Goal: Task Accomplishment & Management: Use online tool/utility

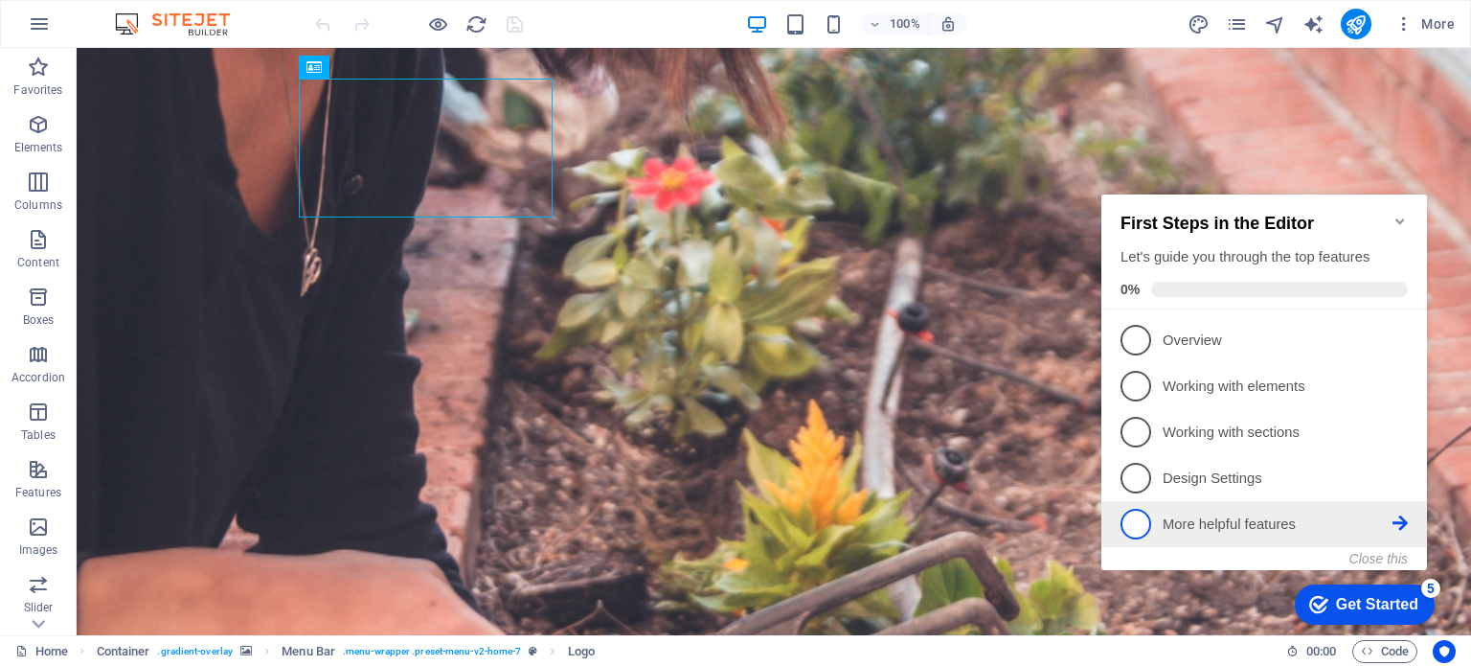
click at [1127, 525] on span "5" at bounding box center [1136, 524] width 31 height 31
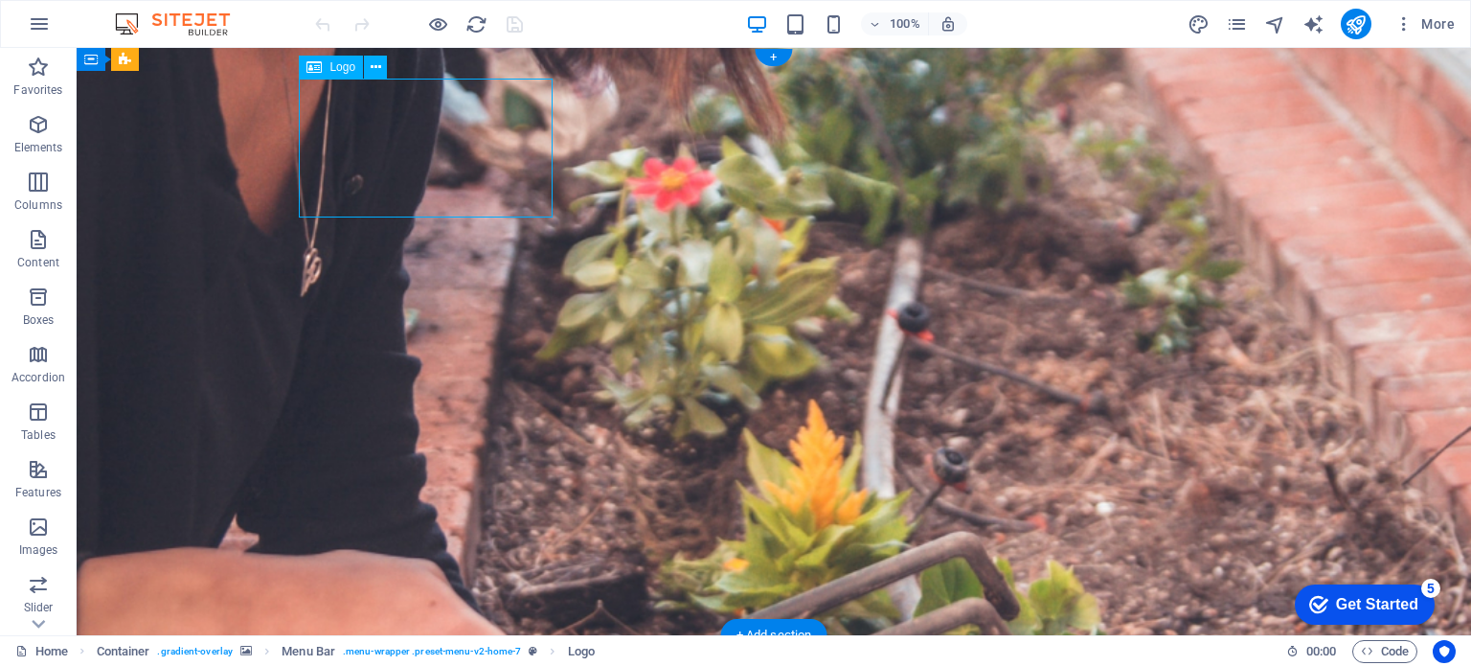
drag, startPoint x: 506, startPoint y: 126, endPoint x: 354, endPoint y: 102, distance: 153.4
drag, startPoint x: 393, startPoint y: 117, endPoint x: 370, endPoint y: 106, distance: 25.3
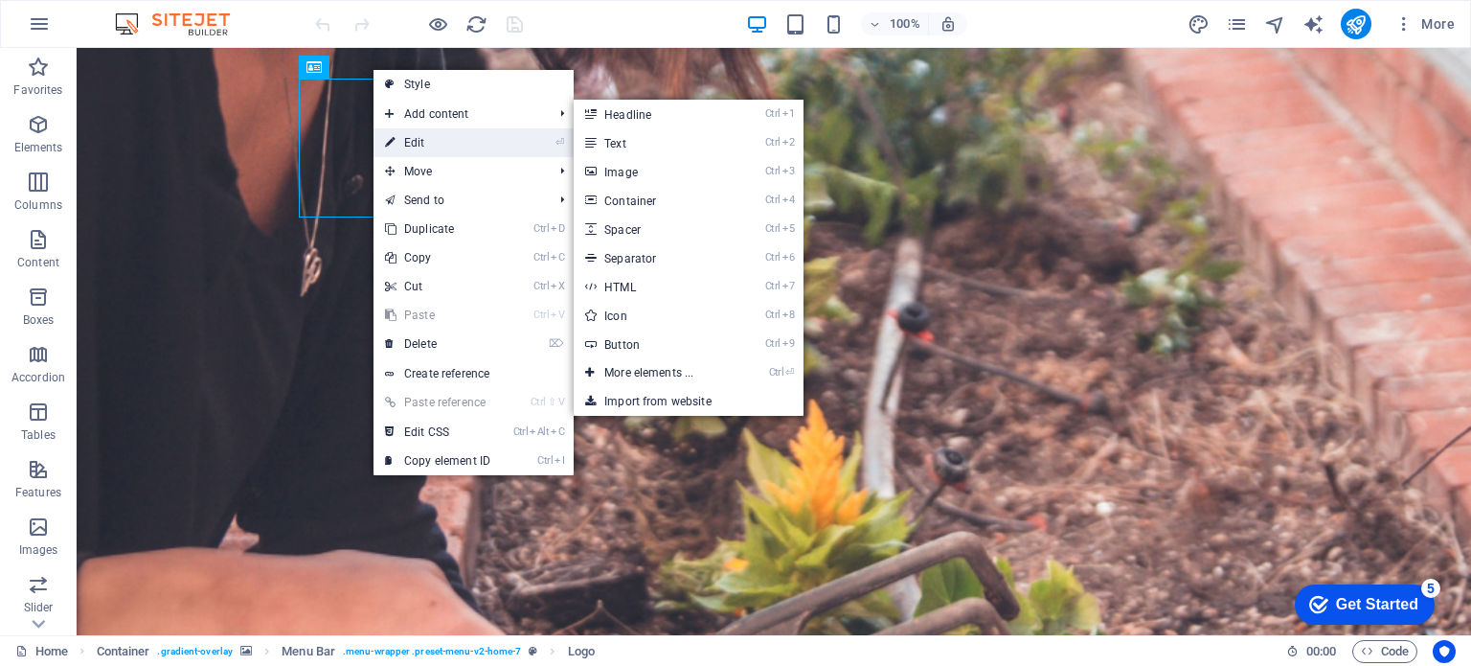
click at [418, 141] on link "⏎ Edit" at bounding box center [438, 142] width 128 height 29
select select "px"
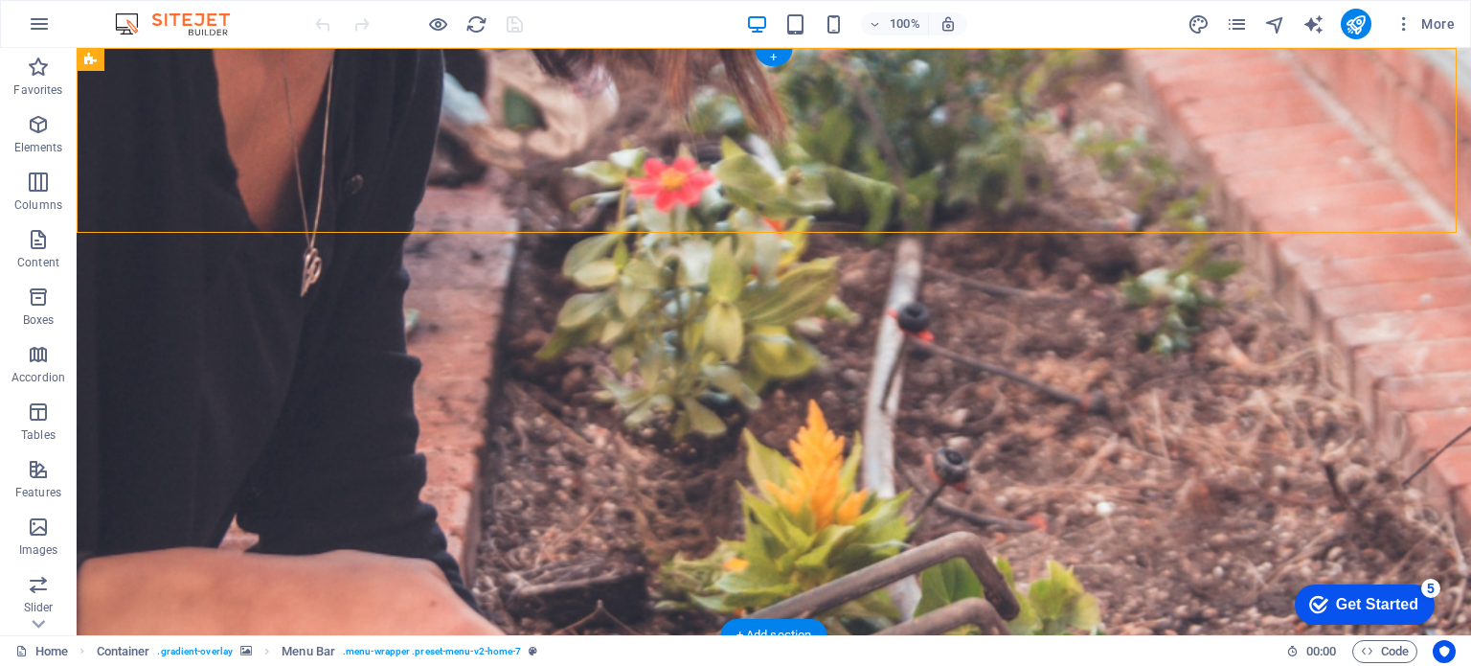
drag, startPoint x: 597, startPoint y: 116, endPoint x: 402, endPoint y: 82, distance: 197.3
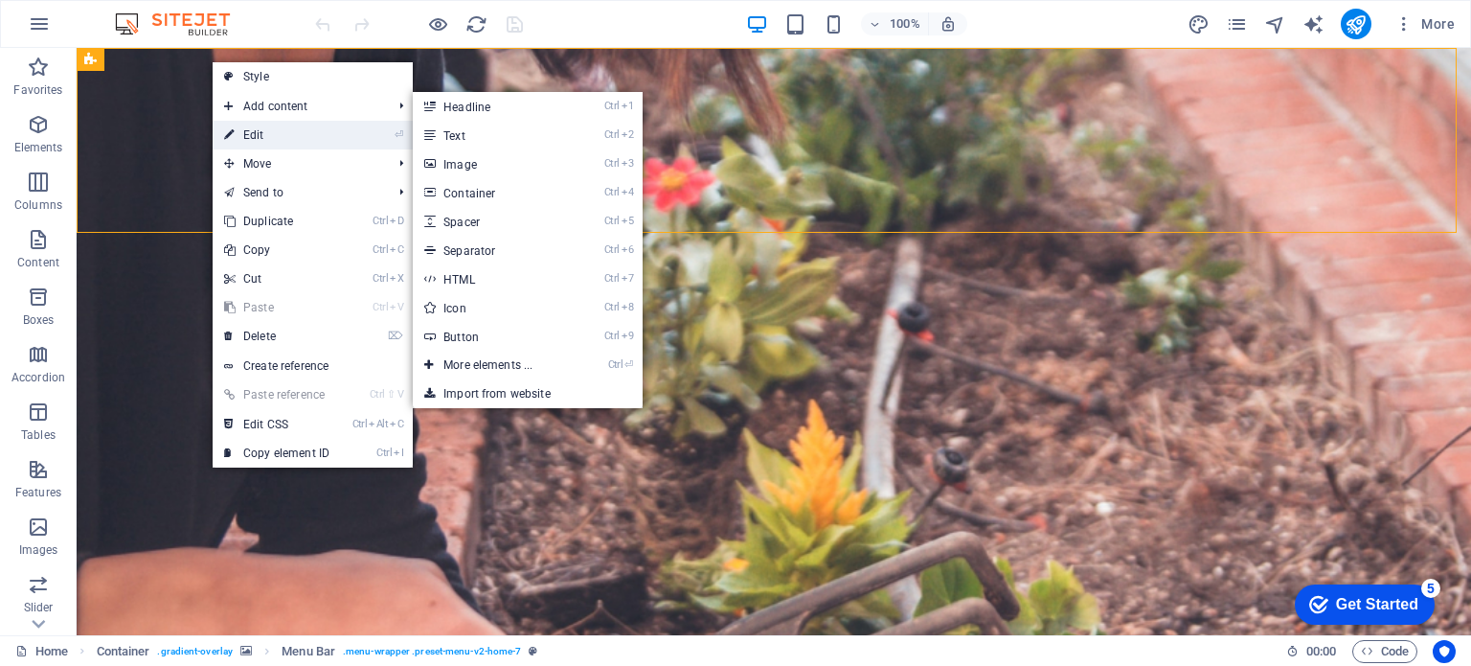
click at [257, 128] on link "⏎ Edit" at bounding box center [277, 135] width 128 height 29
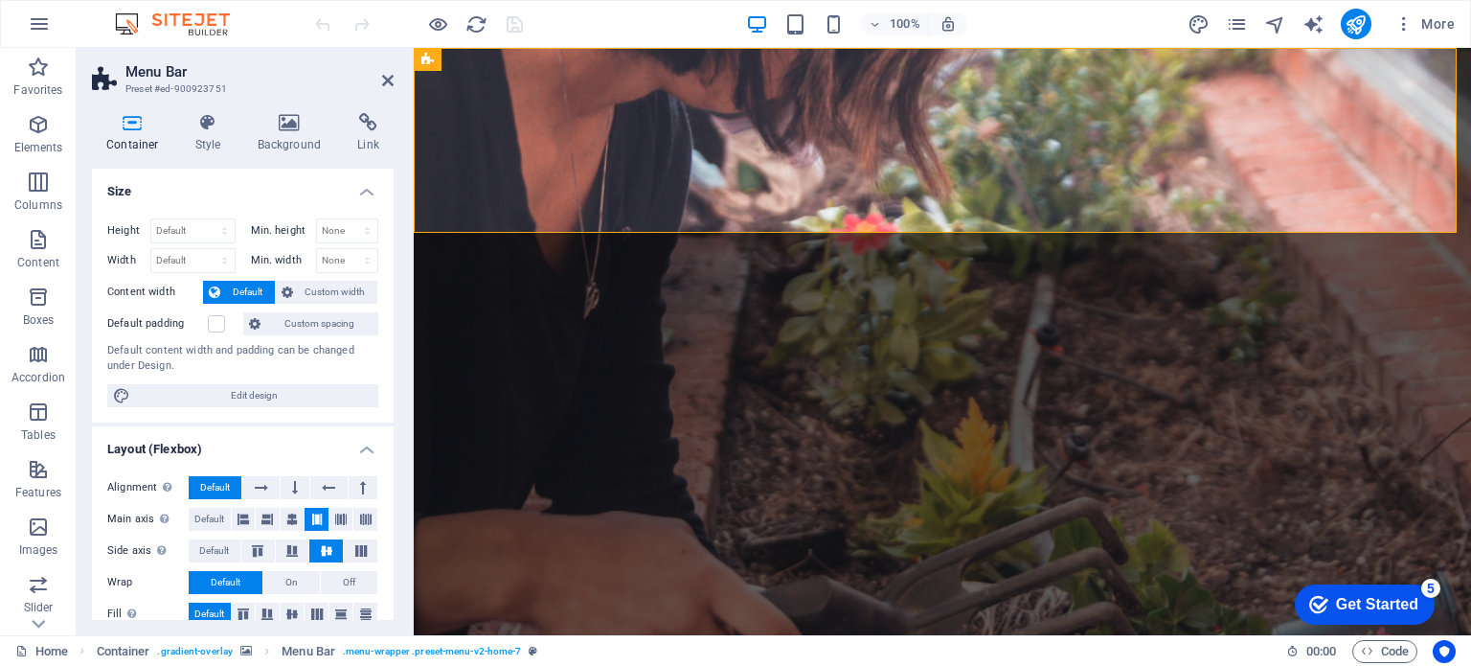
scroll to position [96, 0]
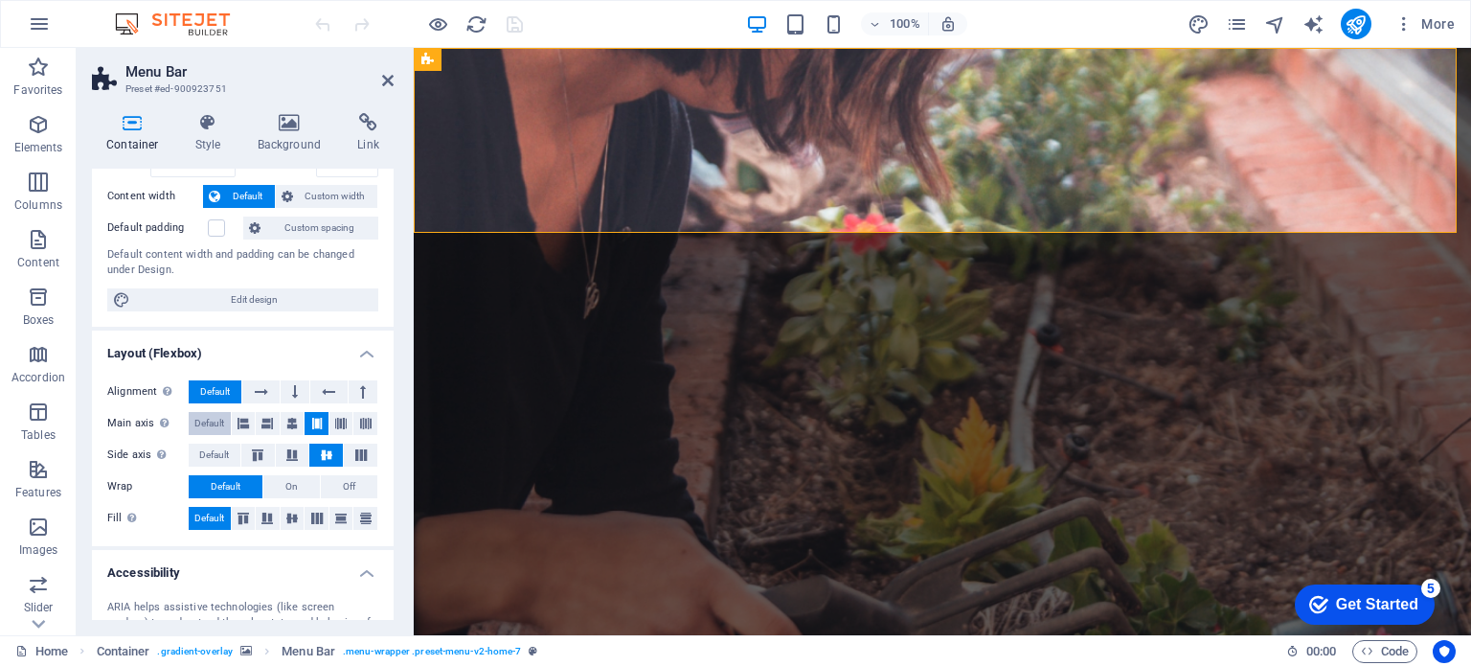
click at [205, 428] on span "Default" at bounding box center [209, 423] width 30 height 23
click at [211, 446] on span "Default" at bounding box center [214, 455] width 30 height 23
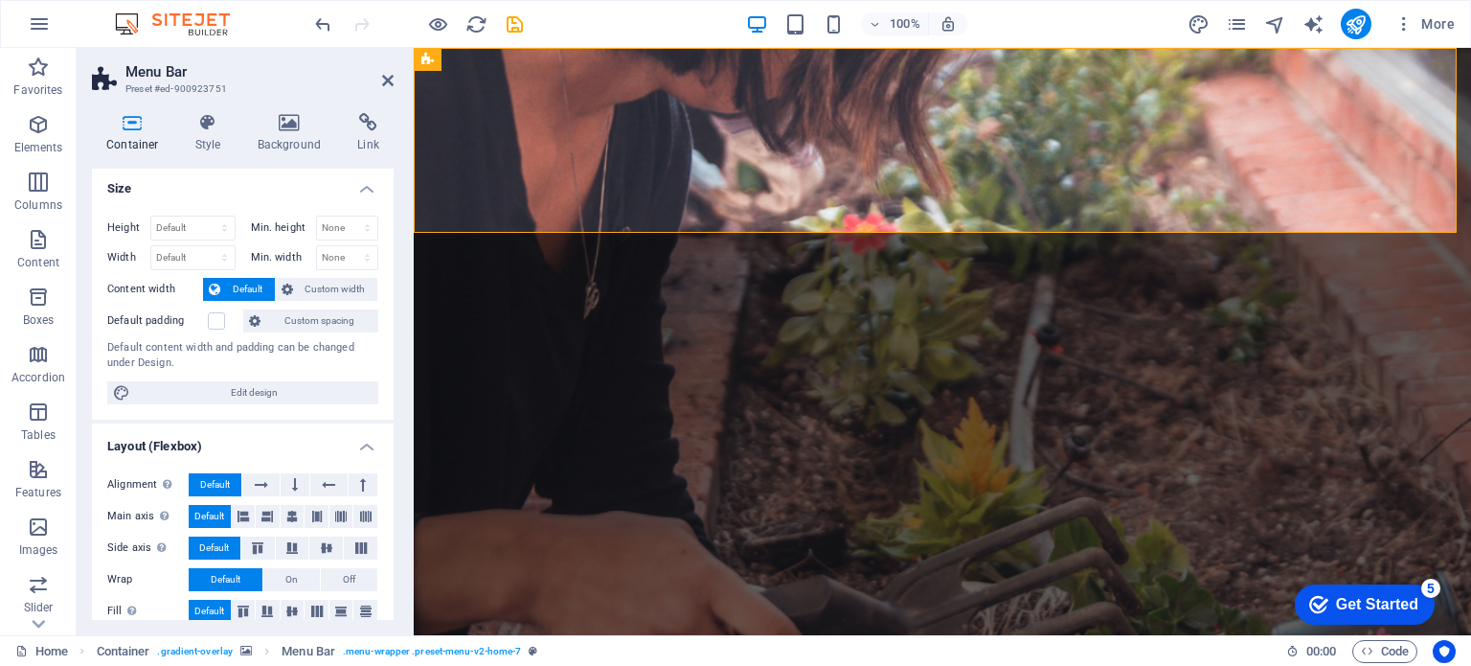
scroll to position [0, 0]
click at [389, 84] on icon at bounding box center [387, 80] width 11 height 15
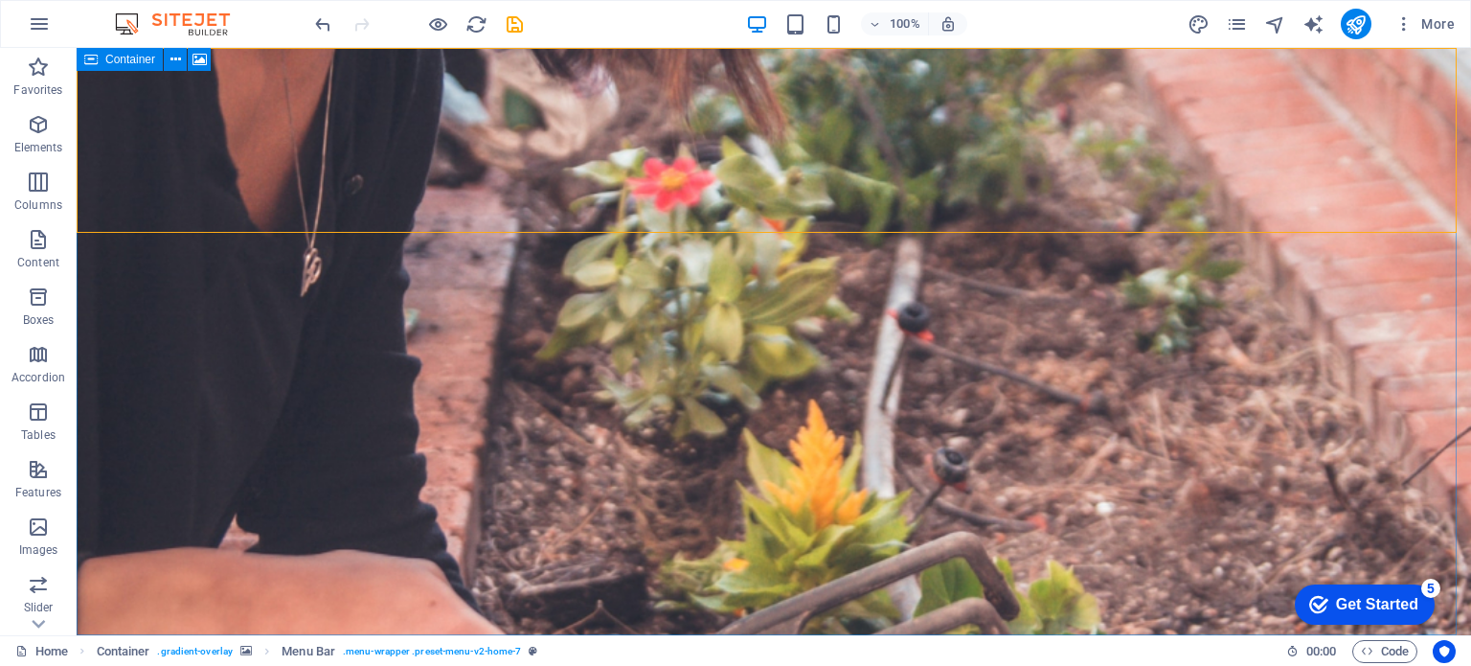
click at [0, 0] on icon at bounding box center [0, 0] width 0 height 0
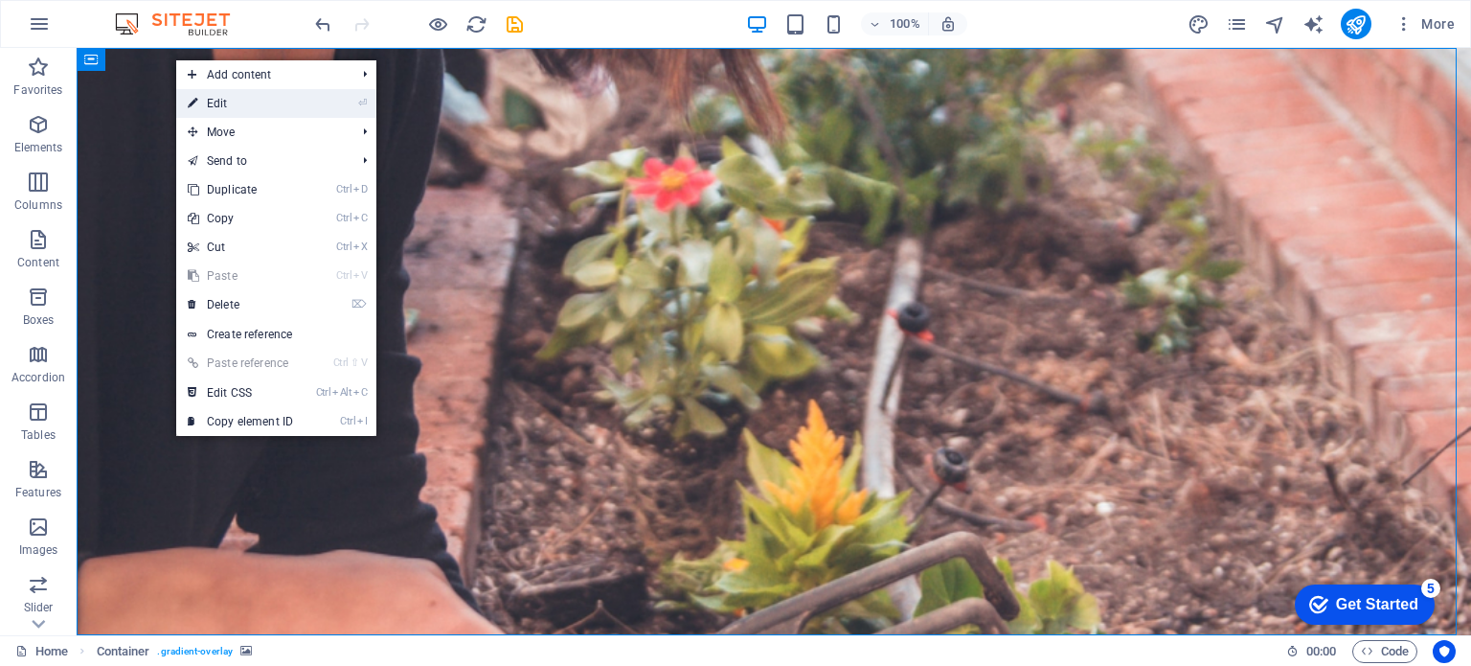
click at [211, 90] on link "⏎ Edit" at bounding box center [240, 103] width 128 height 29
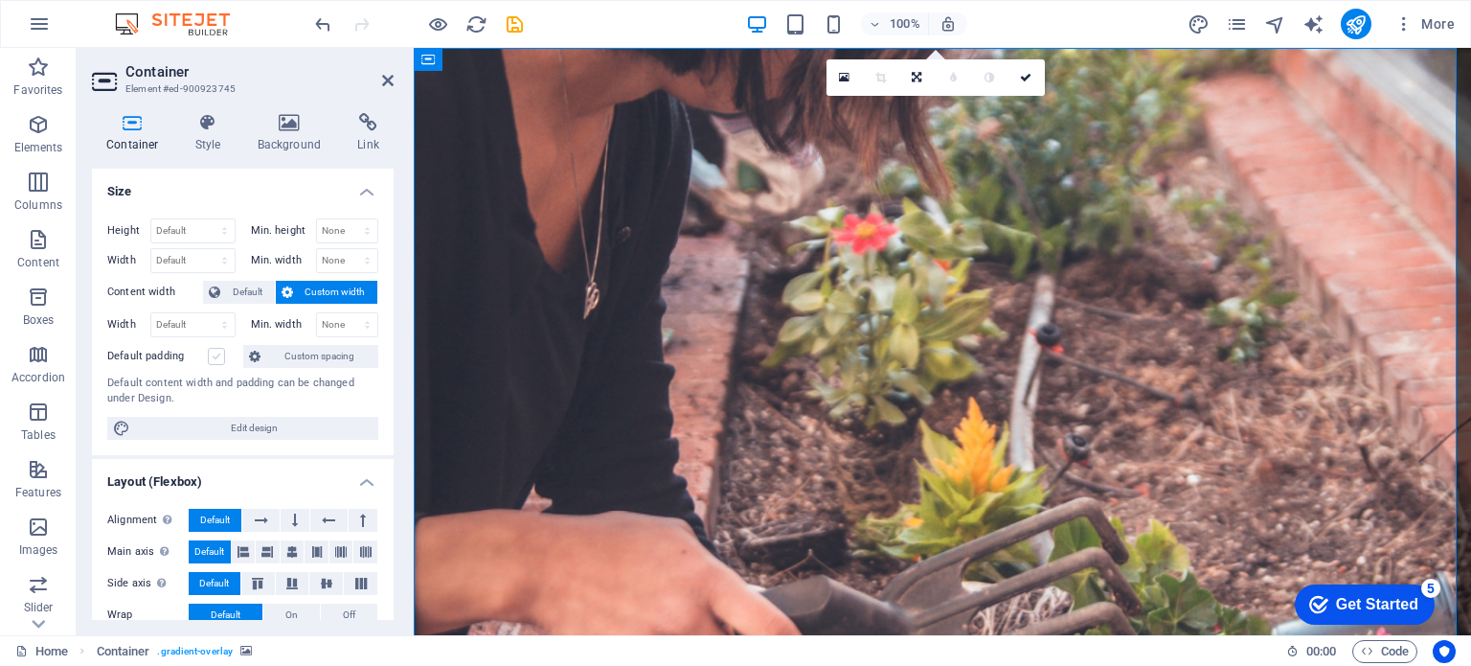
click at [218, 358] on label at bounding box center [216, 356] width 17 height 17
click at [0, 0] on input "Default padding" at bounding box center [0, 0] width 0 height 0
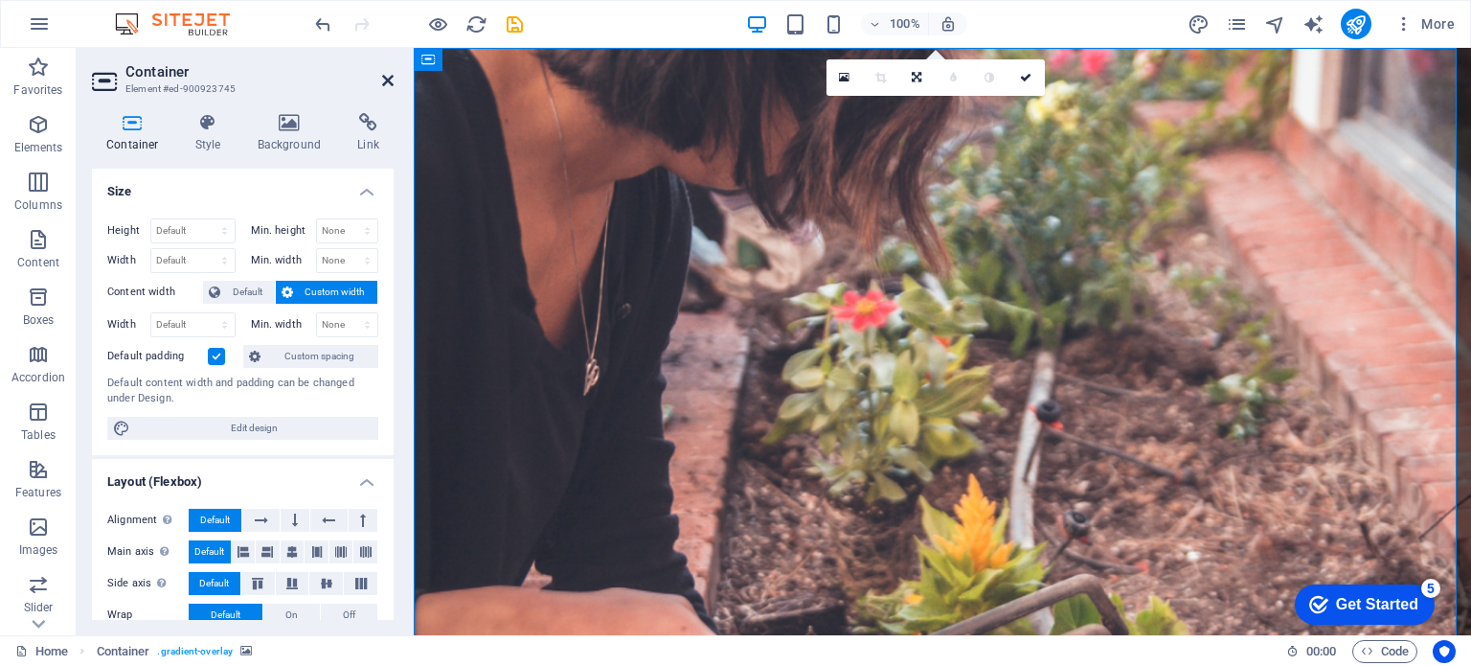
click at [385, 83] on icon at bounding box center [387, 80] width 11 height 15
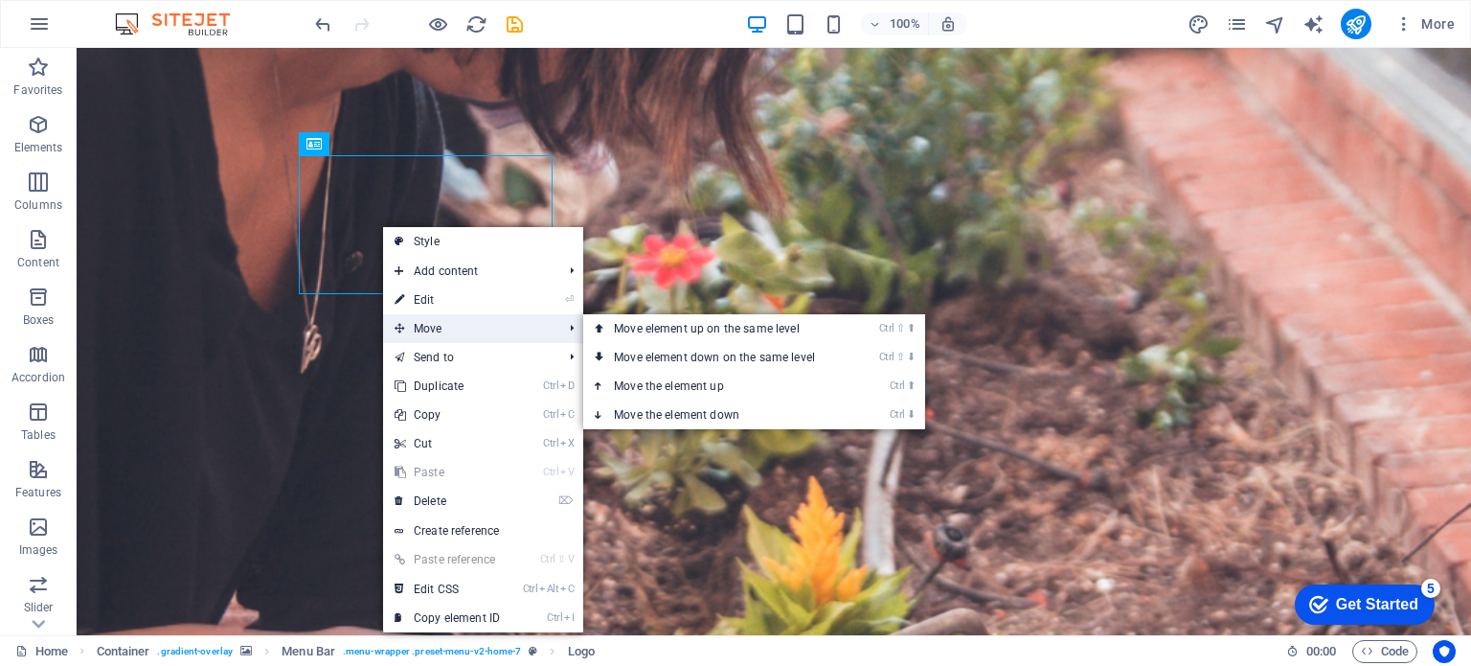
click at [414, 318] on span "Move" at bounding box center [468, 328] width 171 height 29
click at [640, 376] on link "Ctrl ⬆ Move the element up" at bounding box center [718, 386] width 270 height 29
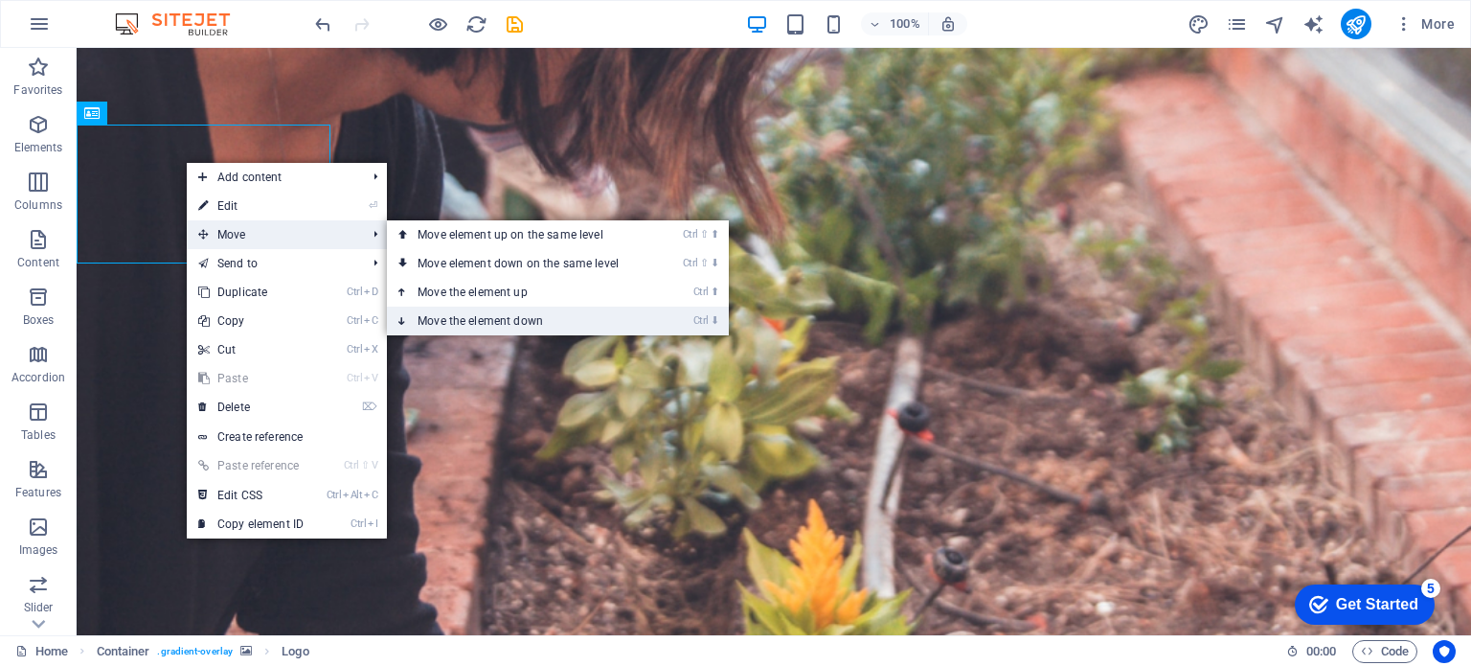
click at [490, 314] on link "Ctrl ⬇ Move the element down" at bounding box center [522, 321] width 270 height 29
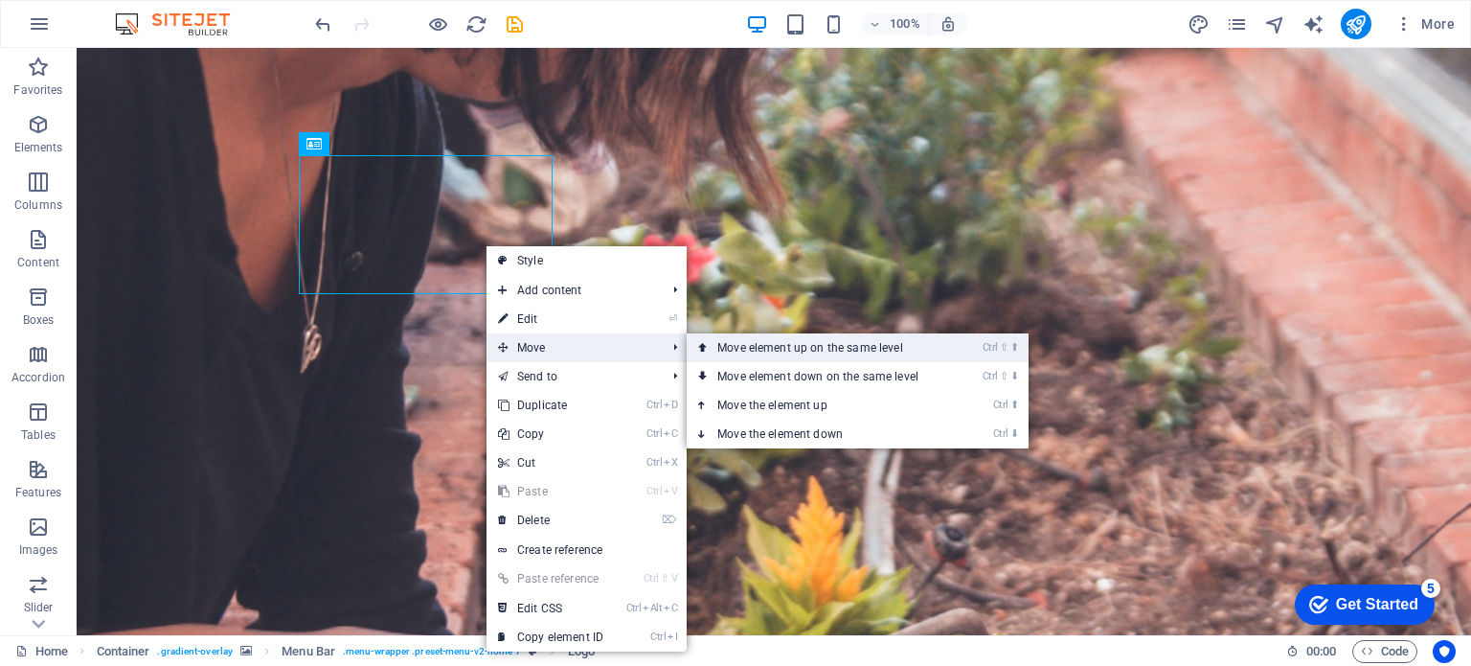
click at [705, 348] on icon at bounding box center [703, 347] width 10 height 29
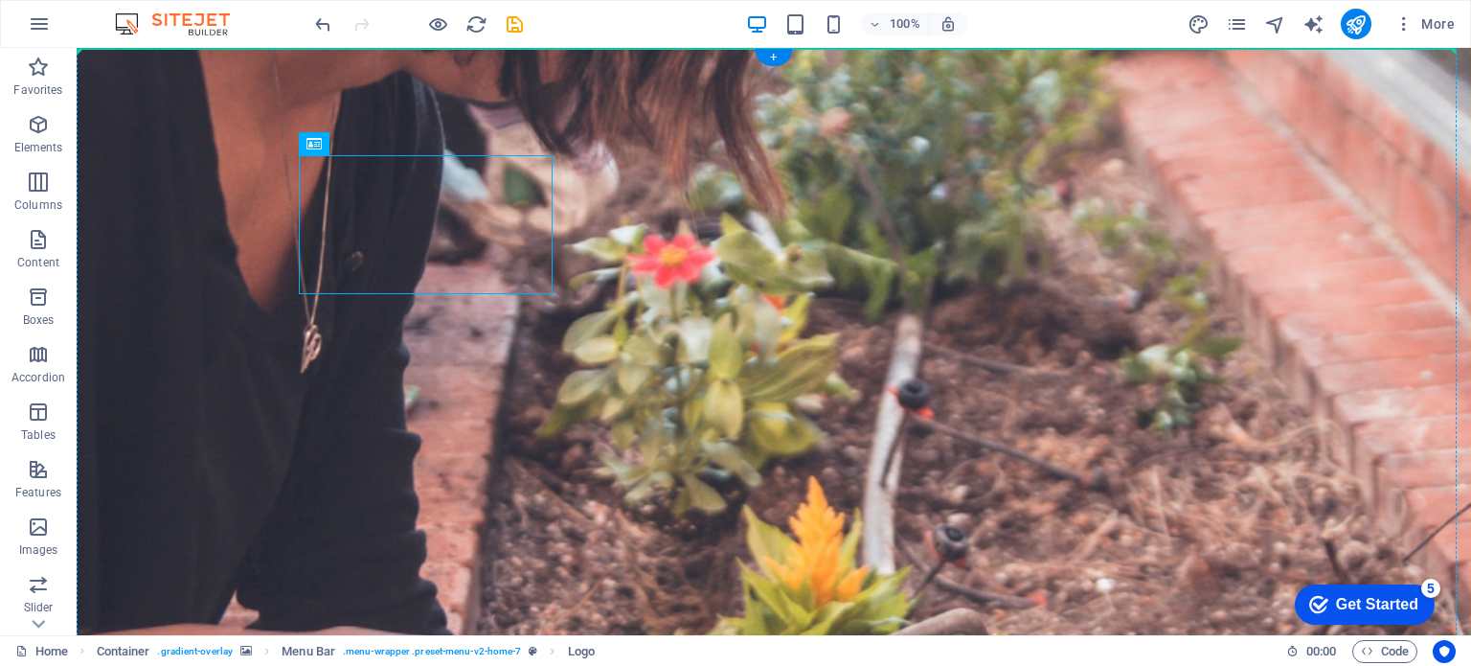
drag, startPoint x: 442, startPoint y: 246, endPoint x: 134, endPoint y: 196, distance: 311.5
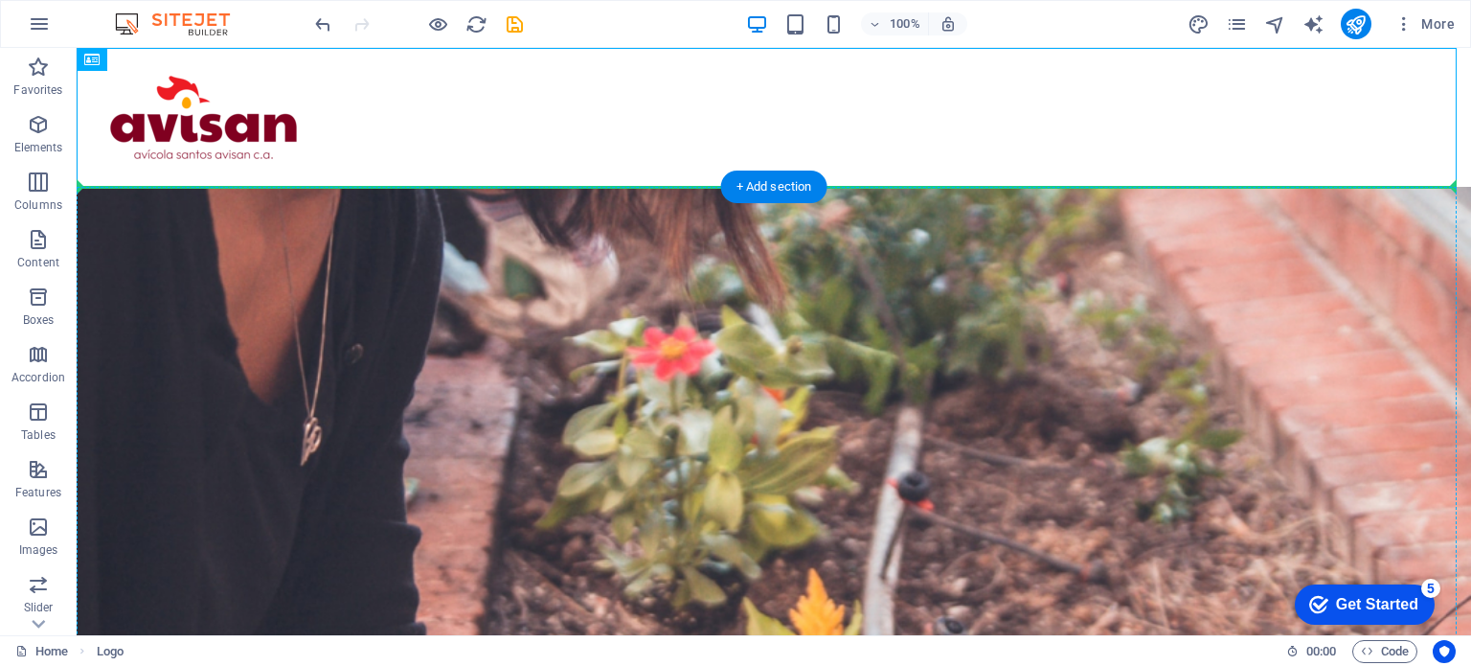
drag, startPoint x: 194, startPoint y: 154, endPoint x: 169, endPoint y: 275, distance: 123.2
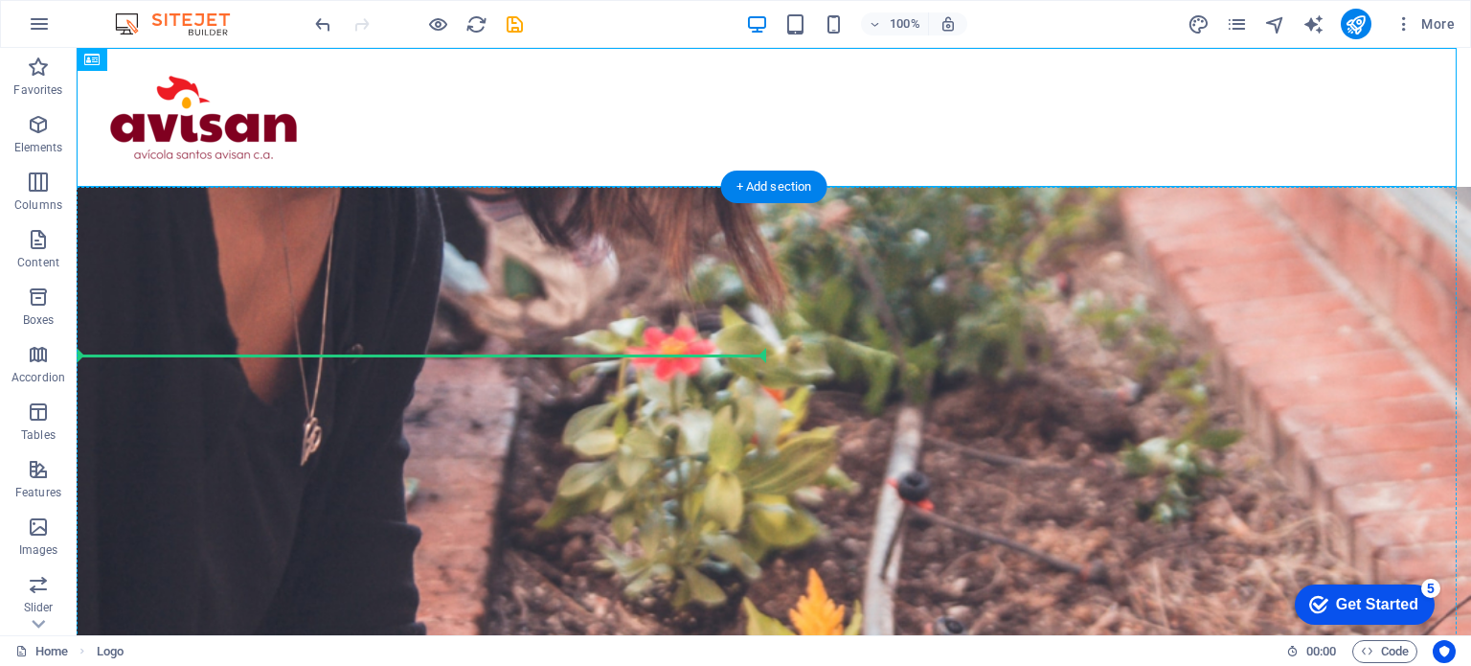
drag, startPoint x: 233, startPoint y: 129, endPoint x: 189, endPoint y: 359, distance: 234.1
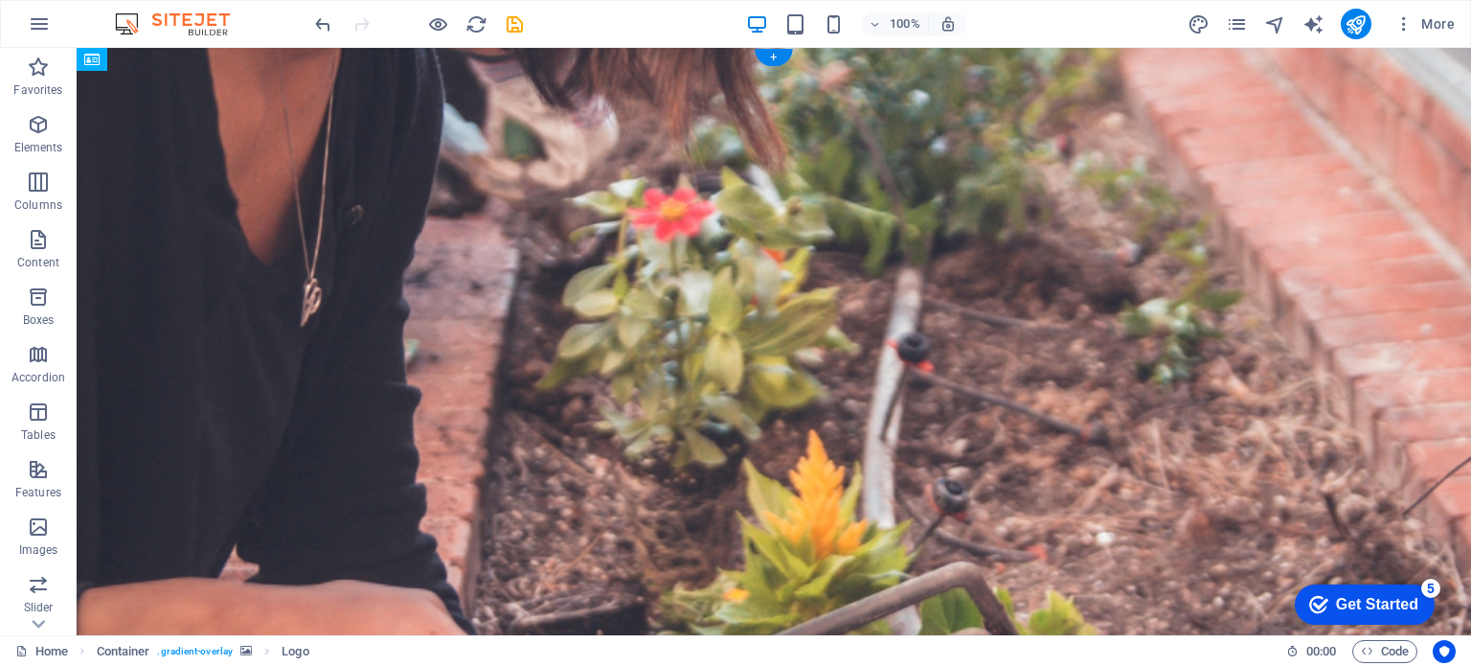
drag, startPoint x: 200, startPoint y: 270, endPoint x: 229, endPoint y: 204, distance: 72.1
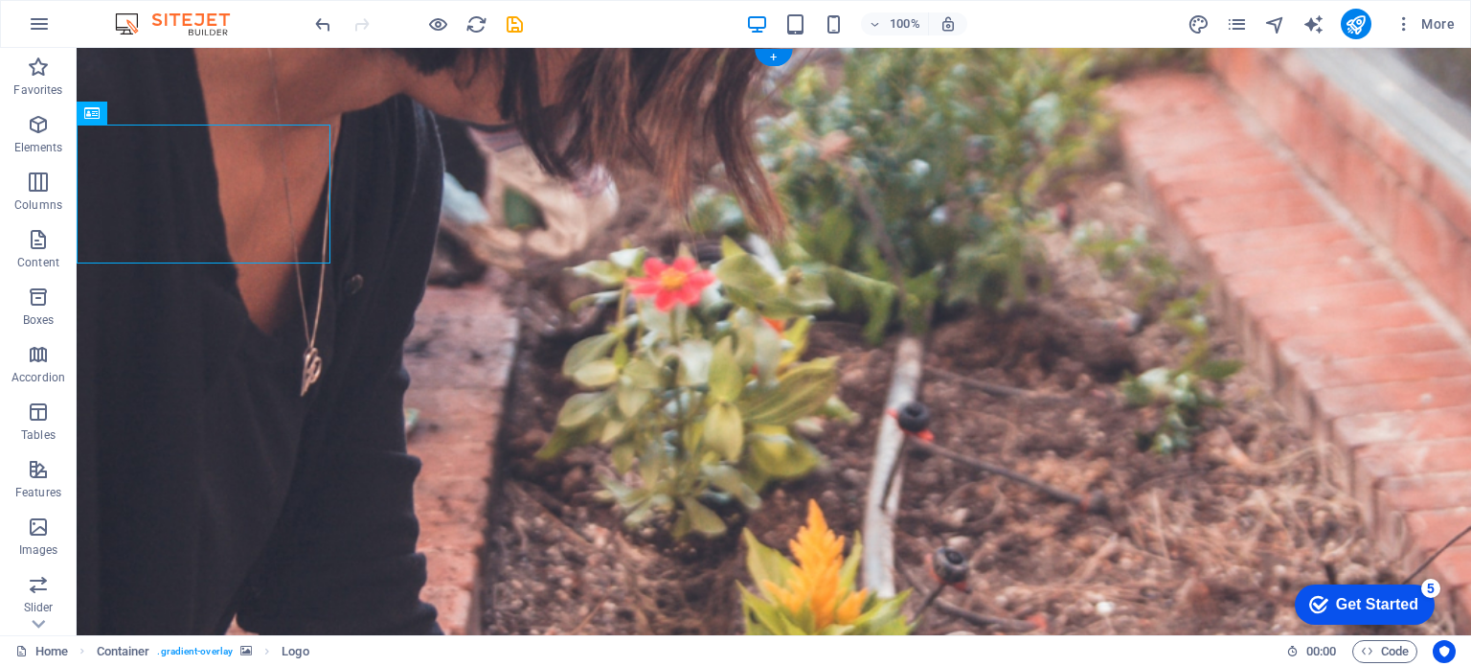
click at [873, 406] on figure at bounding box center [774, 441] width 1395 height 786
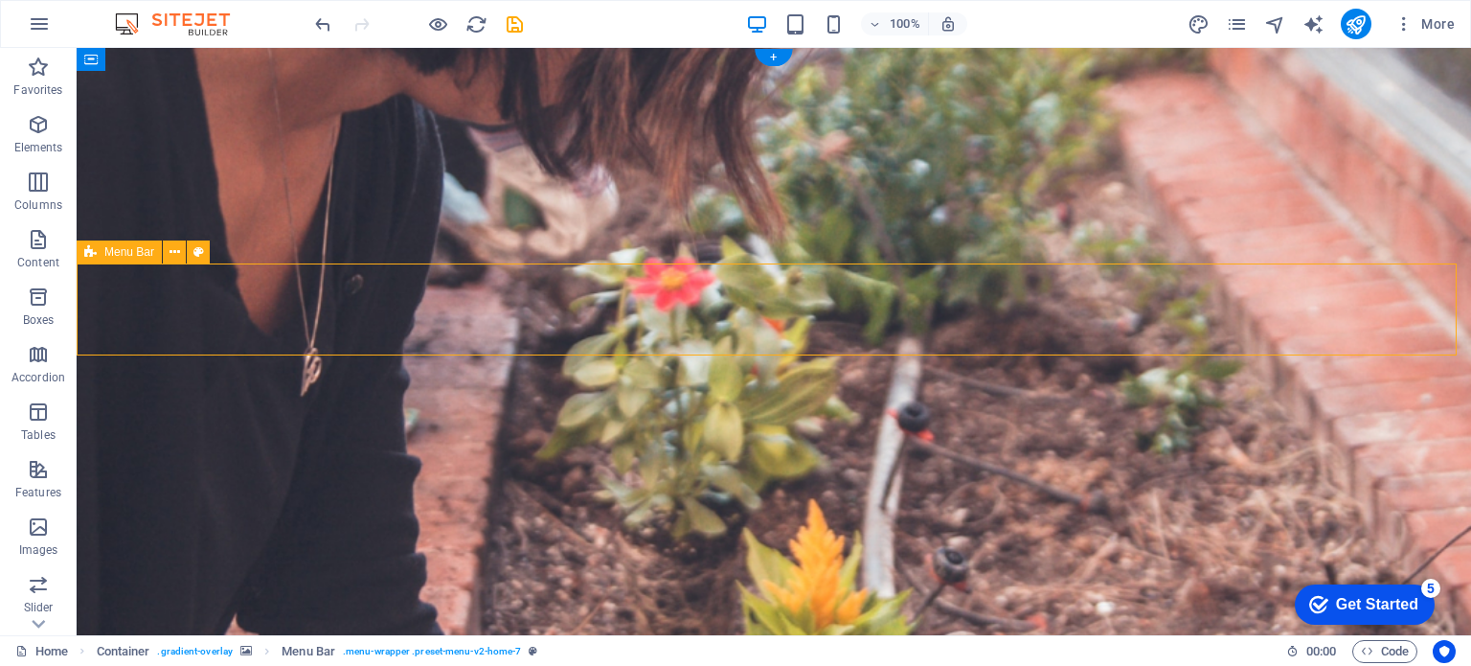
drag, startPoint x: 799, startPoint y: 271, endPoint x: 1096, endPoint y: 278, distance: 297.0
click at [570, 199] on figure at bounding box center [774, 441] width 1395 height 786
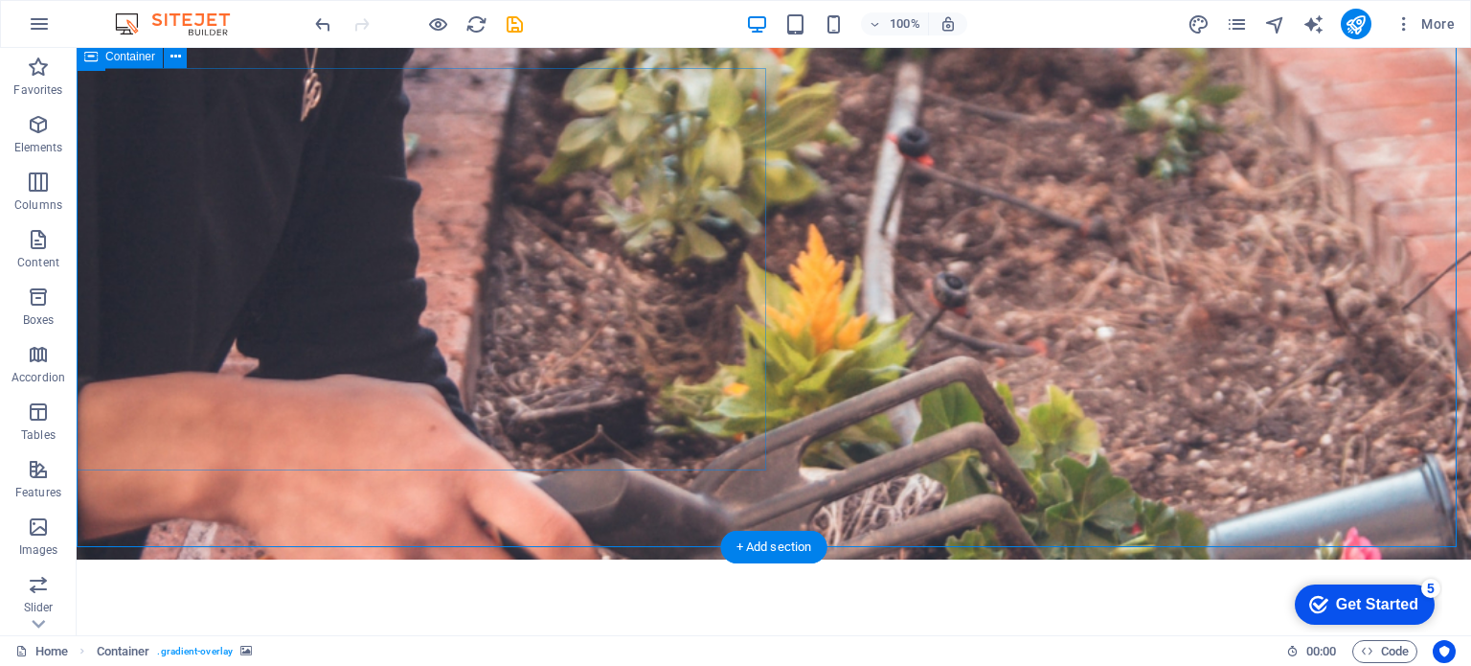
scroll to position [287, 0]
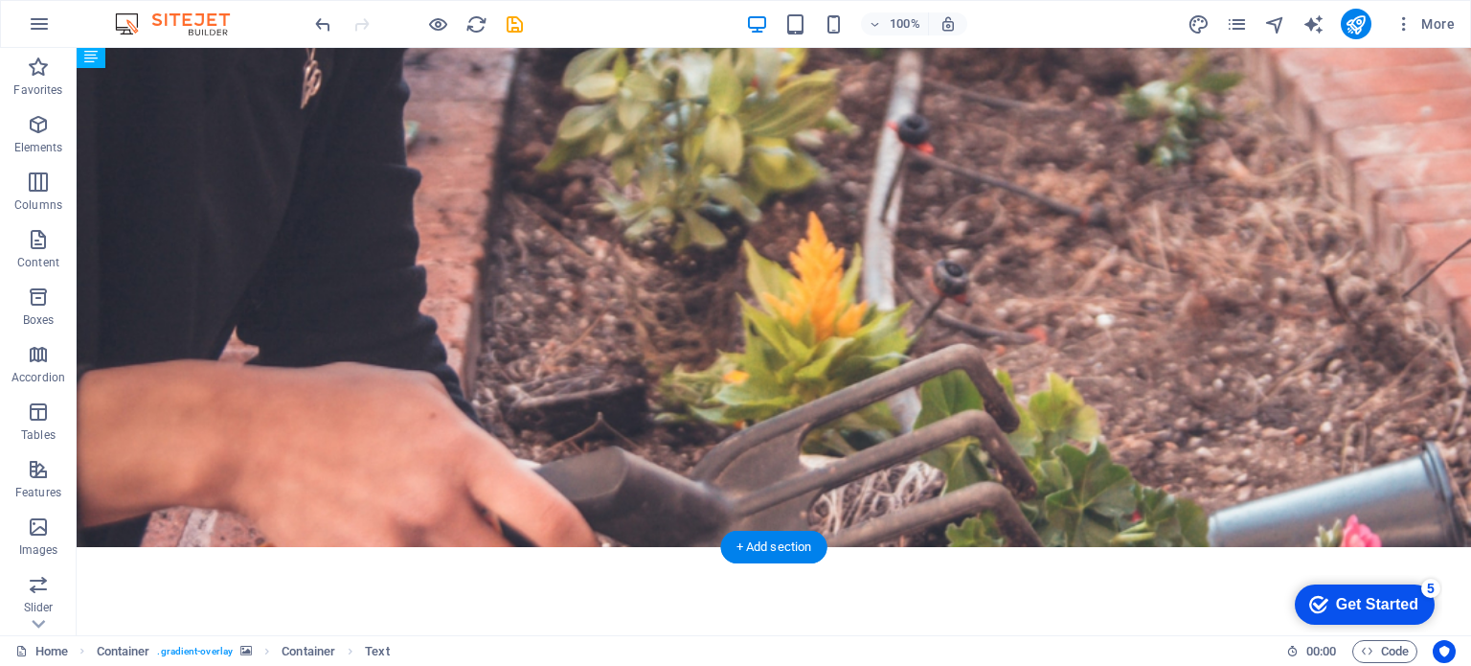
drag, startPoint x: 203, startPoint y: 243, endPoint x: 720, endPoint y: 239, distance: 517.3
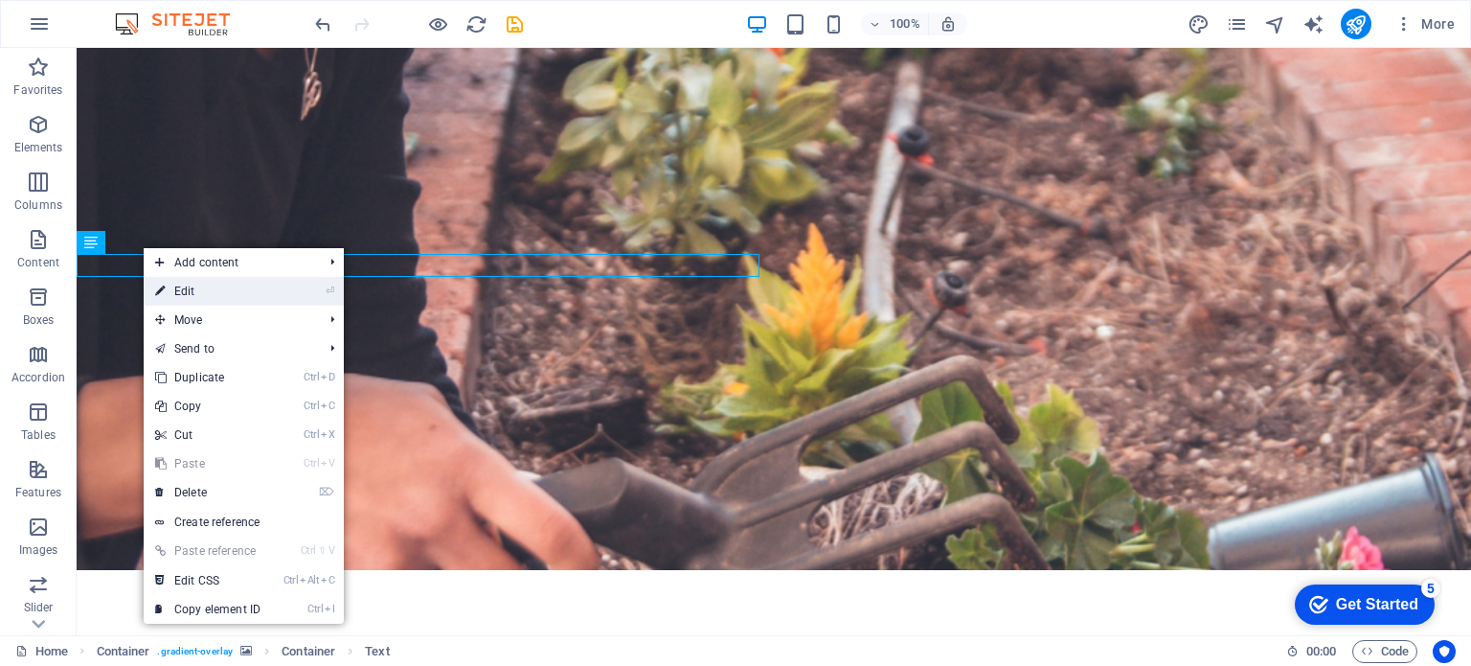
click at [215, 290] on link "⏎ Edit" at bounding box center [208, 291] width 128 height 29
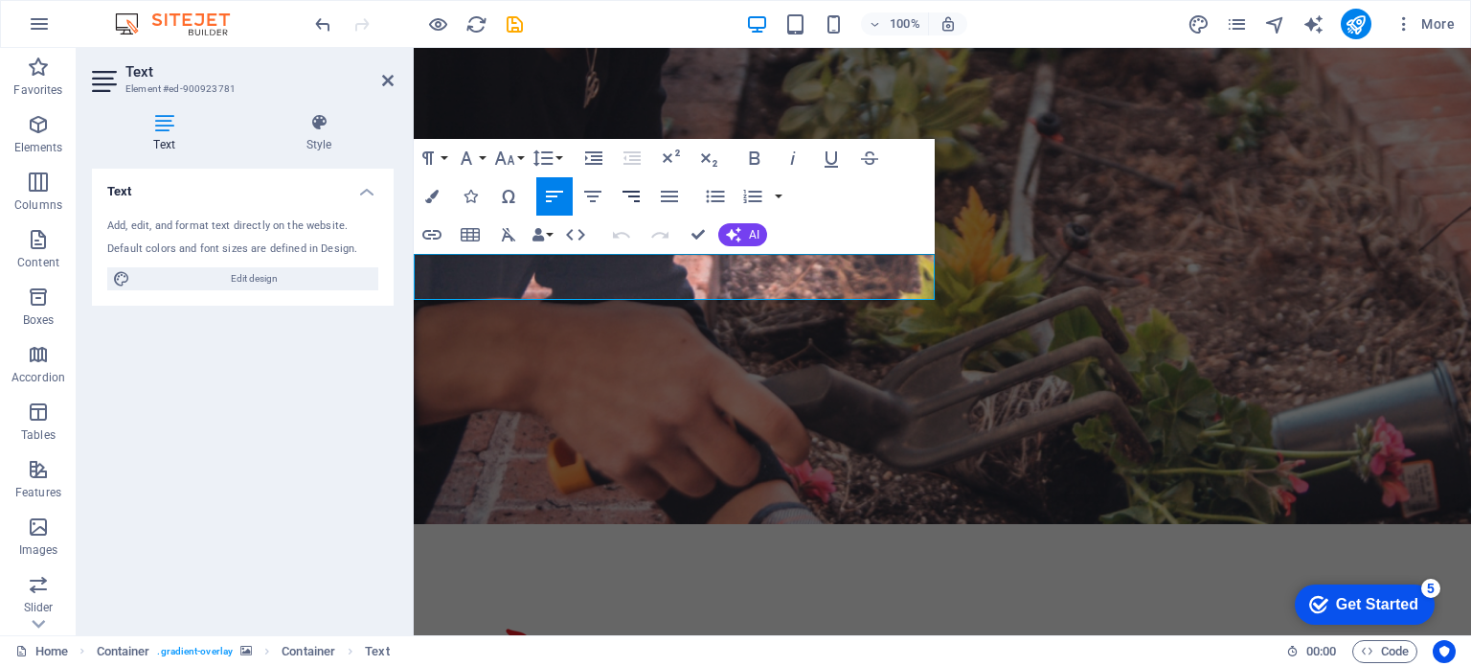
click at [640, 194] on icon "button" at bounding box center [631, 196] width 23 height 23
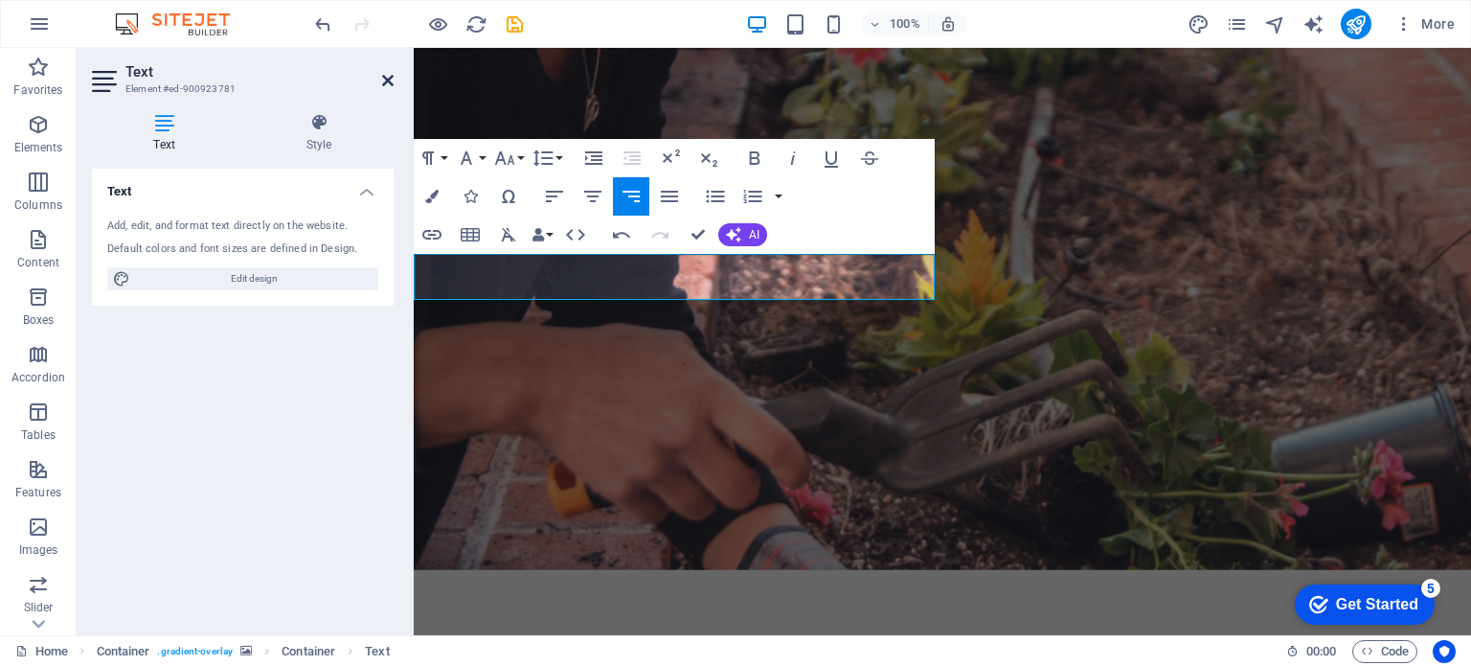
click at [382, 76] on icon at bounding box center [387, 80] width 11 height 15
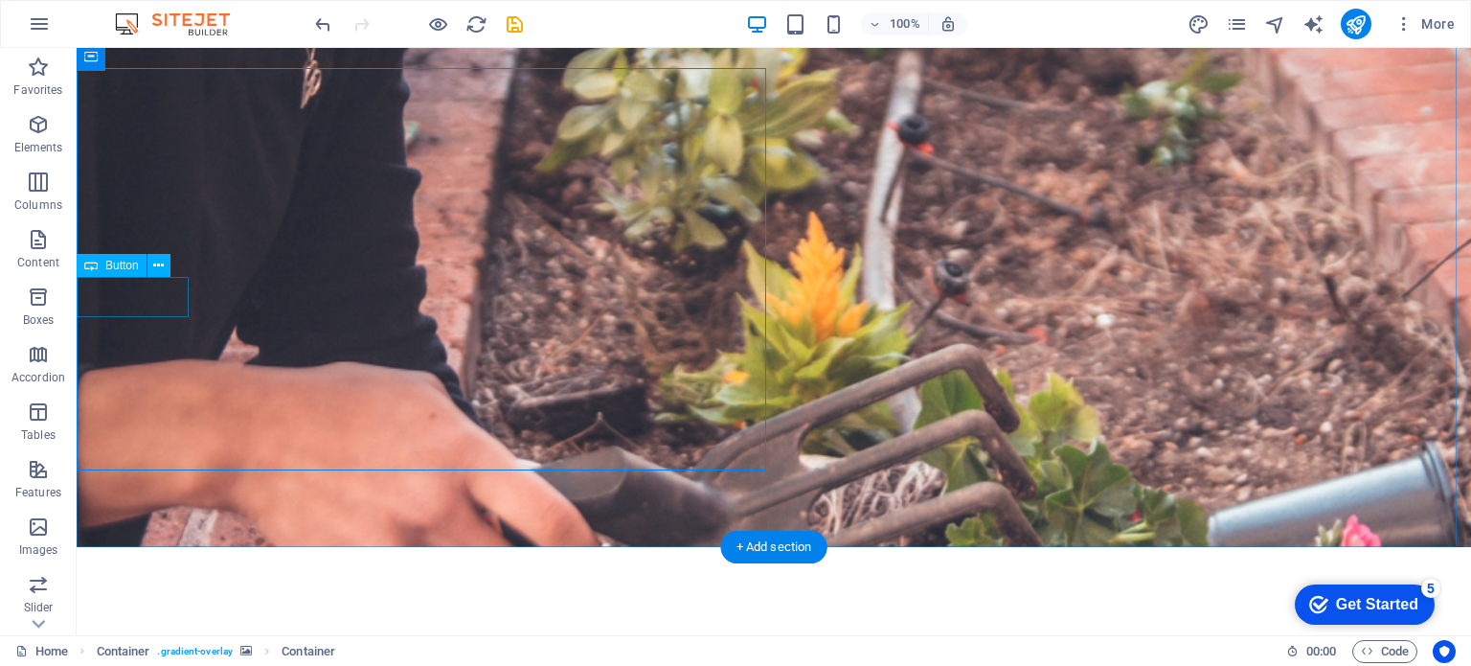
click at [162, 260] on icon at bounding box center [158, 266] width 11 height 20
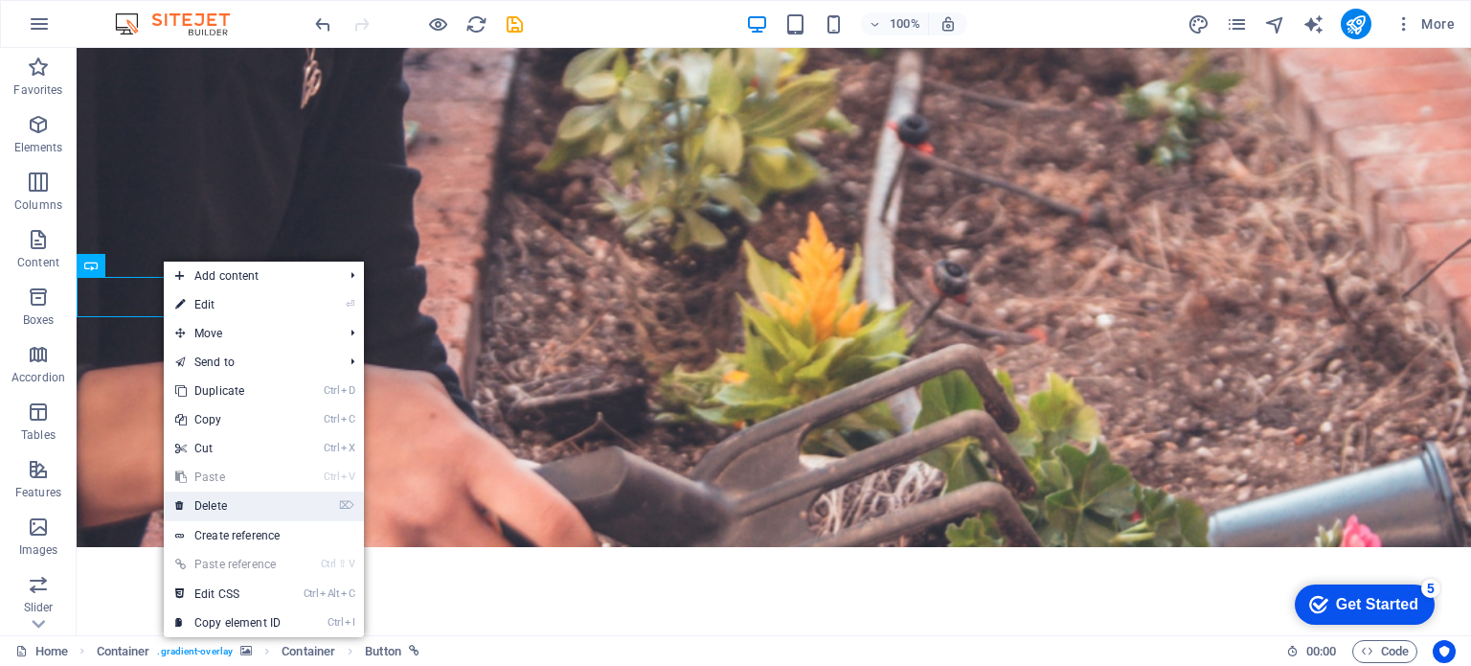
click at [226, 512] on link "⌦ Delete" at bounding box center [228, 505] width 128 height 29
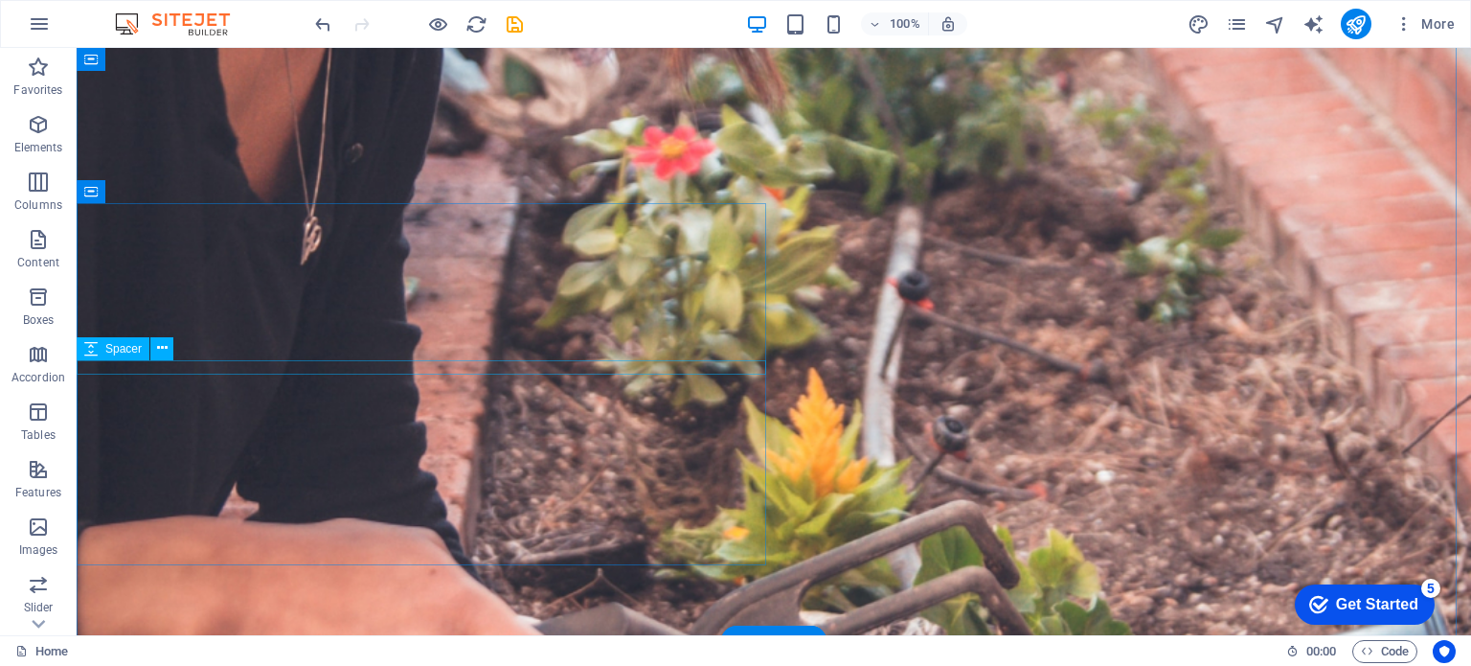
scroll to position [96, 0]
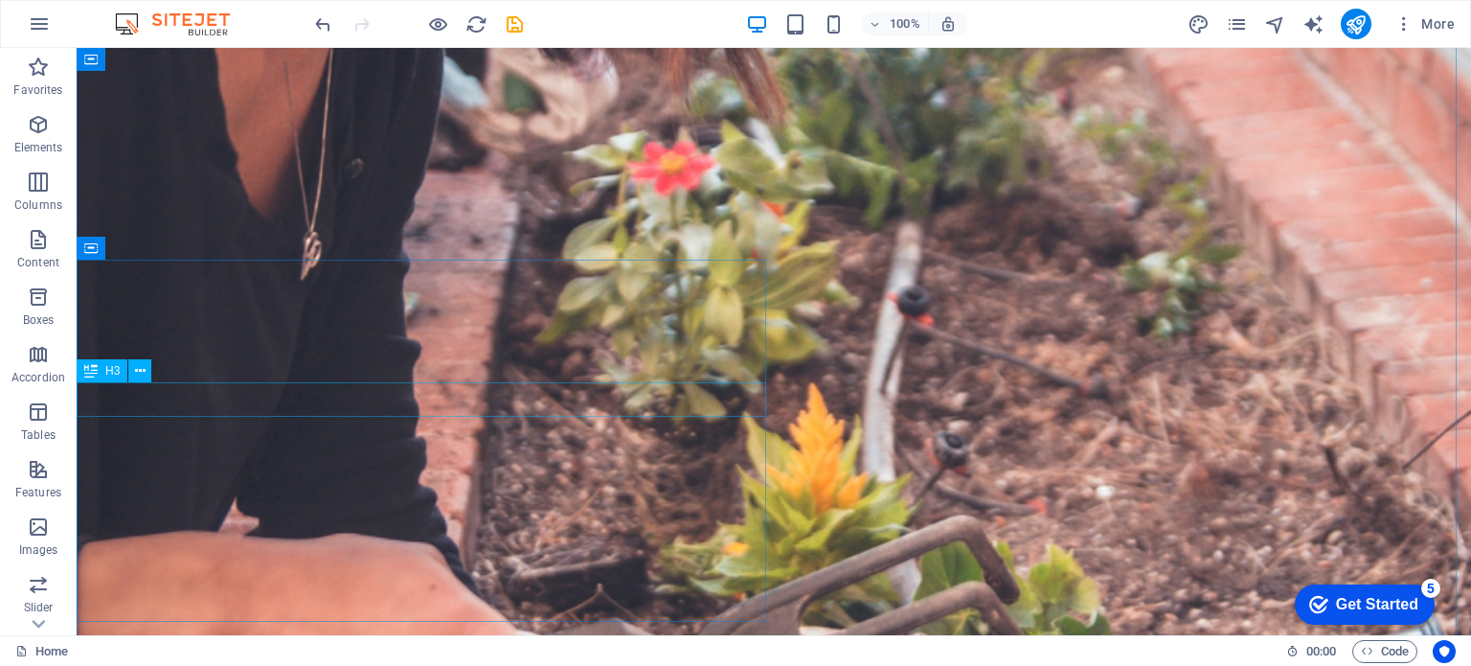
click at [134, 372] on button at bounding box center [139, 370] width 23 height 23
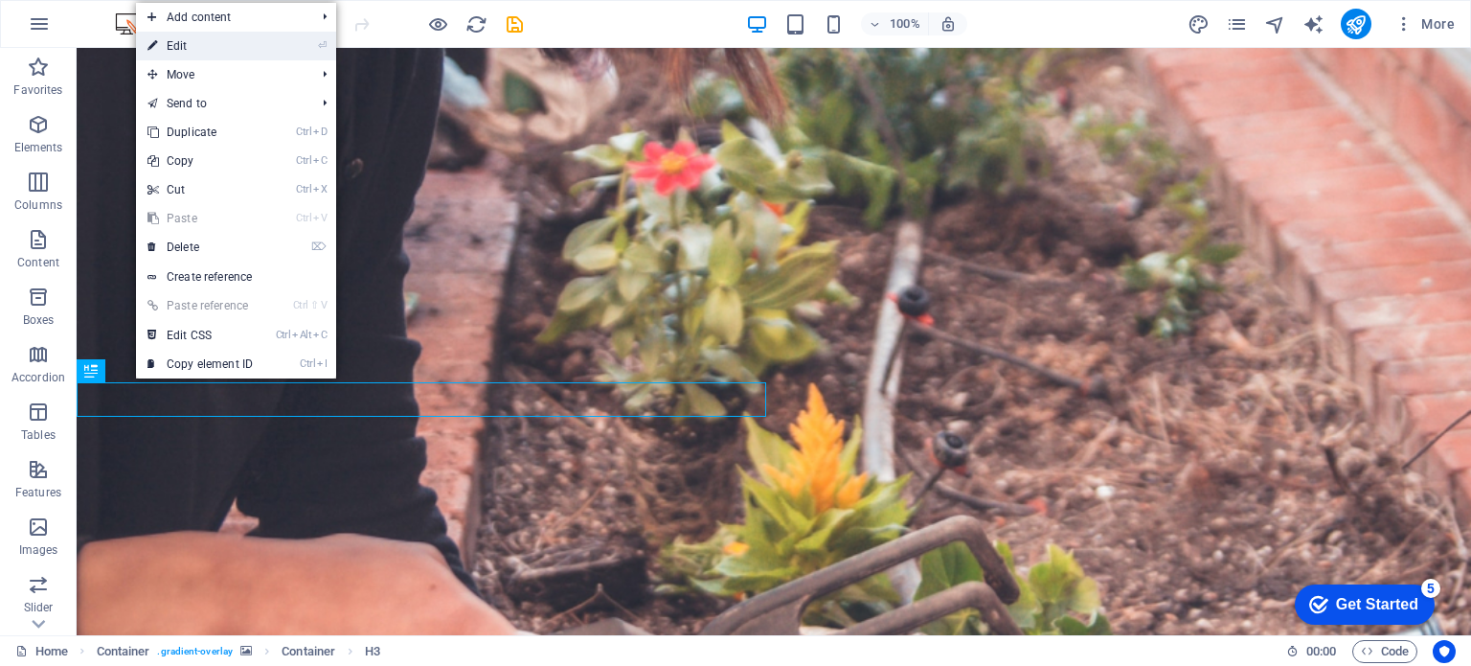
click at [258, 50] on link "⏎ Edit" at bounding box center [200, 46] width 128 height 29
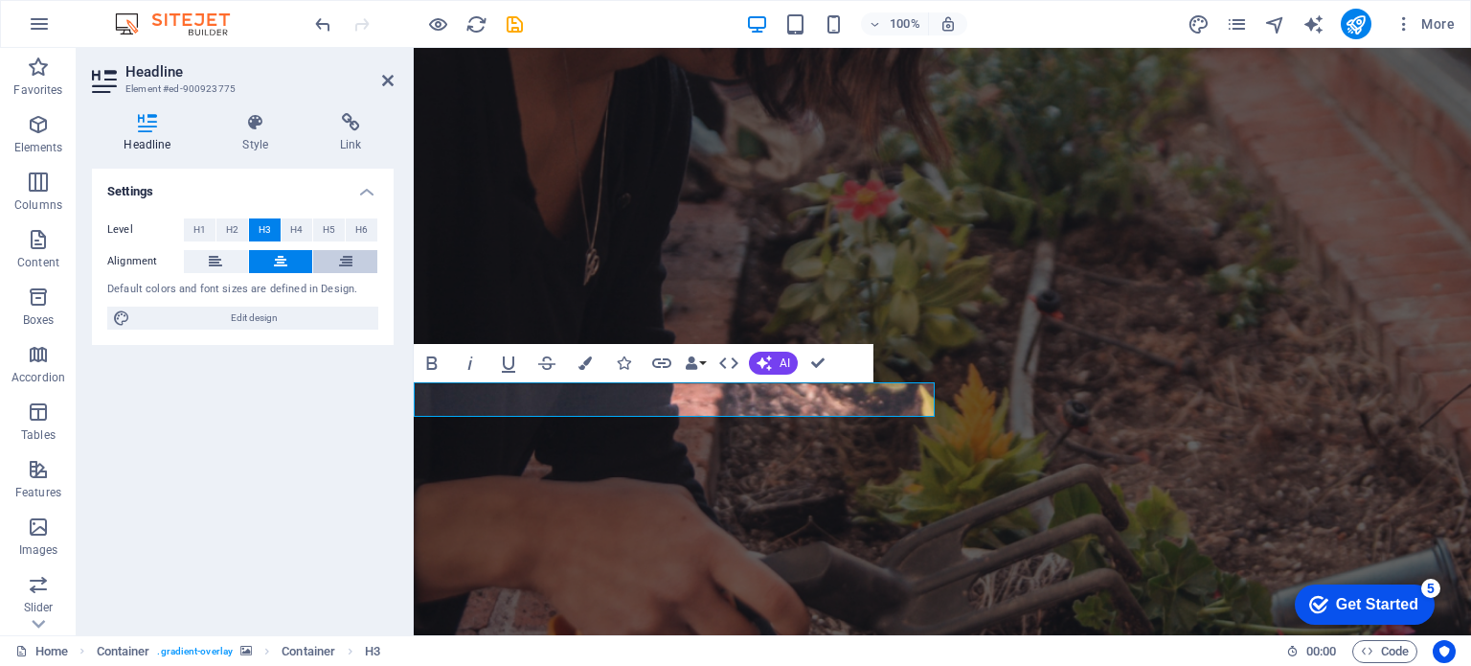
click at [330, 263] on button at bounding box center [345, 261] width 64 height 23
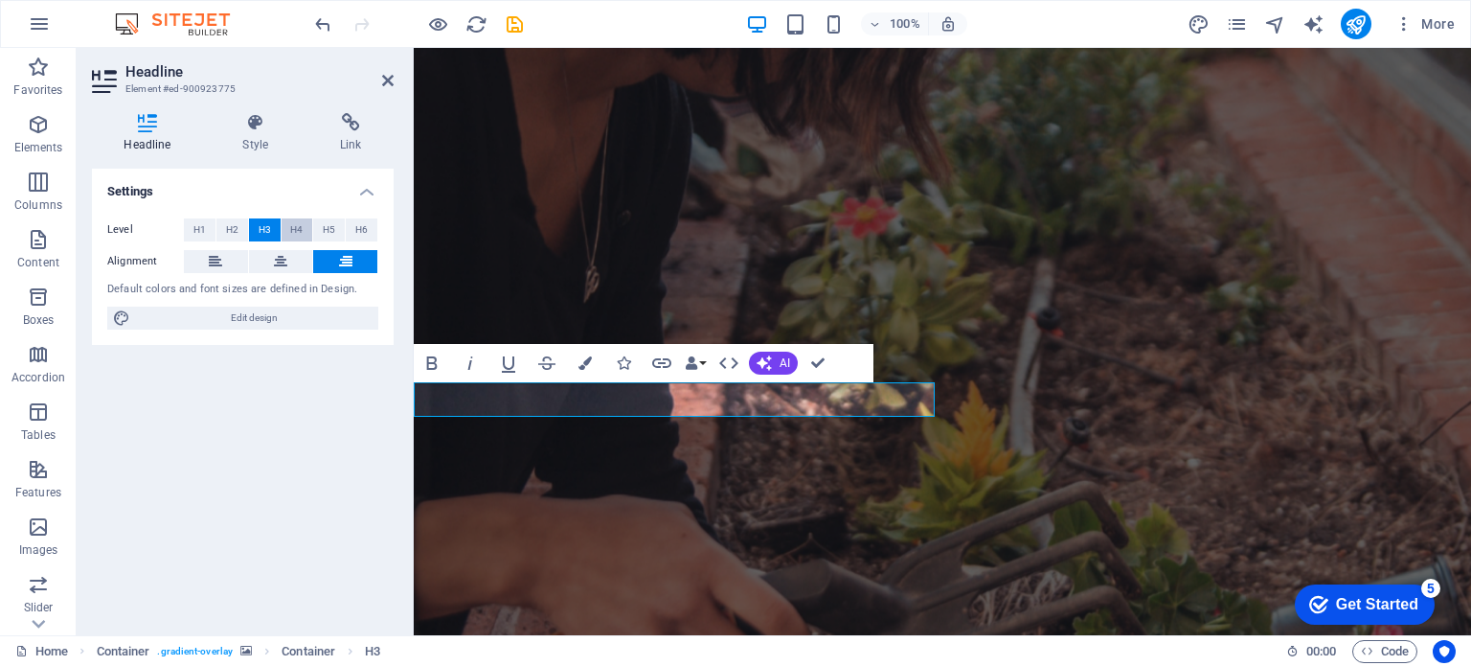
click at [303, 230] on span "H4" at bounding box center [296, 229] width 12 height 23
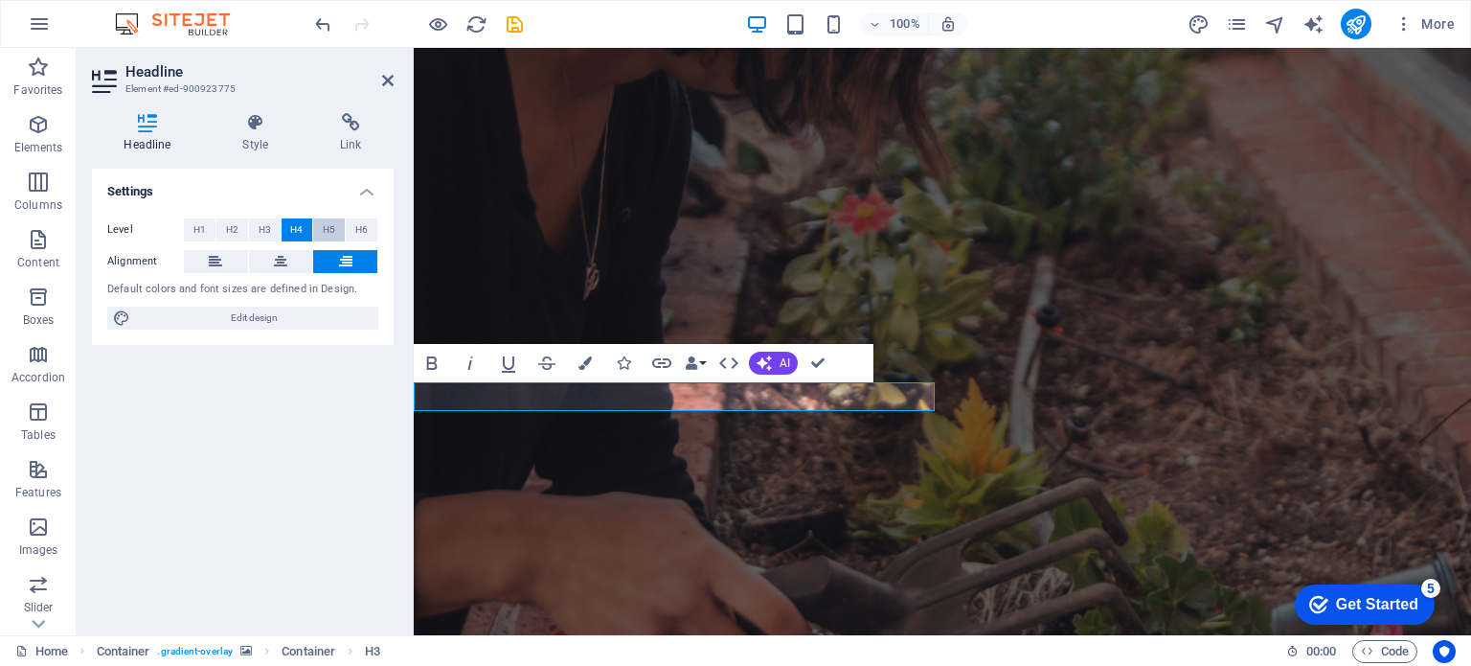
click at [321, 231] on button "H5" at bounding box center [329, 229] width 32 height 23
click at [348, 233] on button "H6" at bounding box center [362, 229] width 32 height 23
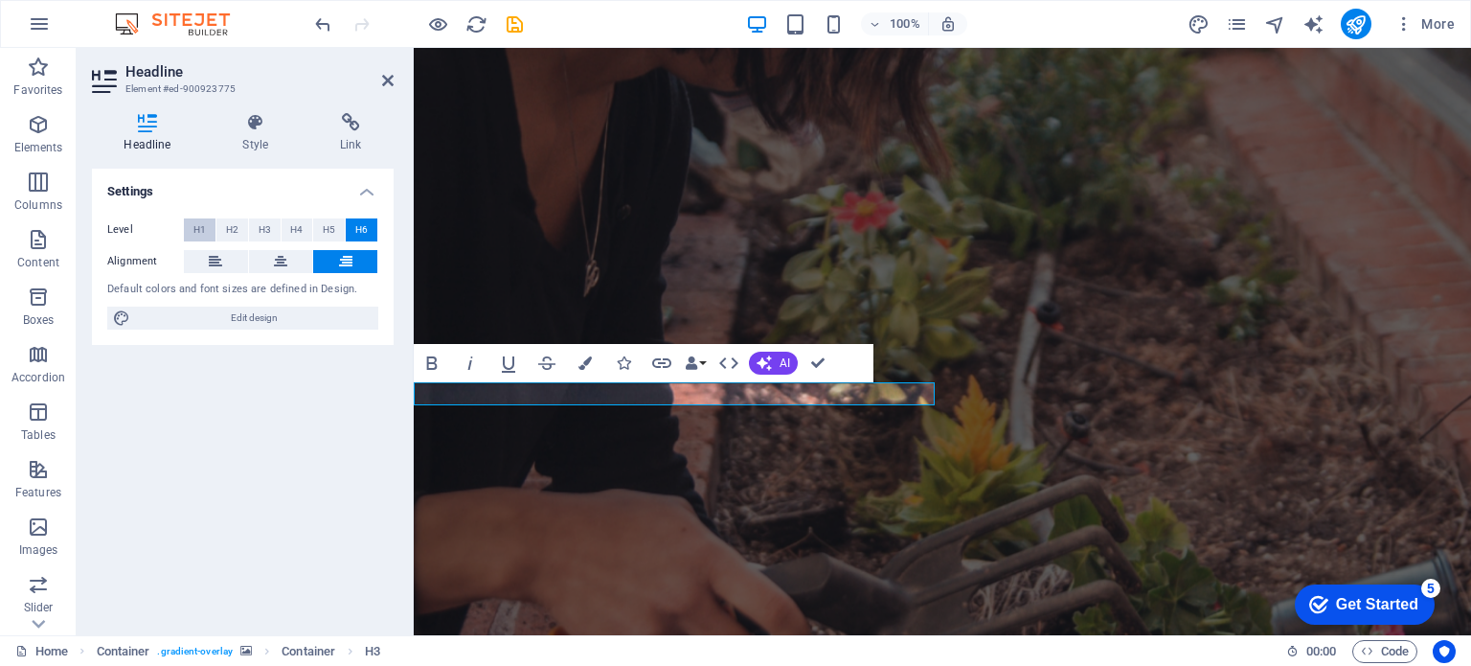
click at [187, 229] on button "H1" at bounding box center [200, 229] width 32 height 23
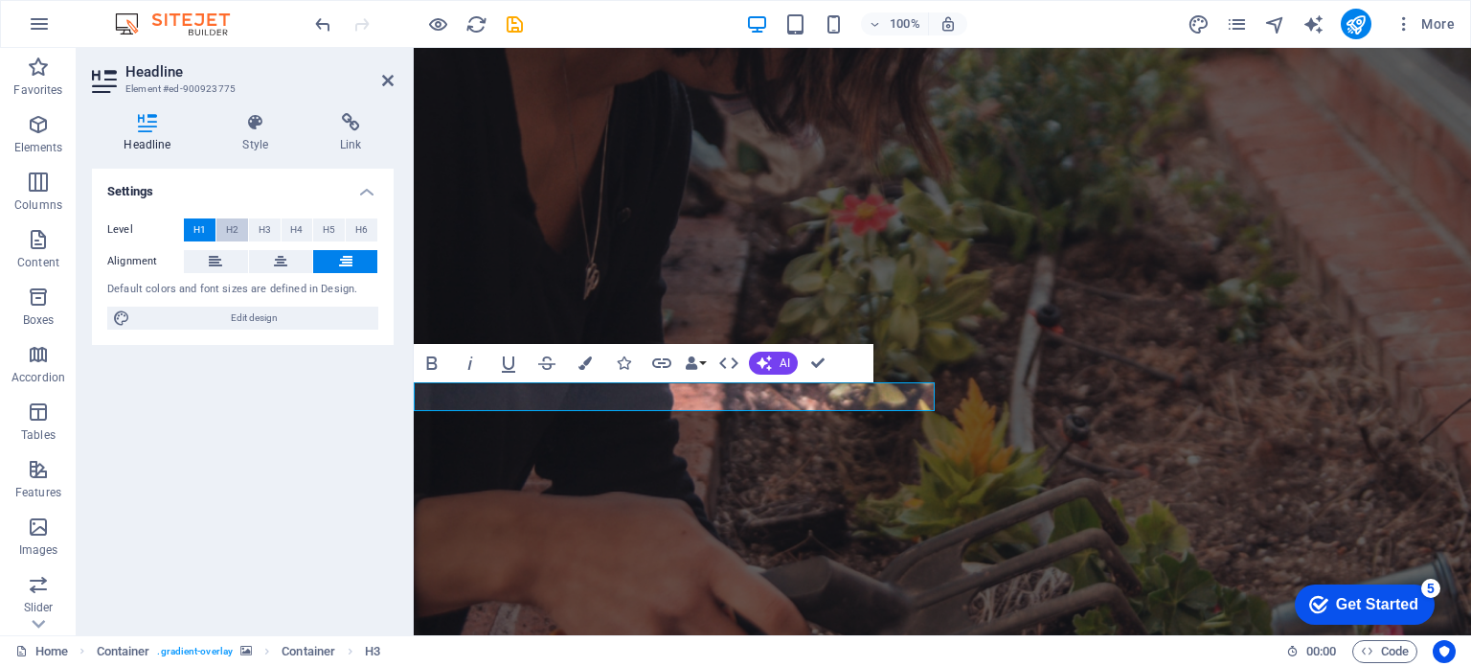
click at [228, 229] on span "H2" at bounding box center [232, 229] width 12 height 23
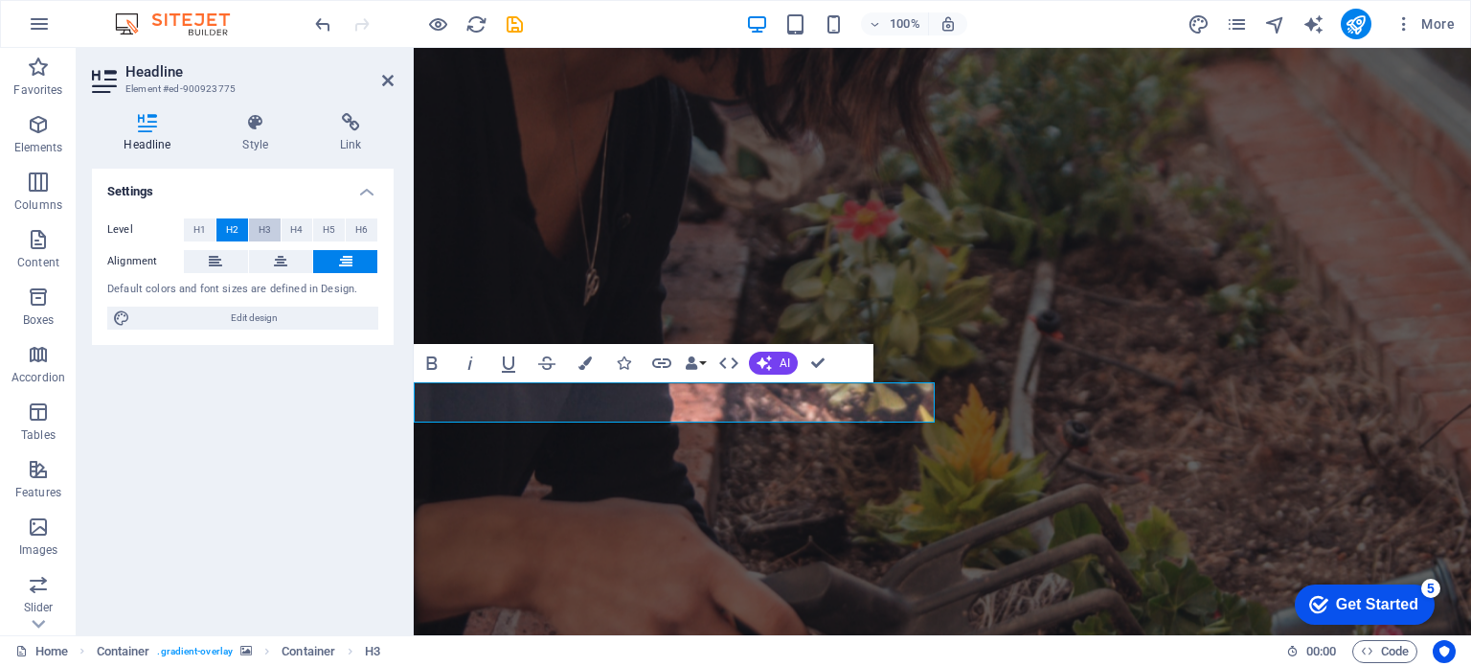
click at [259, 232] on span "H3" at bounding box center [265, 229] width 12 height 23
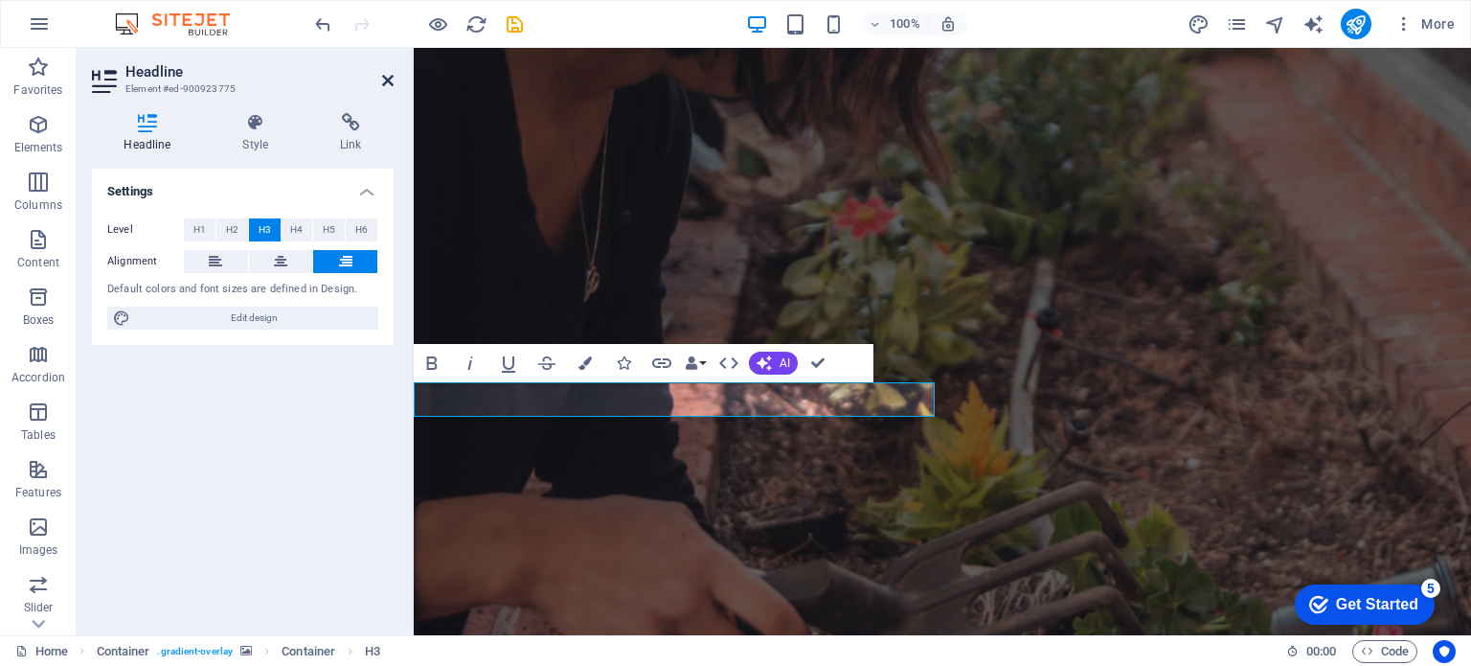
drag, startPoint x: 382, startPoint y: 76, endPoint x: 330, endPoint y: 159, distance: 98.1
click at [382, 76] on icon at bounding box center [387, 80] width 11 height 15
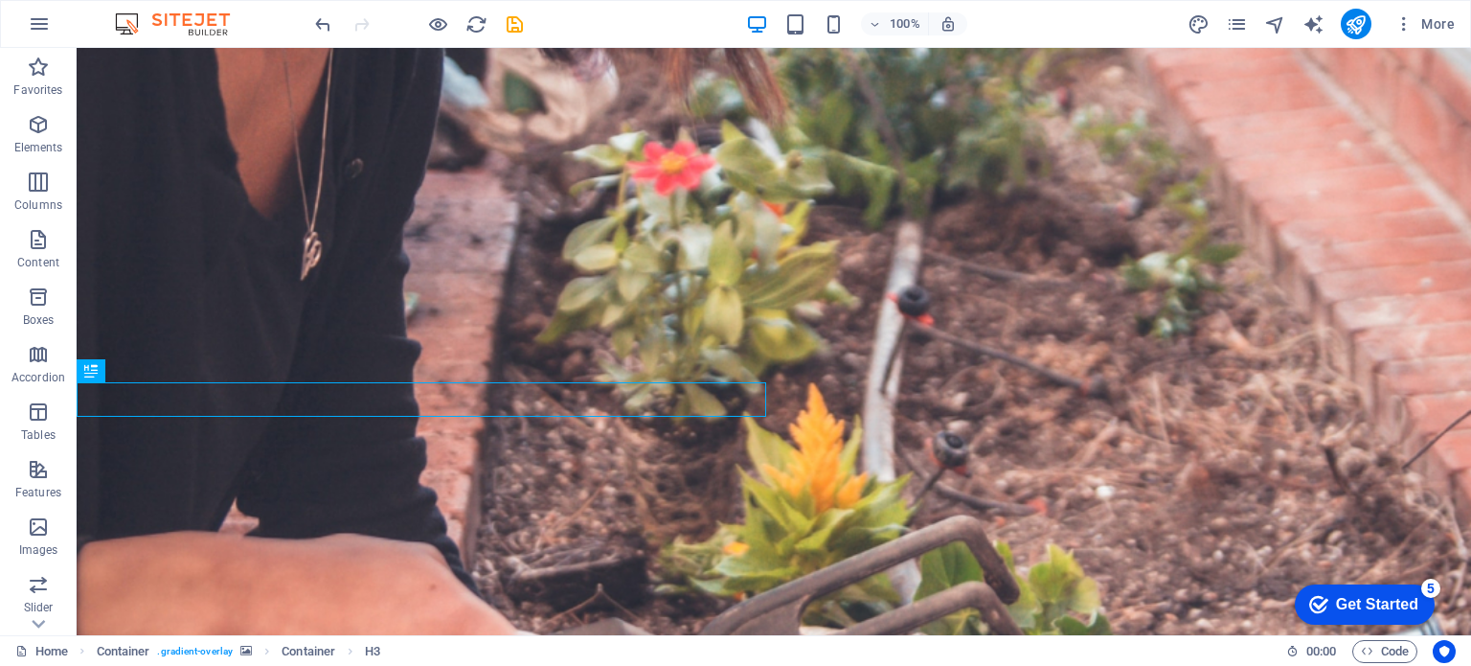
click at [808, 314] on figure at bounding box center [774, 325] width 1395 height 746
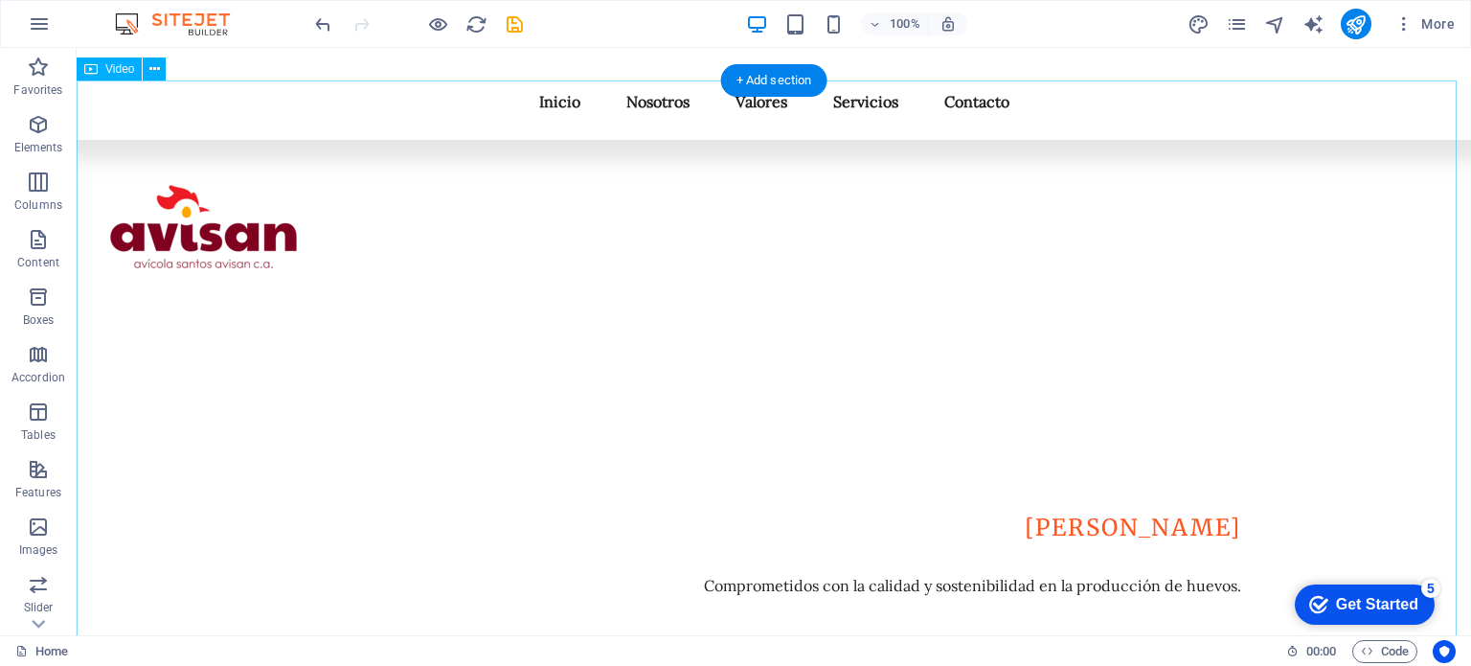
scroll to position [479, 0]
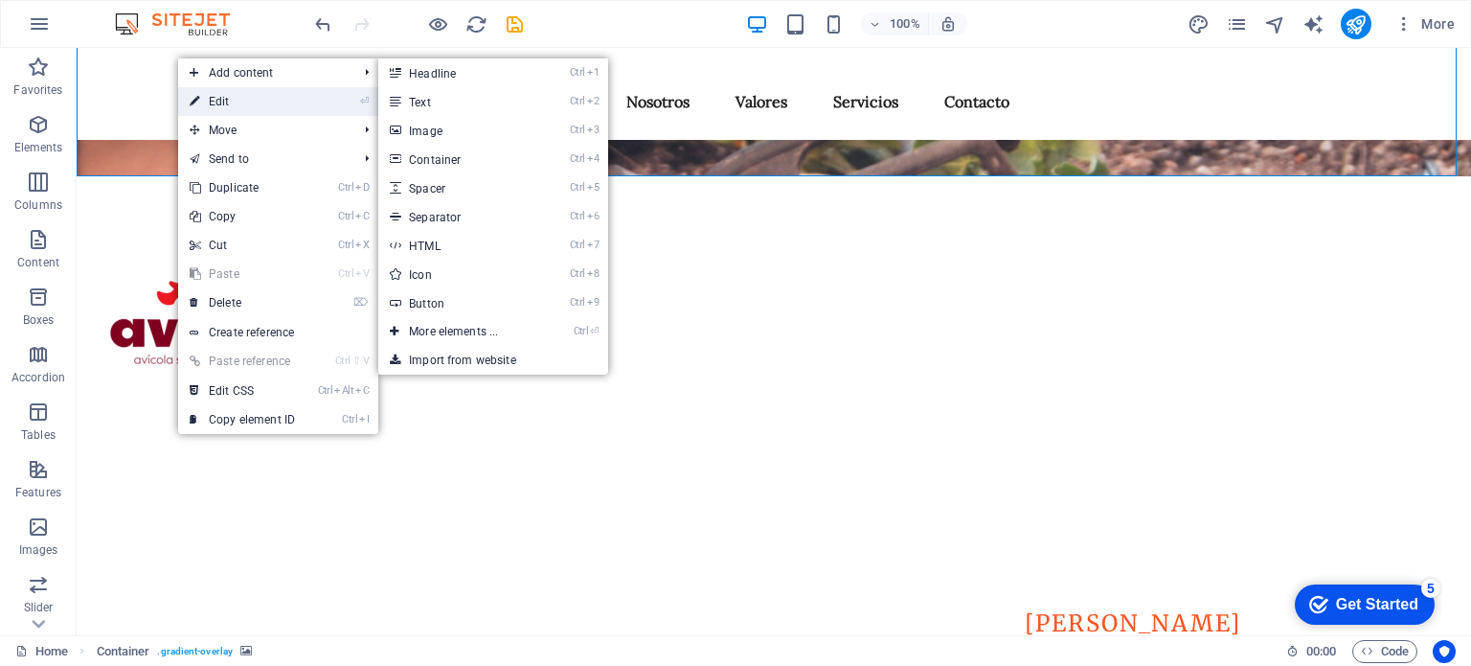
click at [202, 93] on link "⏎ Edit" at bounding box center [242, 101] width 128 height 29
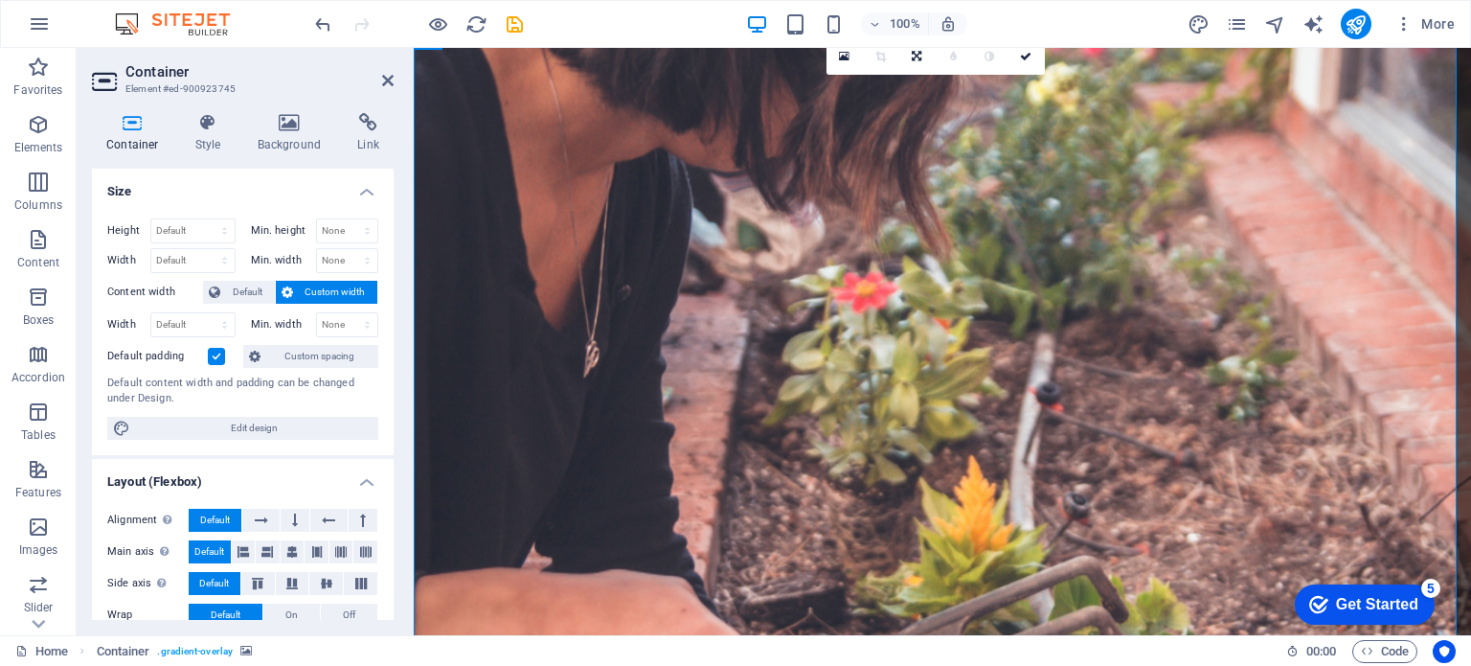
scroll to position [96, 0]
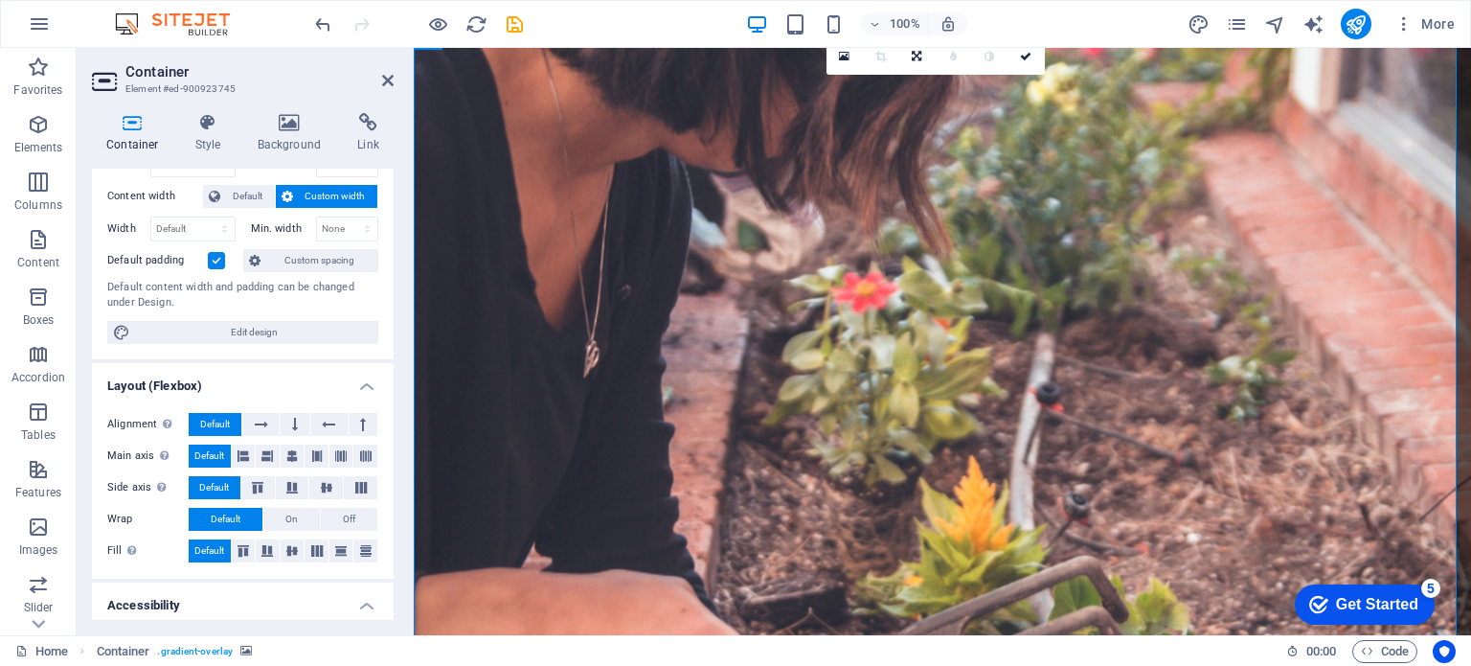
click at [222, 267] on div "Default padding" at bounding box center [172, 260] width 131 height 23
click at [218, 258] on label at bounding box center [216, 260] width 17 height 17
click at [0, 0] on input "Default padding" at bounding box center [0, 0] width 0 height 0
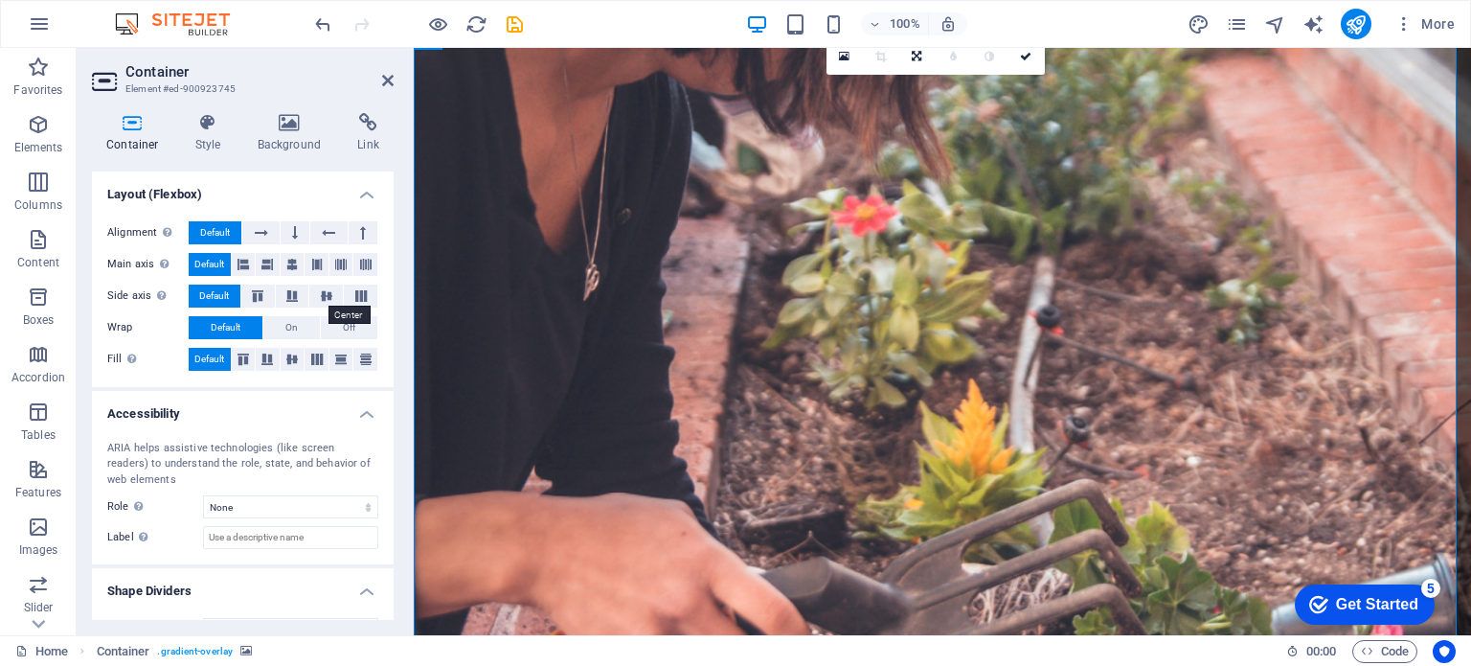
scroll to position [322, 0]
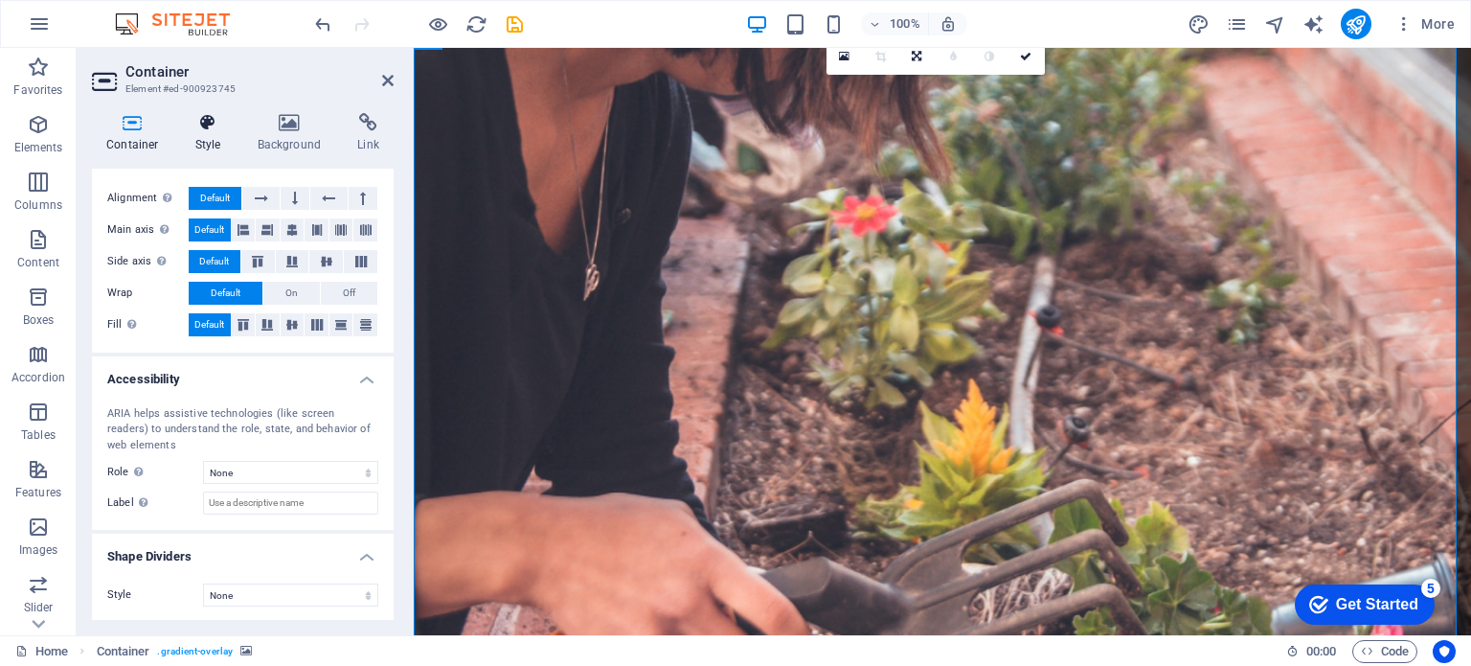
click at [209, 141] on h4 "Style" at bounding box center [212, 133] width 62 height 40
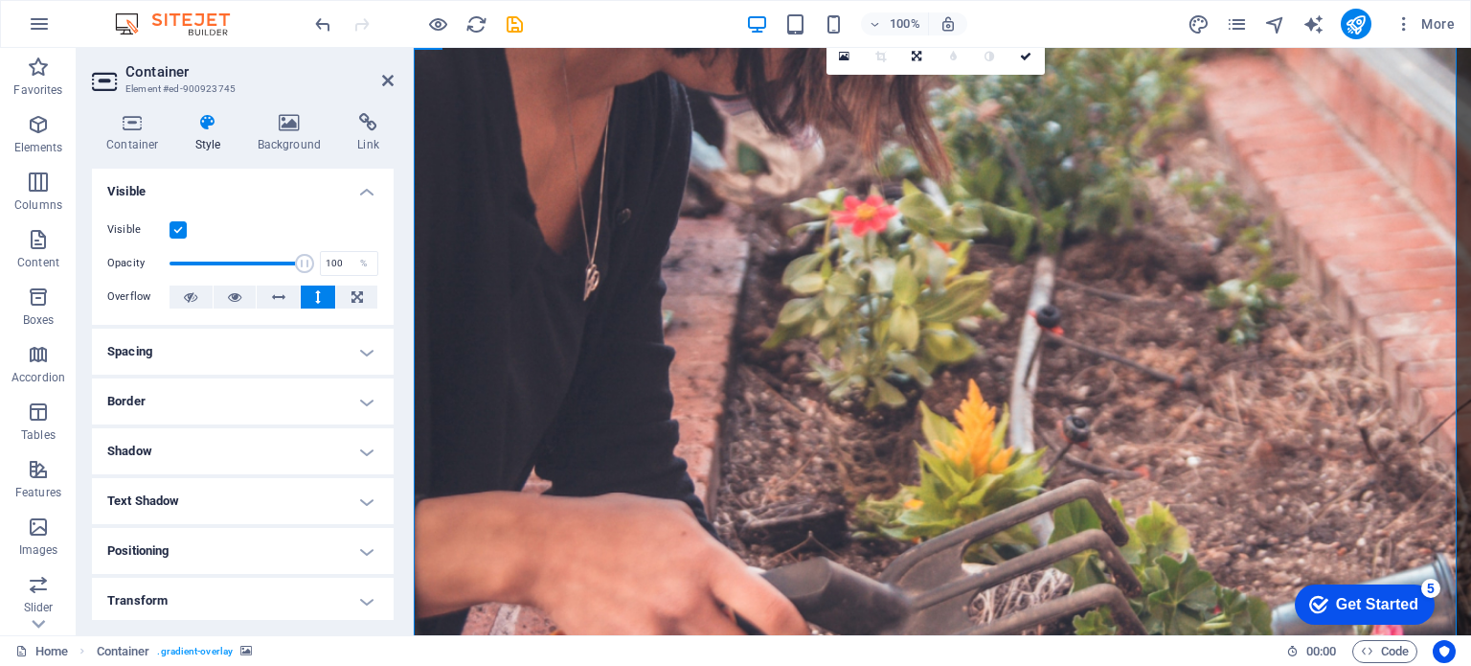
click at [182, 225] on label at bounding box center [178, 229] width 17 height 17
click at [0, 0] on input "Visible" at bounding box center [0, 0] width 0 height 0
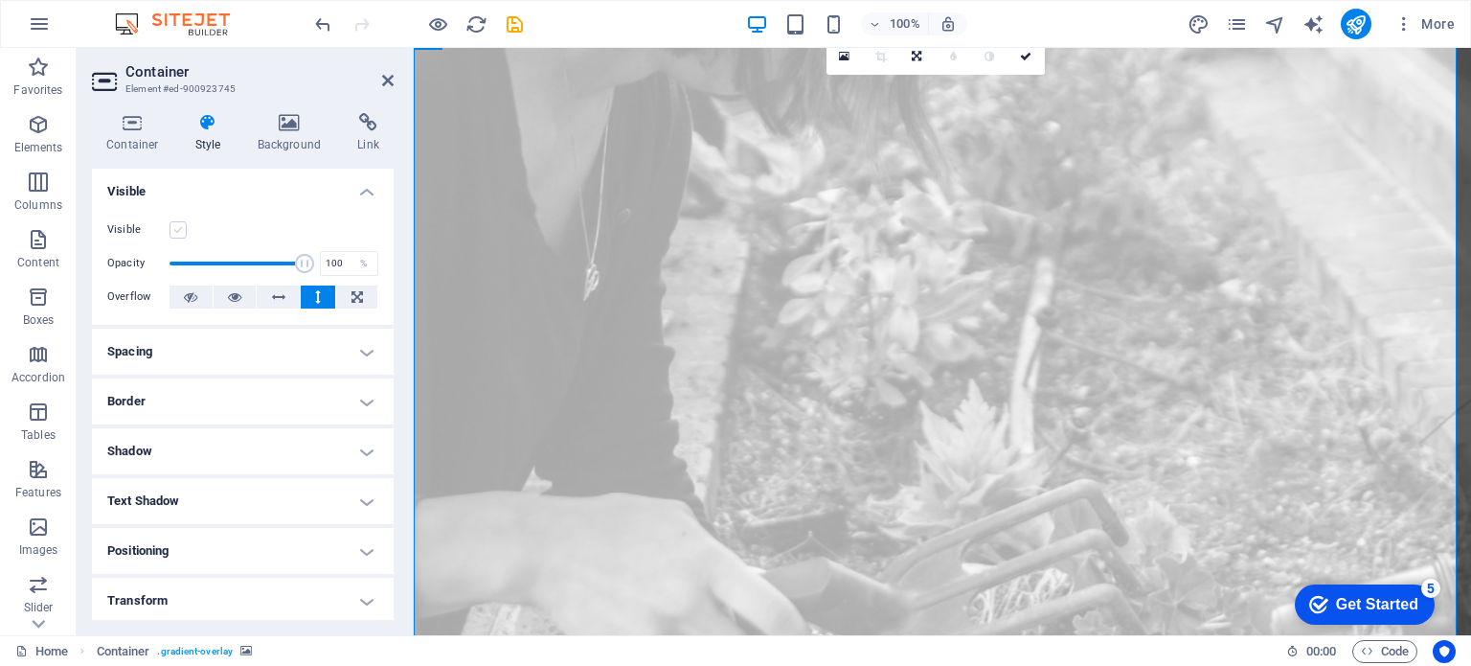
click at [184, 225] on label at bounding box center [178, 229] width 17 height 17
click at [0, 0] on input "Visible" at bounding box center [0, 0] width 0 height 0
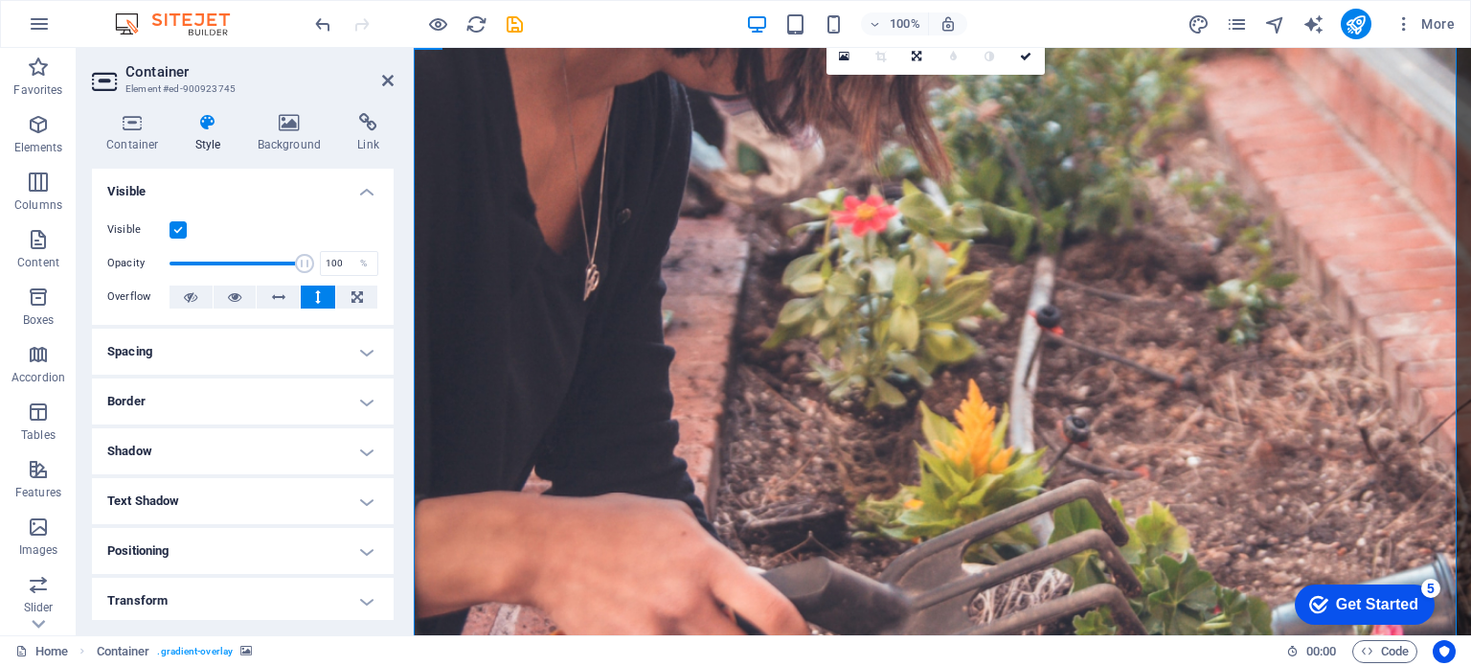
scroll to position [96, 0]
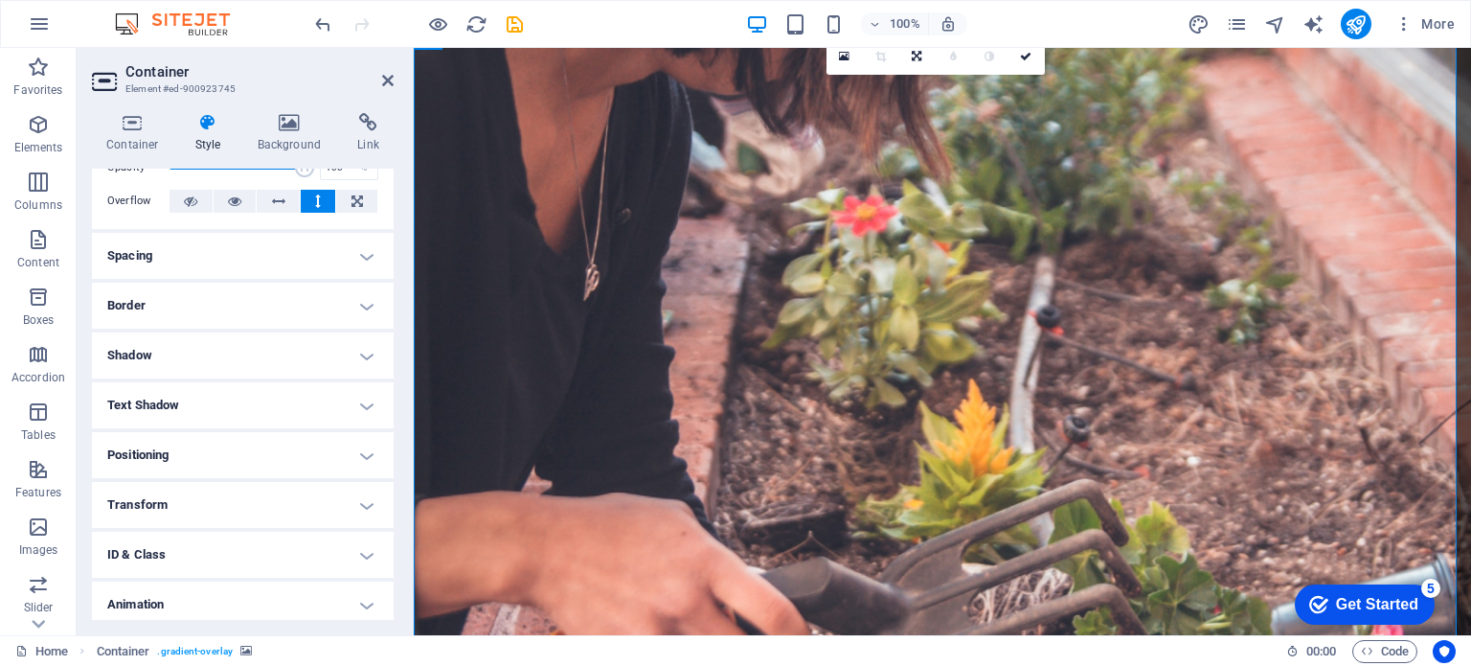
click at [209, 253] on h4 "Spacing" at bounding box center [243, 256] width 302 height 46
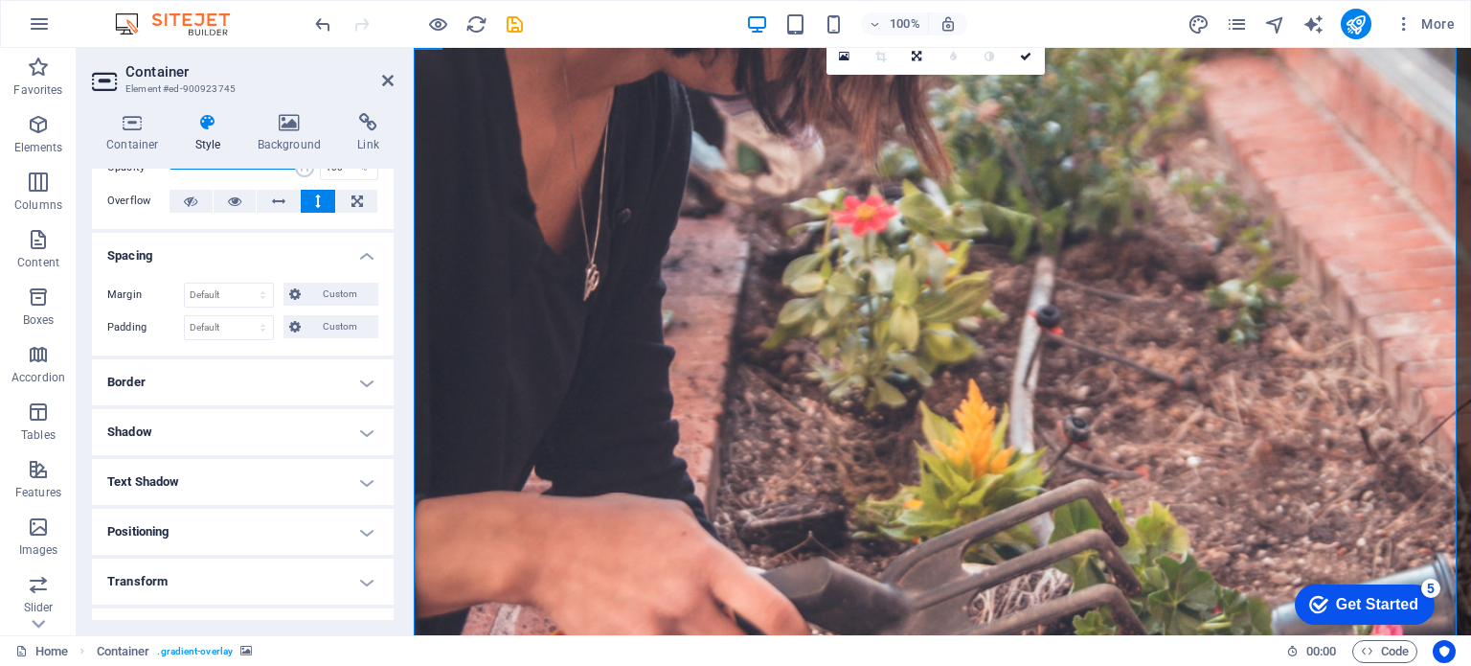
click at [209, 253] on h4 "Spacing" at bounding box center [243, 250] width 302 height 34
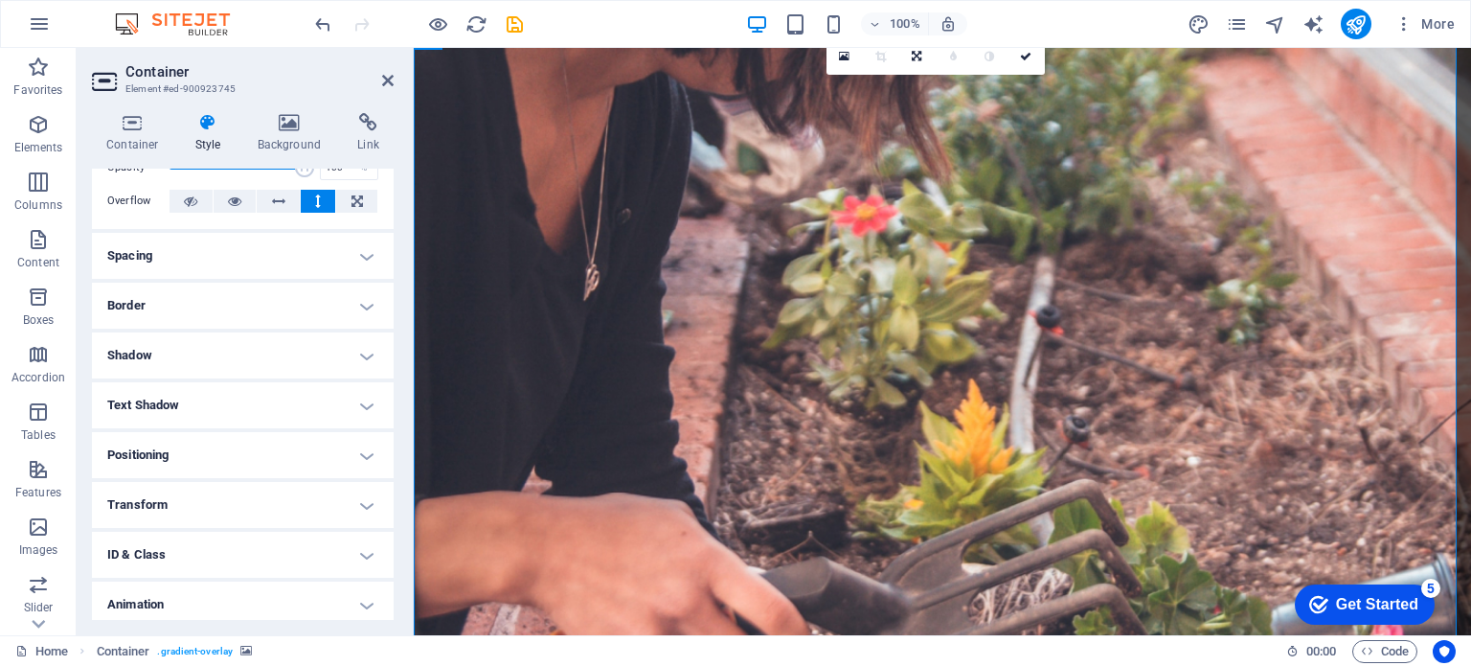
click at [209, 287] on h4 "Border" at bounding box center [243, 306] width 302 height 46
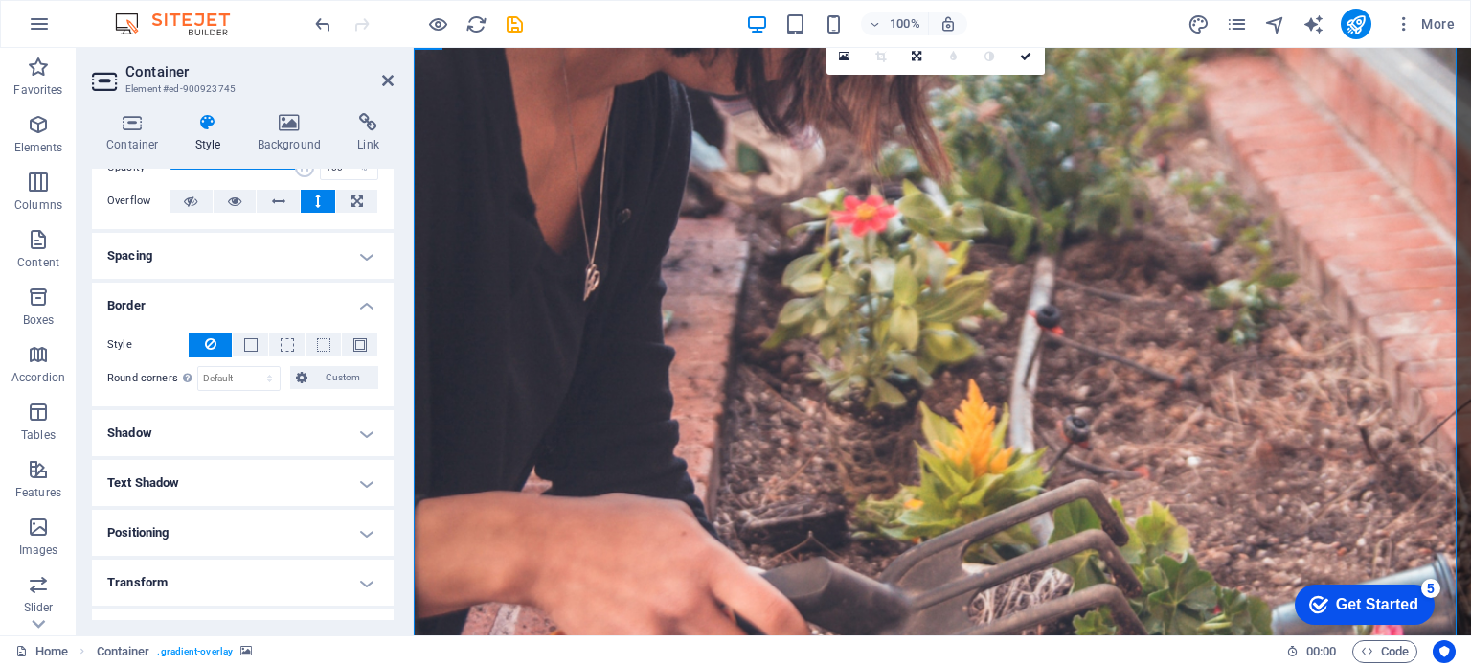
click at [209, 287] on h4 "Border" at bounding box center [243, 300] width 302 height 34
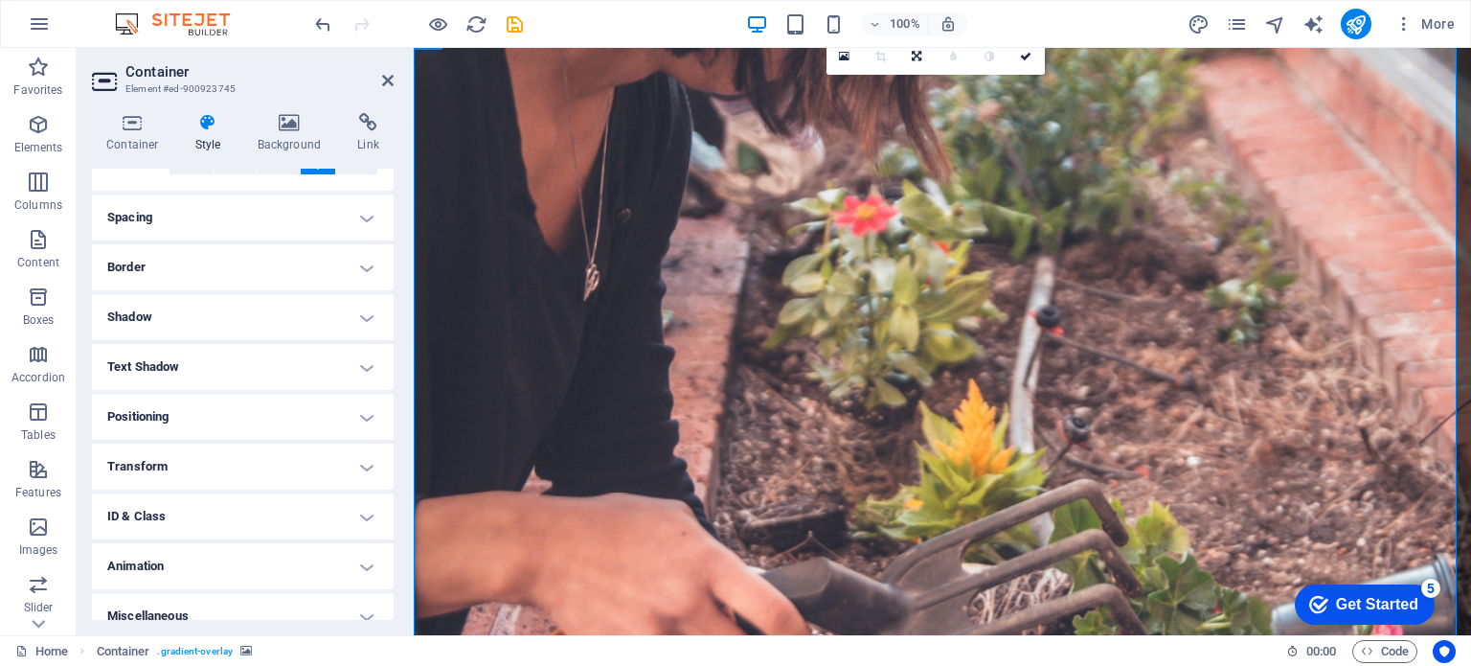
scroll to position [152, 0]
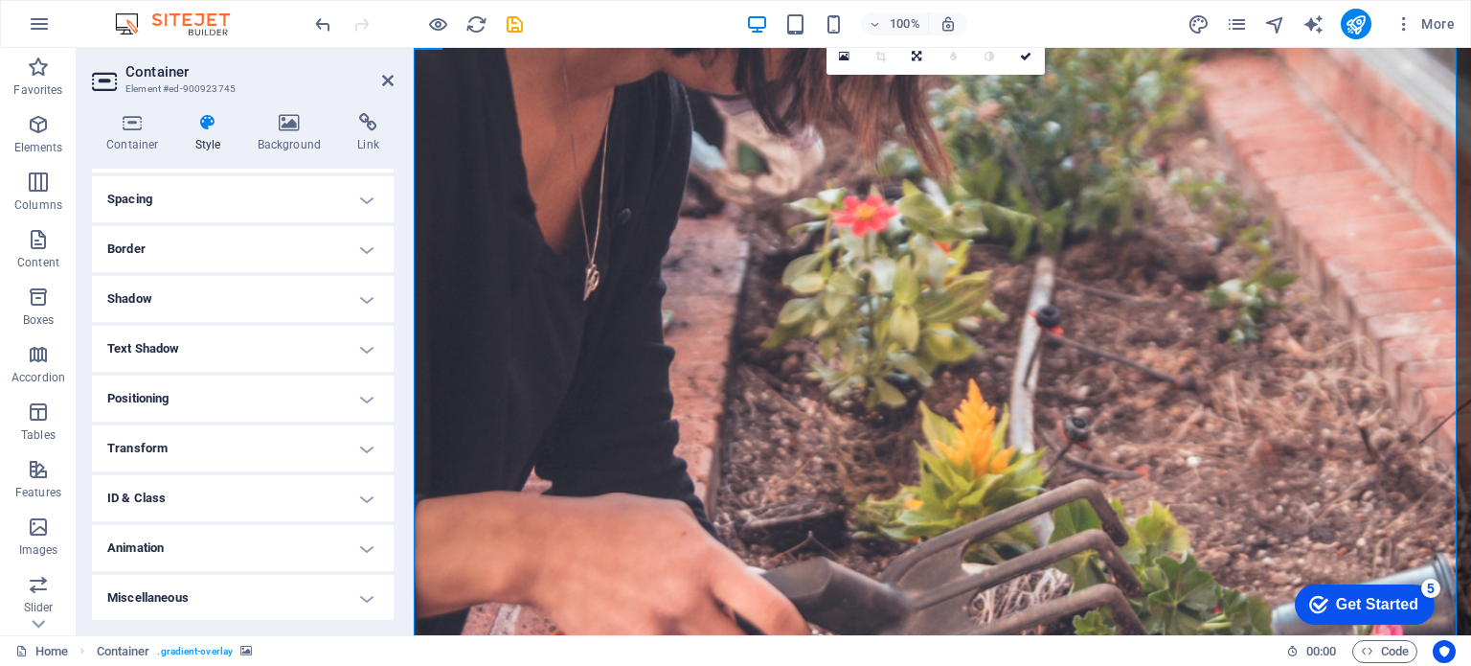
click at [219, 401] on h4 "Positioning" at bounding box center [243, 399] width 302 height 46
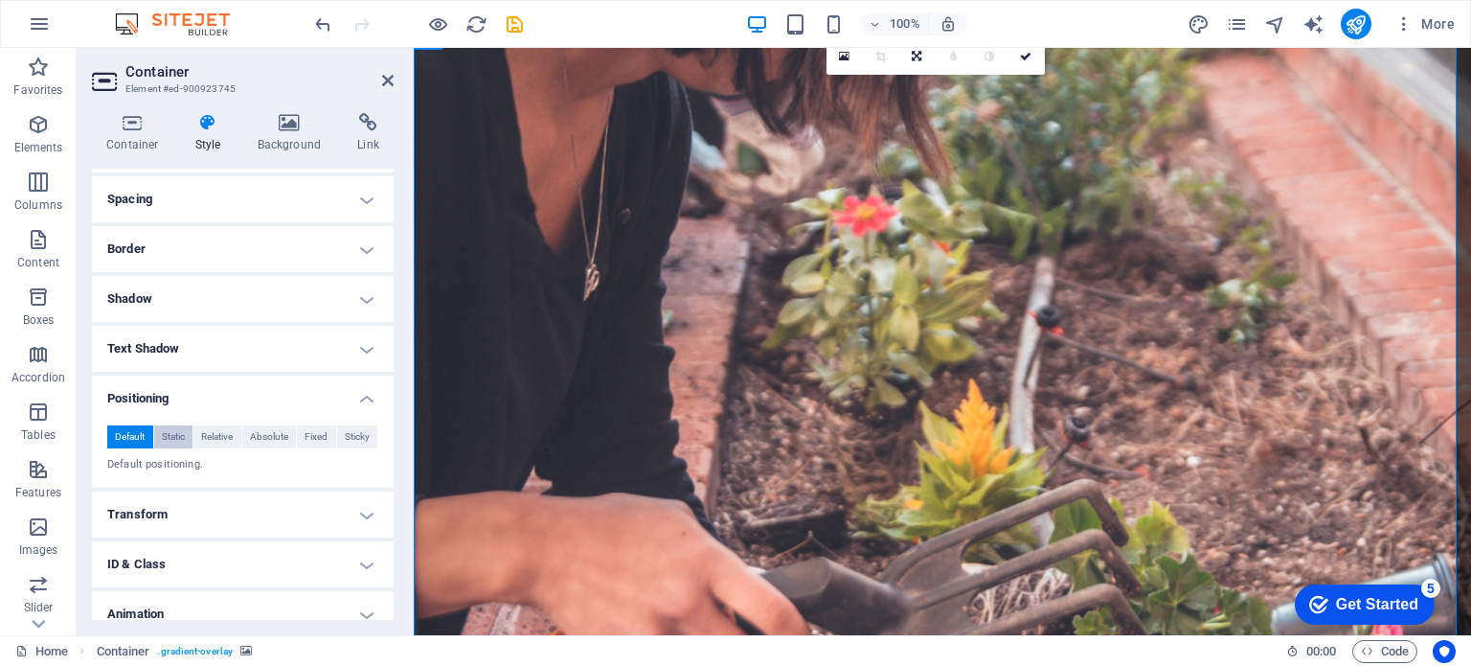
click at [167, 432] on span "Static" at bounding box center [173, 436] width 23 height 23
click at [383, 81] on icon at bounding box center [387, 80] width 11 height 15
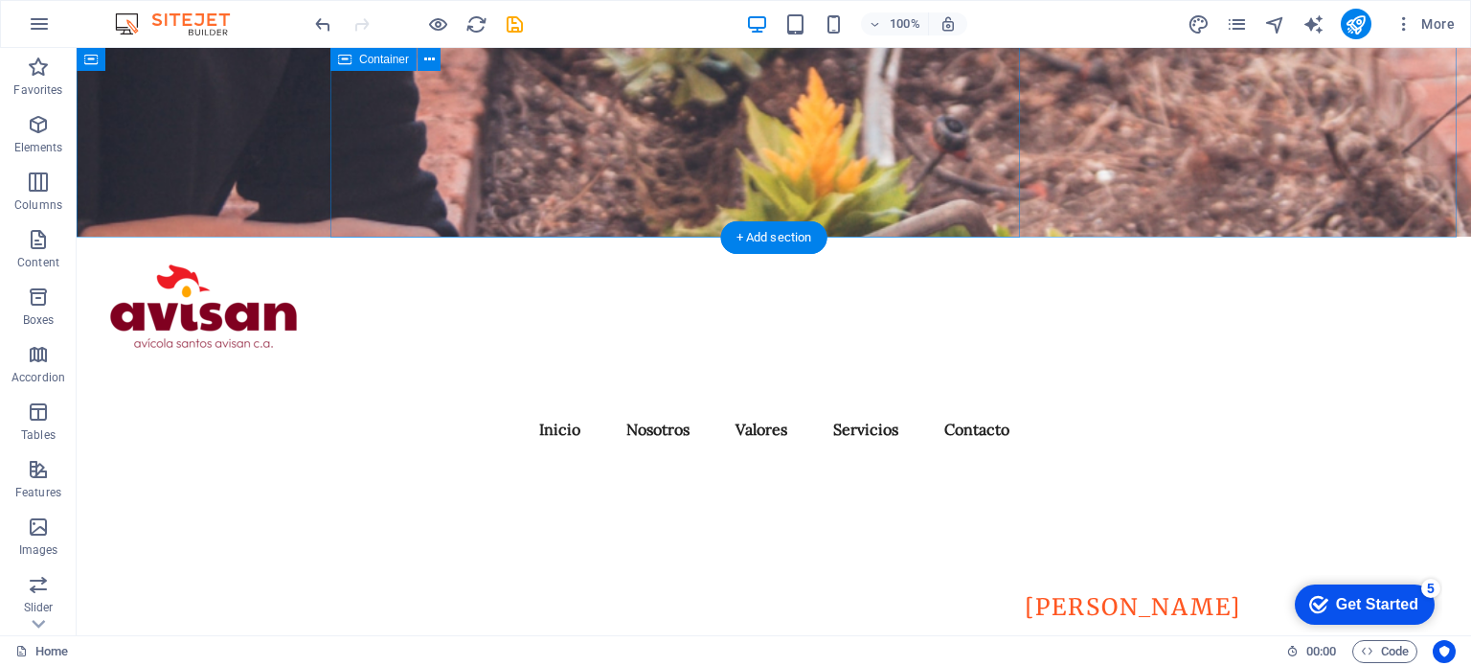
scroll to position [0, 0]
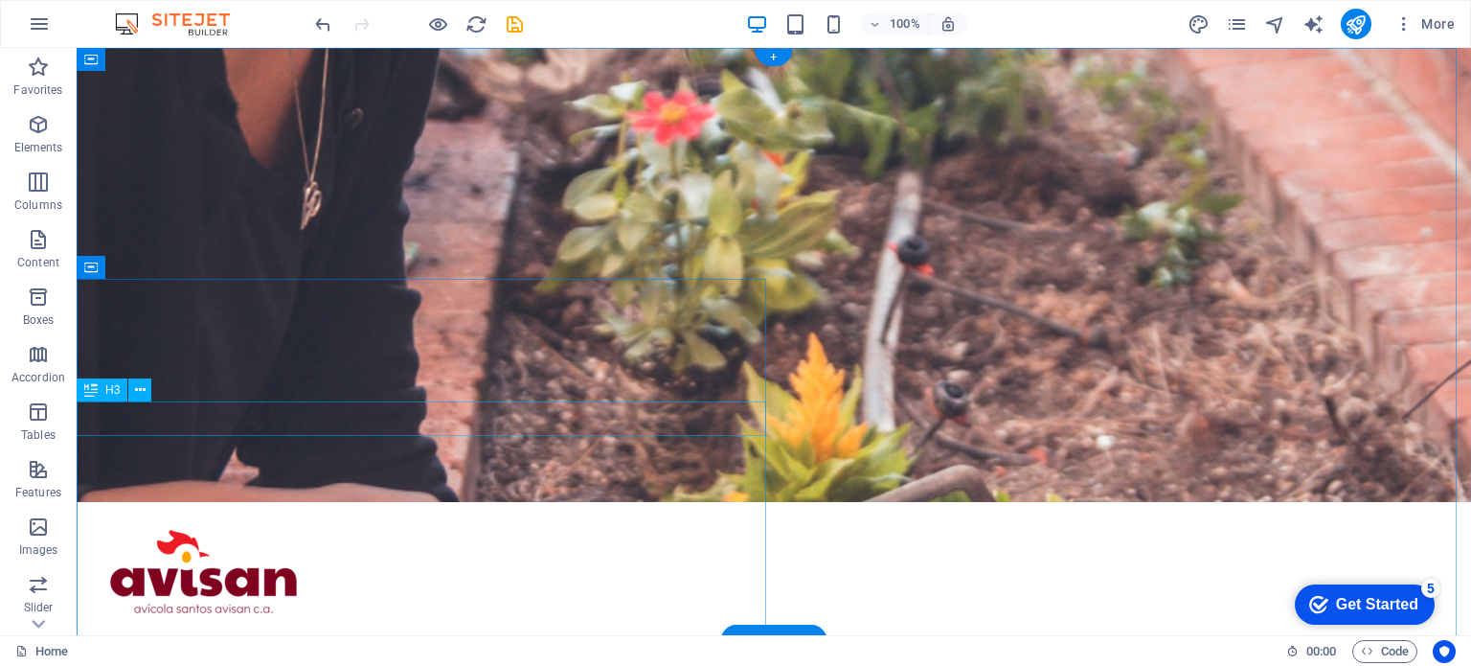
click at [94, 394] on icon at bounding box center [90, 389] width 13 height 23
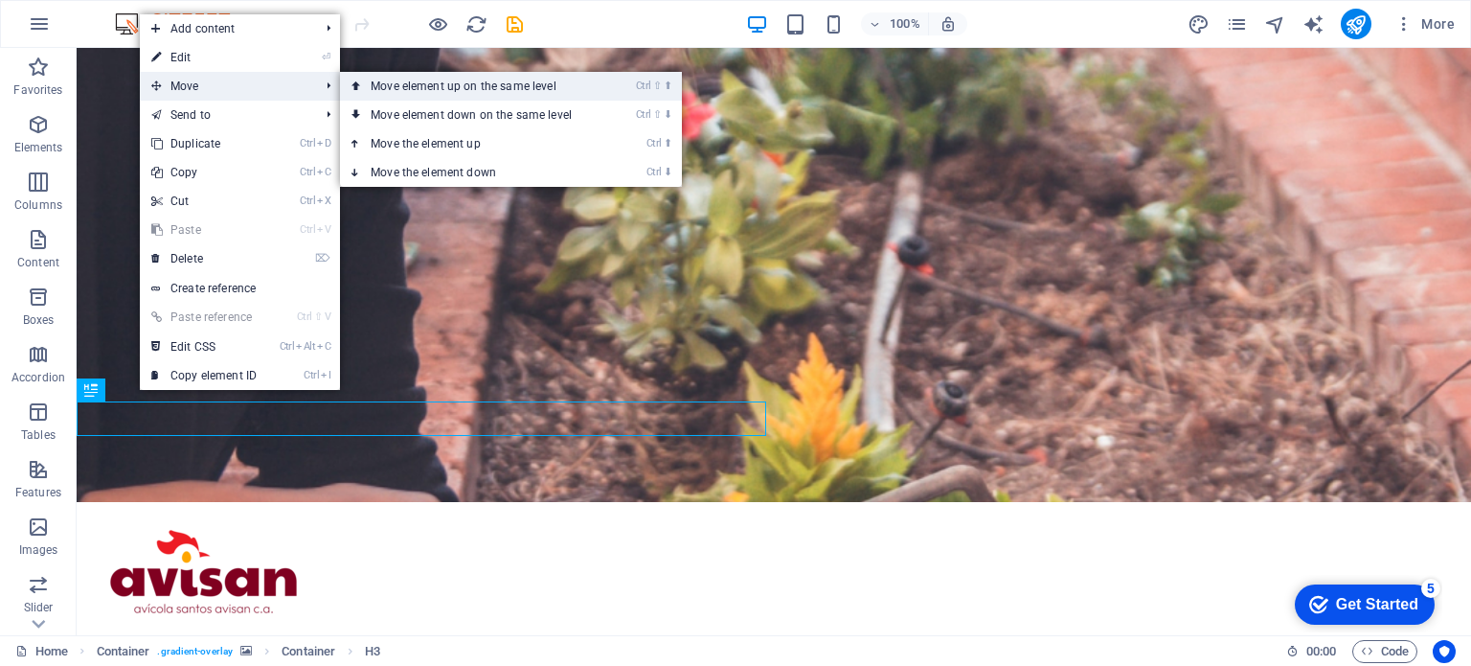
click at [372, 91] on link "Ctrl ⇧ ⬆ Move element up on the same level" at bounding box center [475, 86] width 270 height 29
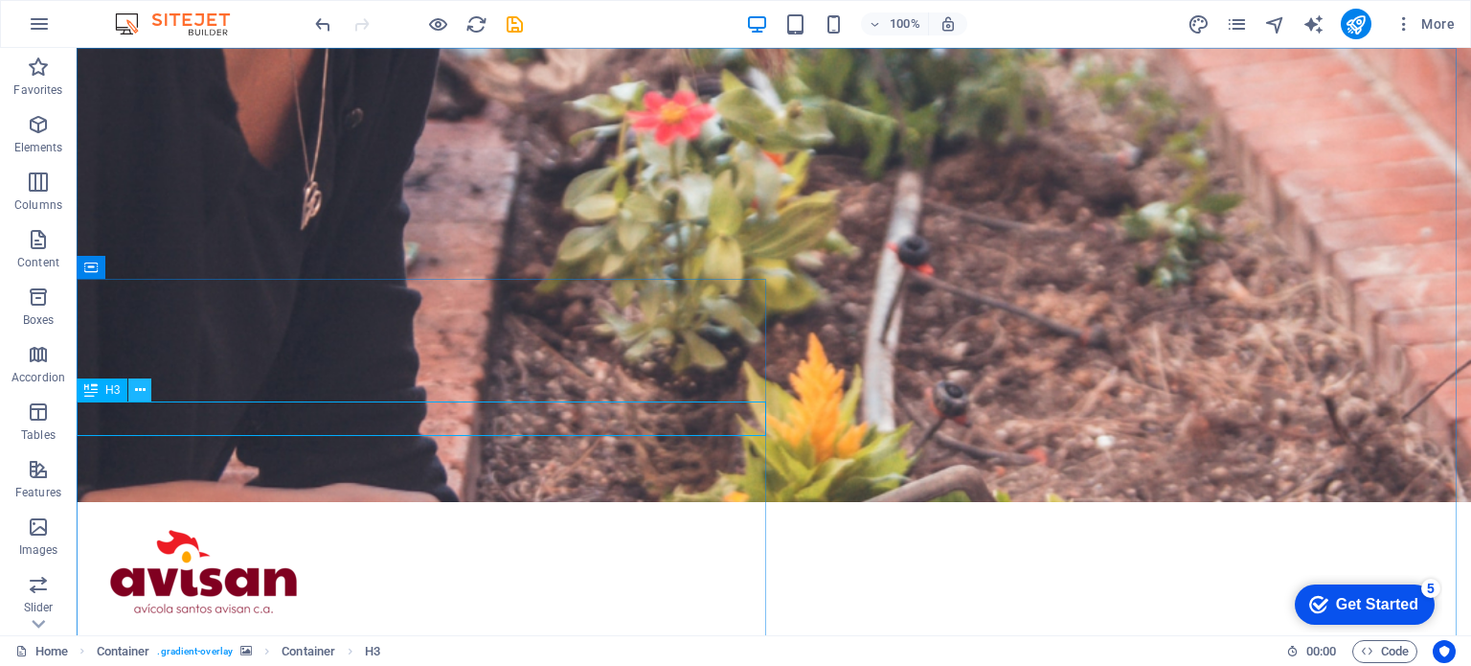
click at [146, 389] on button at bounding box center [139, 389] width 23 height 23
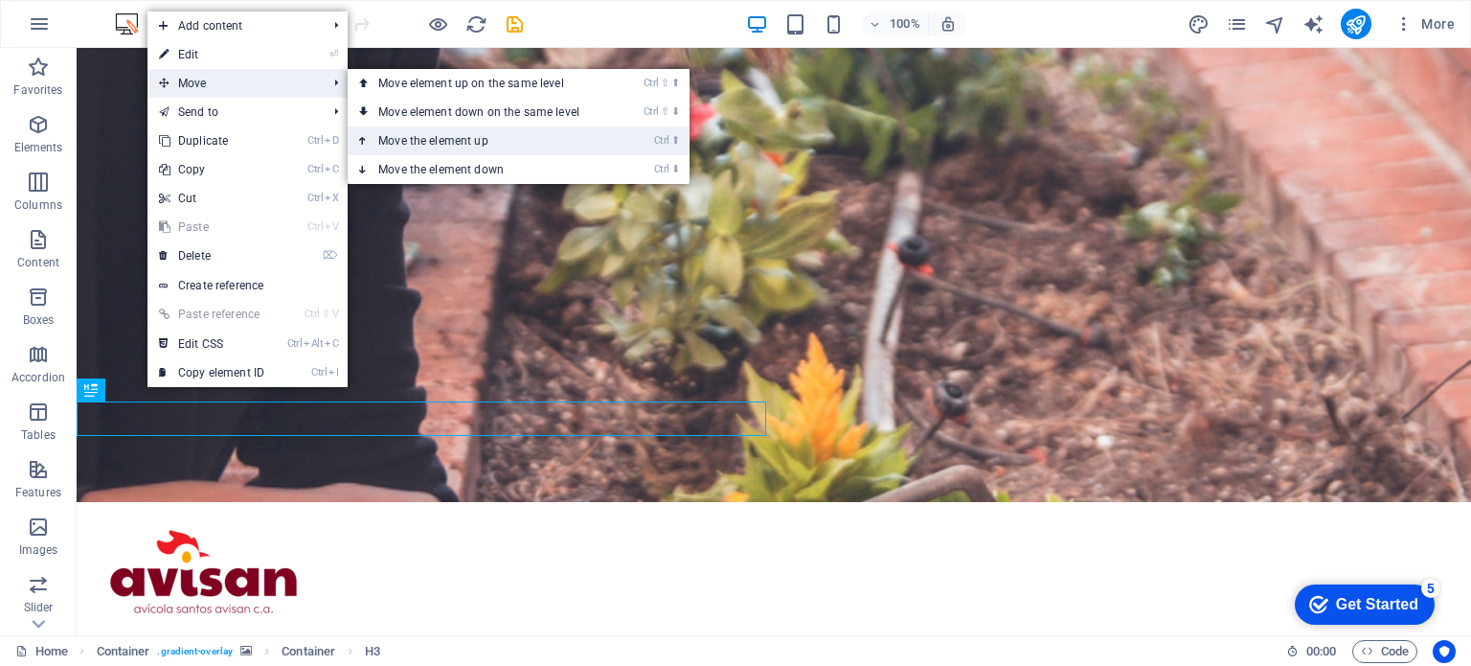
click at [398, 135] on link "Ctrl ⬆ Move the element up" at bounding box center [483, 140] width 270 height 29
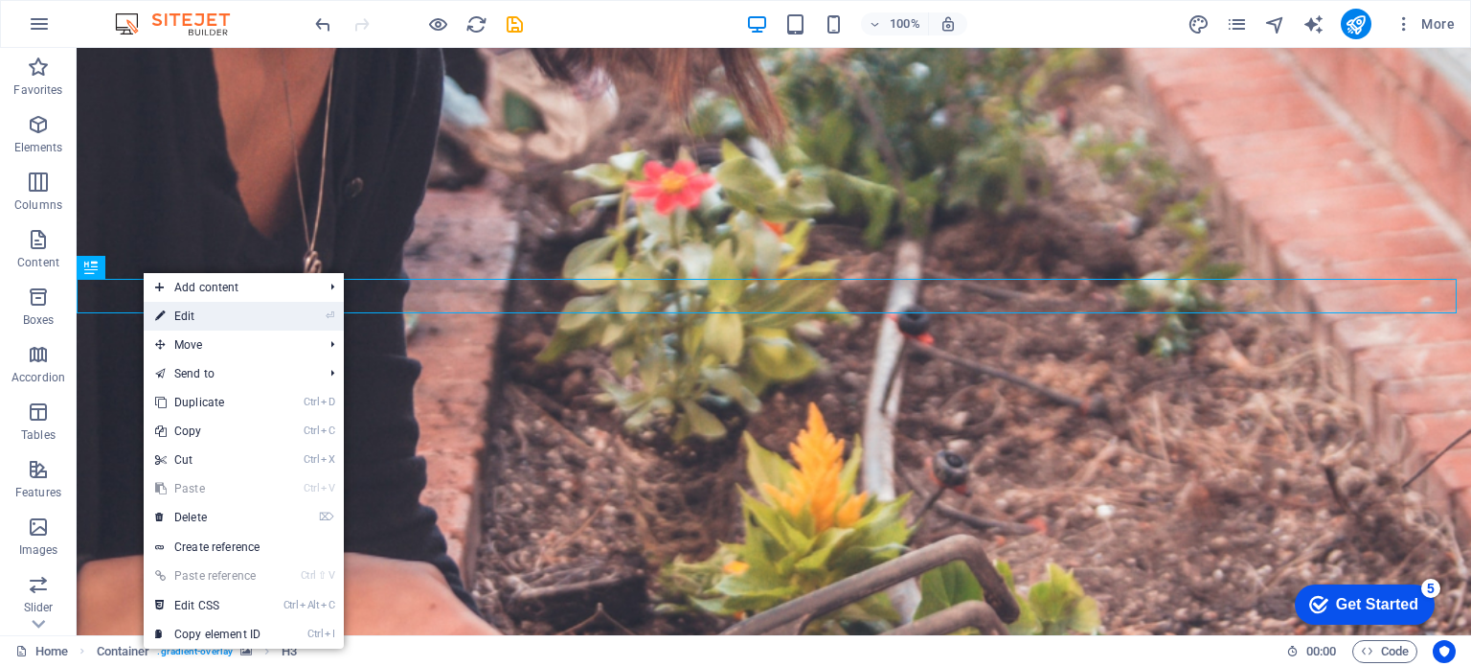
click at [198, 313] on link "⏎ Edit" at bounding box center [208, 316] width 128 height 29
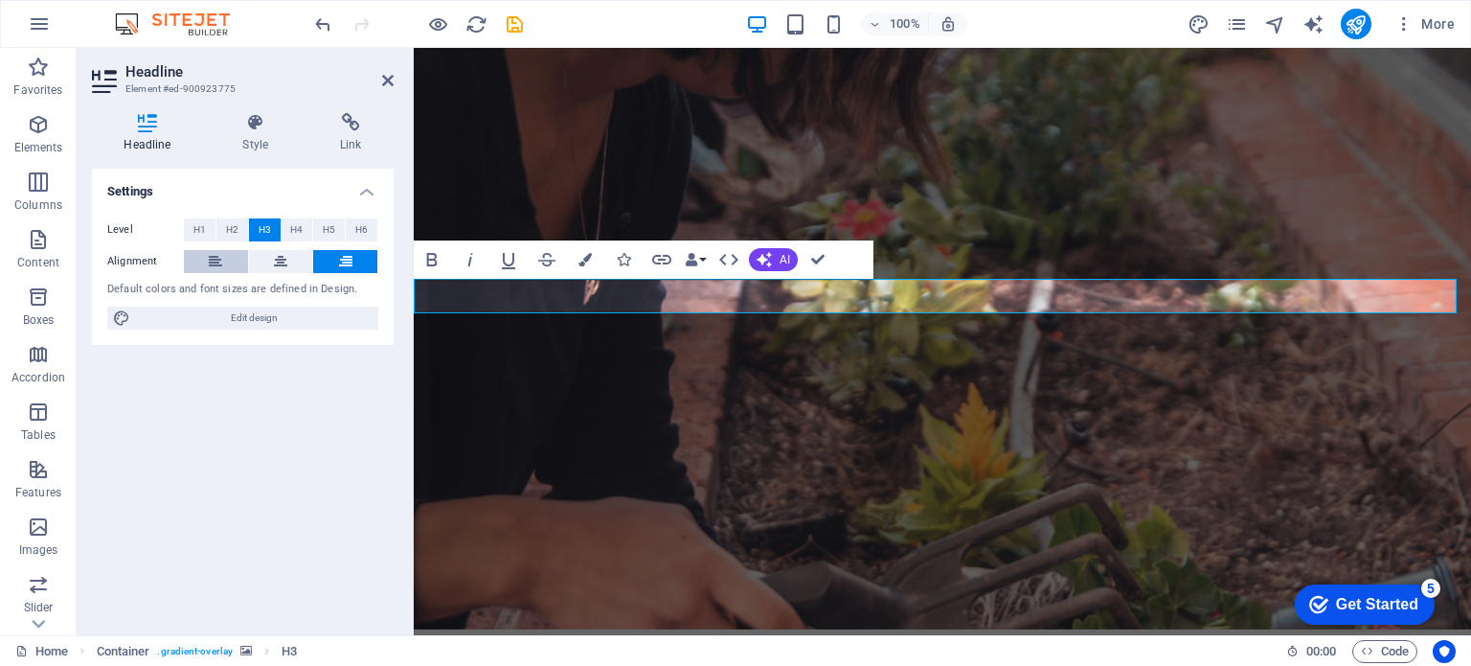
click at [228, 267] on button at bounding box center [216, 261] width 64 height 23
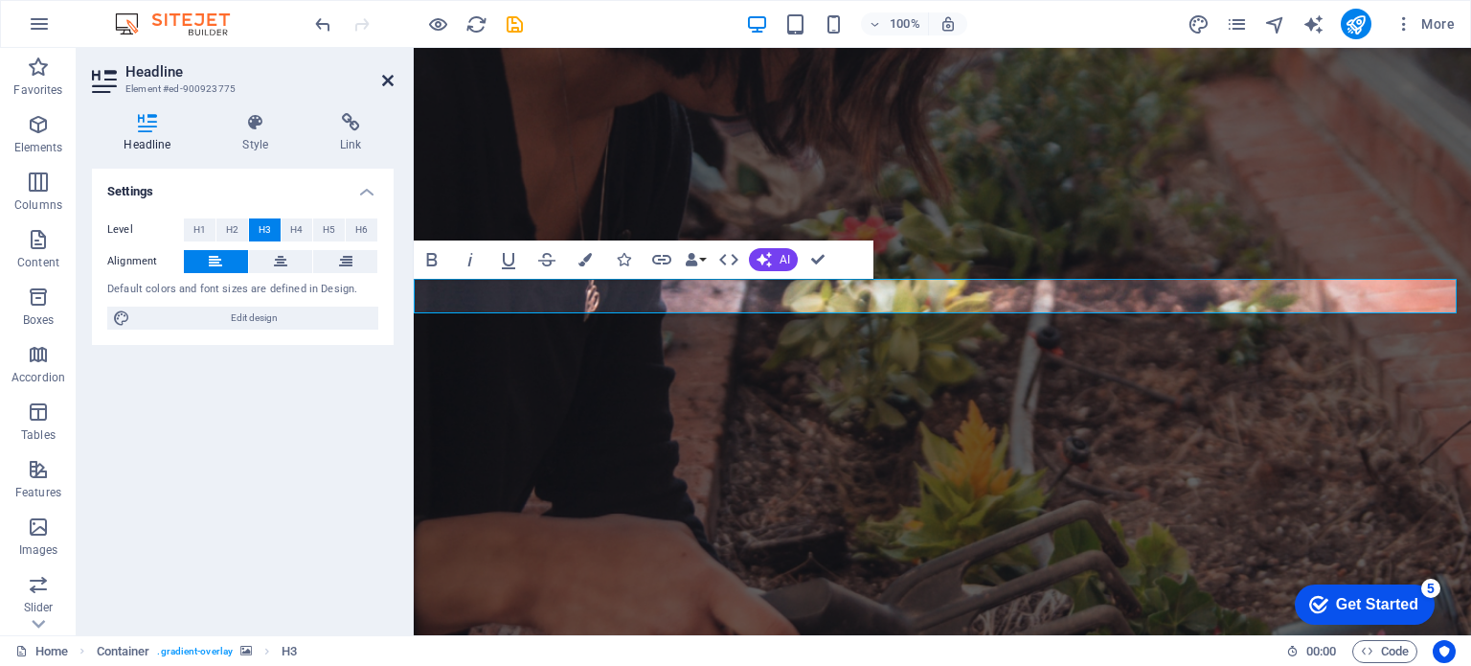
click at [382, 83] on icon at bounding box center [387, 80] width 11 height 15
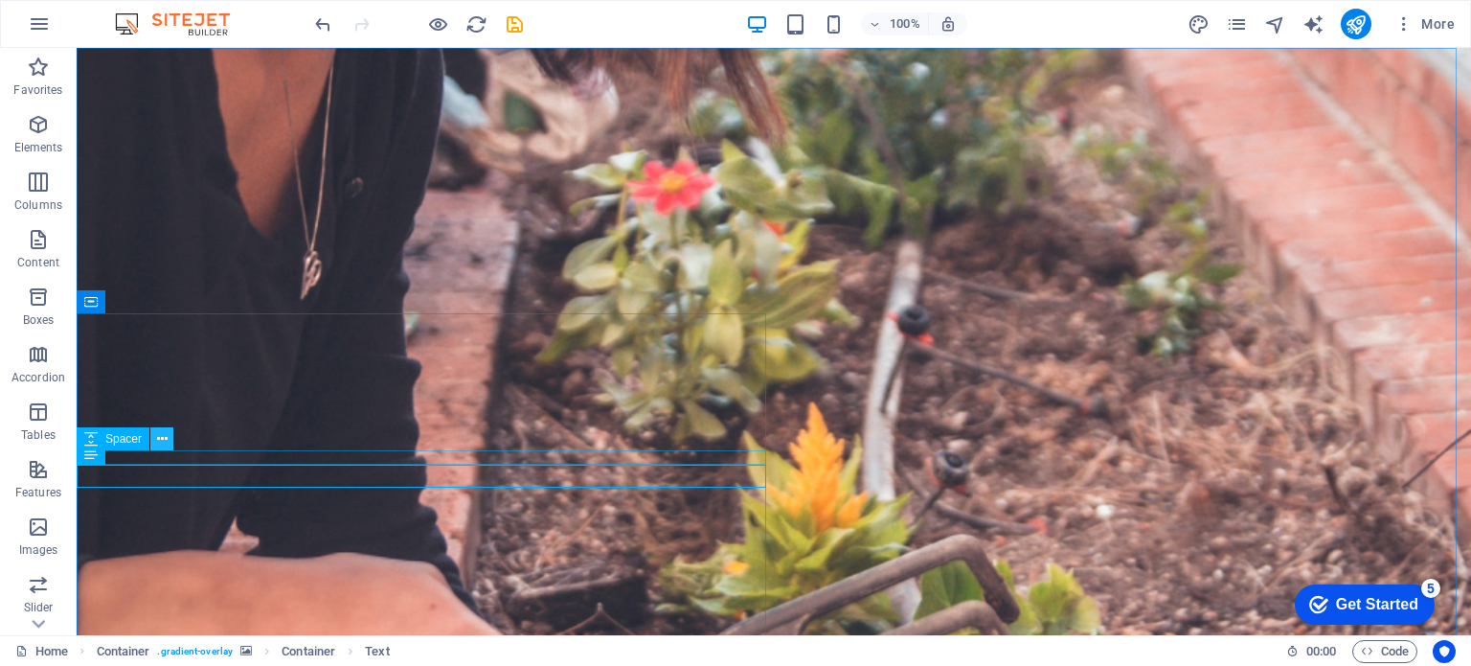
click at [168, 438] on button at bounding box center [161, 438] width 23 height 23
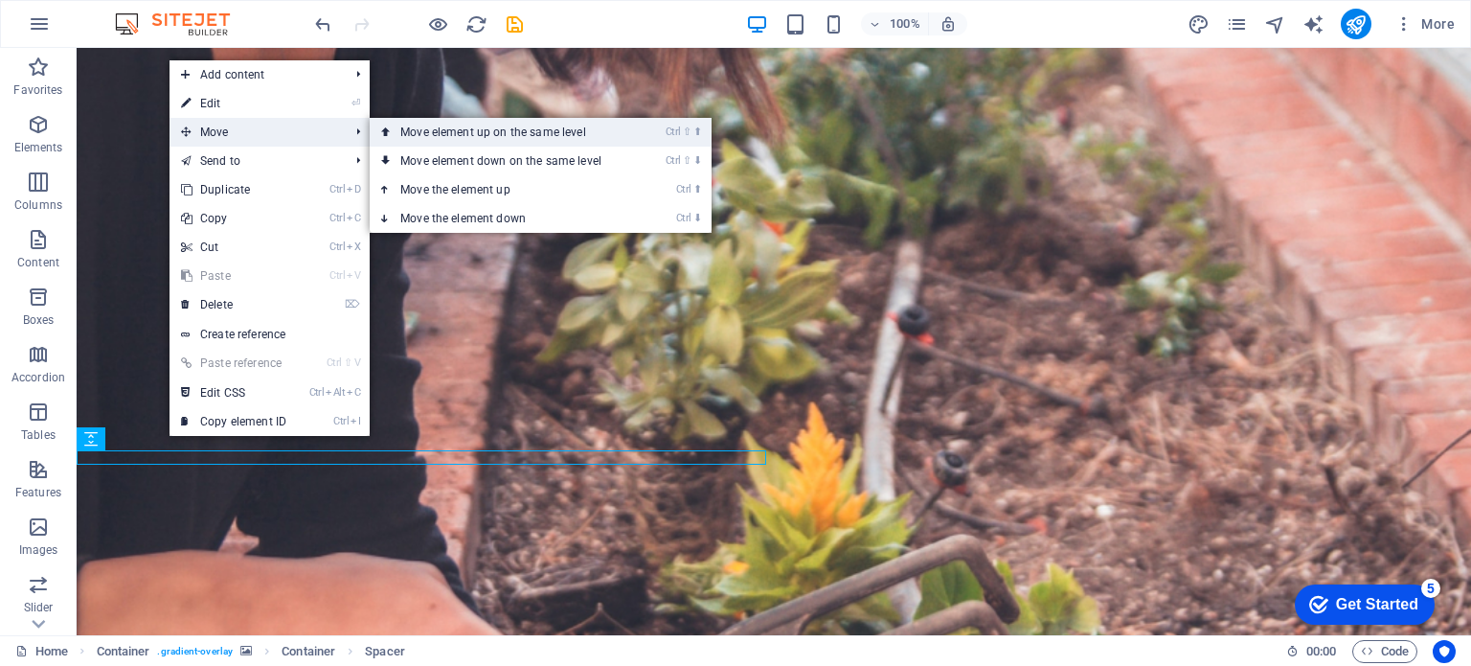
click at [421, 128] on link "Ctrl ⇧ ⬆ Move element up on the same level" at bounding box center [505, 132] width 270 height 29
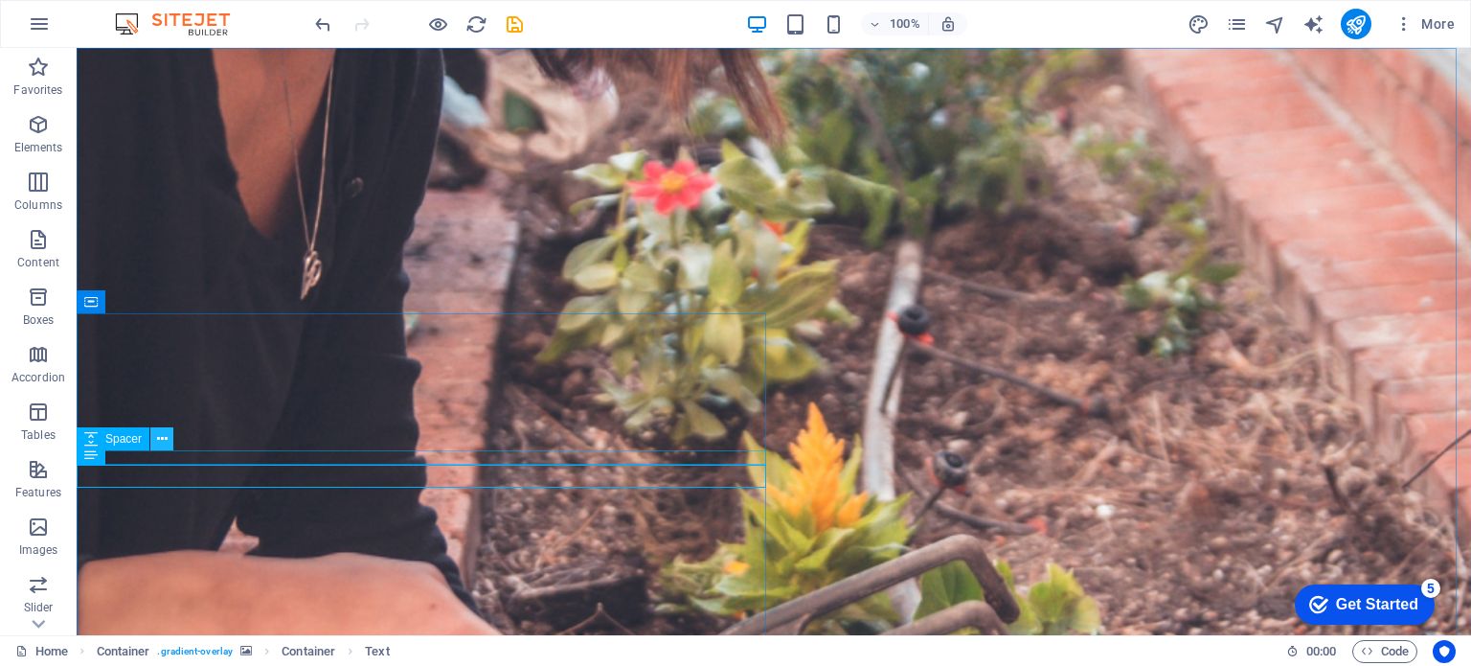
click at [0, 0] on icon at bounding box center [0, 0] width 0 height 0
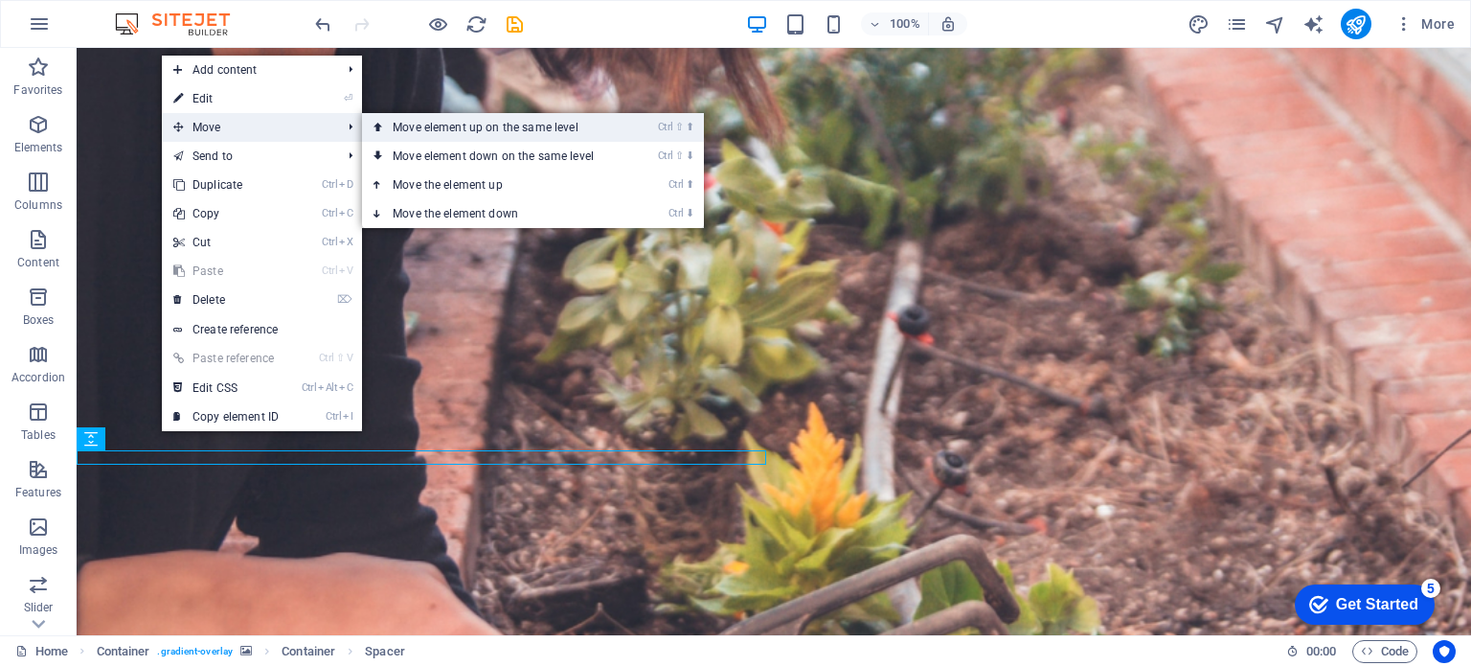
click at [401, 130] on link "Ctrl ⇧ ⬆ Move element up on the same level" at bounding box center [497, 127] width 270 height 29
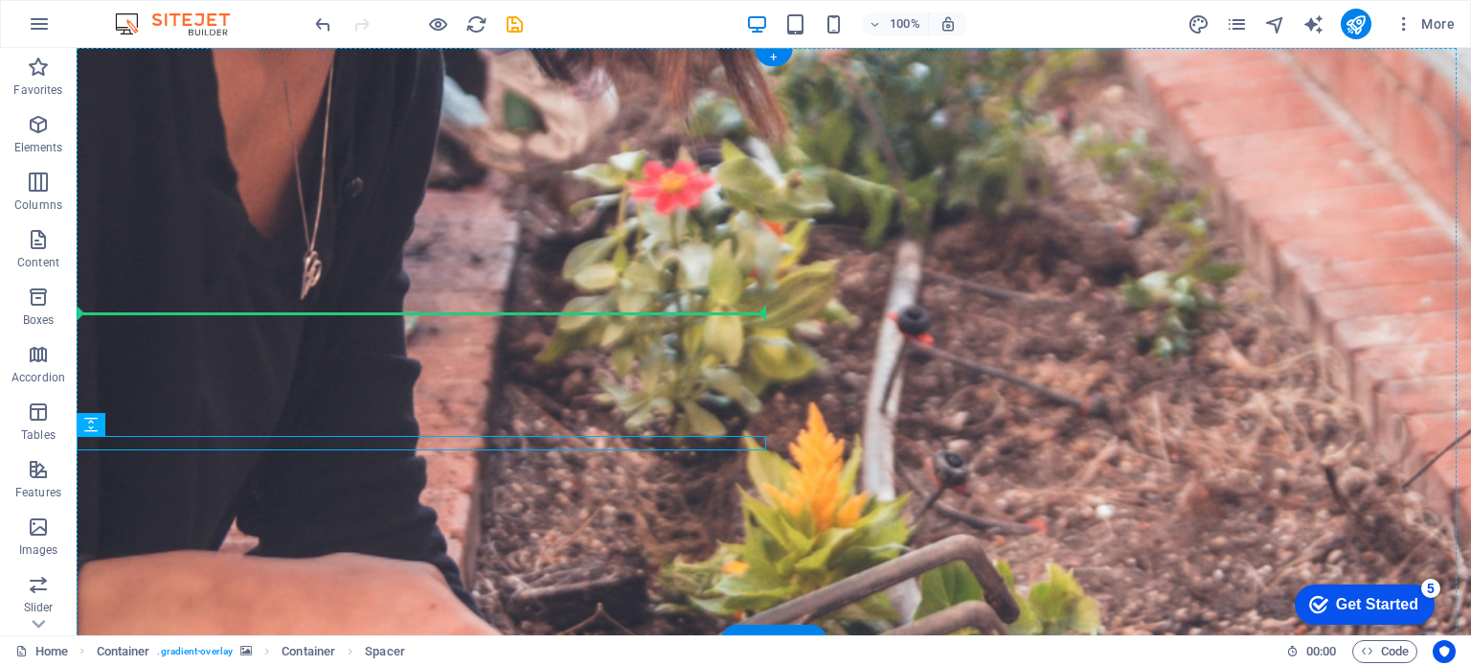
drag, startPoint x: 172, startPoint y: 474, endPoint x: 105, endPoint y: 381, distance: 114.6
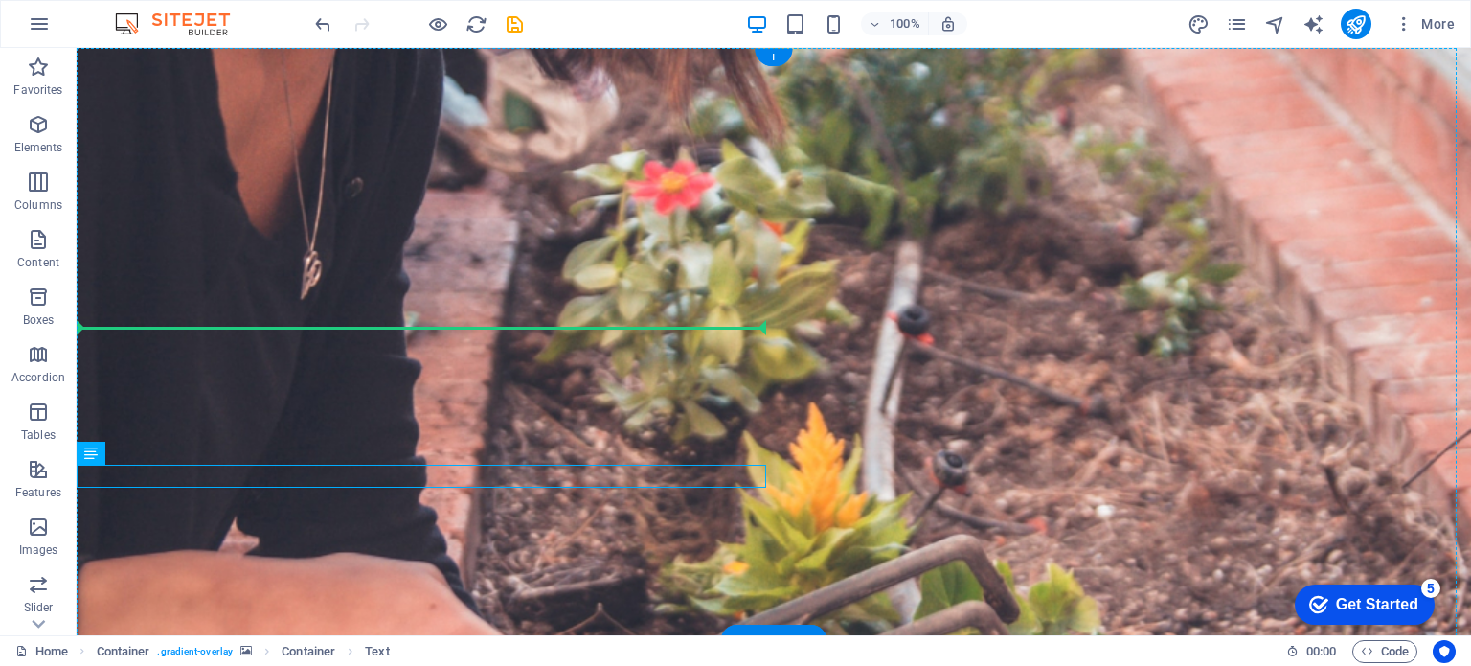
drag, startPoint x: 237, startPoint y: 477, endPoint x: 256, endPoint y: 332, distance: 145.9
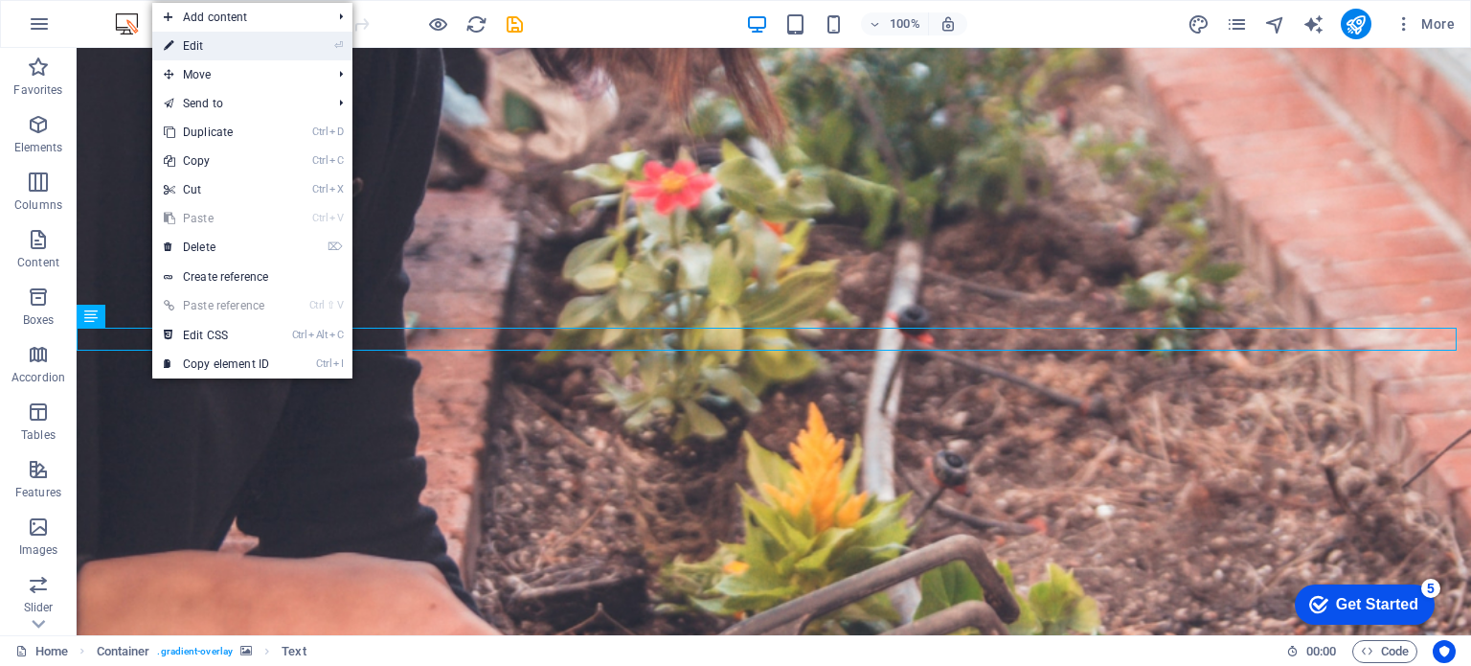
click at [300, 48] on li "⏎ Edit" at bounding box center [252, 46] width 200 height 29
click at [198, 46] on link "⏎ Edit" at bounding box center [216, 46] width 128 height 29
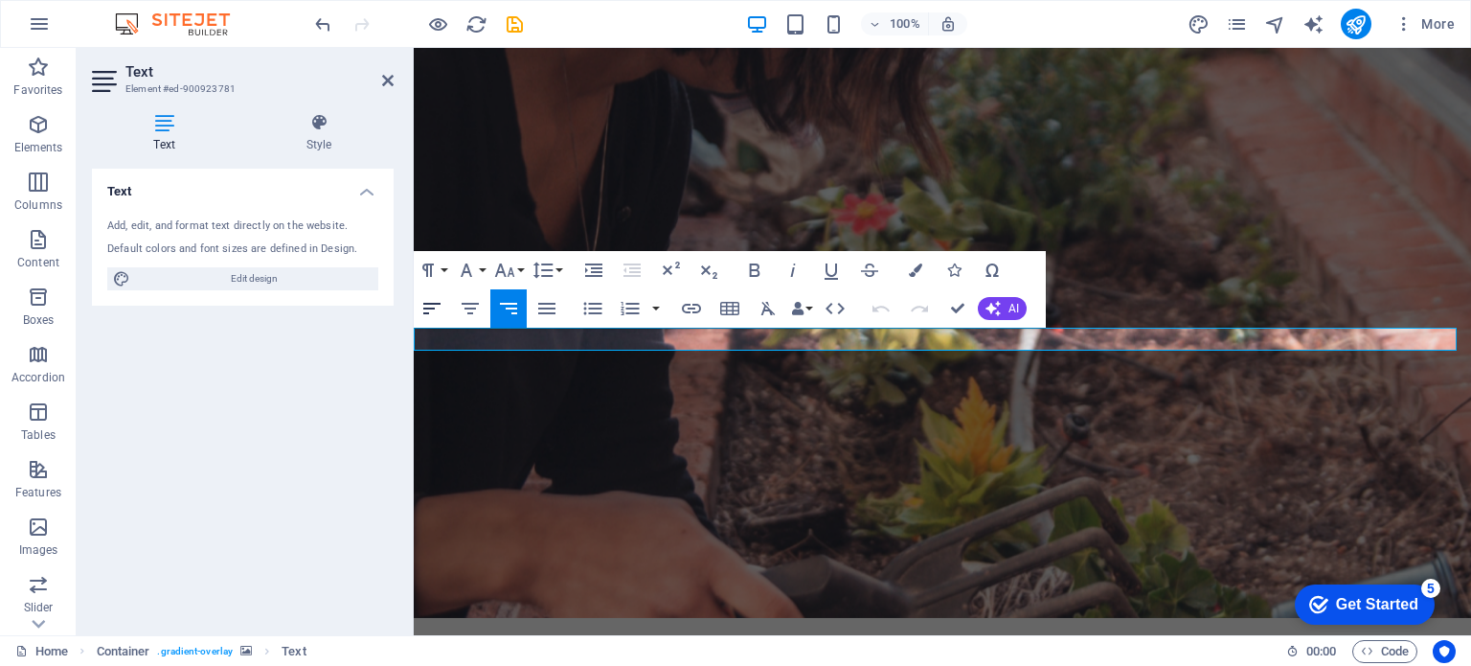
click at [432, 303] on icon "button" at bounding box center [431, 308] width 17 height 11
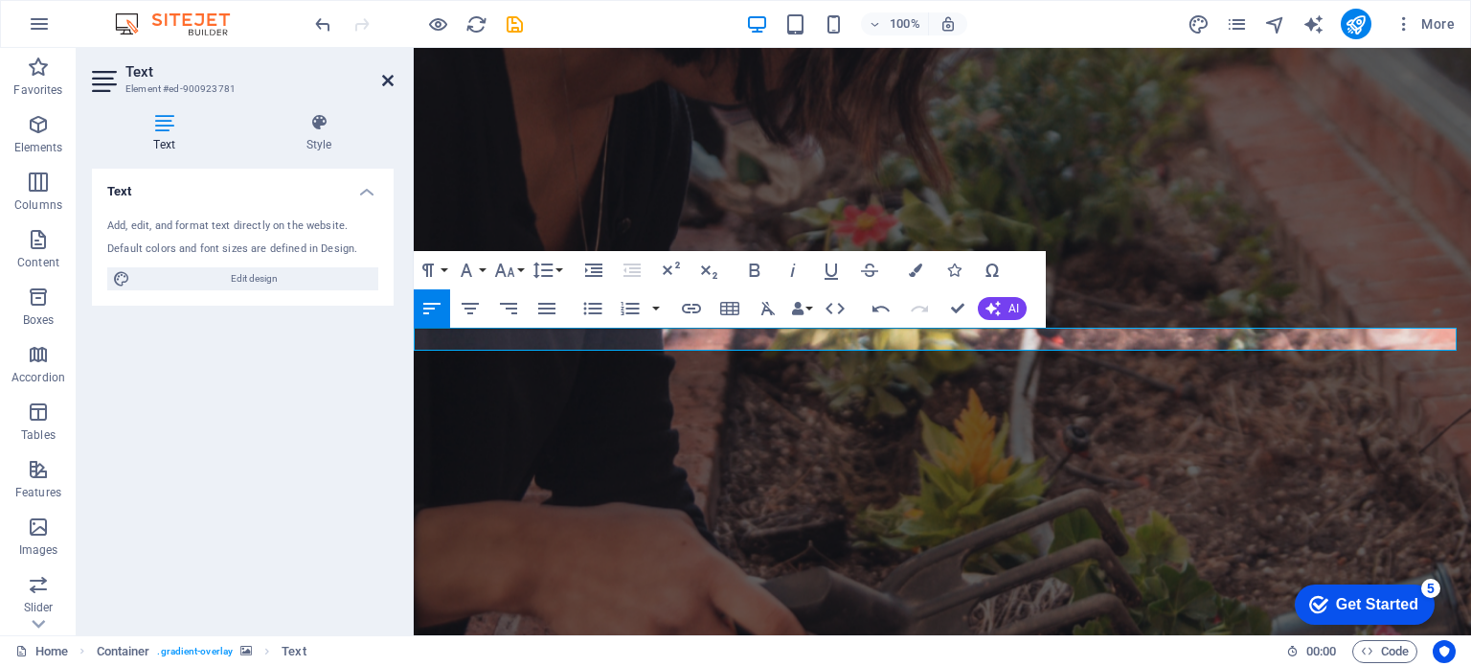
click at [390, 80] on icon at bounding box center [387, 80] width 11 height 15
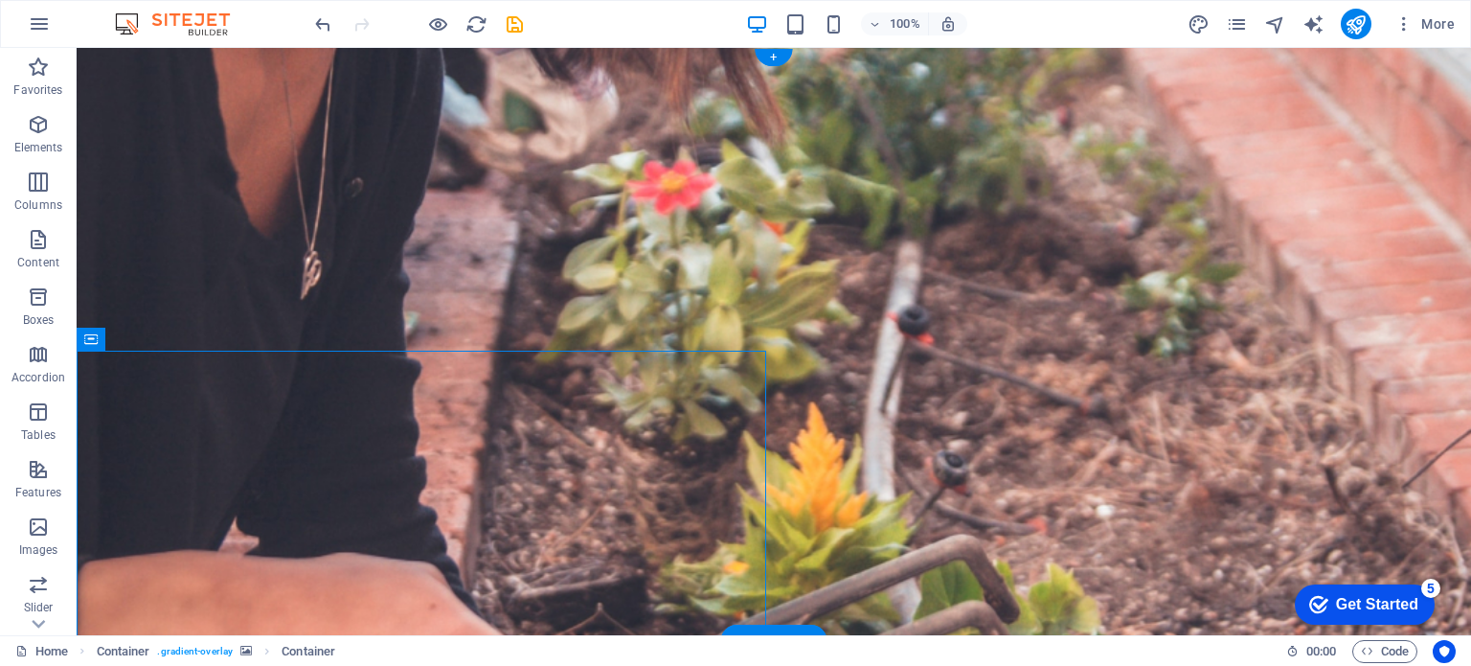
click at [849, 401] on figure at bounding box center [774, 344] width 1395 height 593
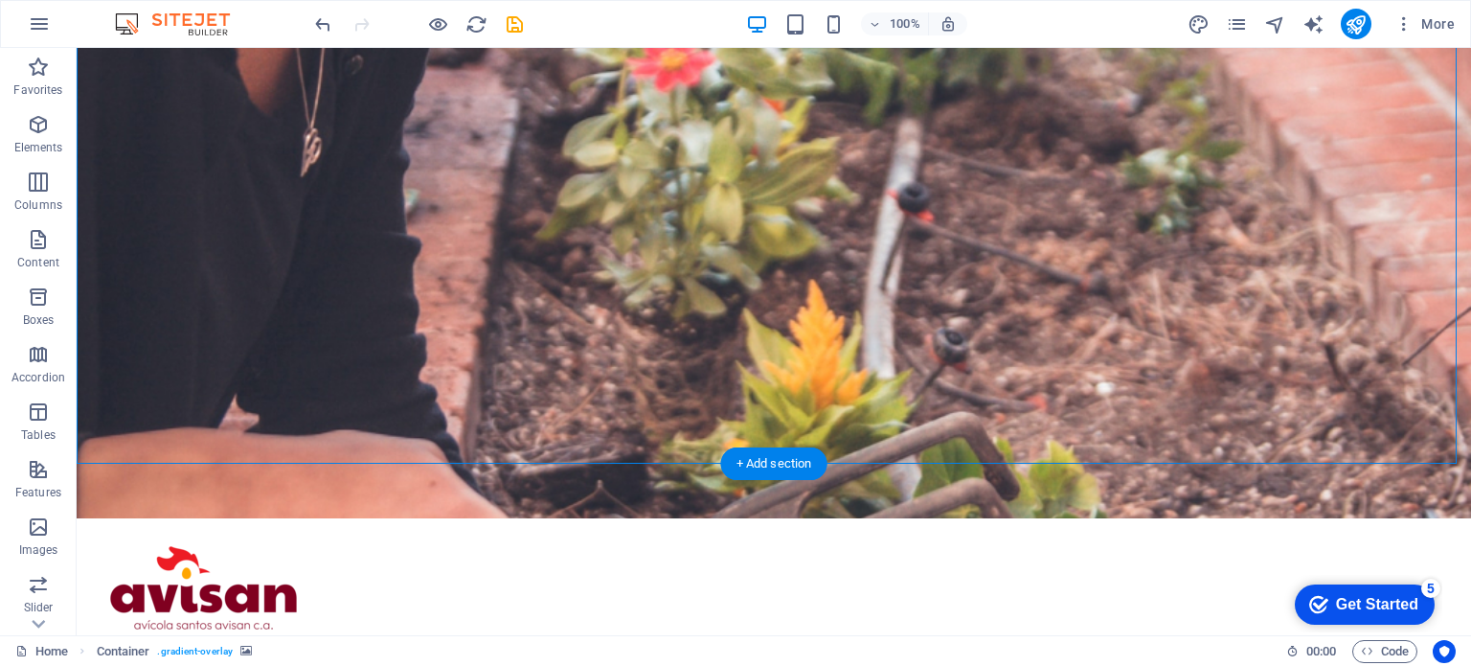
scroll to position [96, 0]
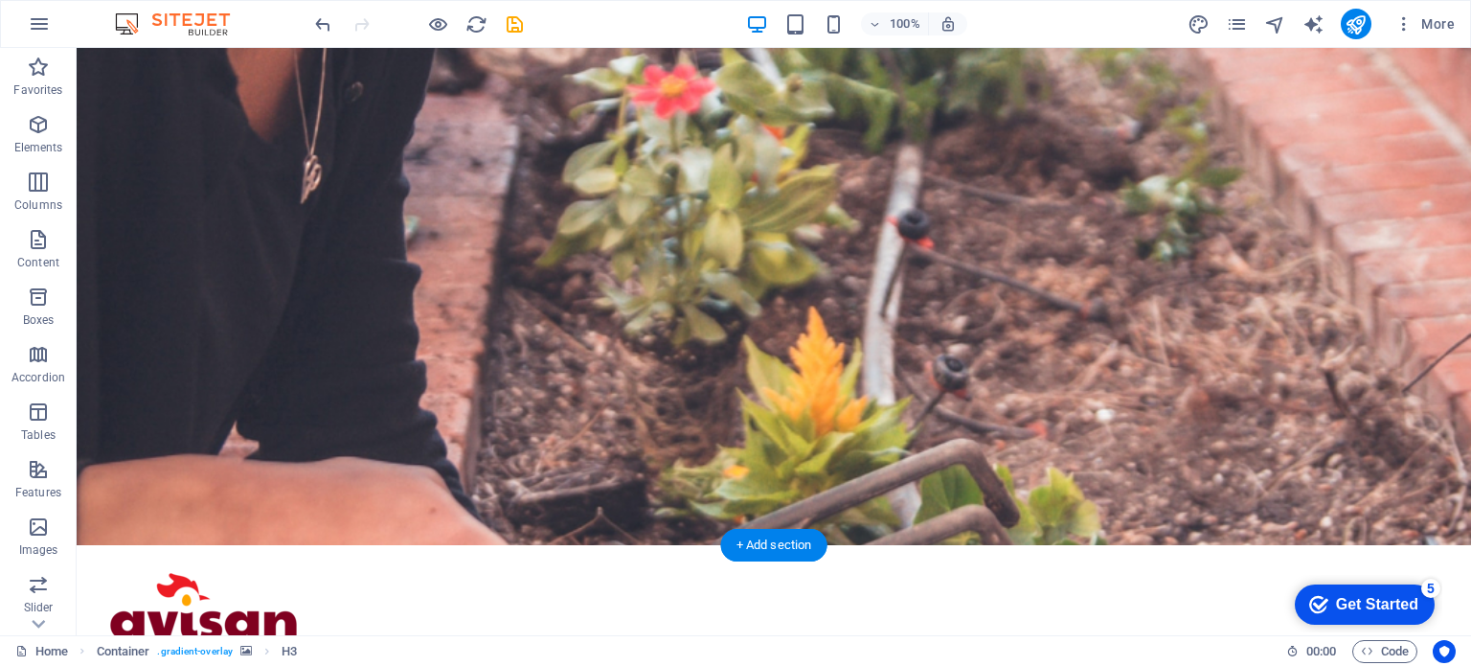
drag, startPoint x: 342, startPoint y: 194, endPoint x: 330, endPoint y: 237, distance: 44.0
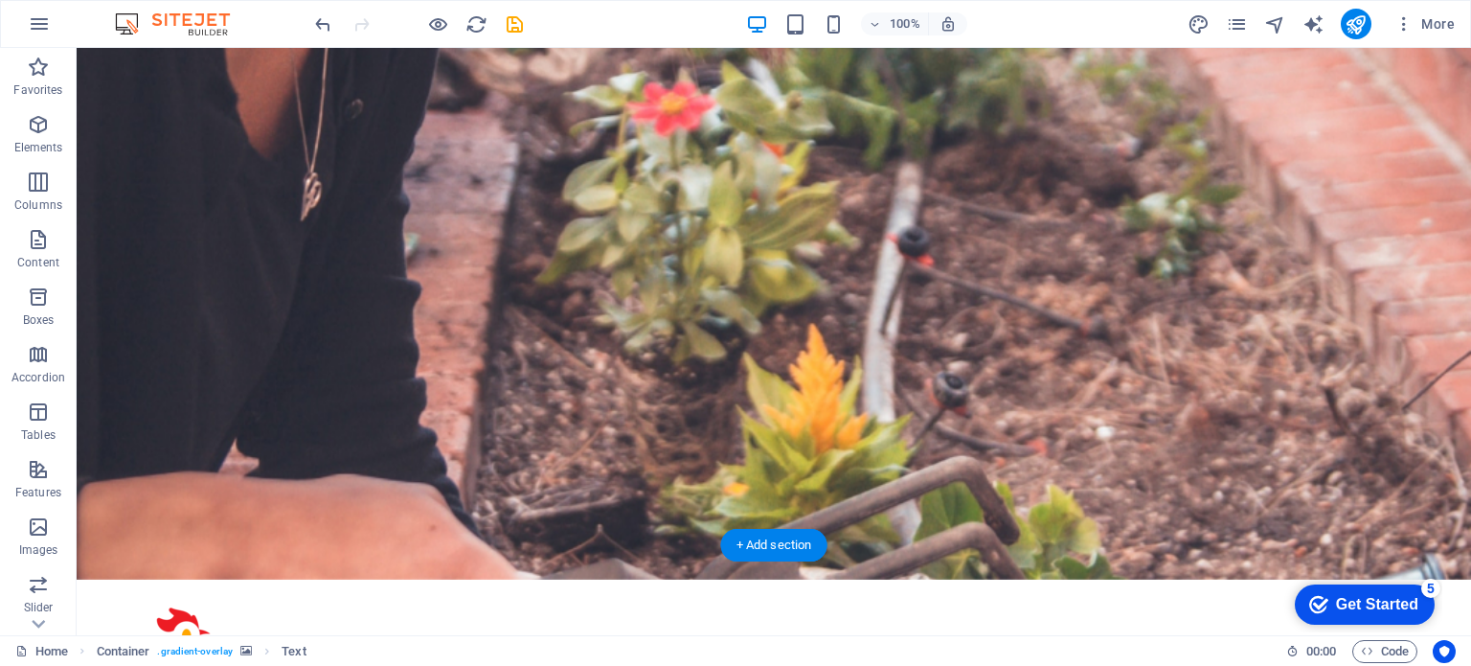
drag, startPoint x: 337, startPoint y: 206, endPoint x: 337, endPoint y: 258, distance: 51.7
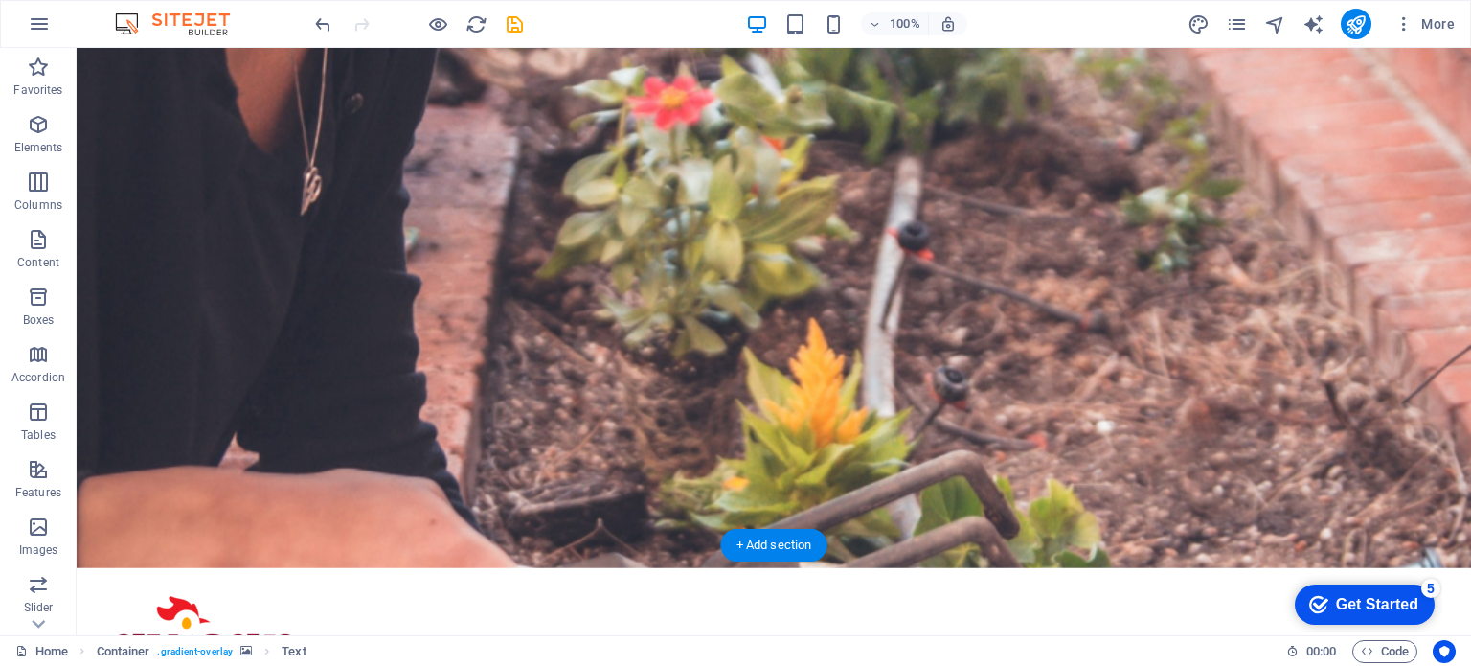
drag, startPoint x: 364, startPoint y: 532, endPoint x: 362, endPoint y: 385, distance: 146.6
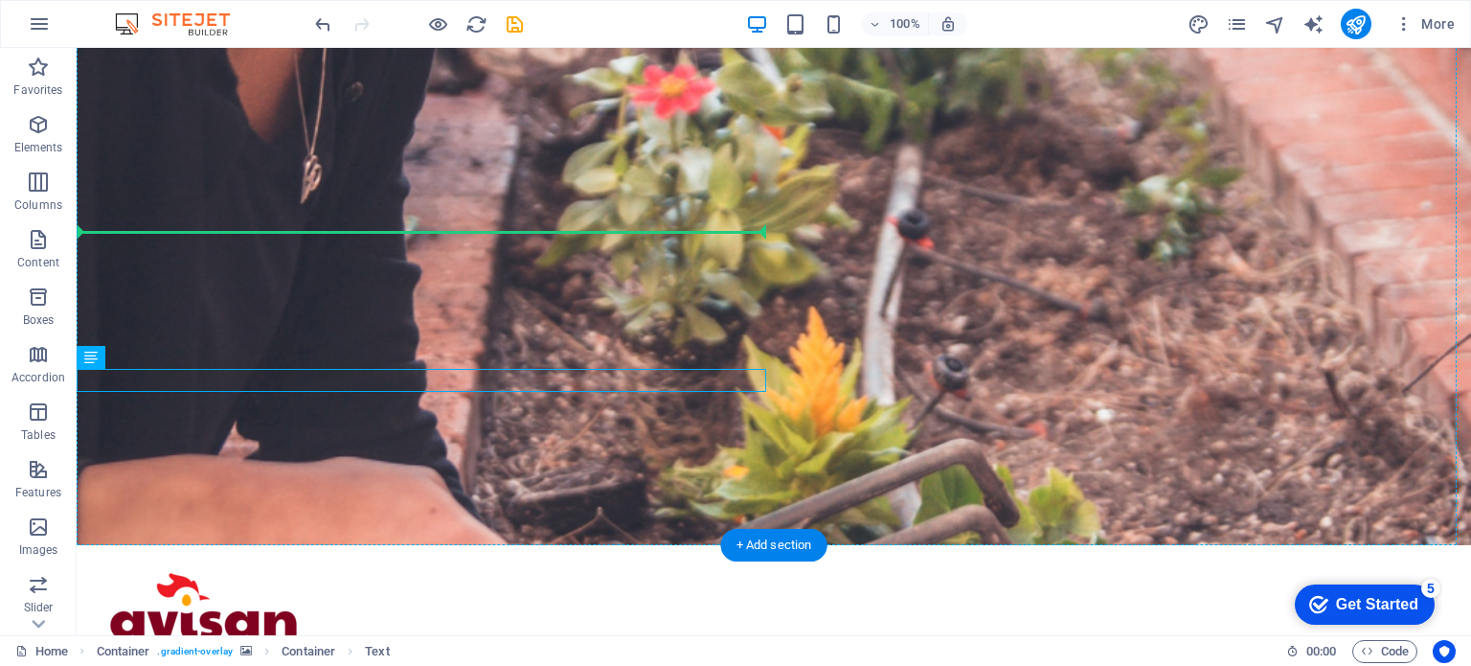
drag, startPoint x: 362, startPoint y: 382, endPoint x: 369, endPoint y: 321, distance: 61.7
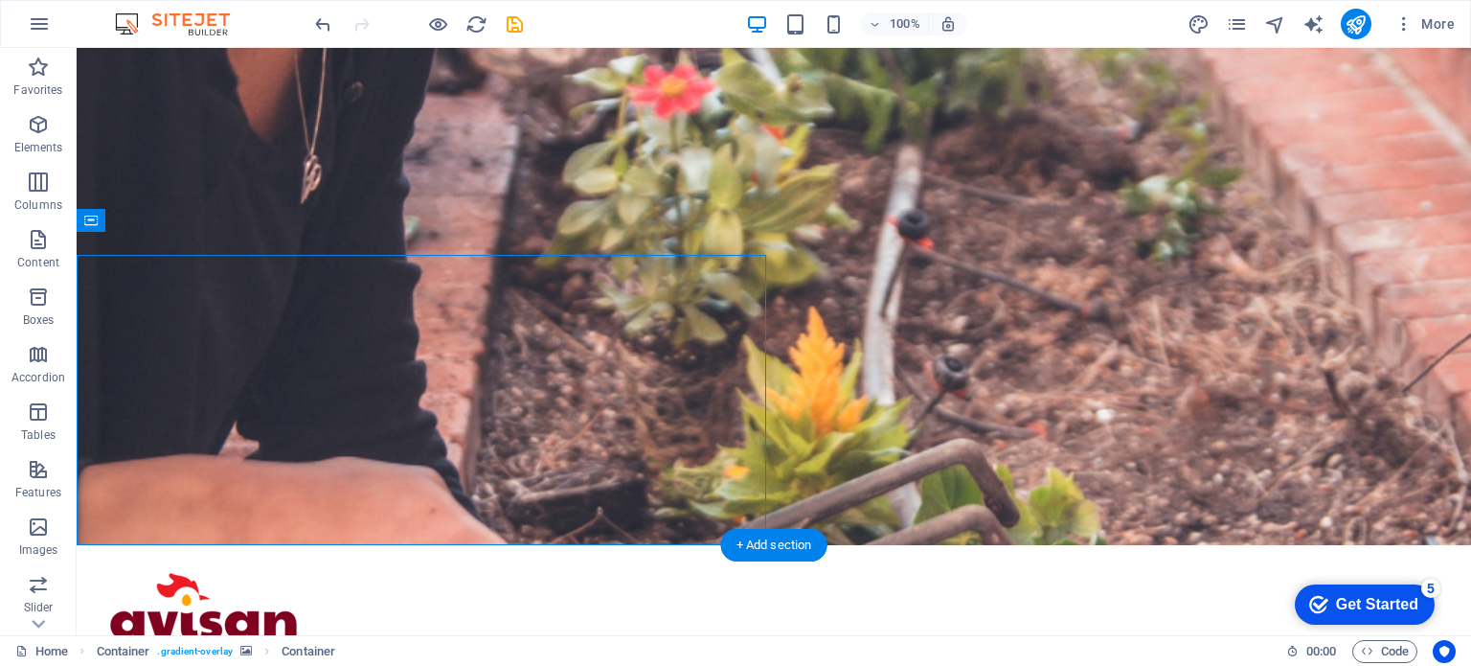
click at [908, 350] on figure at bounding box center [774, 248] width 1395 height 593
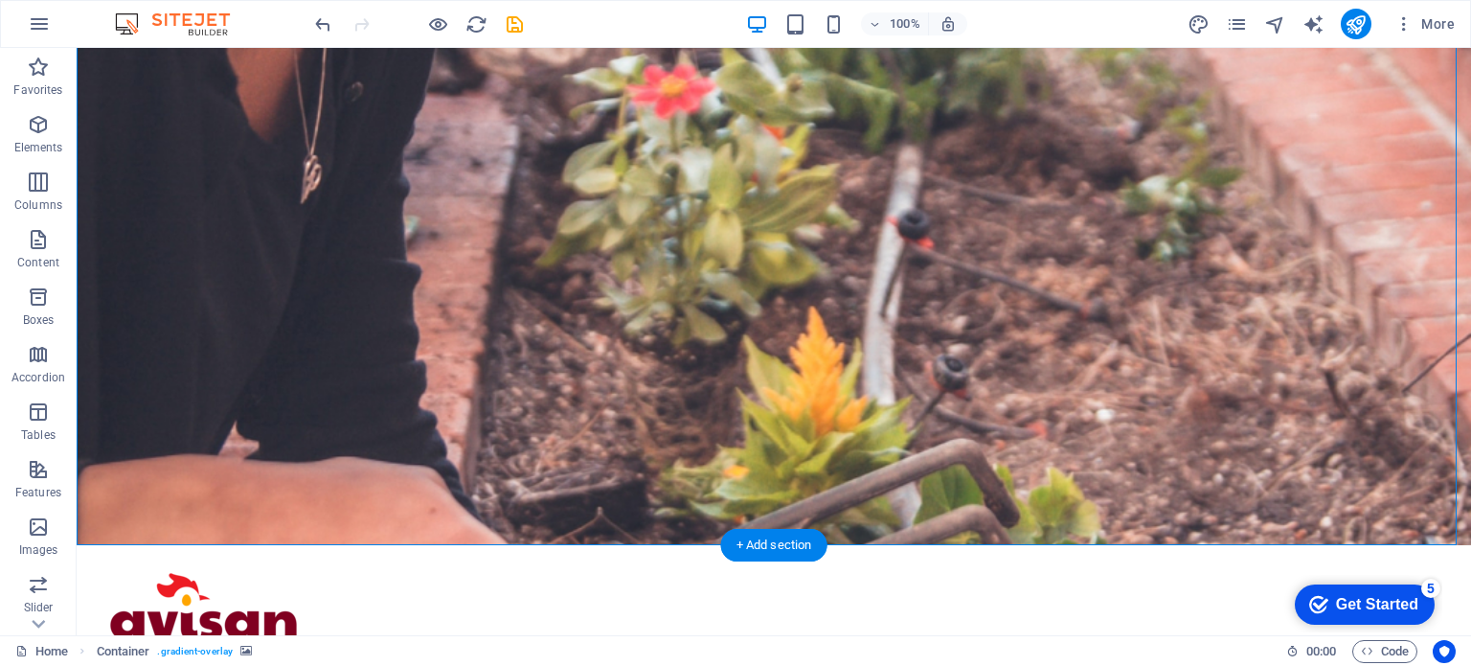
scroll to position [0, 0]
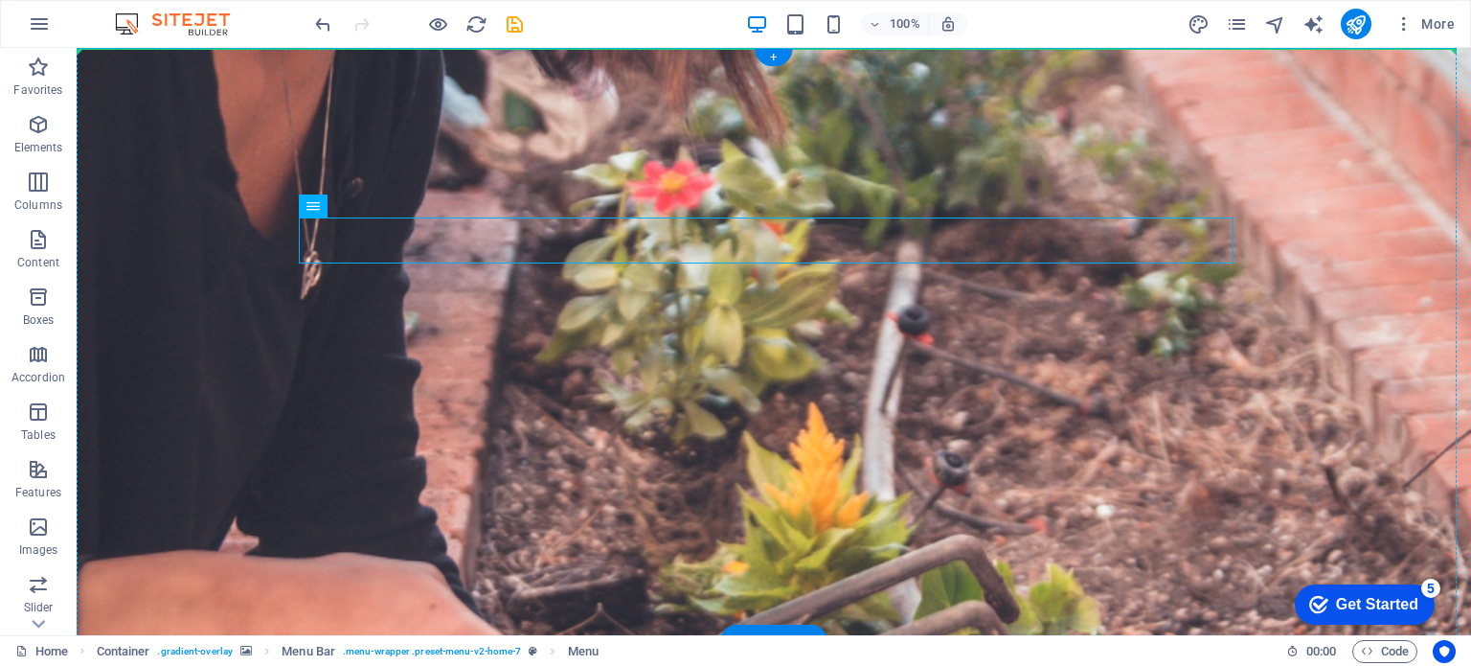
drag, startPoint x: 870, startPoint y: 243, endPoint x: 869, endPoint y: 187, distance: 56.5
drag, startPoint x: 863, startPoint y: 239, endPoint x: 1333, endPoint y: 219, distance: 470.8
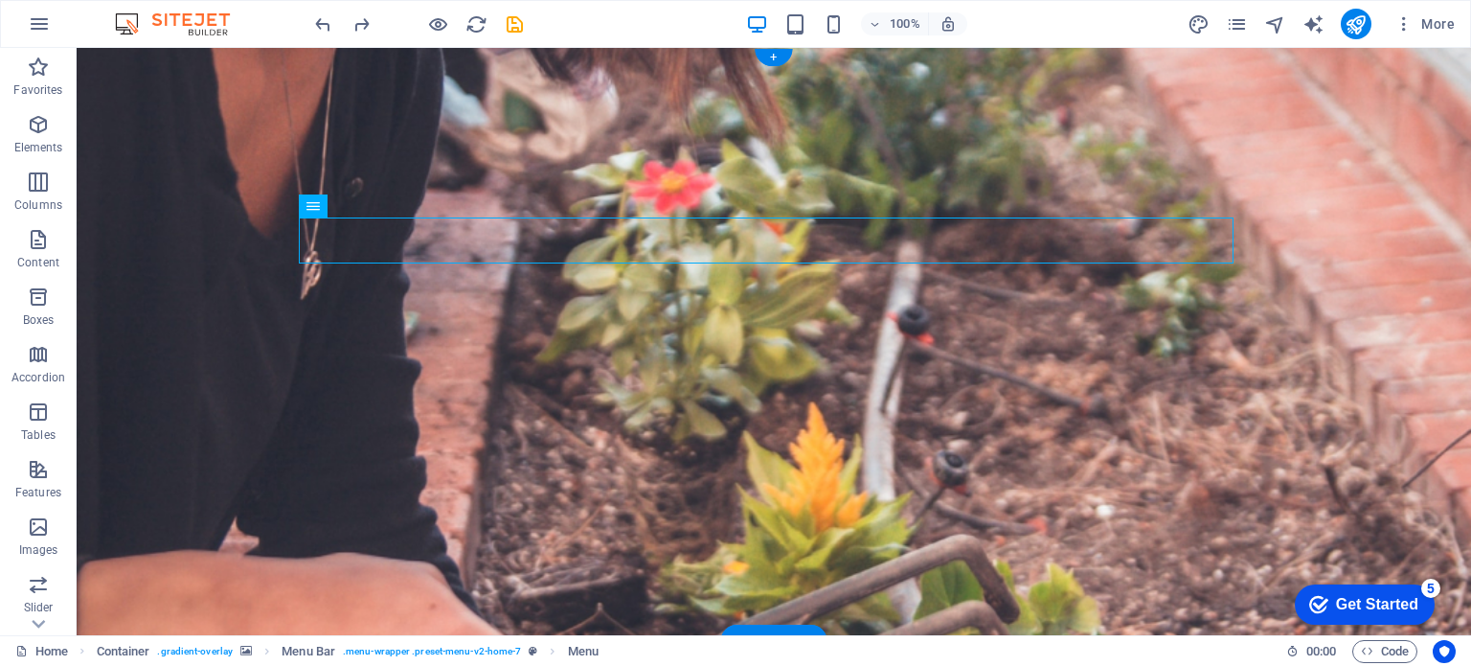
click at [950, 382] on figure at bounding box center [774, 344] width 1395 height 593
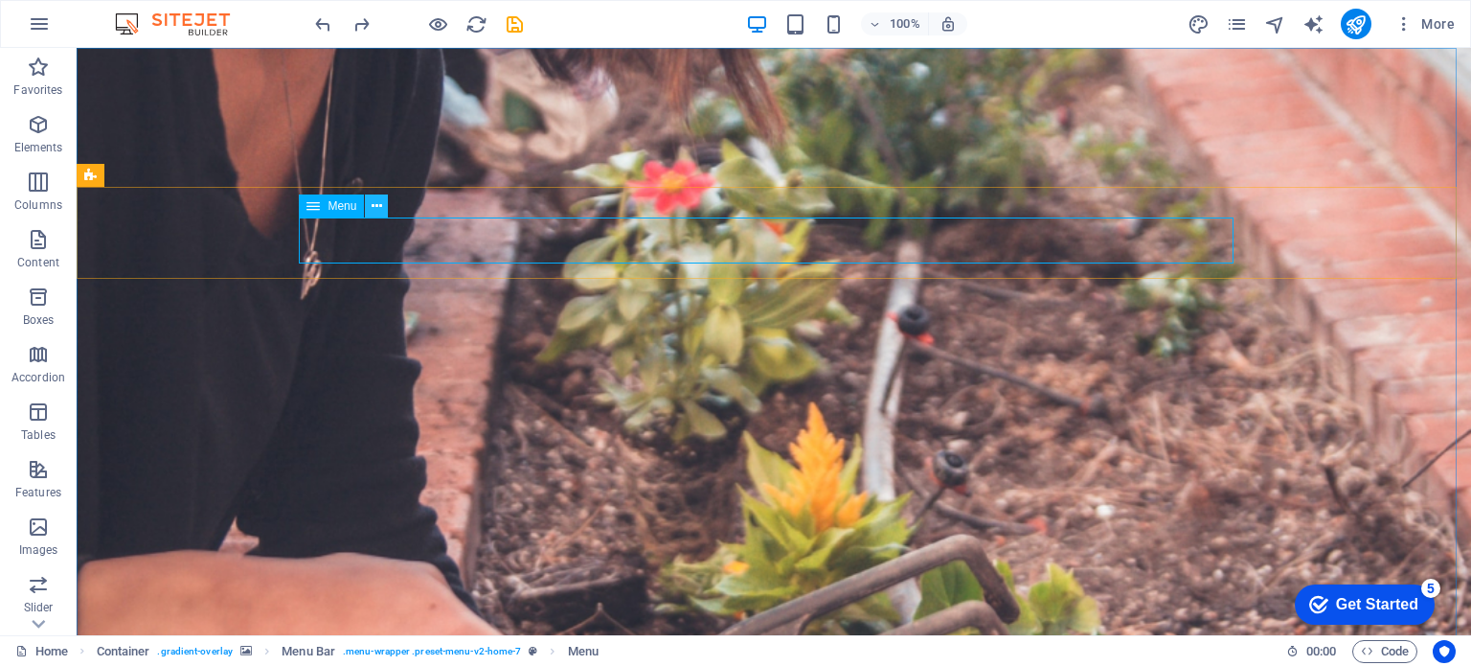
click at [376, 211] on icon at bounding box center [377, 206] width 11 height 20
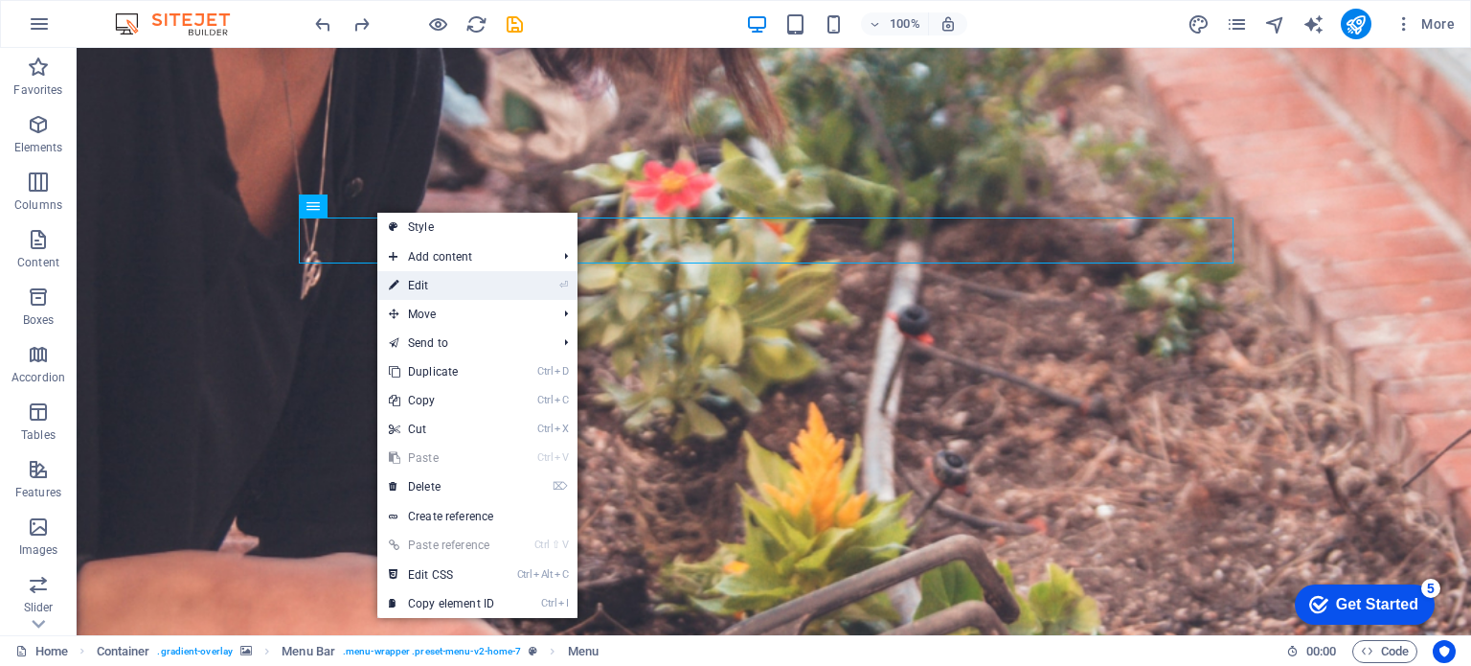
click at [421, 283] on link "⏎ Edit" at bounding box center [441, 285] width 128 height 29
select select
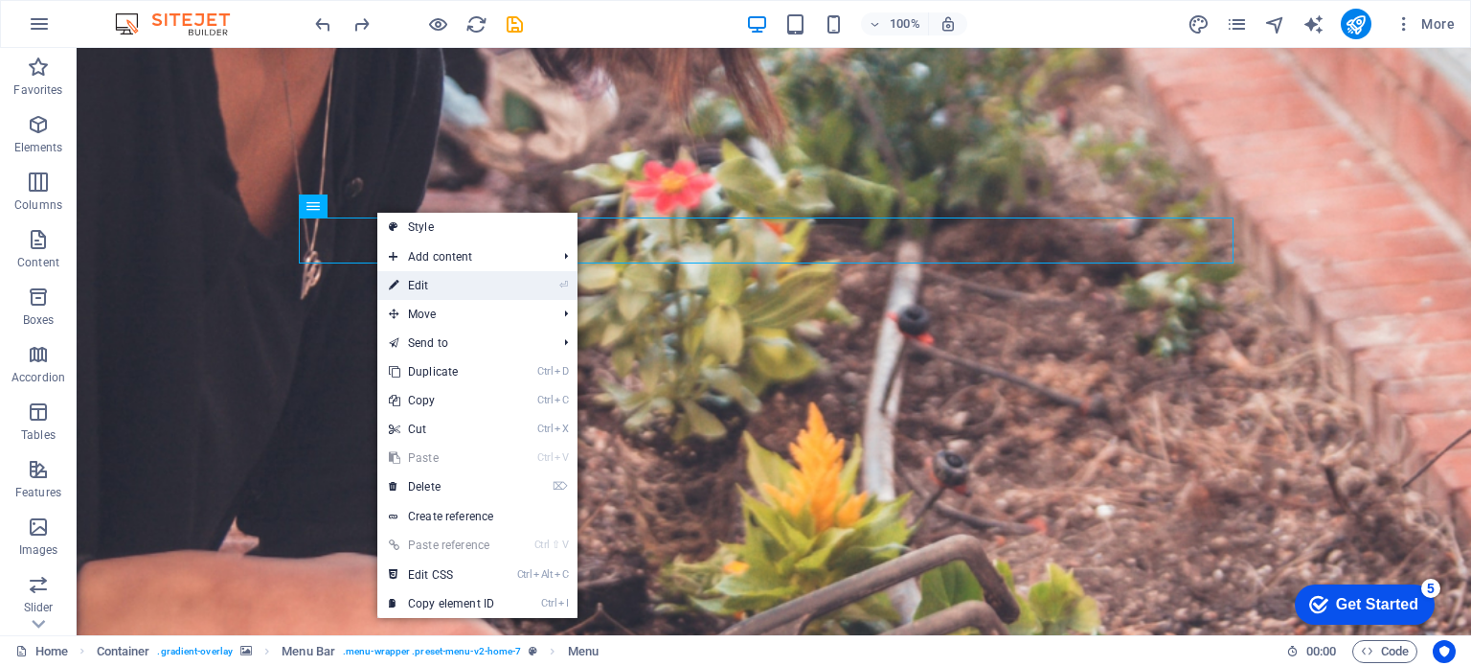
select select
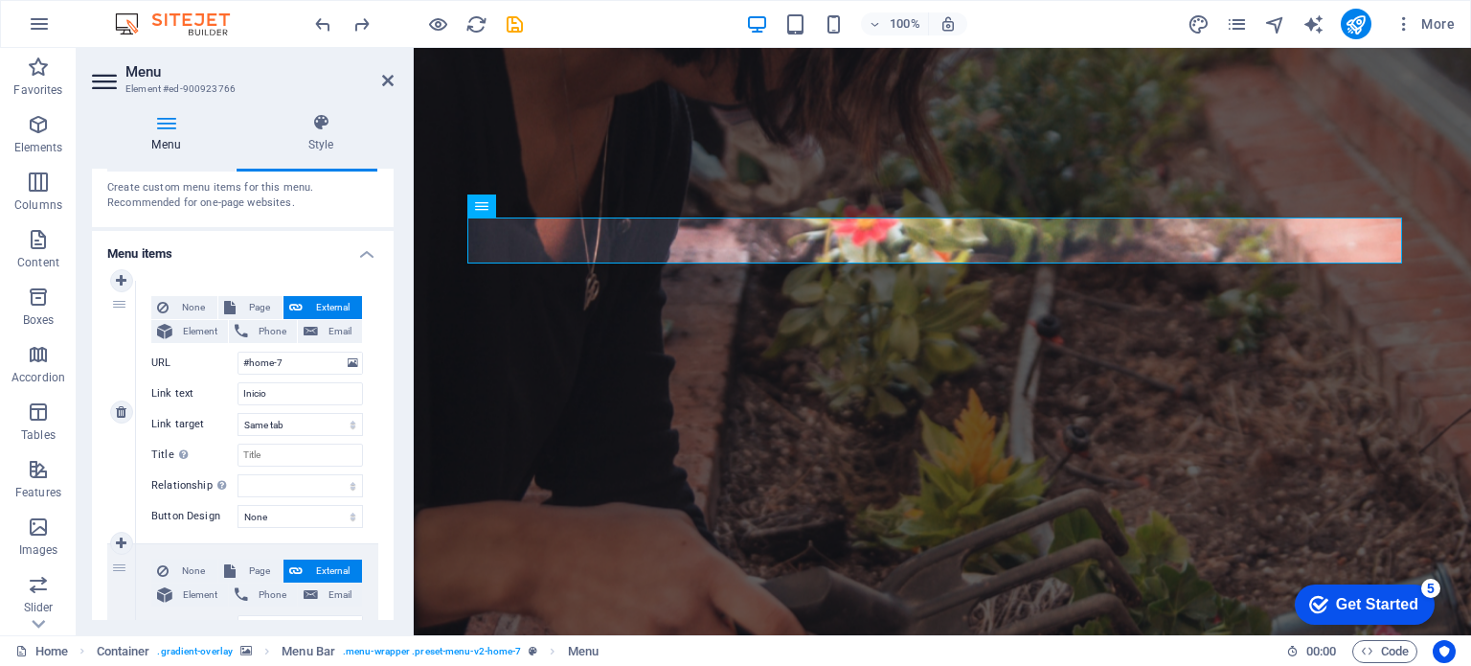
scroll to position [96, 0]
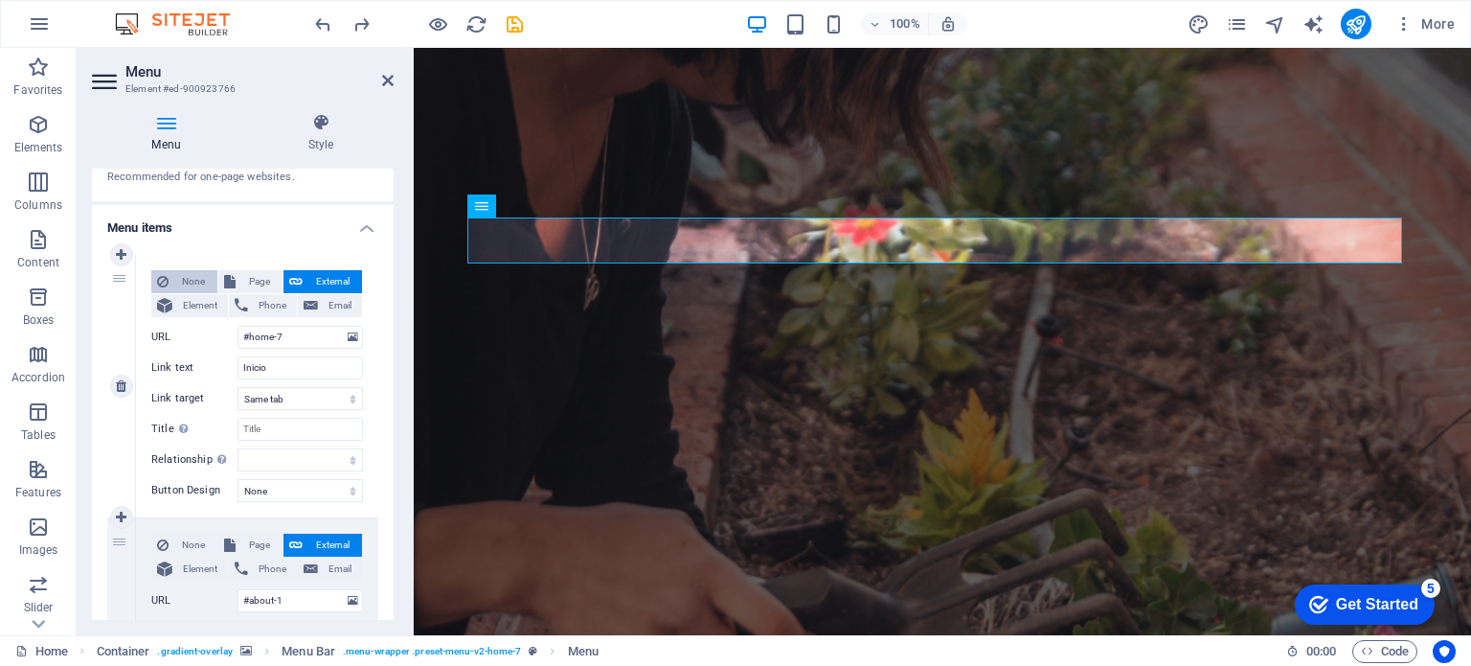
click at [193, 281] on span "None" at bounding box center [192, 281] width 37 height 23
select select
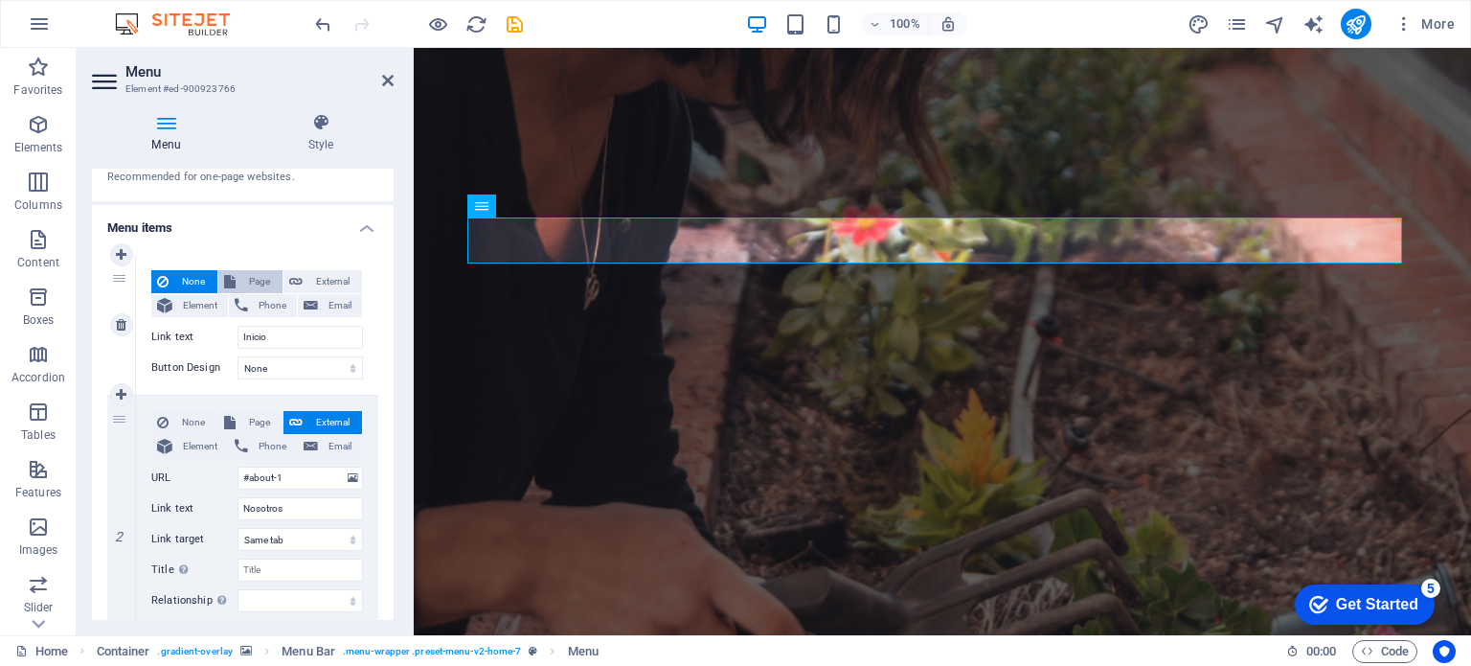
scroll to position [192, 0]
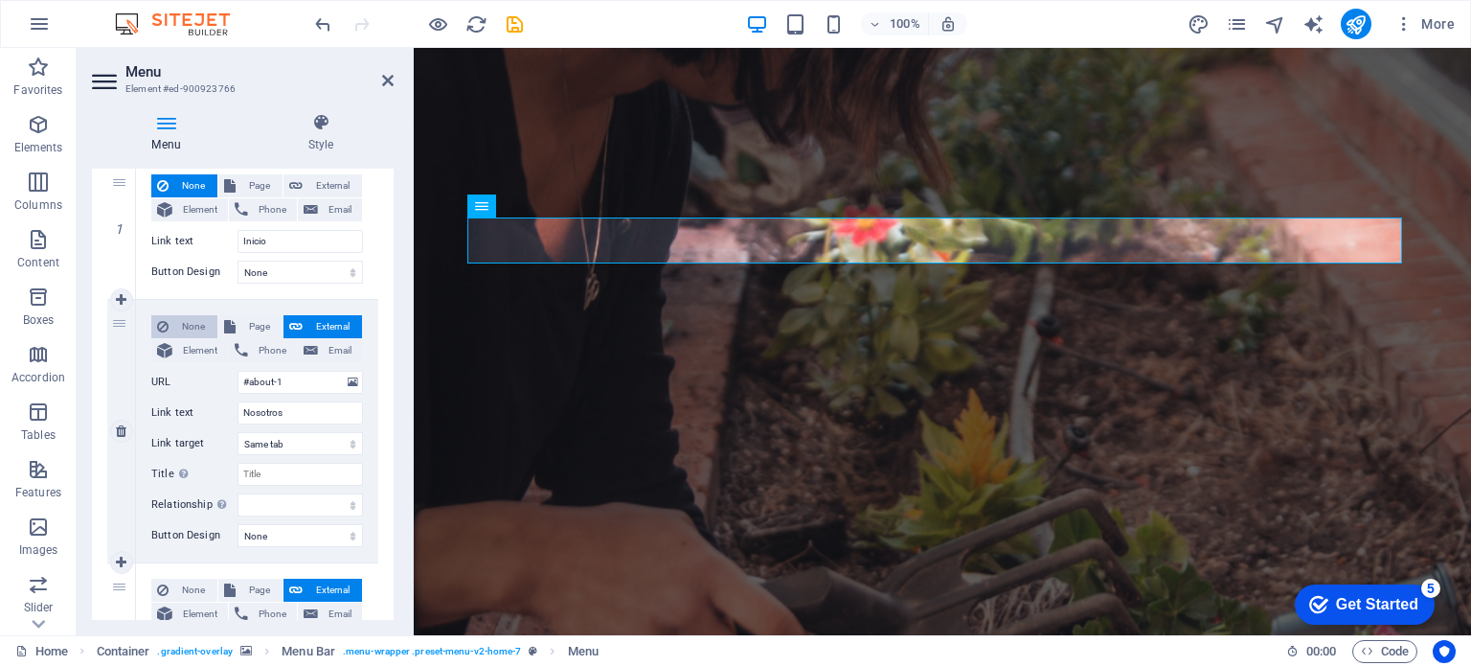
click at [199, 320] on span "None" at bounding box center [192, 326] width 37 height 23
select select
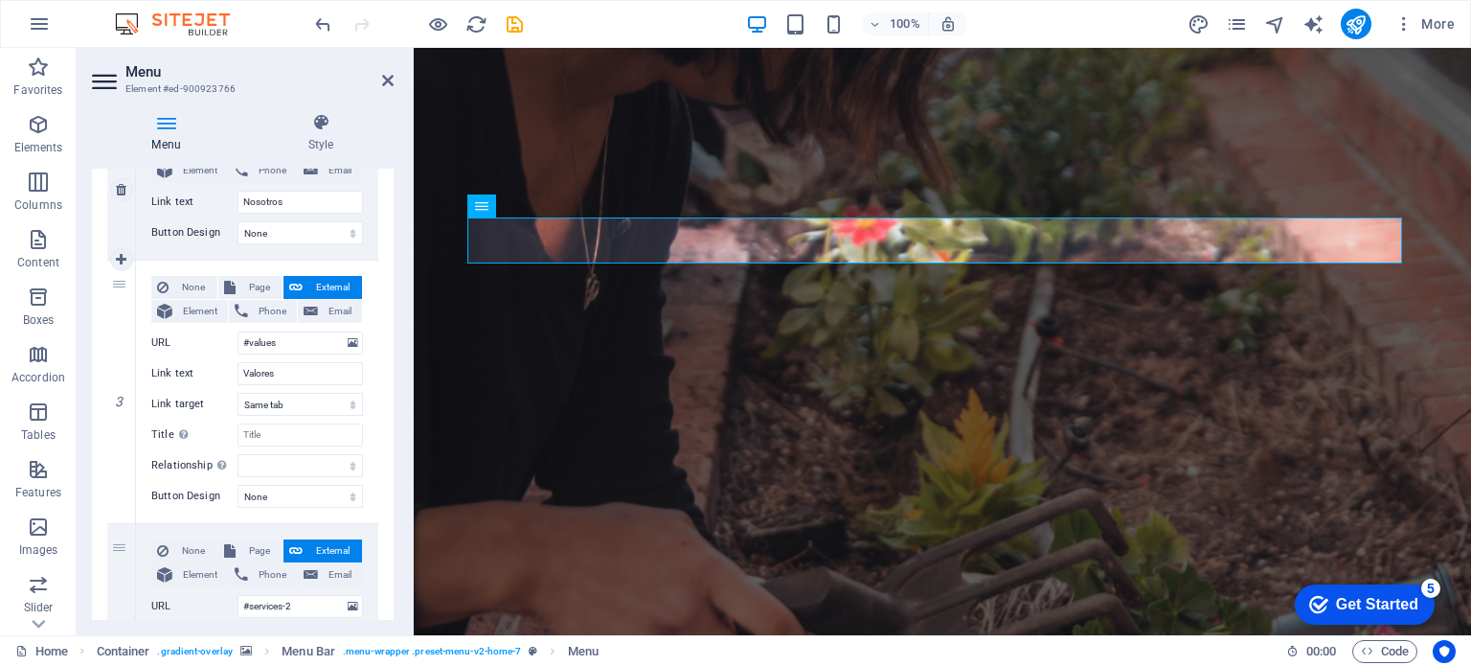
scroll to position [383, 0]
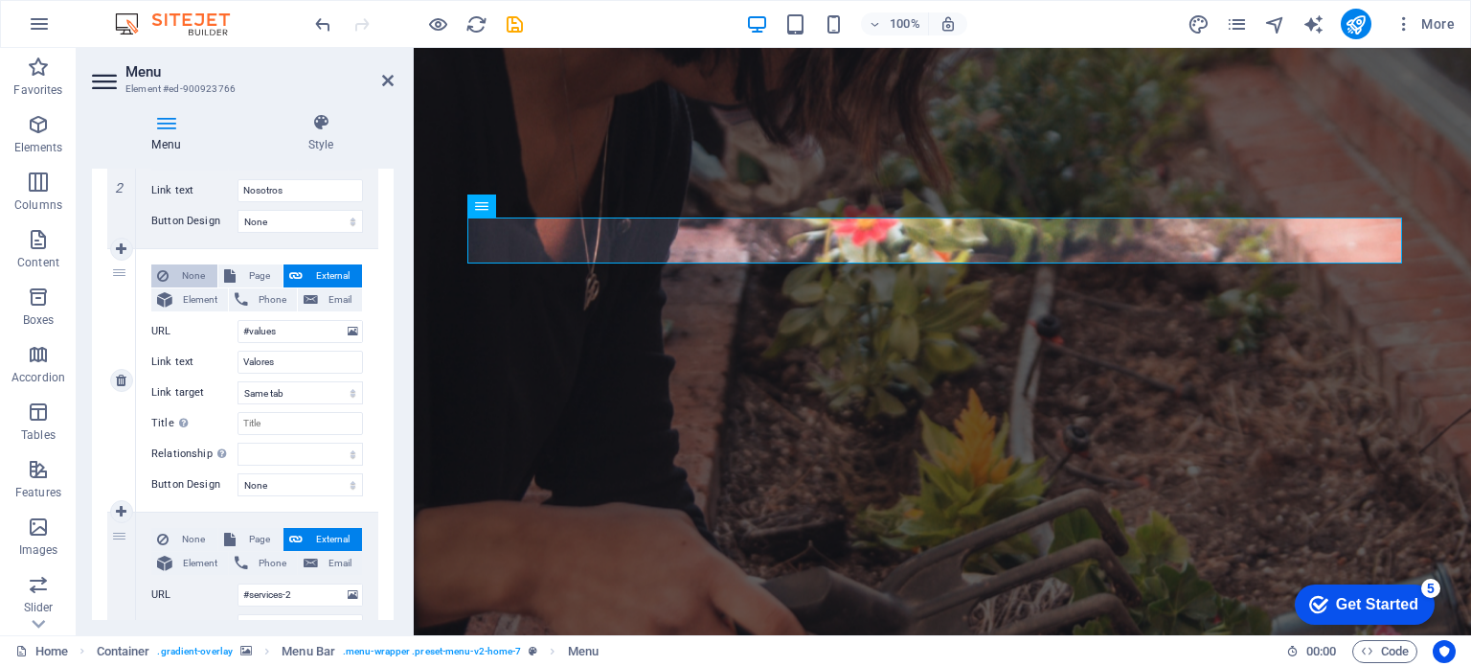
click at [203, 274] on span "None" at bounding box center [192, 275] width 37 height 23
select select
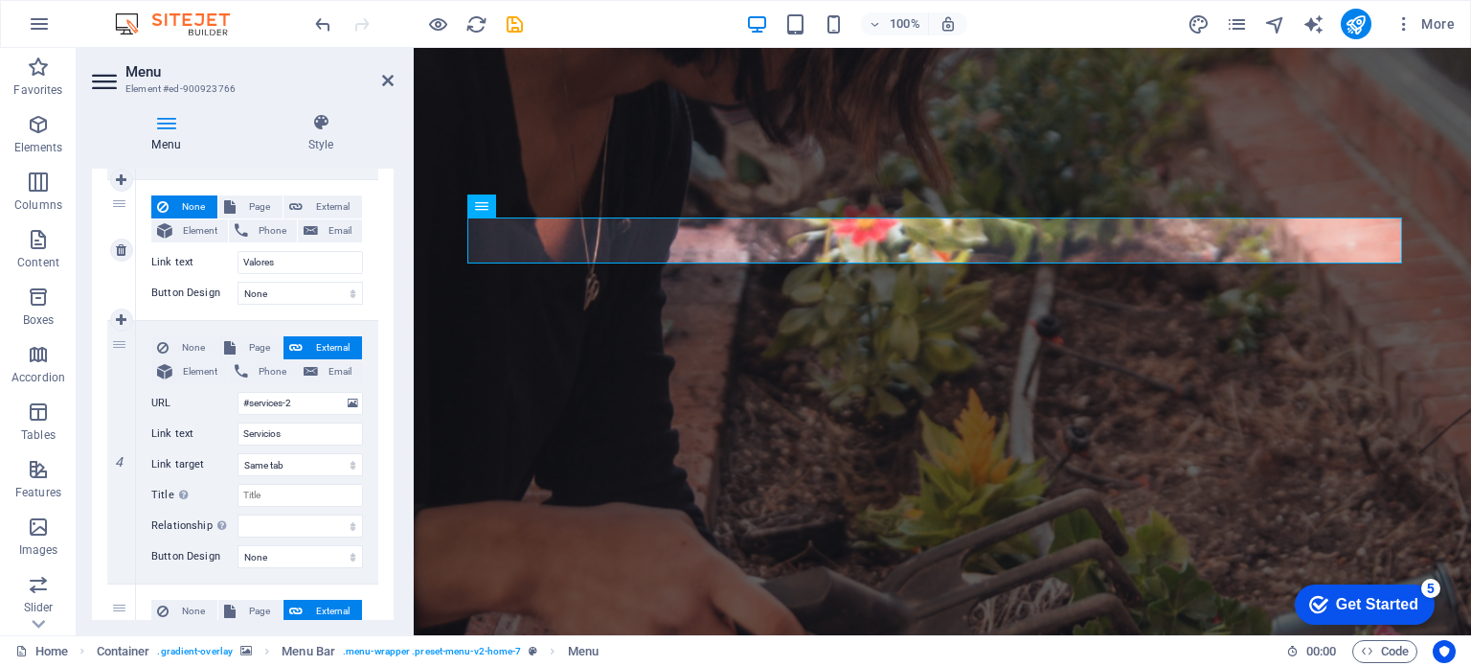
scroll to position [479, 0]
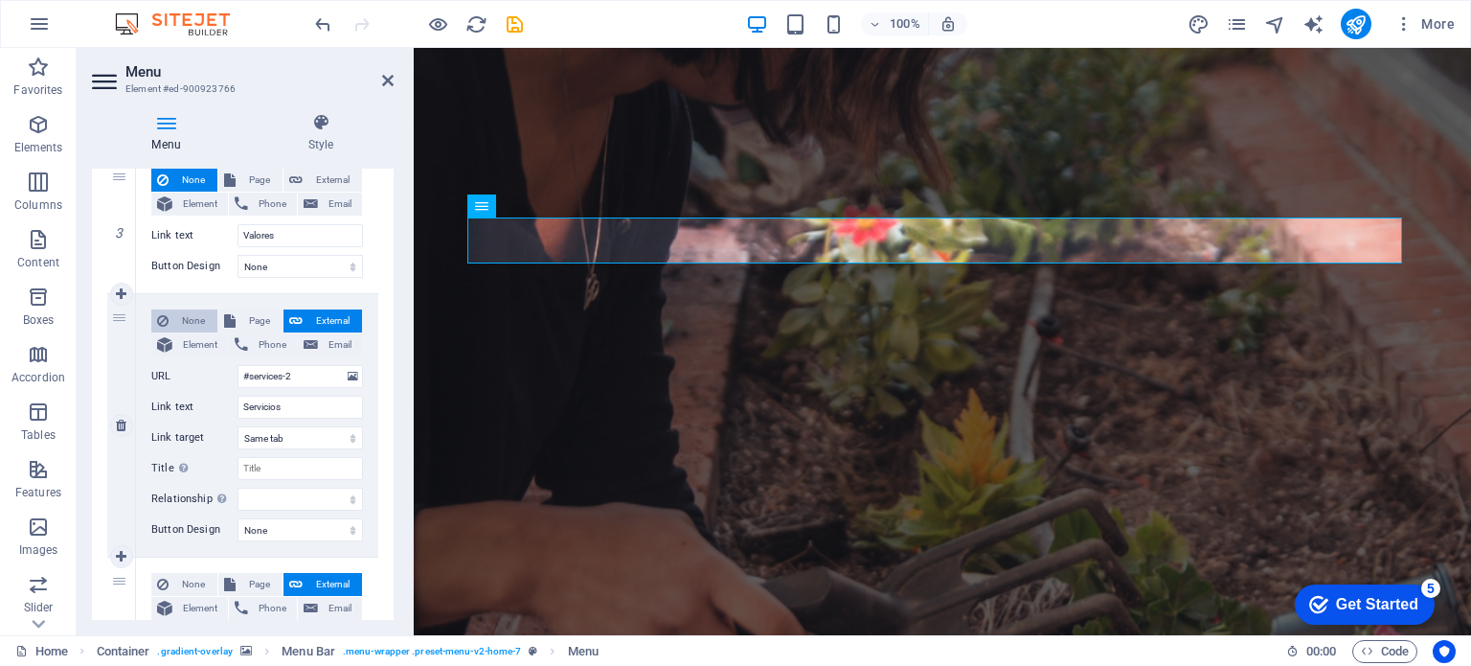
click at [194, 309] on span "None" at bounding box center [192, 320] width 37 height 23
select select
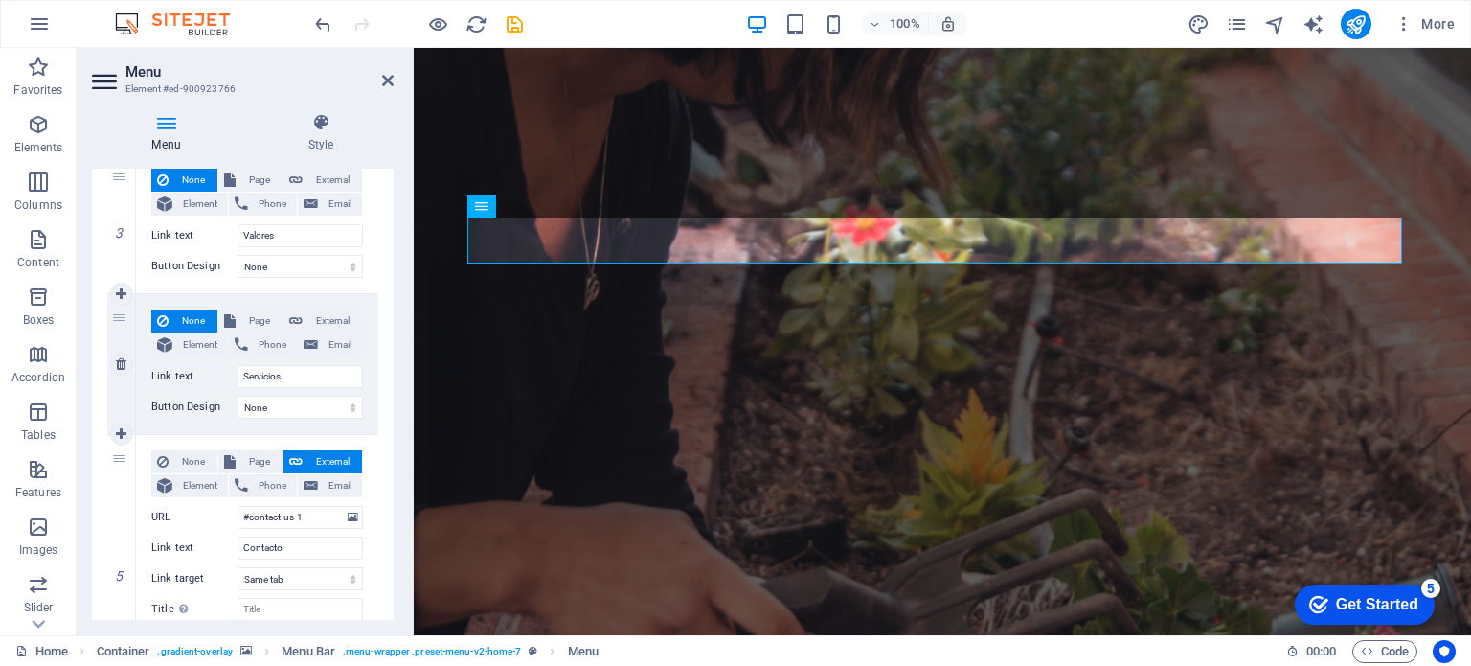
scroll to position [575, 0]
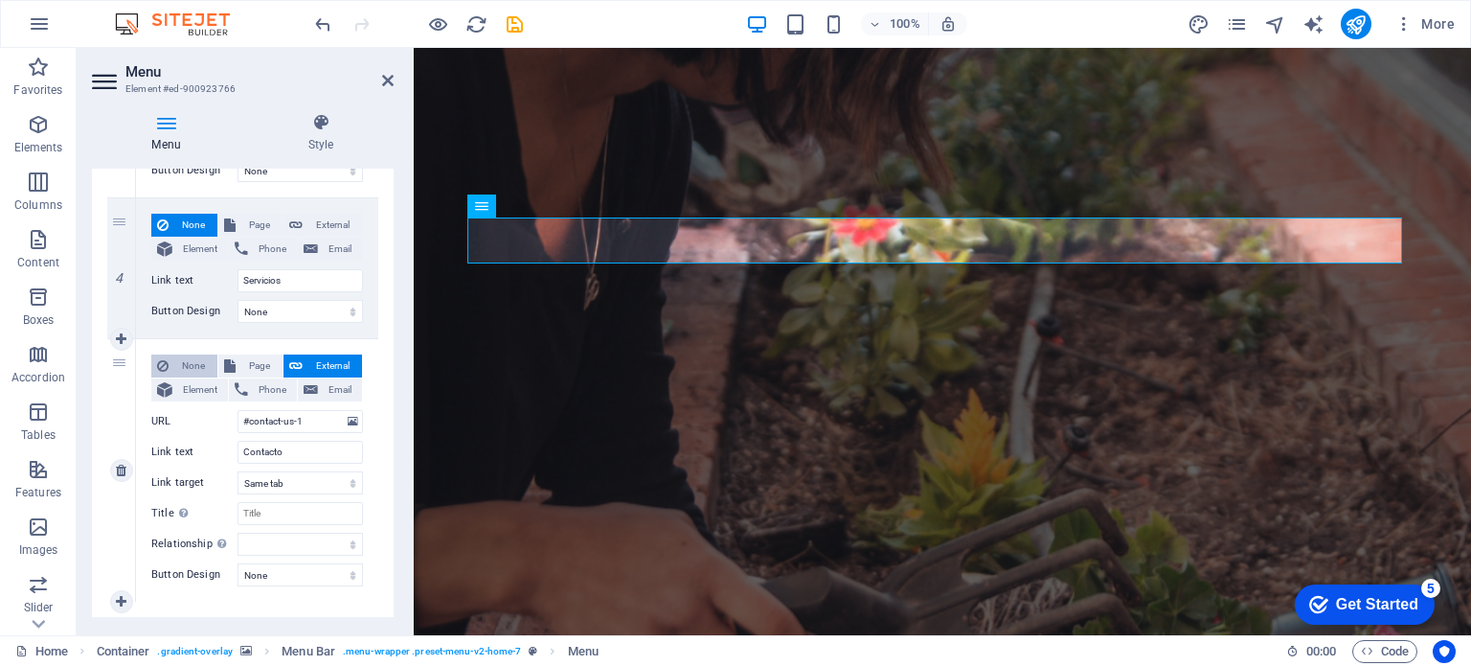
click at [192, 359] on span "None" at bounding box center [192, 365] width 37 height 23
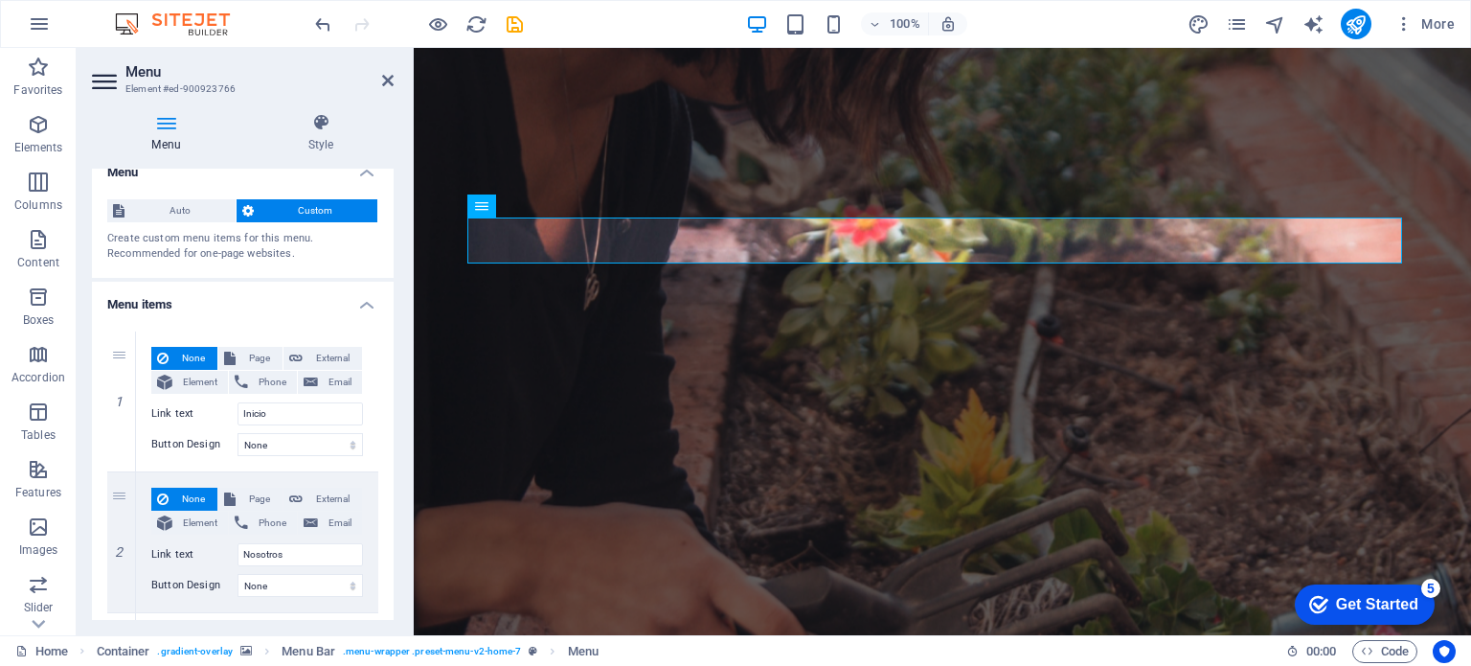
scroll to position [0, 0]
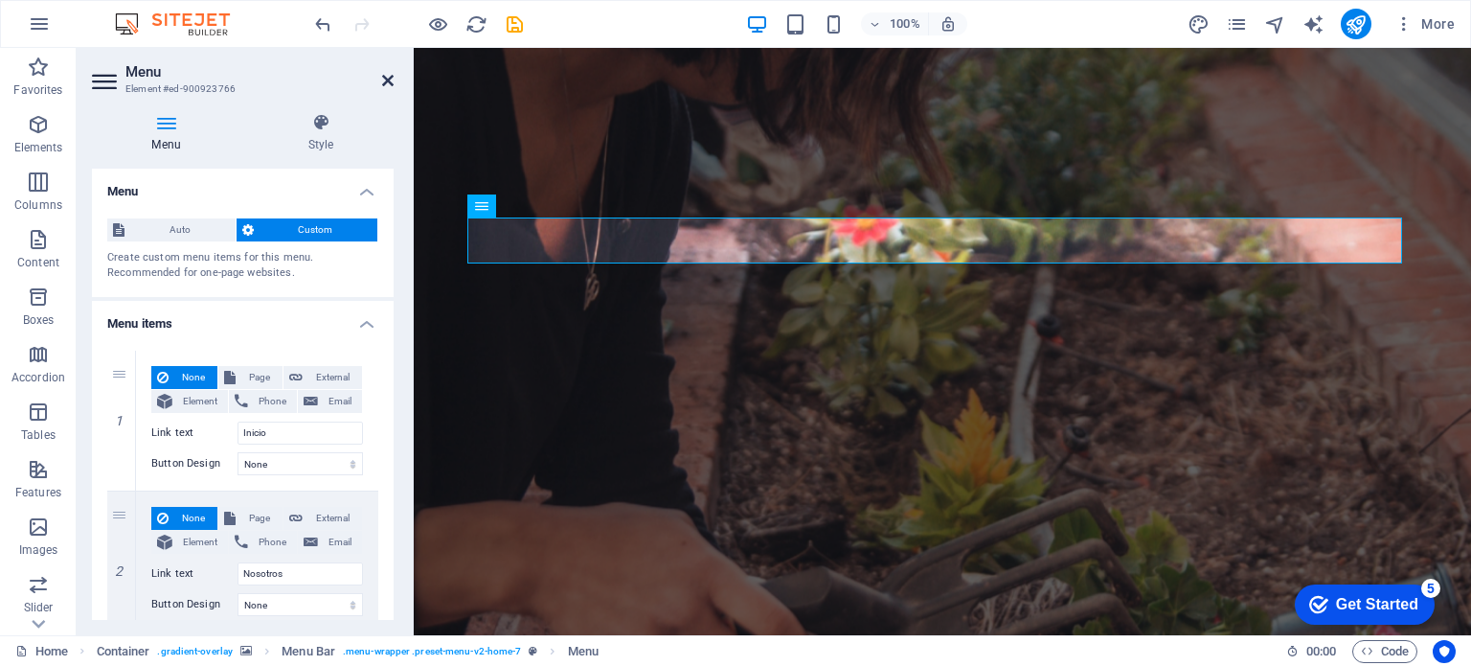
click at [388, 78] on icon at bounding box center [387, 80] width 11 height 15
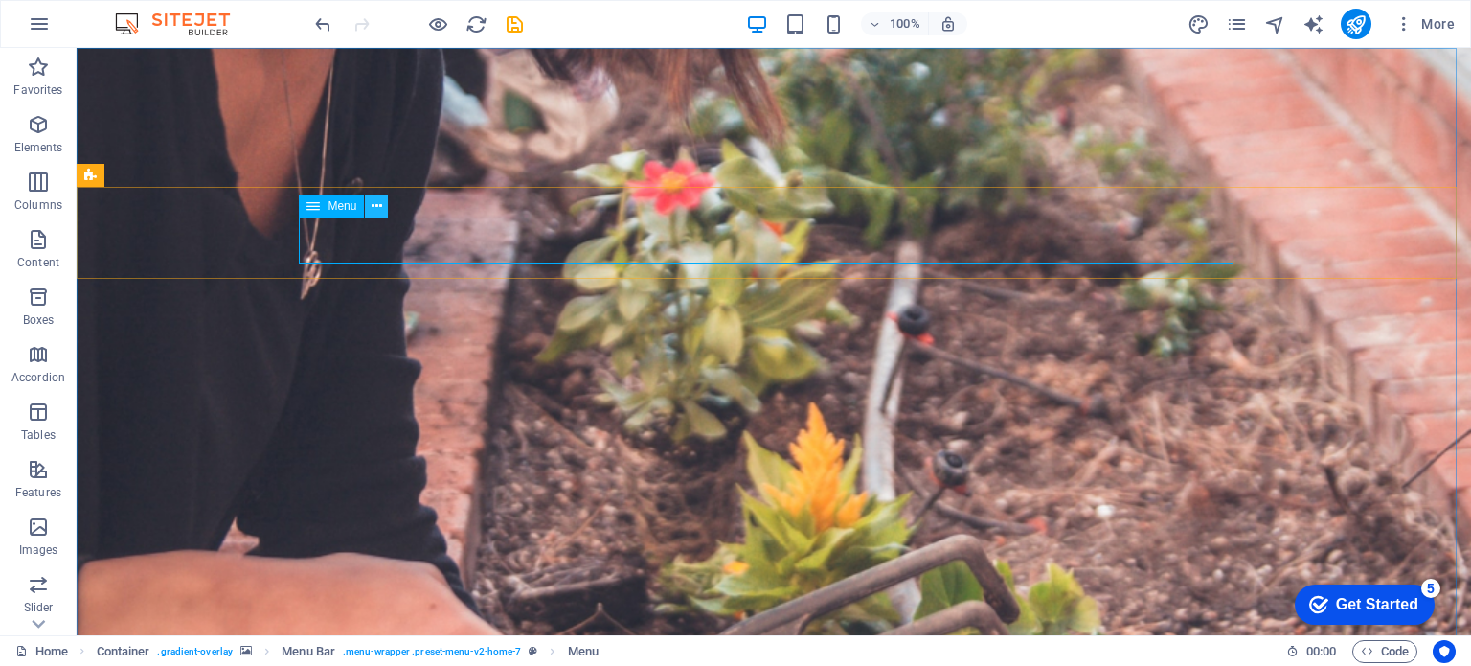
click at [378, 205] on icon at bounding box center [377, 206] width 11 height 20
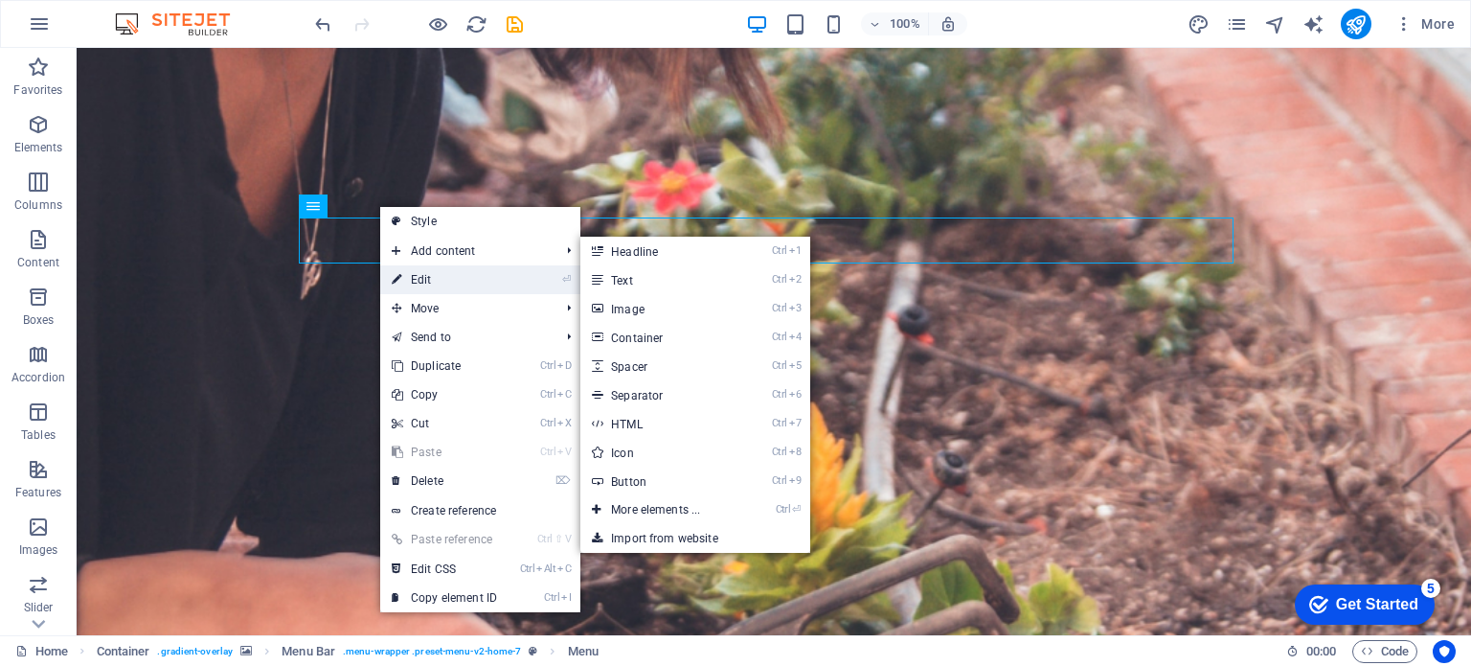
click at [426, 281] on link "⏎ Edit" at bounding box center [444, 279] width 128 height 29
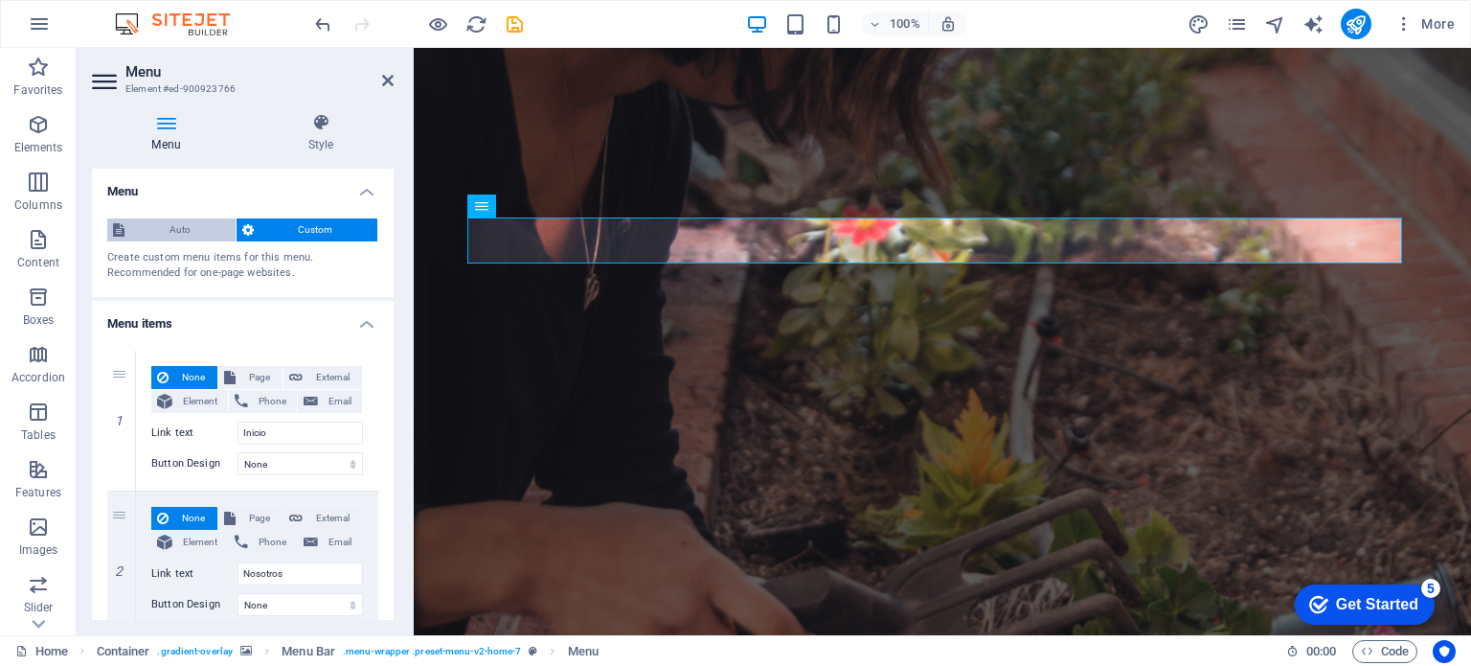
click at [215, 239] on span "Auto" at bounding box center [180, 229] width 100 height 23
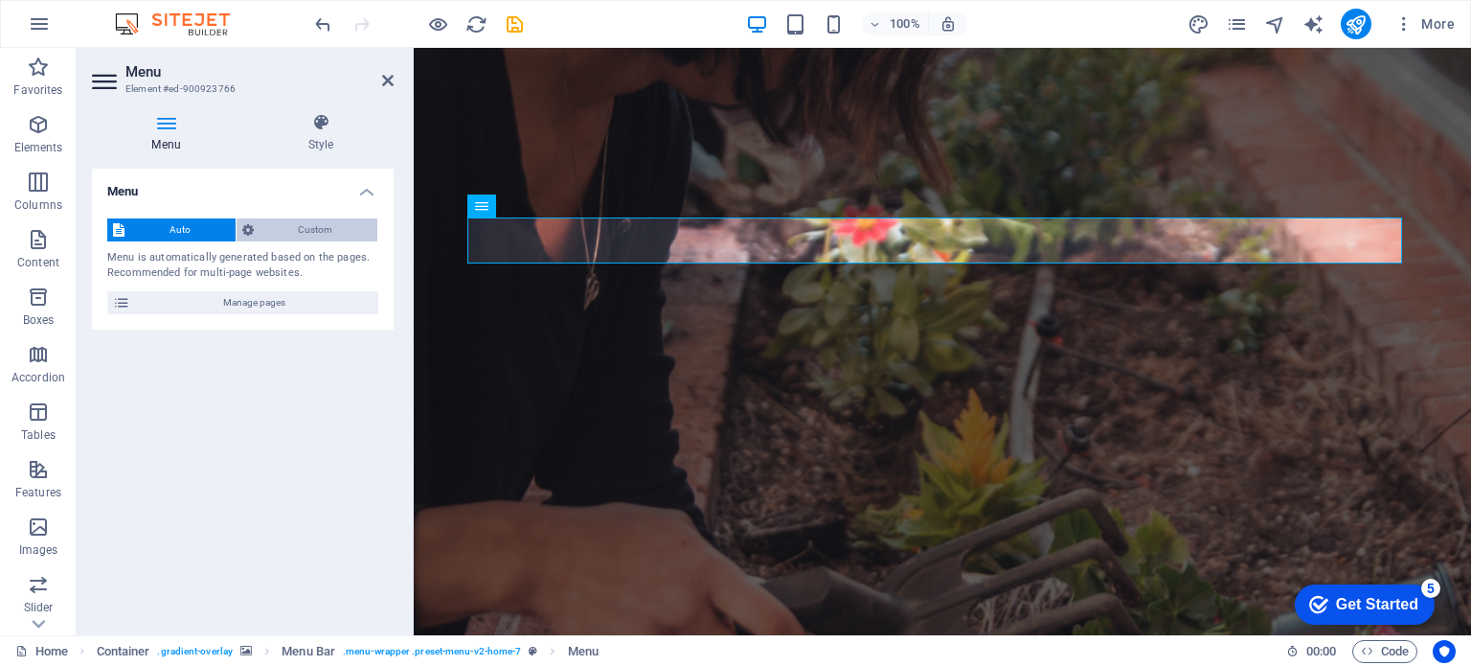
click at [251, 229] on icon at bounding box center [247, 229] width 11 height 23
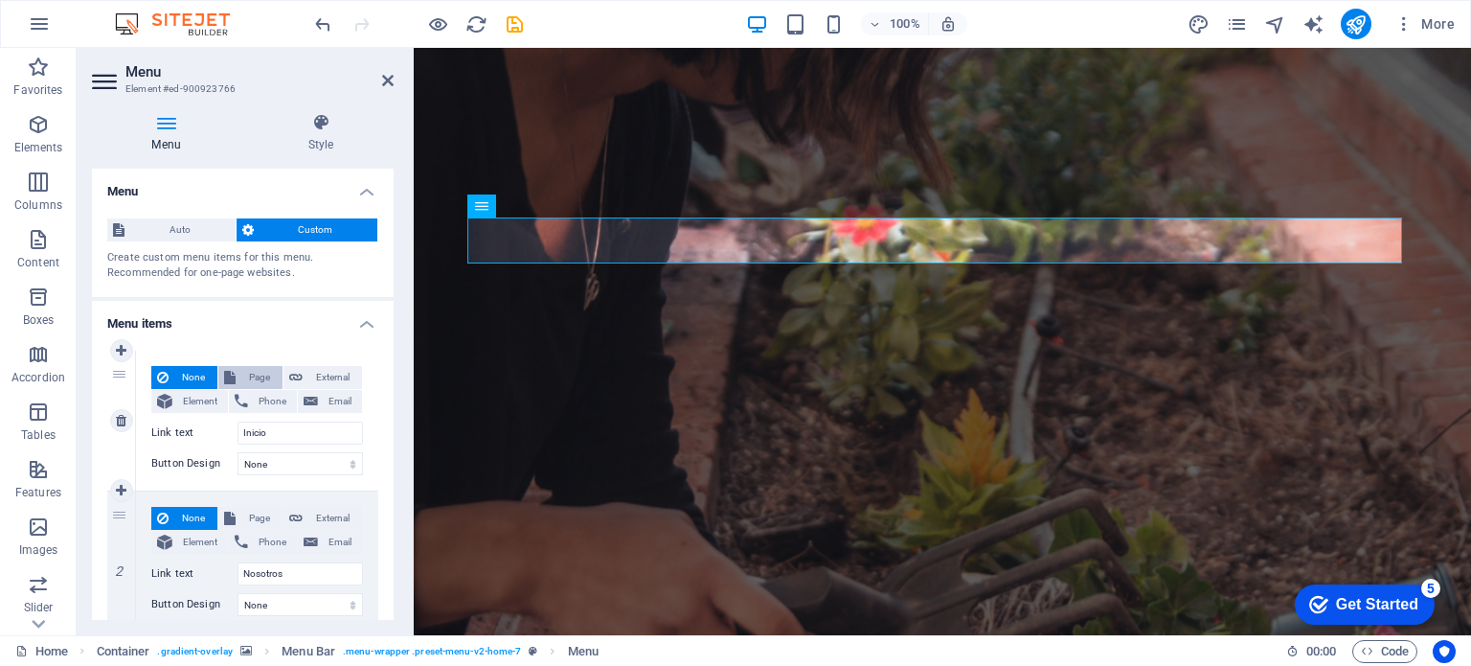
click at [260, 372] on span "Page" at bounding box center [258, 377] width 35 height 23
select select
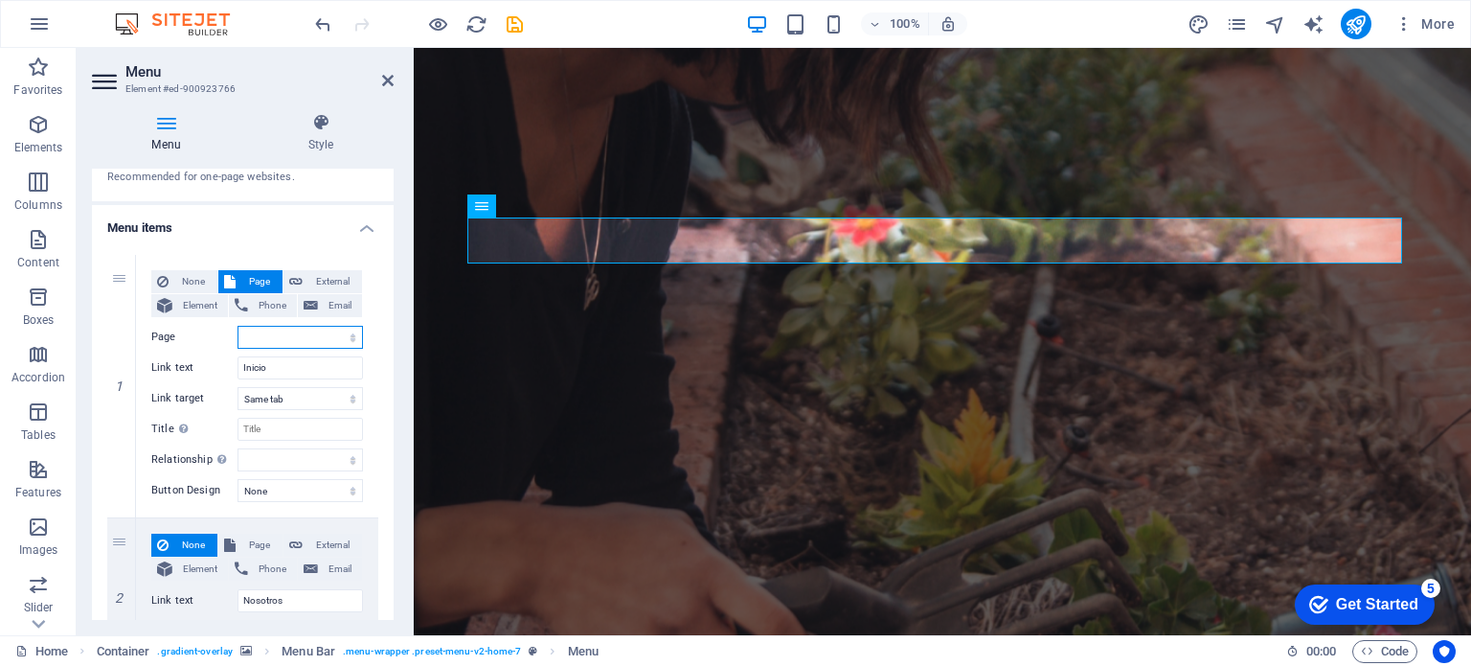
scroll to position [192, 0]
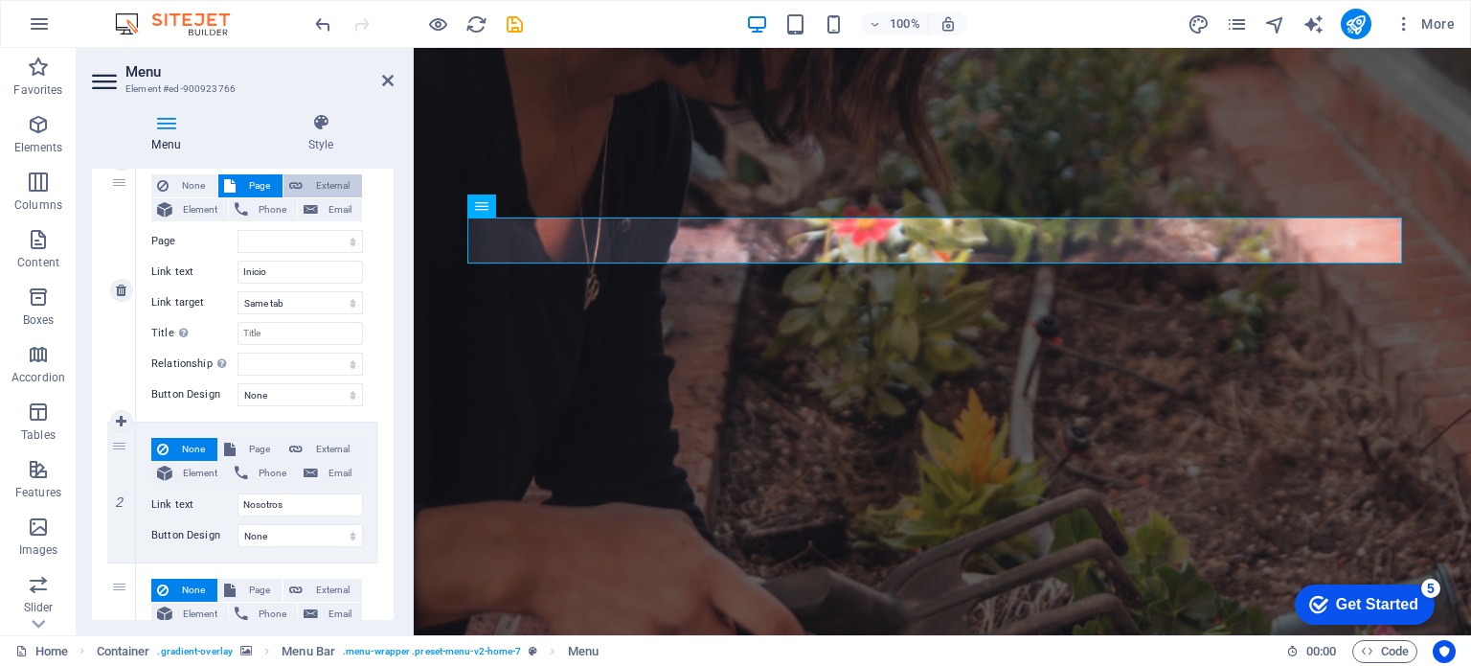
click at [326, 185] on span "External" at bounding box center [332, 185] width 48 height 23
select select "blank"
click at [320, 446] on span "External" at bounding box center [332, 449] width 48 height 23
select select
select select "blank"
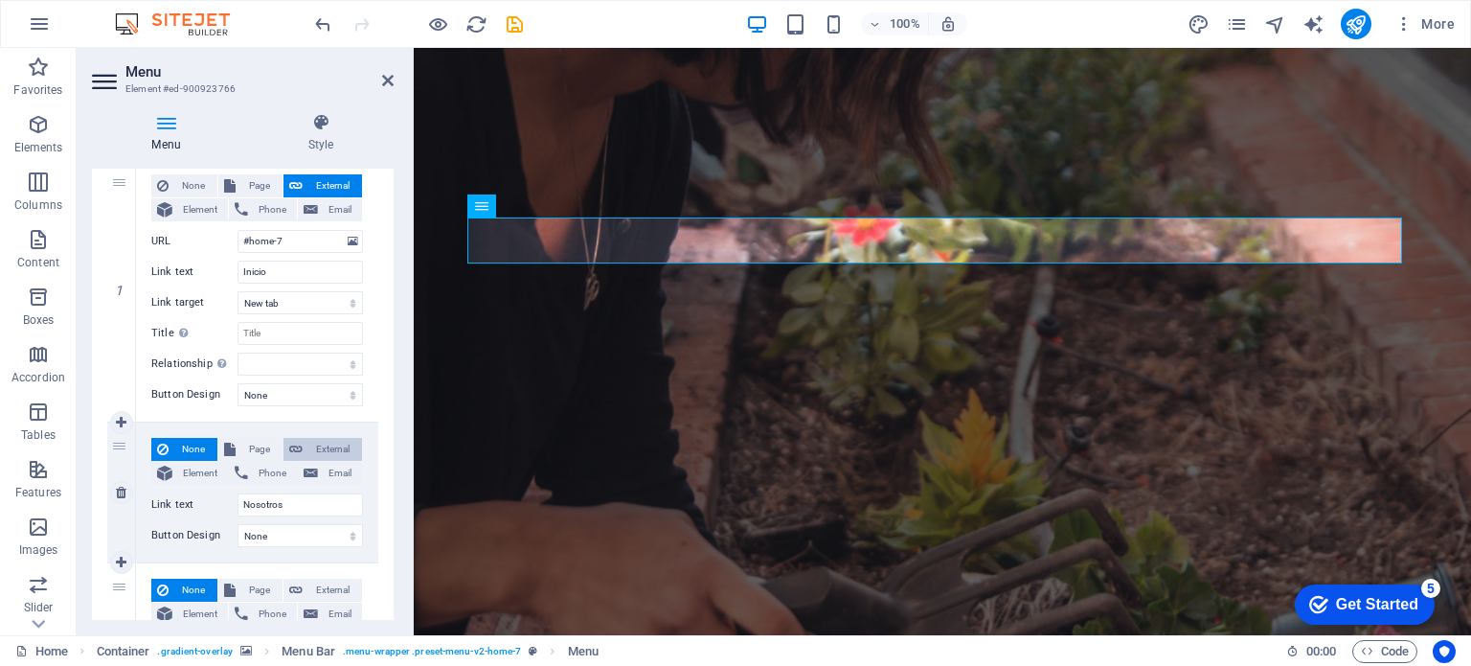
select select
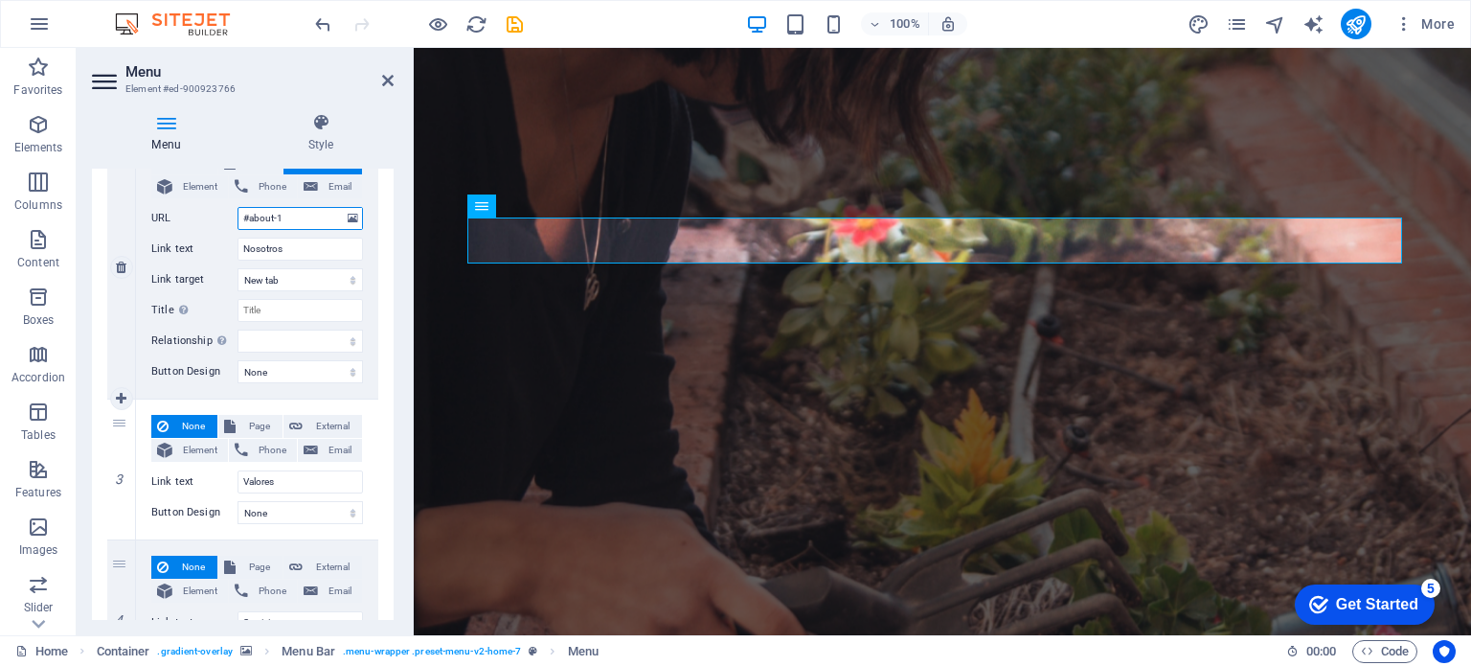
scroll to position [479, 0]
click at [310, 421] on span "External" at bounding box center [332, 425] width 48 height 23
select select
select select "blank"
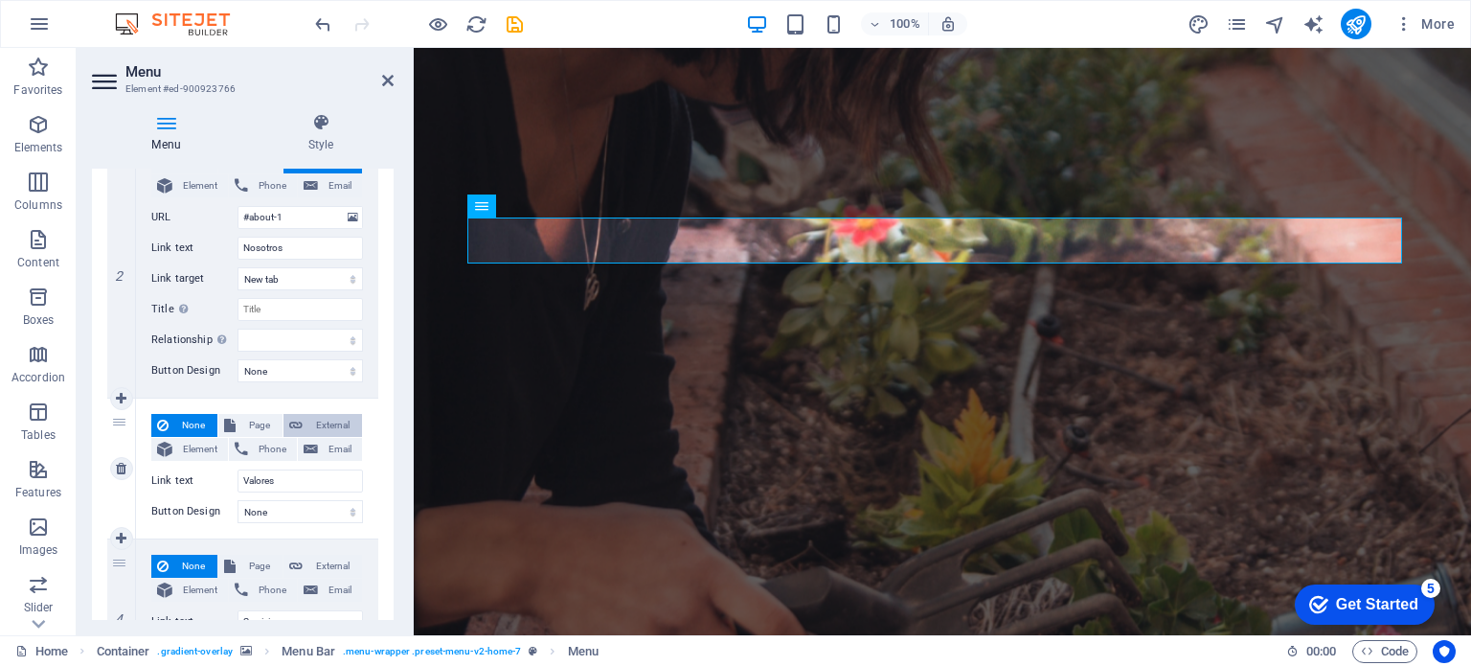
select select
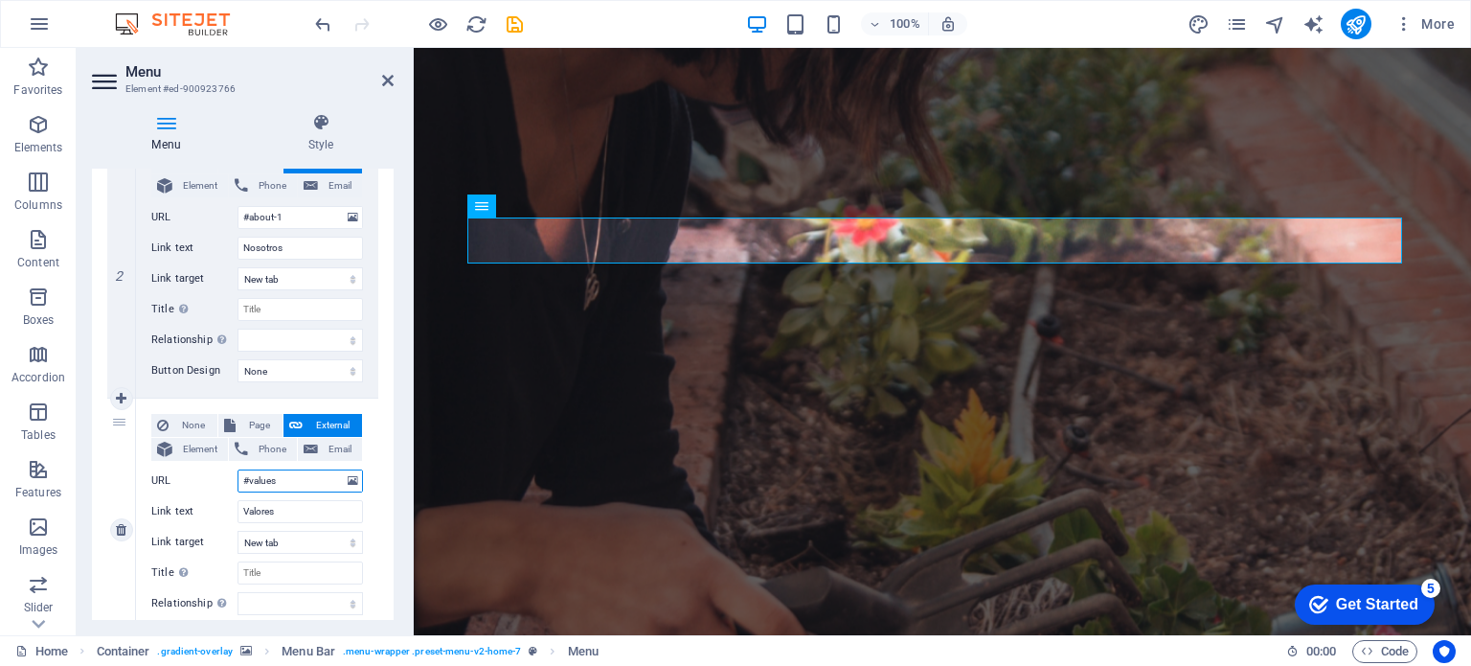
scroll to position [766, 0]
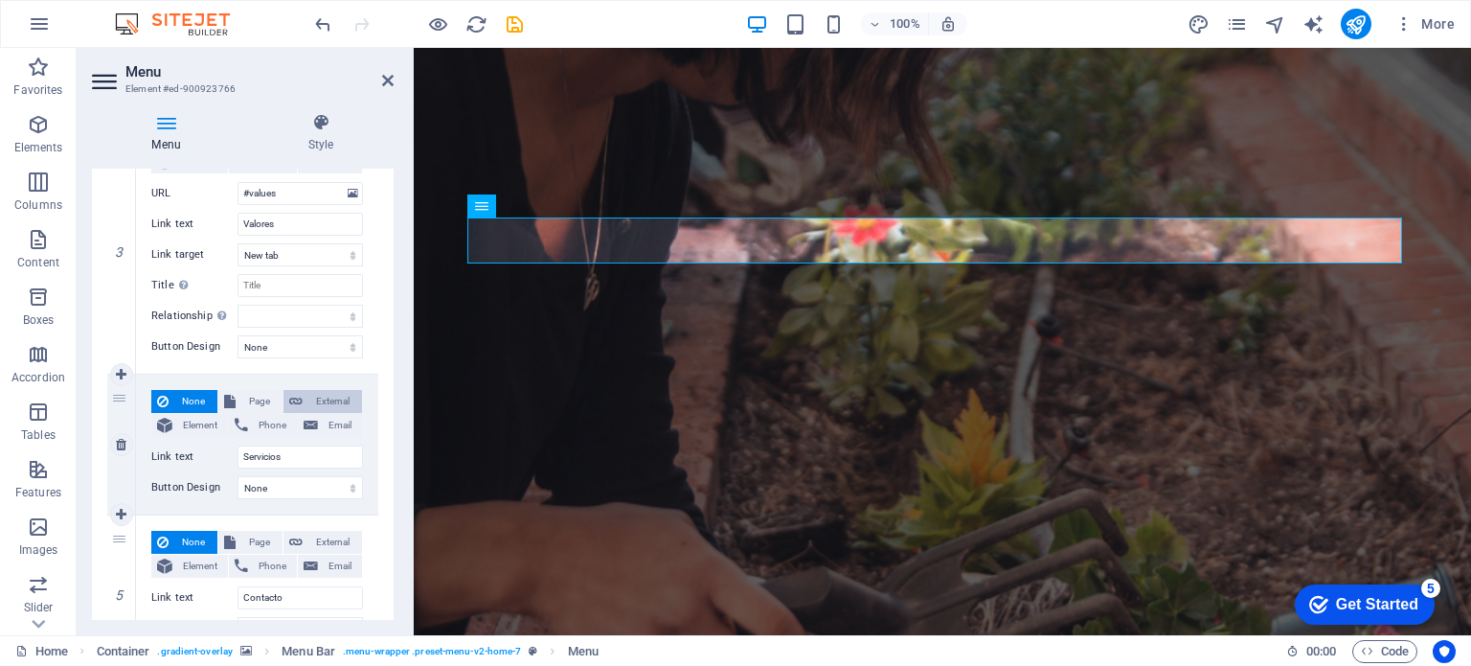
click at [324, 404] on span "External" at bounding box center [332, 401] width 48 height 23
select select
select select "blank"
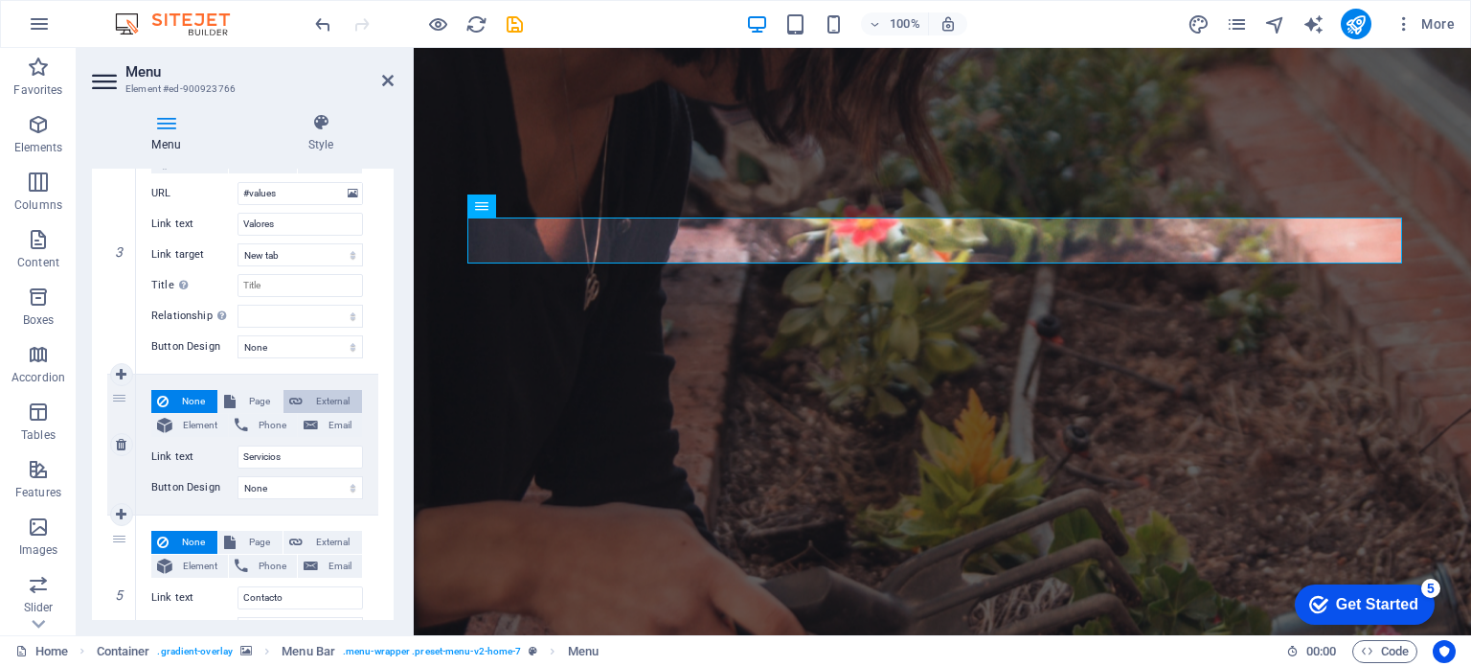
select select
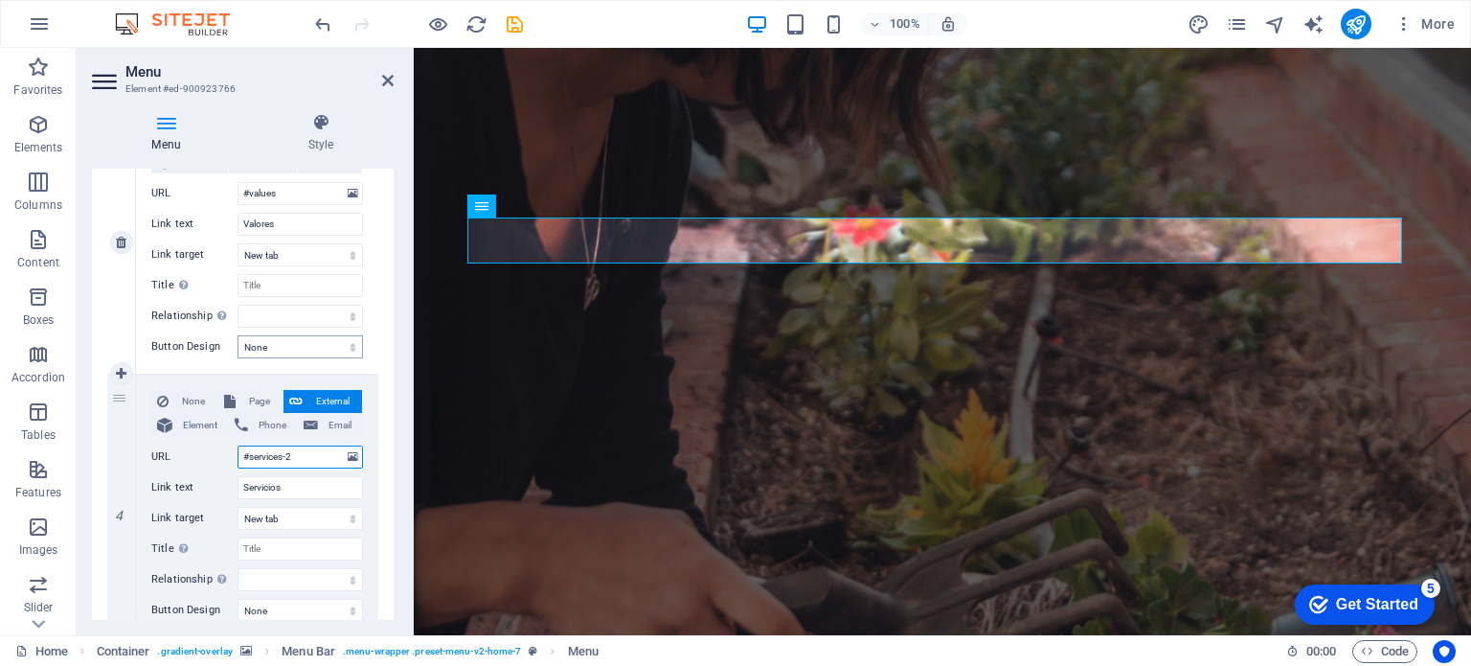
scroll to position [938, 0]
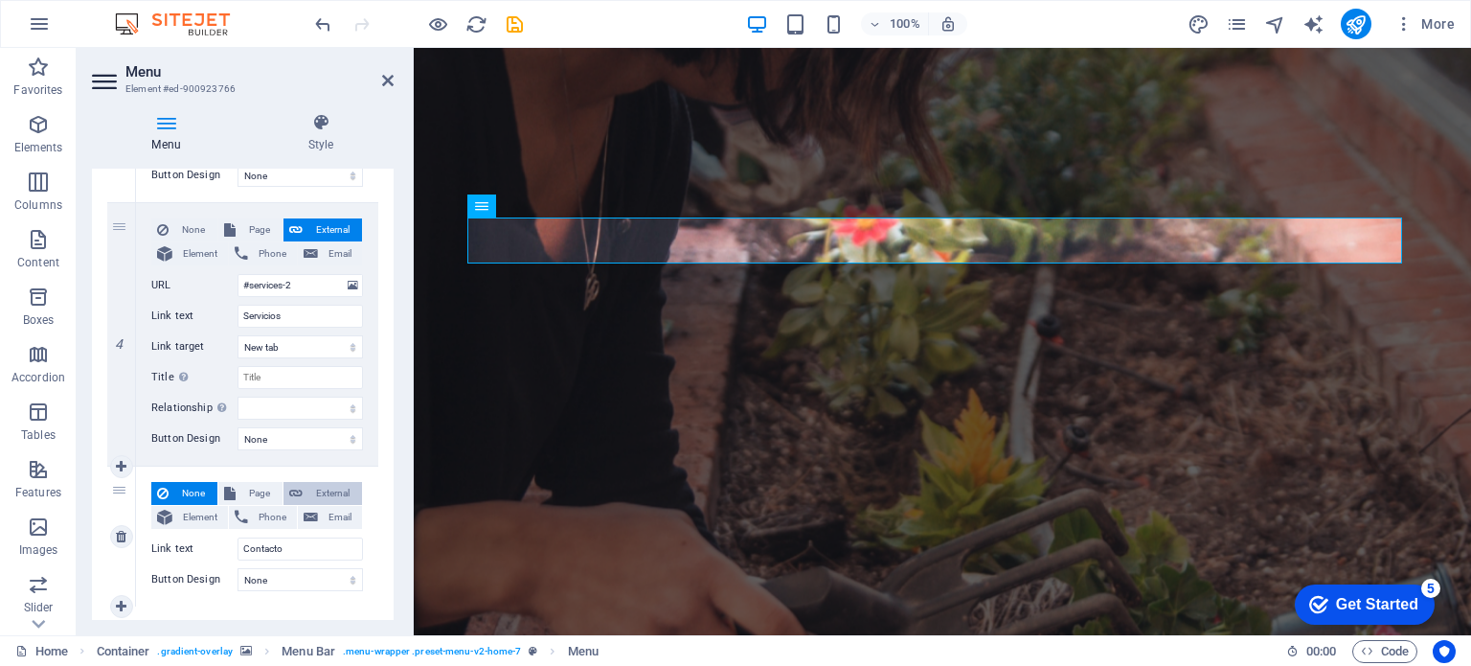
click at [328, 487] on span "External" at bounding box center [332, 493] width 48 height 23
select select
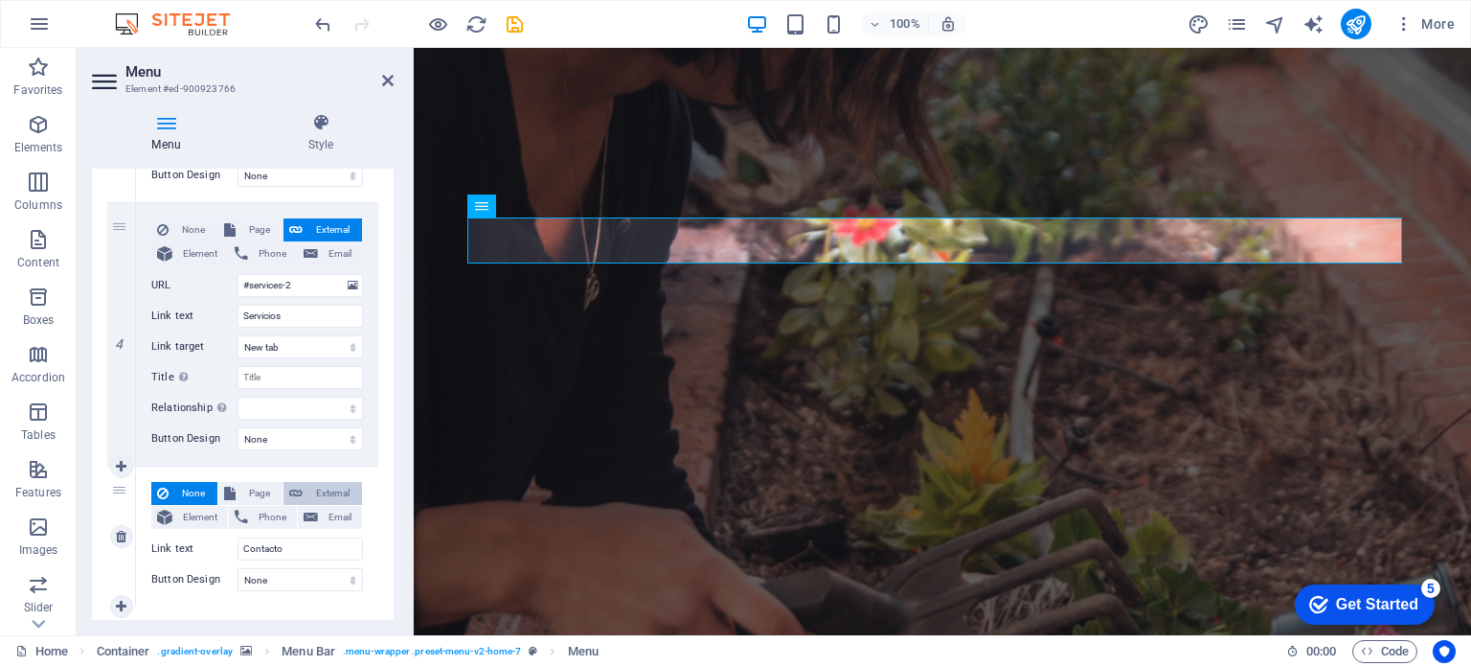
select select "blank"
select select
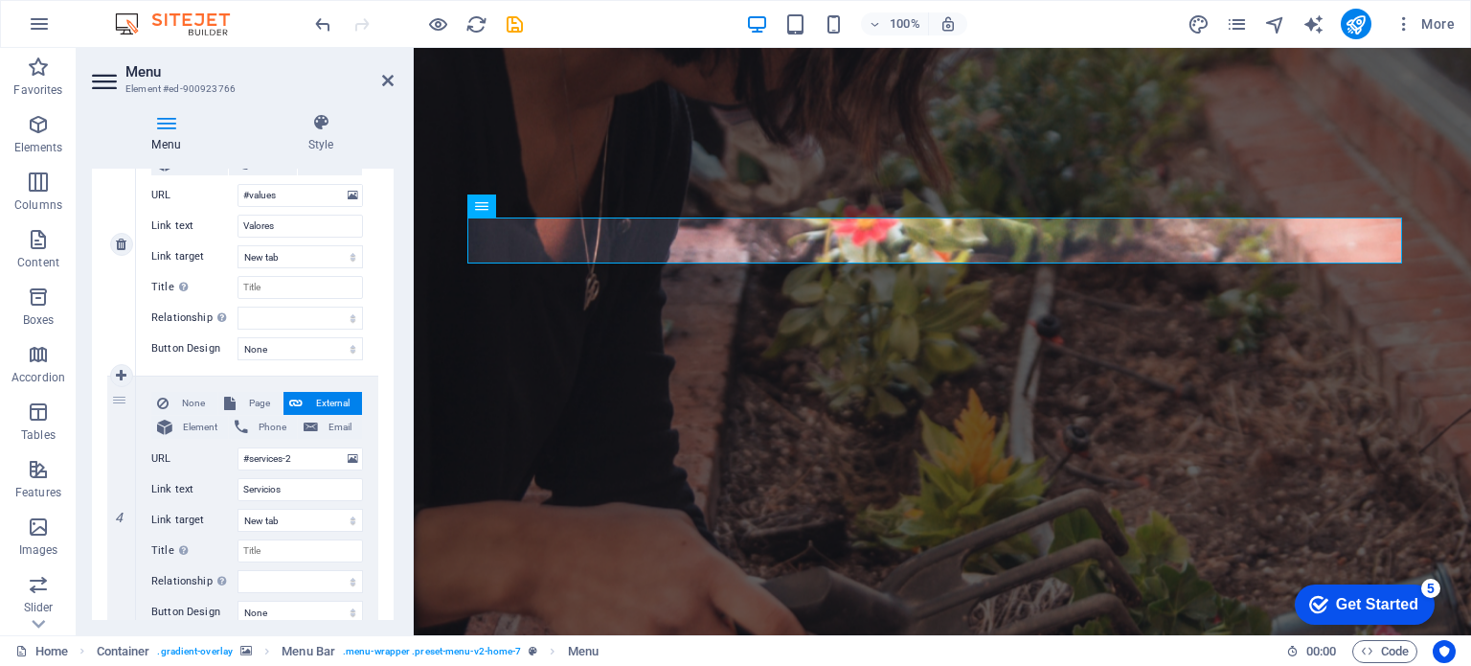
scroll to position [650, 0]
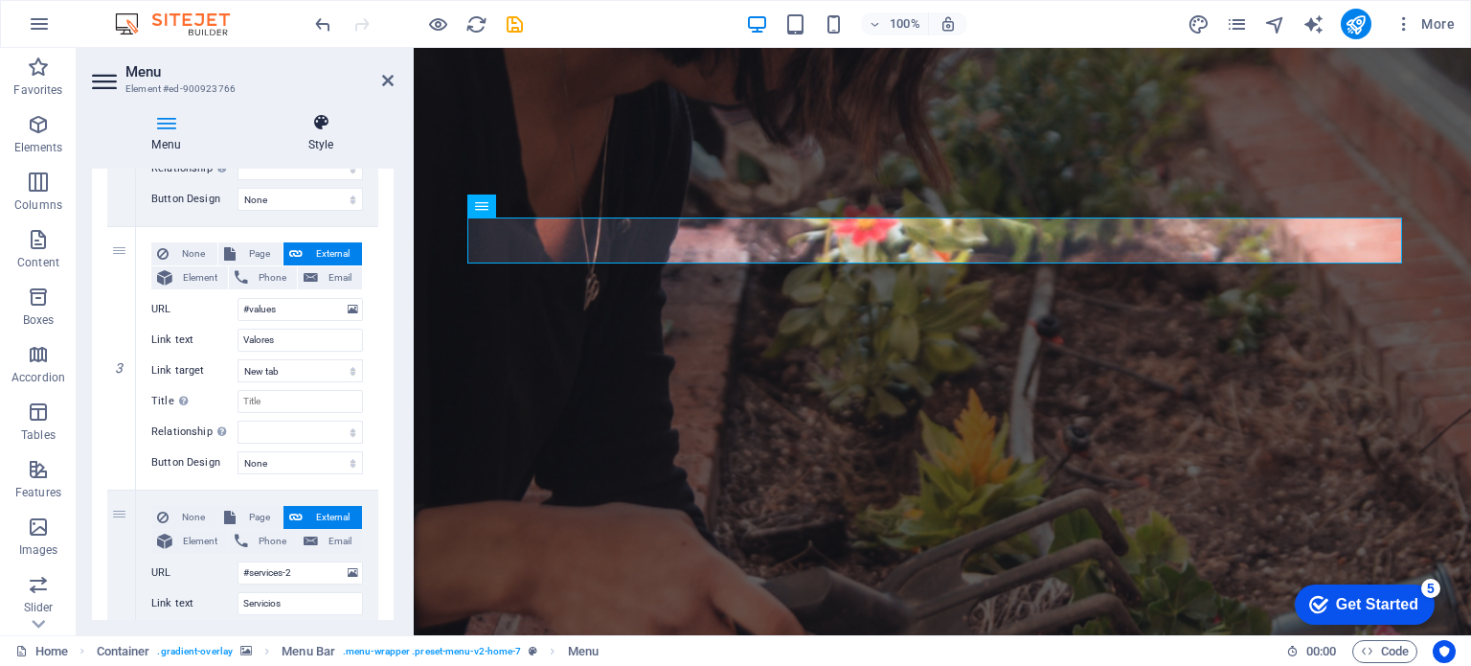
click at [323, 129] on icon at bounding box center [321, 122] width 146 height 19
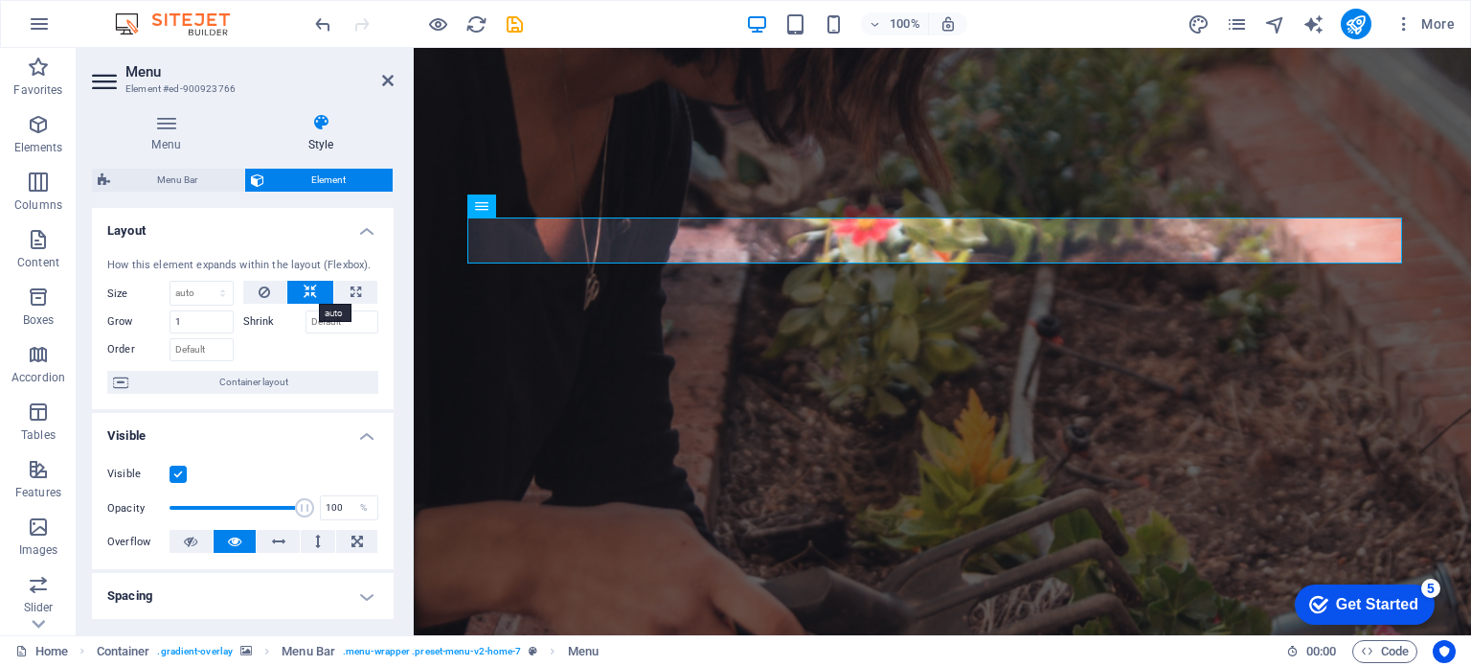
scroll to position [96, 0]
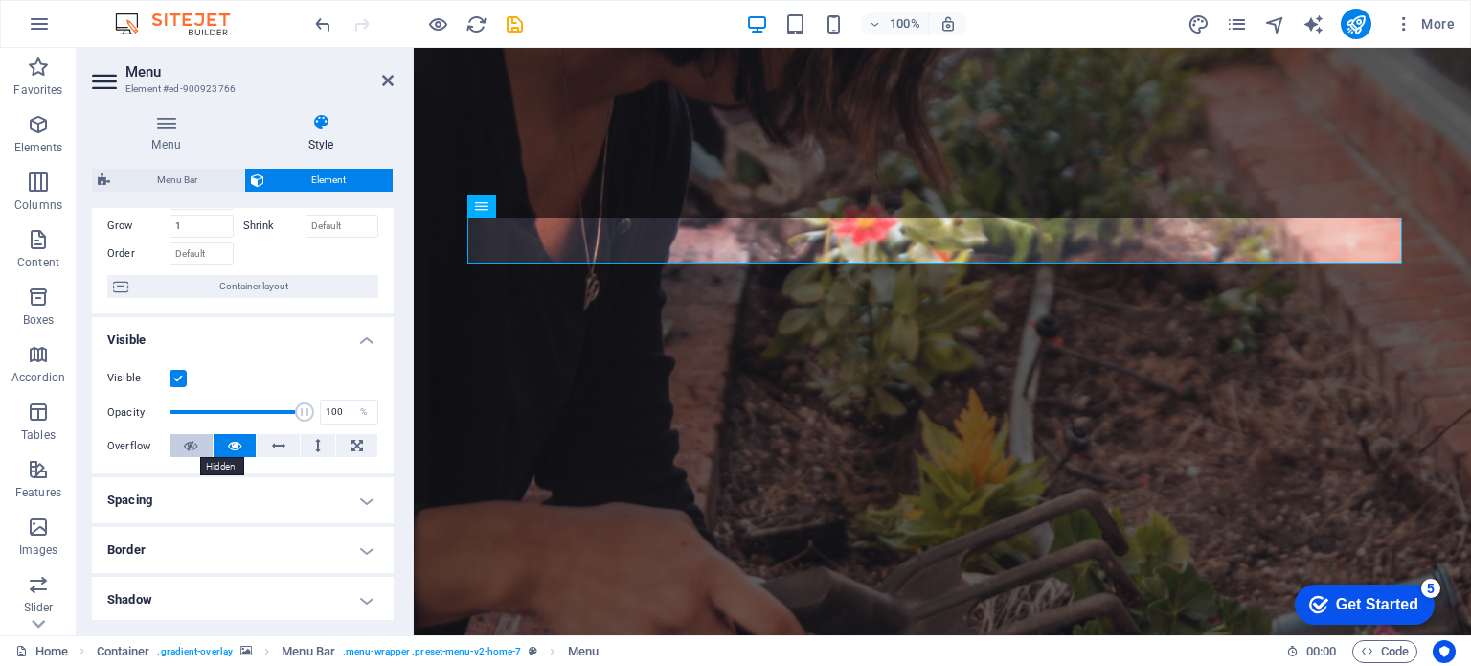
click at [199, 444] on button at bounding box center [191, 445] width 43 height 23
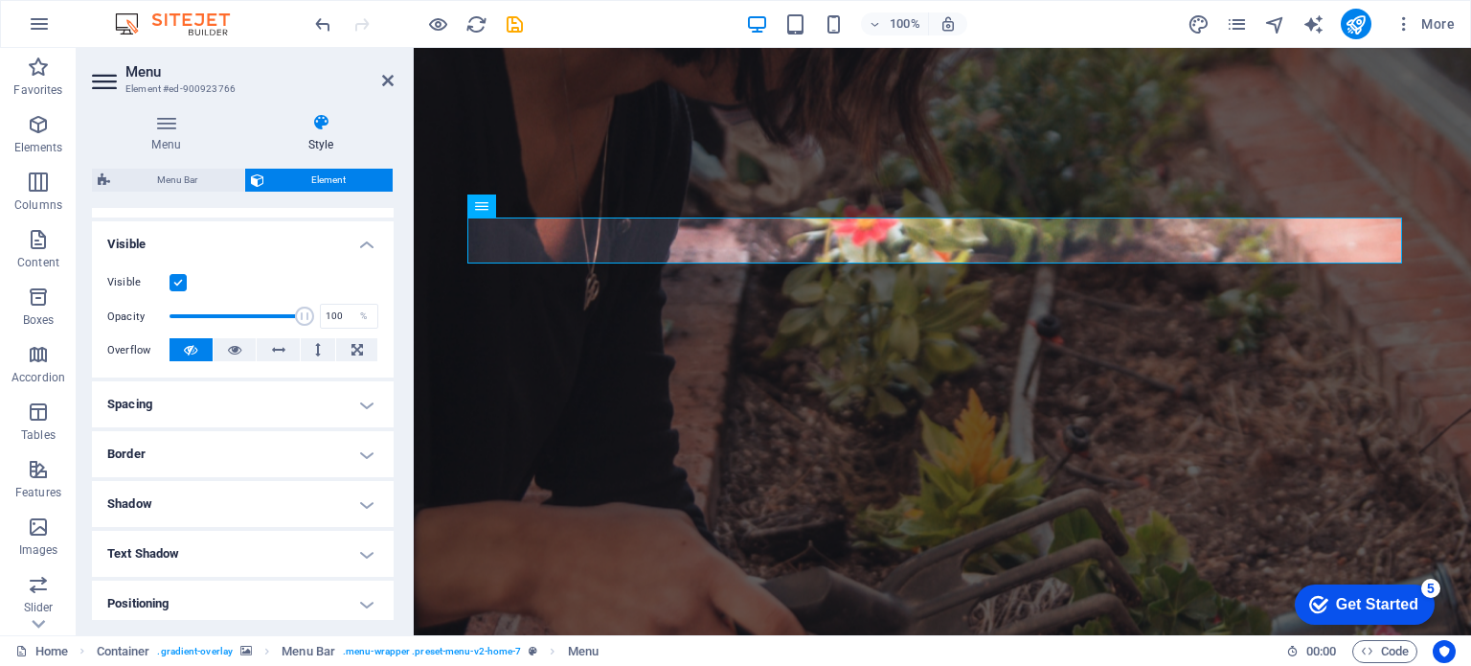
scroll to position [287, 0]
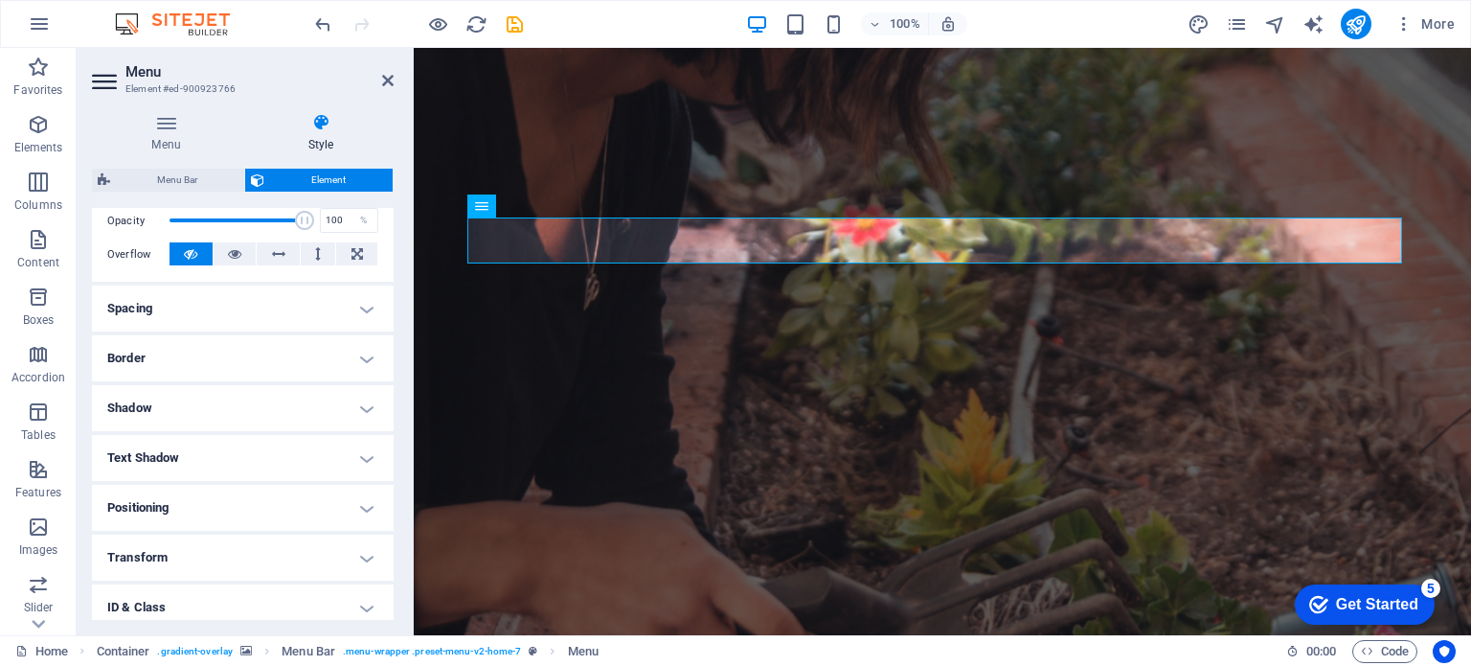
click at [274, 303] on h4 "Spacing" at bounding box center [243, 308] width 302 height 46
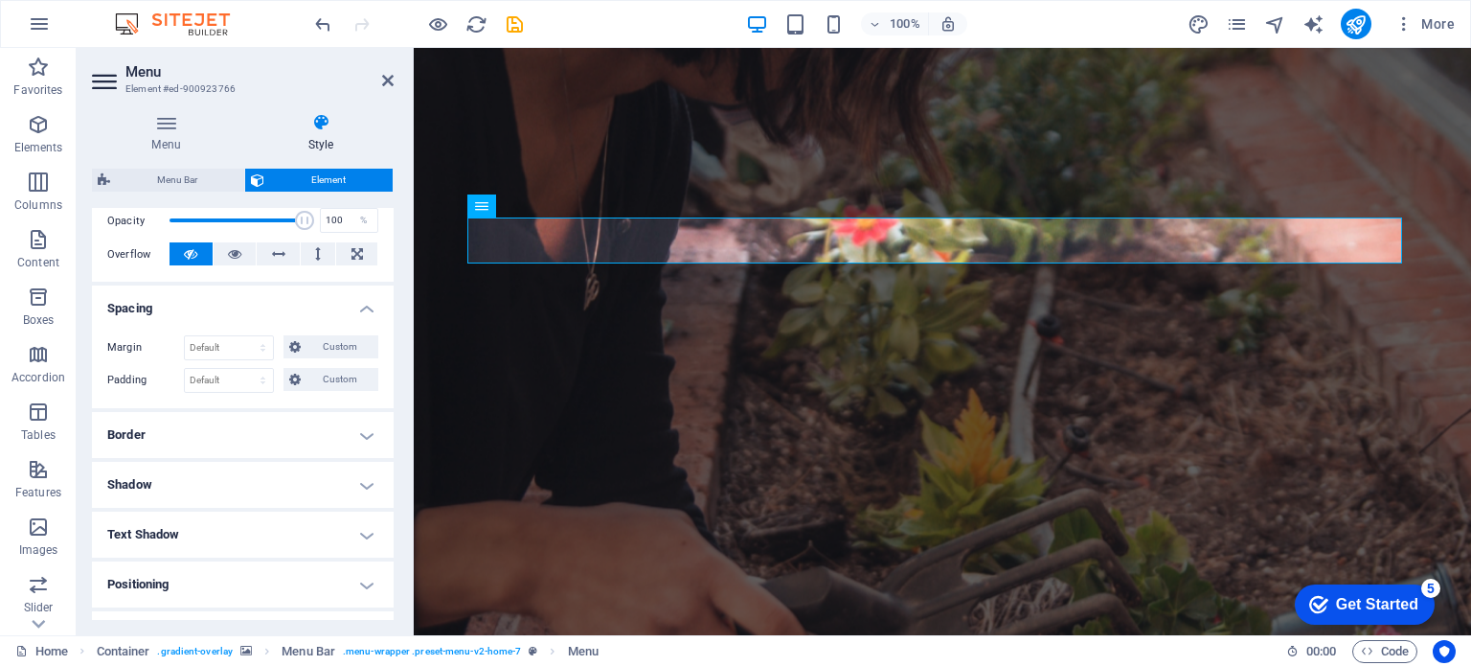
click at [274, 303] on h4 "Spacing" at bounding box center [243, 302] width 302 height 34
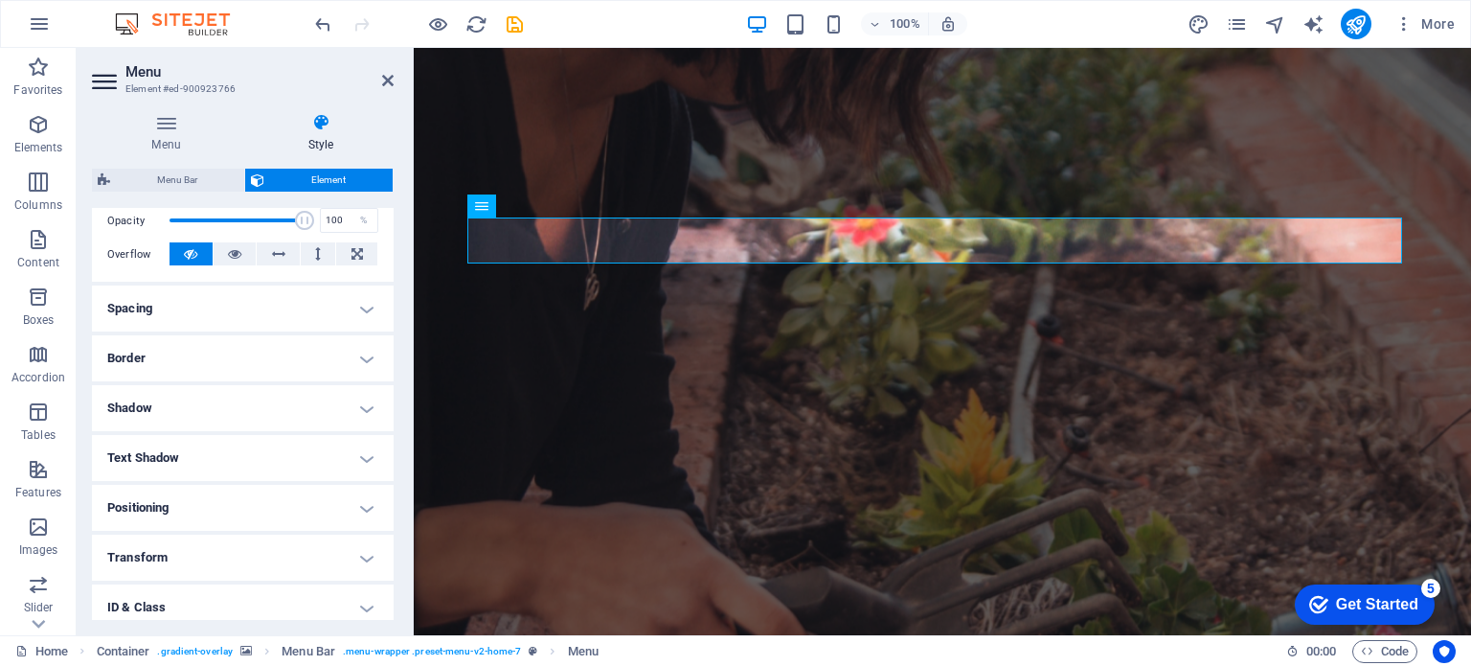
scroll to position [383, 0]
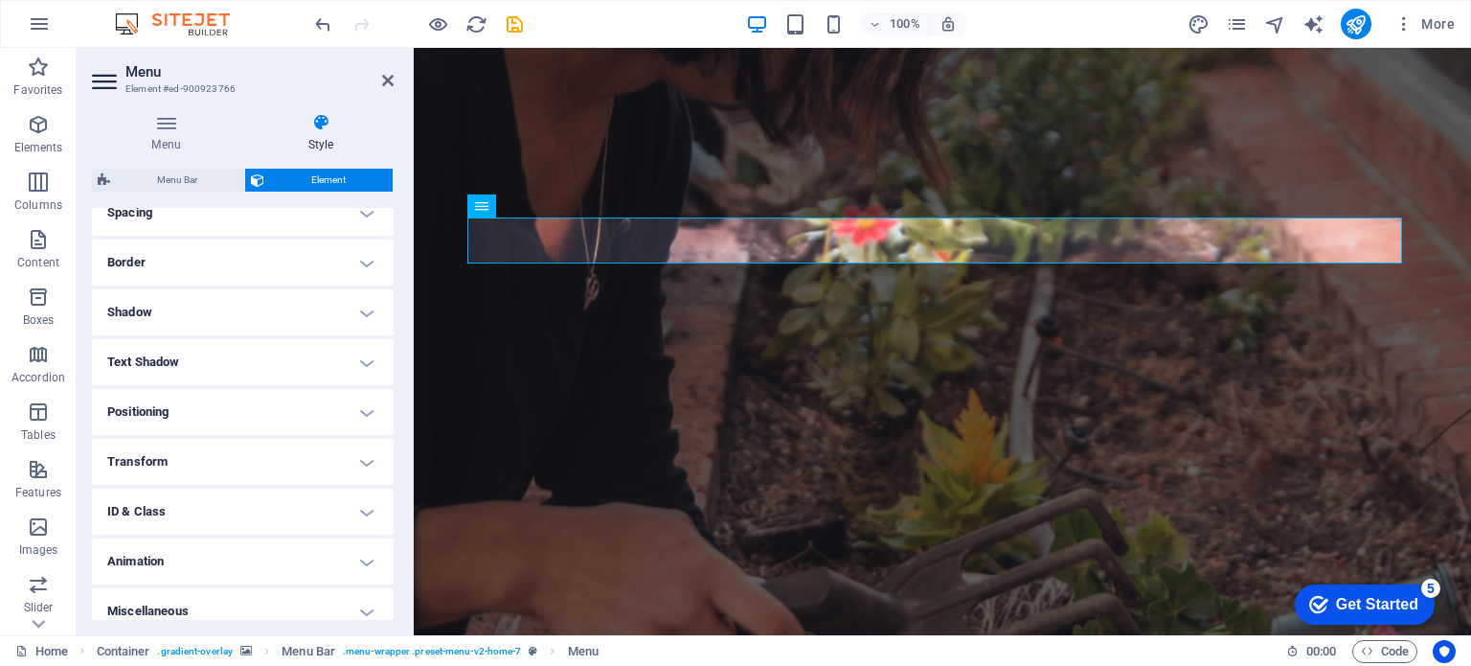
click at [286, 267] on h4 "Border" at bounding box center [243, 262] width 302 height 46
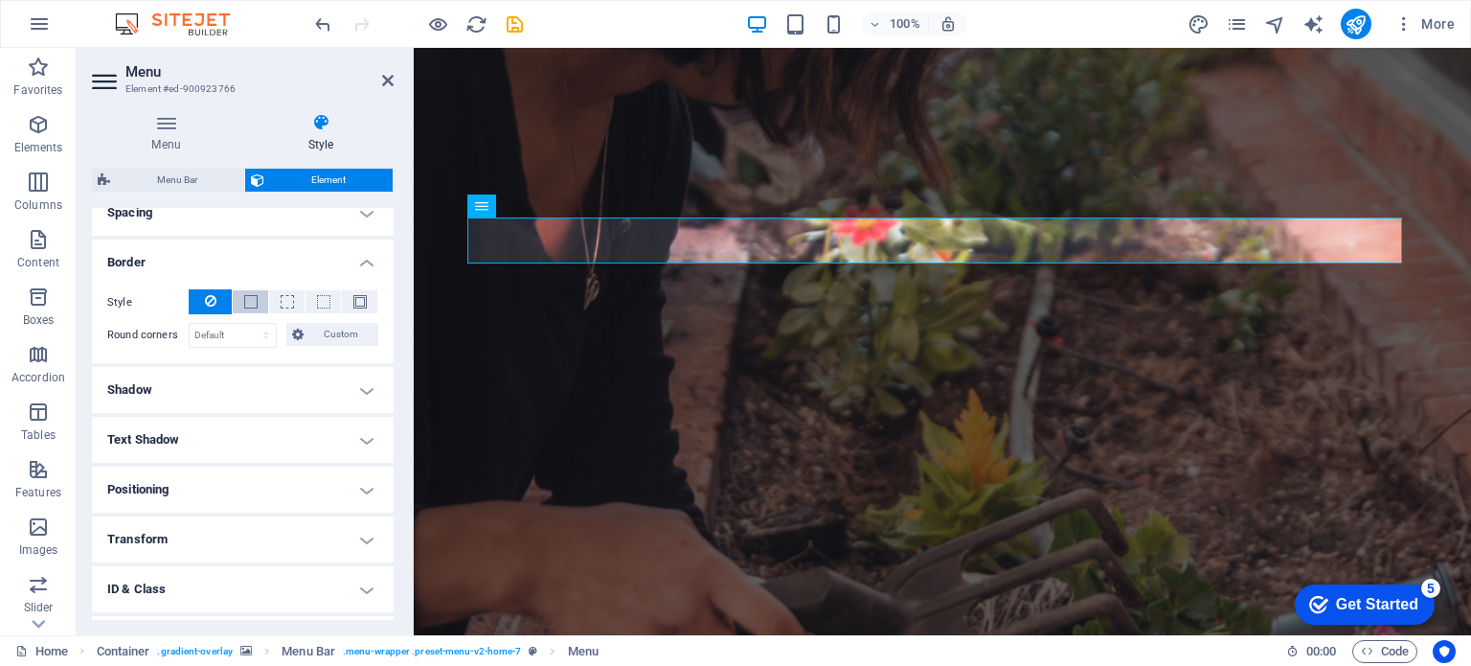
click at [249, 309] on span at bounding box center [251, 301] width 4 height 23
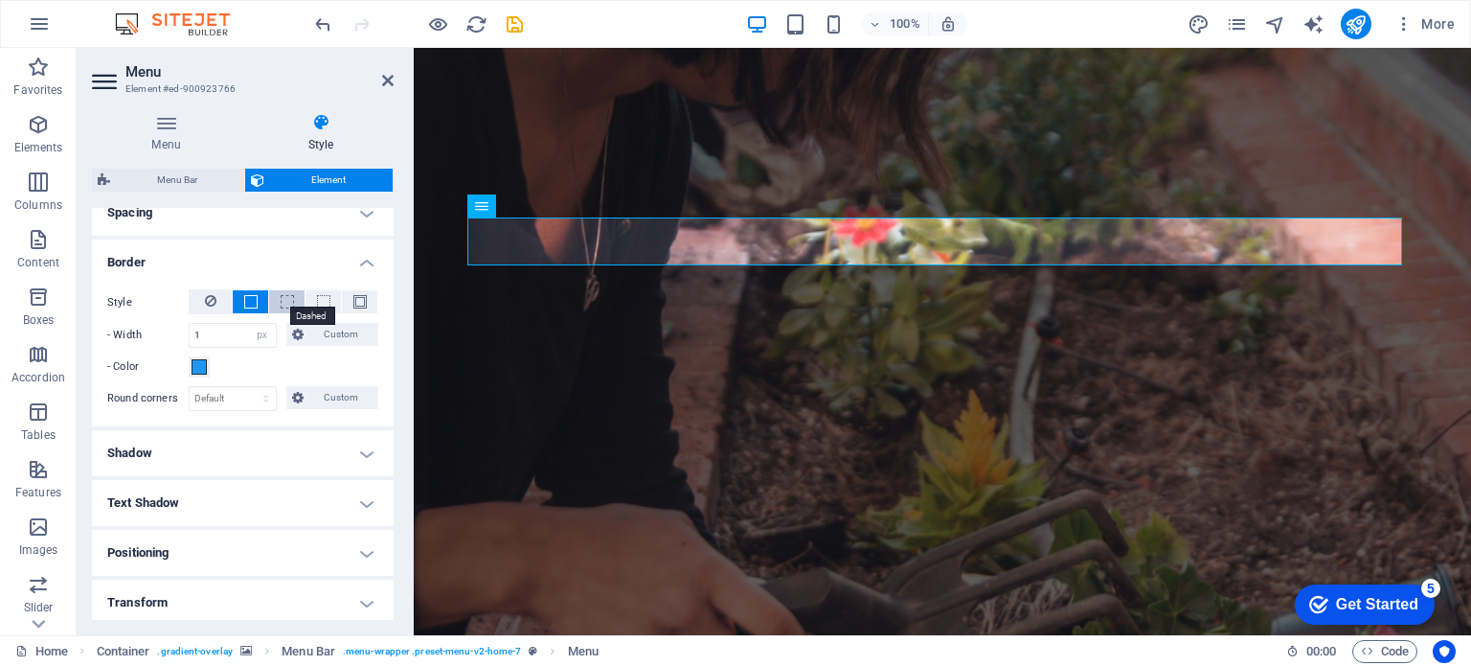
click at [287, 297] on span at bounding box center [287, 301] width 13 height 13
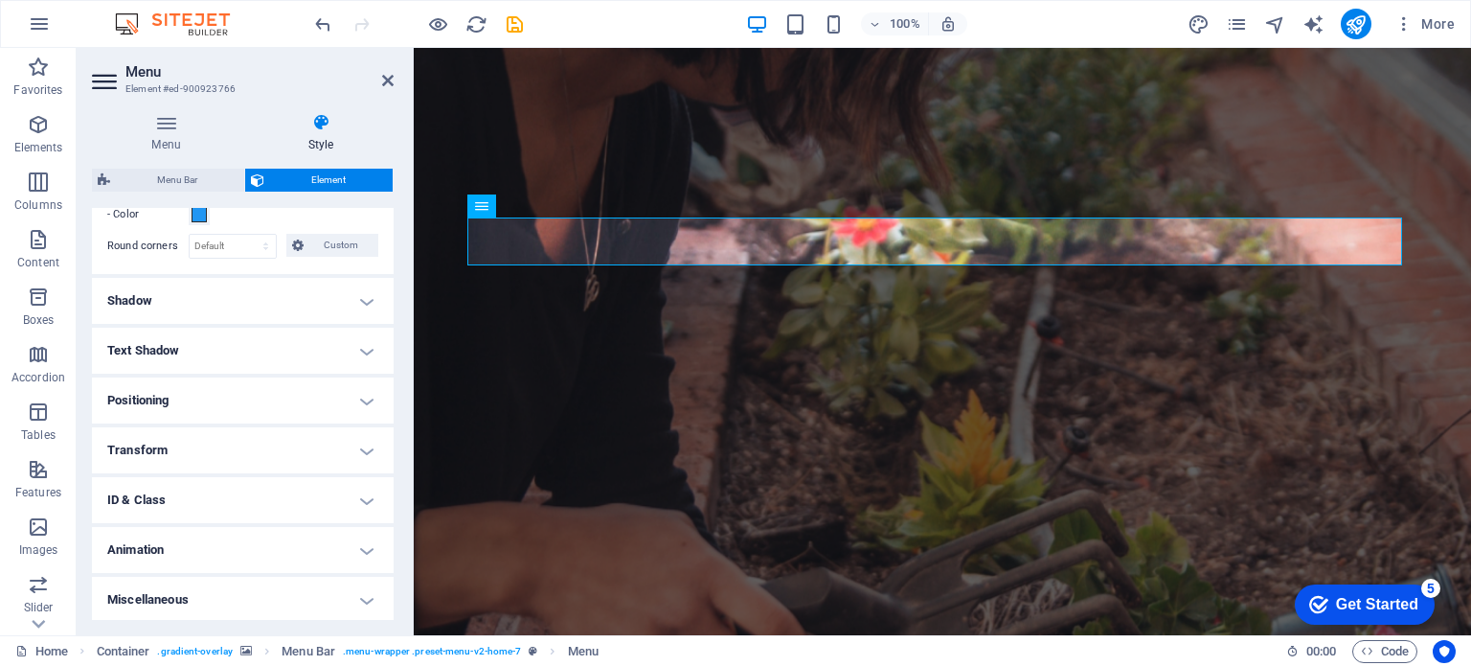
scroll to position [536, 0]
click at [302, 547] on h4 "Animation" at bounding box center [243, 549] width 302 height 46
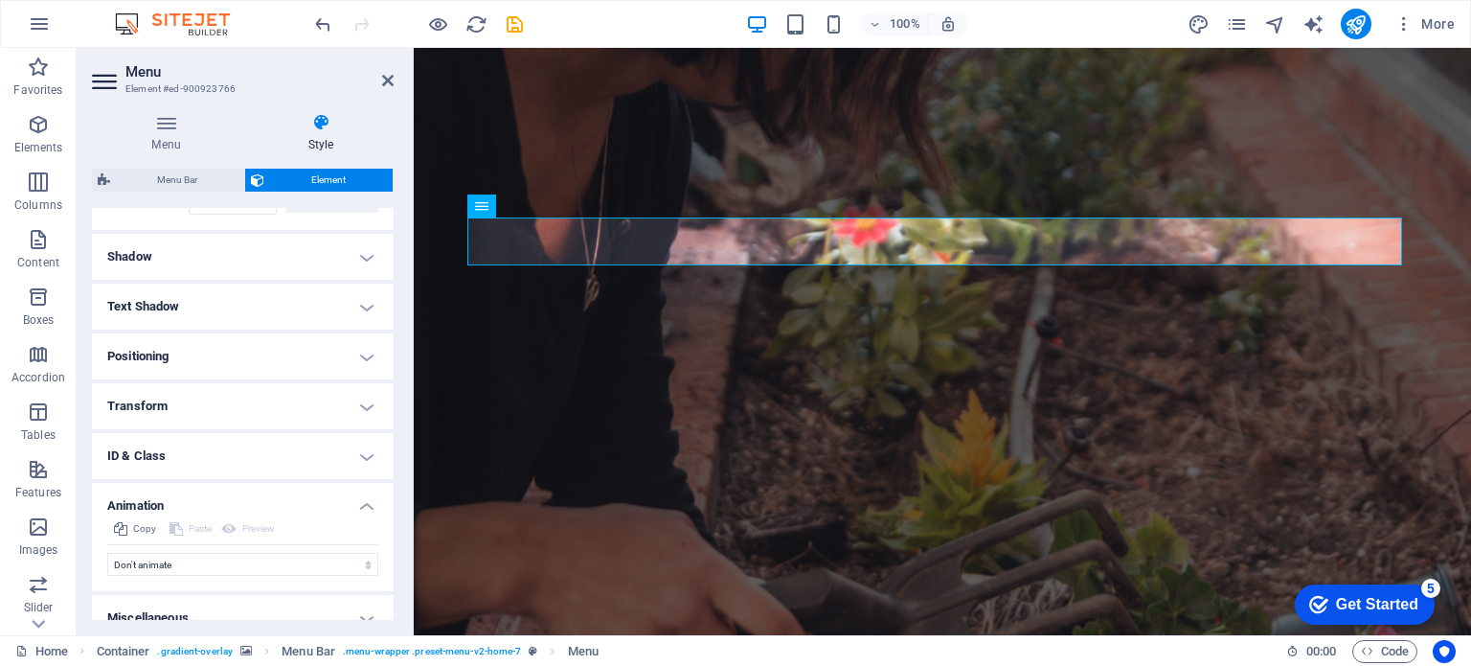
scroll to position [598, 0]
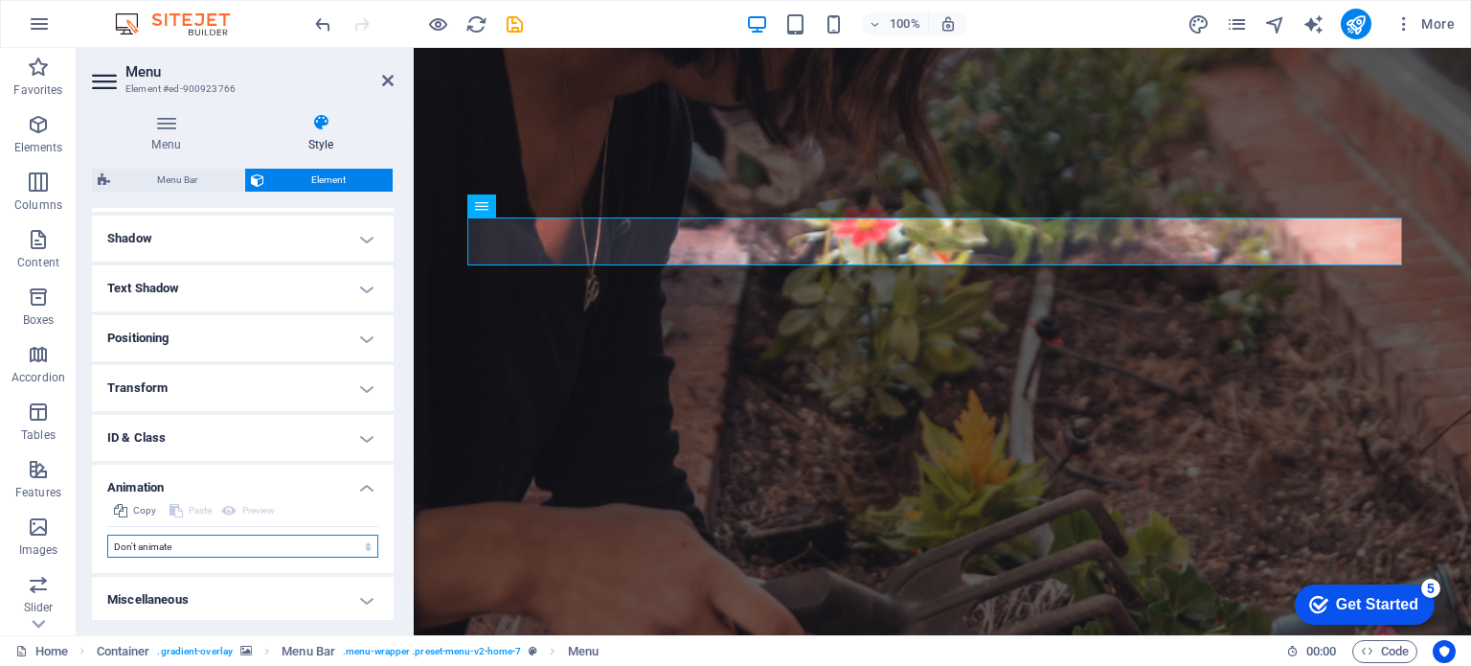
click at [307, 547] on select "Don't animate Show / Hide Slide up/down Zoom in/out Slide left to right Slide r…" at bounding box center [242, 546] width 271 height 23
select select "fade"
click at [107, 535] on select "Don't animate Show / Hide Slide up/down Zoom in/out Slide left to right Slide r…" at bounding box center [242, 546] width 271 height 23
select select "scroll"
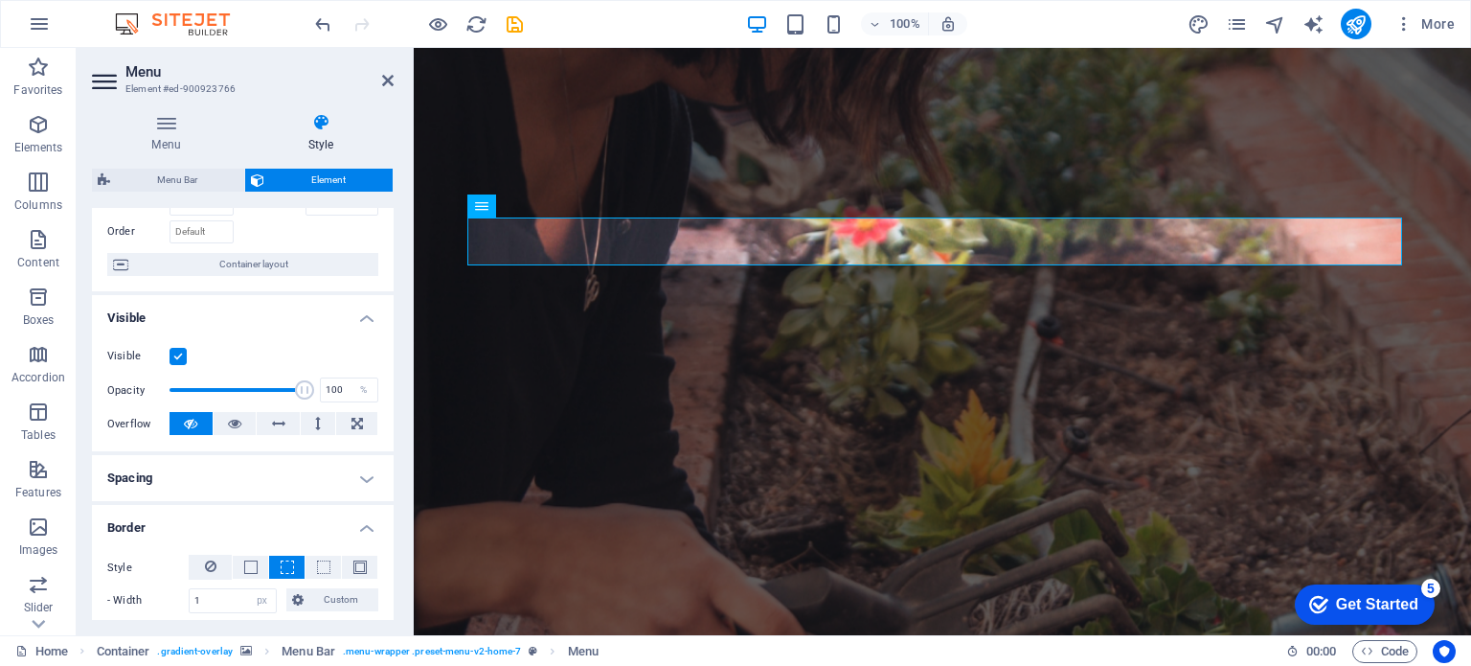
scroll to position [0, 0]
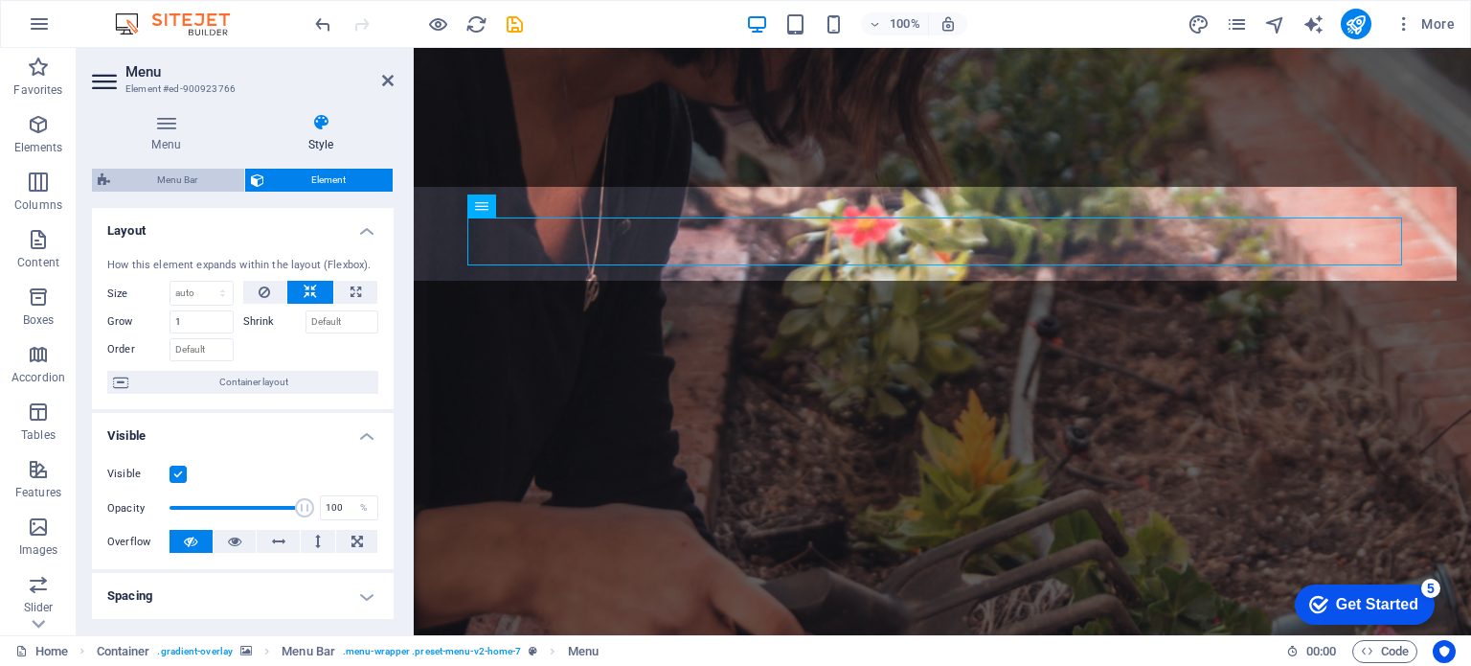
click at [218, 182] on span "Menu Bar" at bounding box center [177, 180] width 123 height 23
select select "rem"
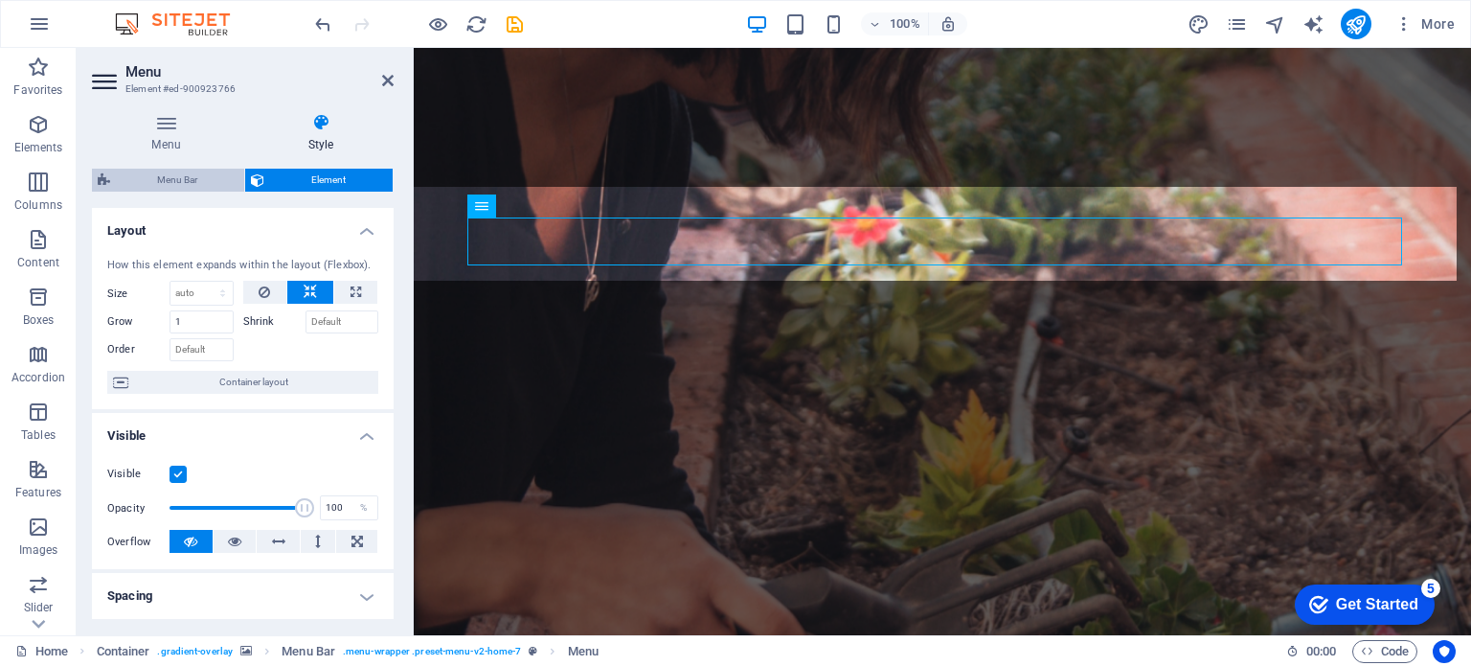
select select "preset-menu-v2-home-7"
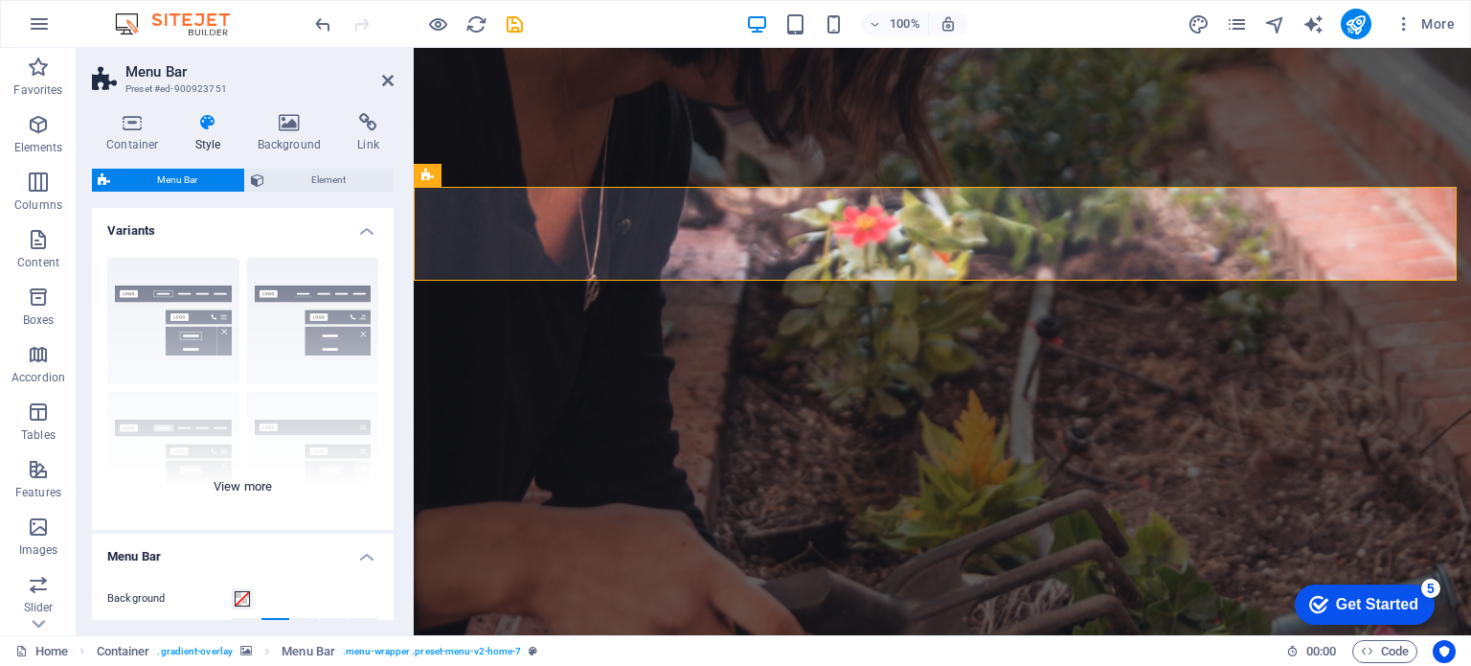
click at [316, 292] on div "Border Centered Default Fixed Loki Trigger Wide XXL" at bounding box center [243, 385] width 302 height 287
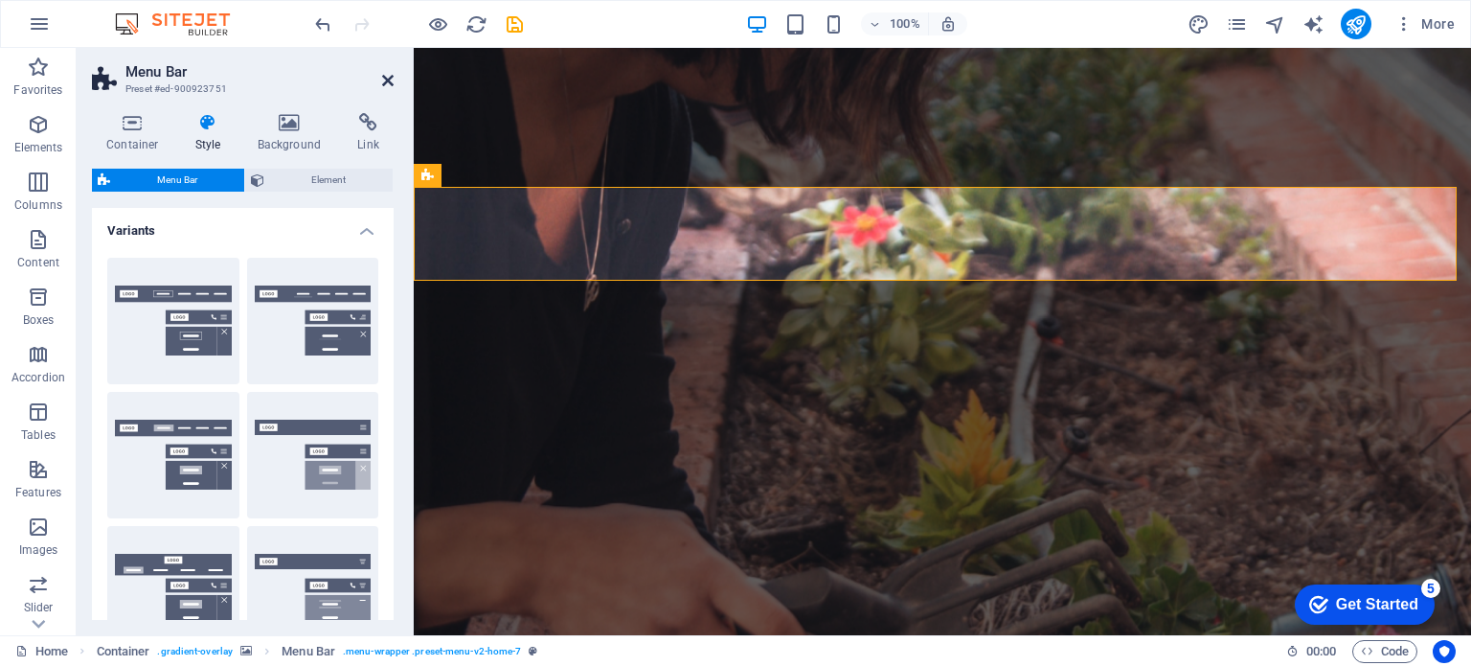
click at [385, 83] on icon at bounding box center [387, 80] width 11 height 15
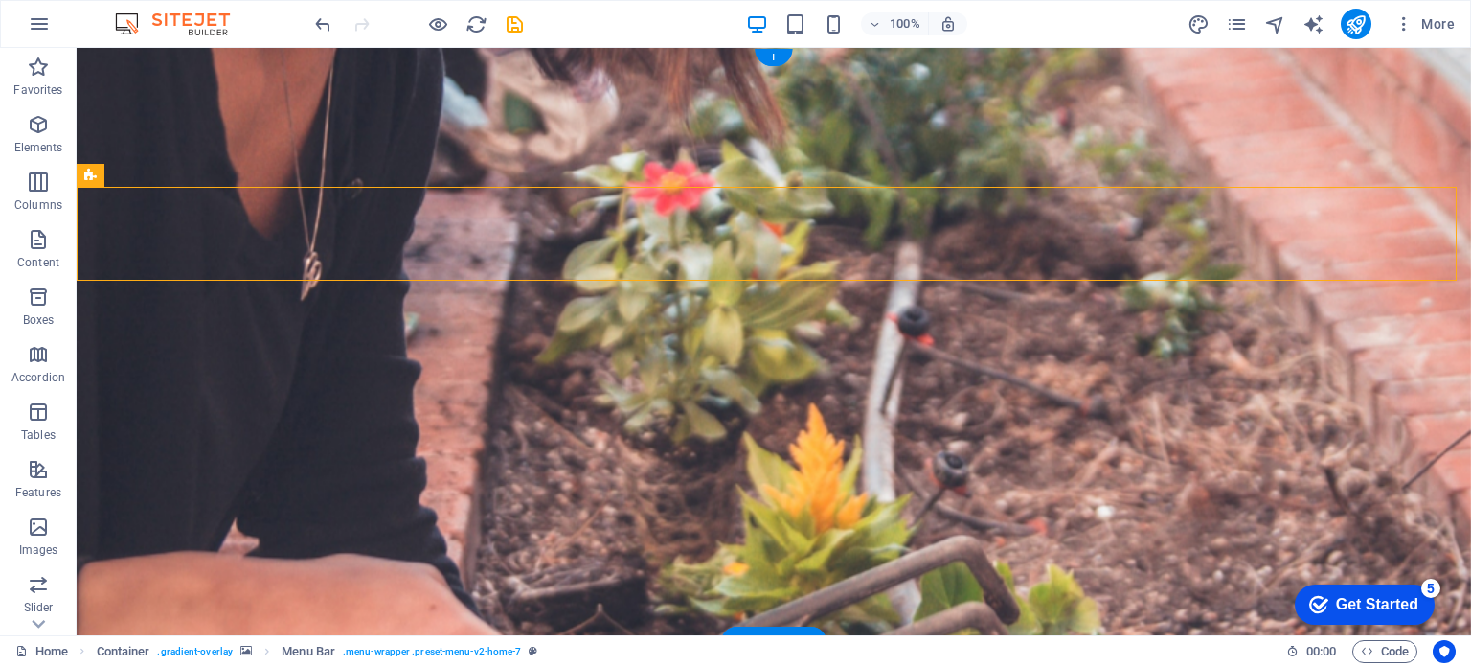
click at [877, 424] on figure at bounding box center [774, 345] width 1395 height 595
drag, startPoint x: 395, startPoint y: 345, endPoint x: 395, endPoint y: 361, distance: 16.3
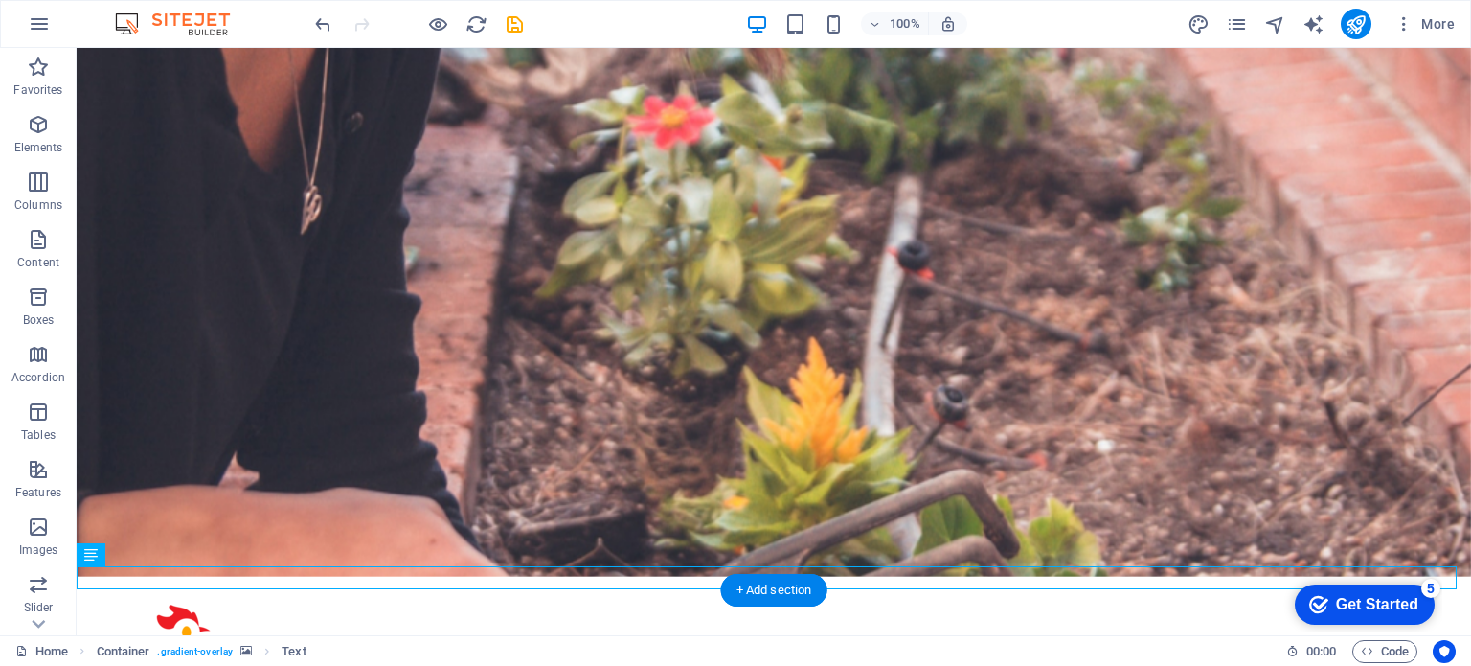
scroll to position [96, 0]
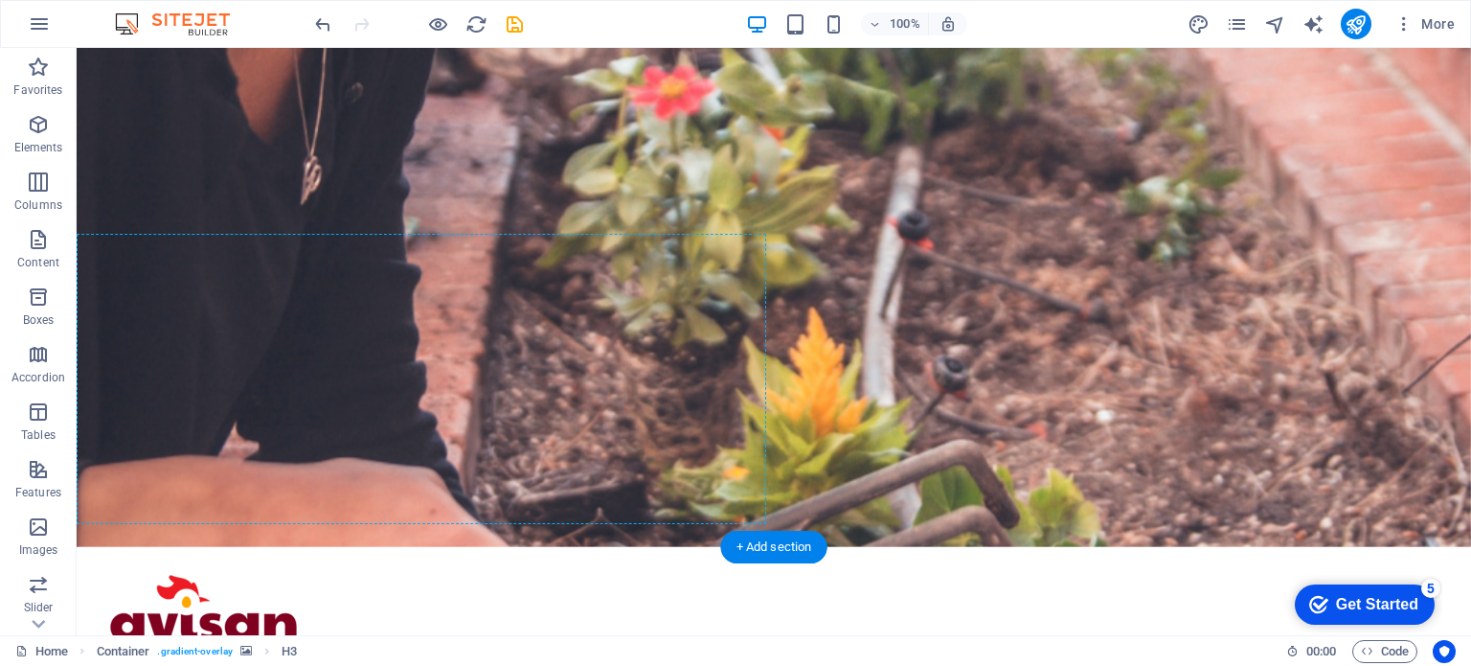
drag, startPoint x: 329, startPoint y: 221, endPoint x: 329, endPoint y: 438, distance: 216.5
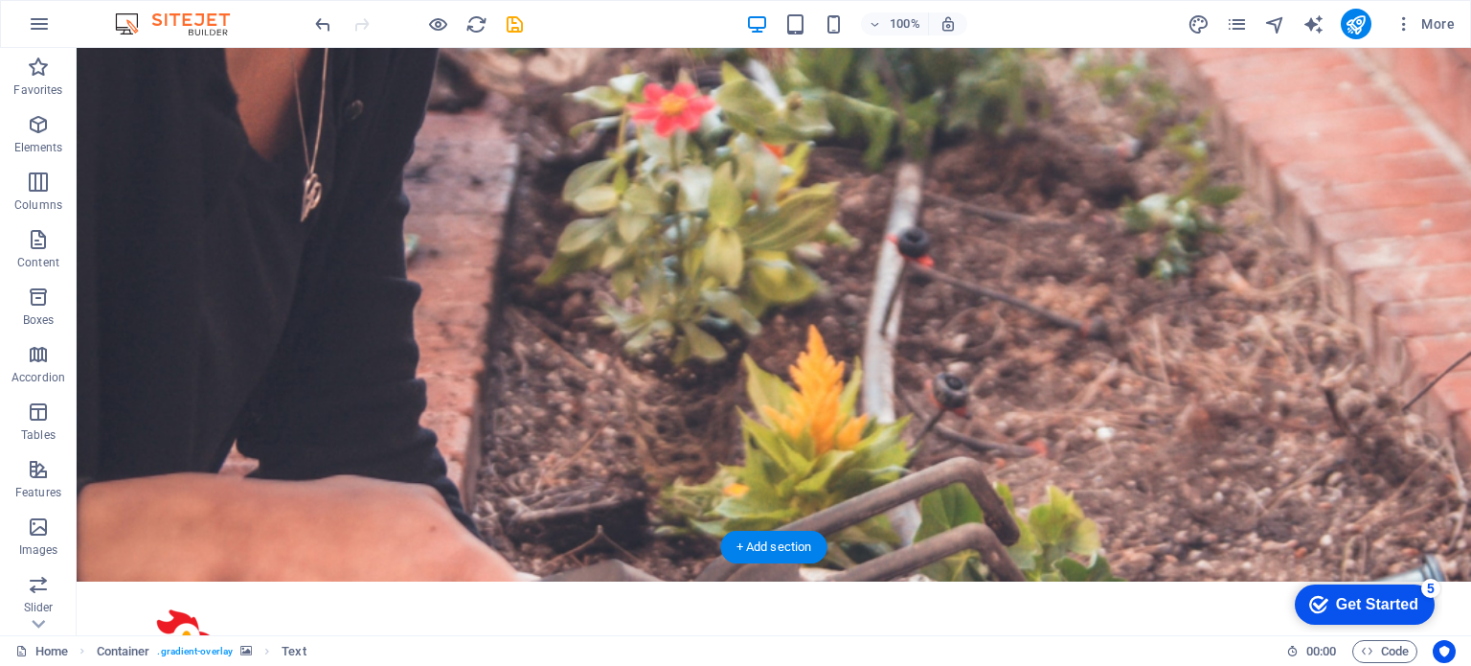
drag, startPoint x: 326, startPoint y: 534, endPoint x: 335, endPoint y: 467, distance: 66.8
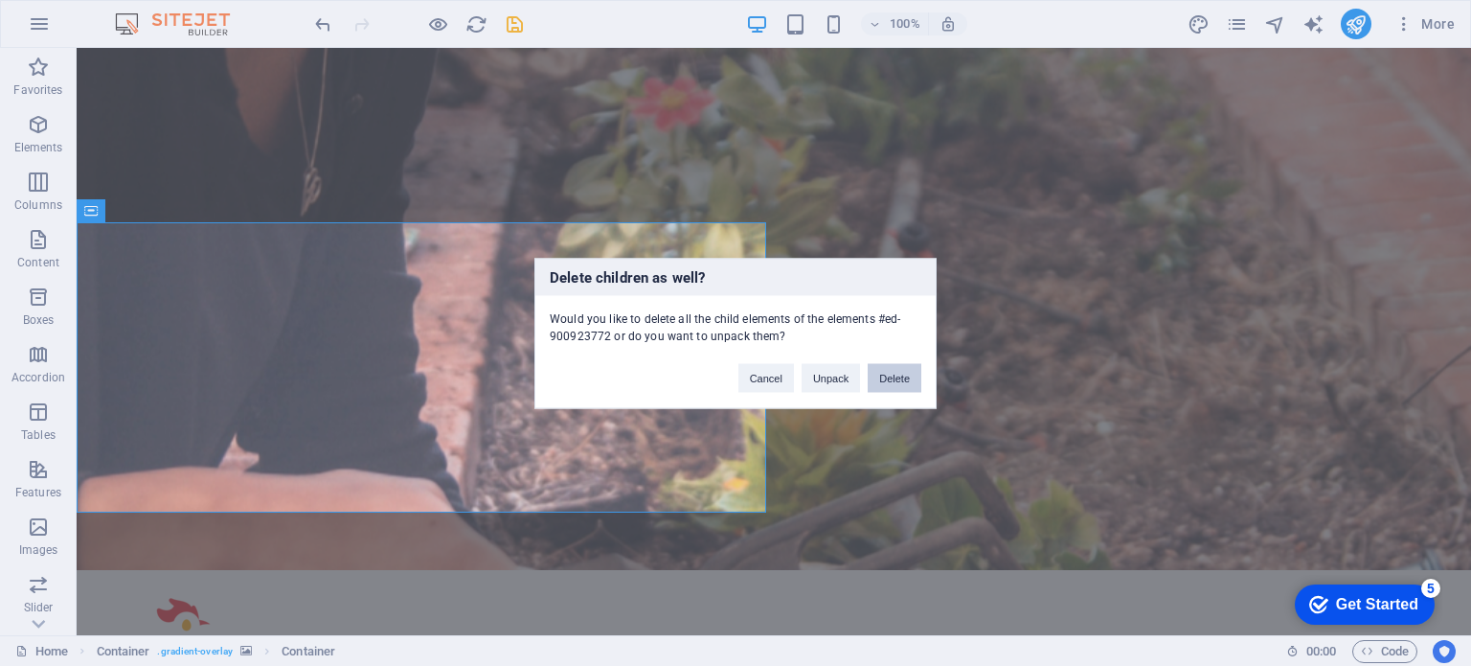
click at [885, 375] on button "Delete" at bounding box center [895, 377] width 54 height 29
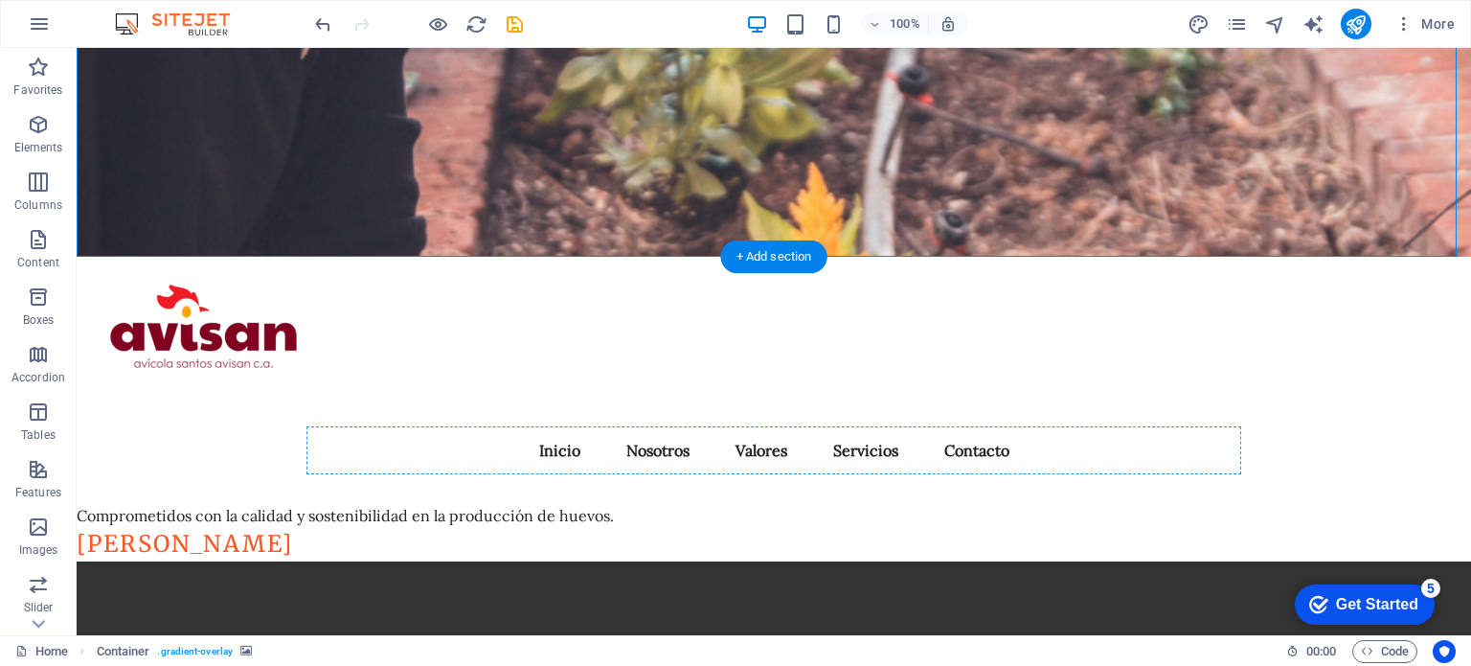
drag, startPoint x: 338, startPoint y: 244, endPoint x: 343, endPoint y: 194, distance: 50.0
click at [343, 257] on div "Menu Inicio Nosotros Valores Servicios Contacto Comprometidos con la calidad y …" at bounding box center [774, 409] width 1395 height 305
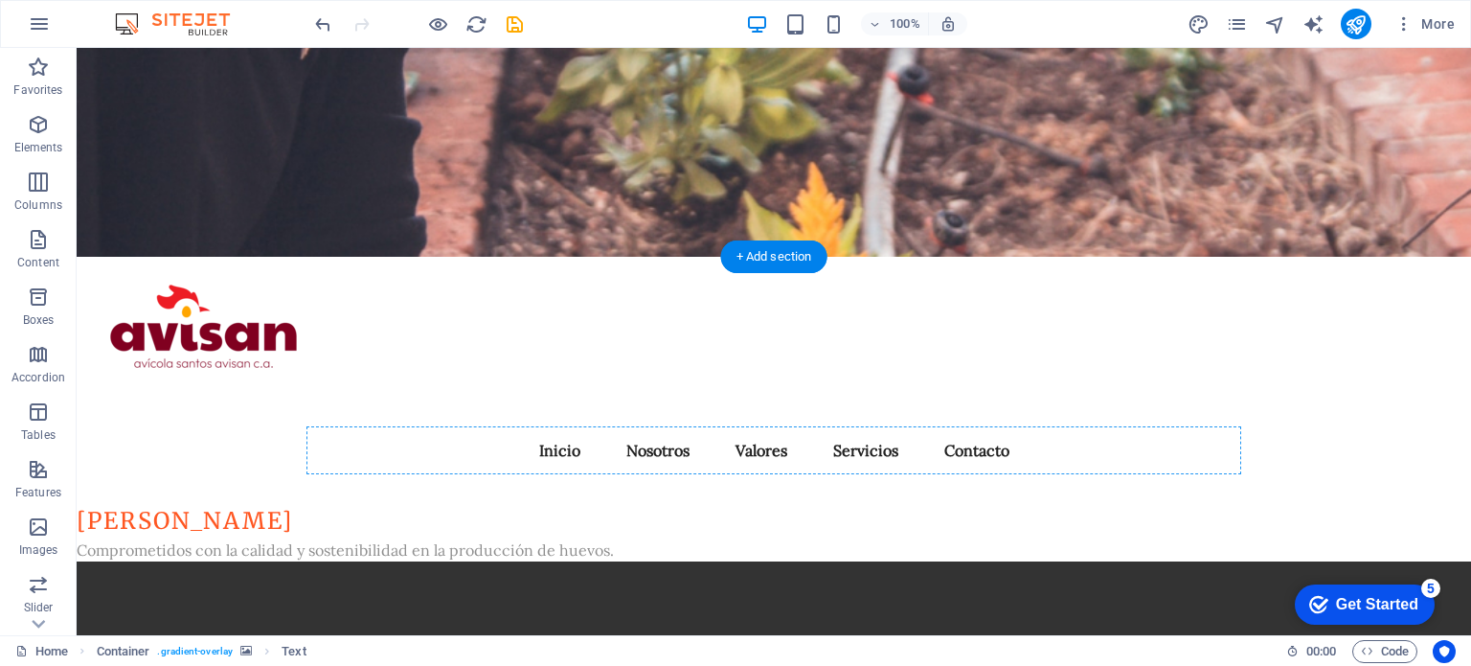
drag, startPoint x: 327, startPoint y: 210, endPoint x: 327, endPoint y: 230, distance: 20.1
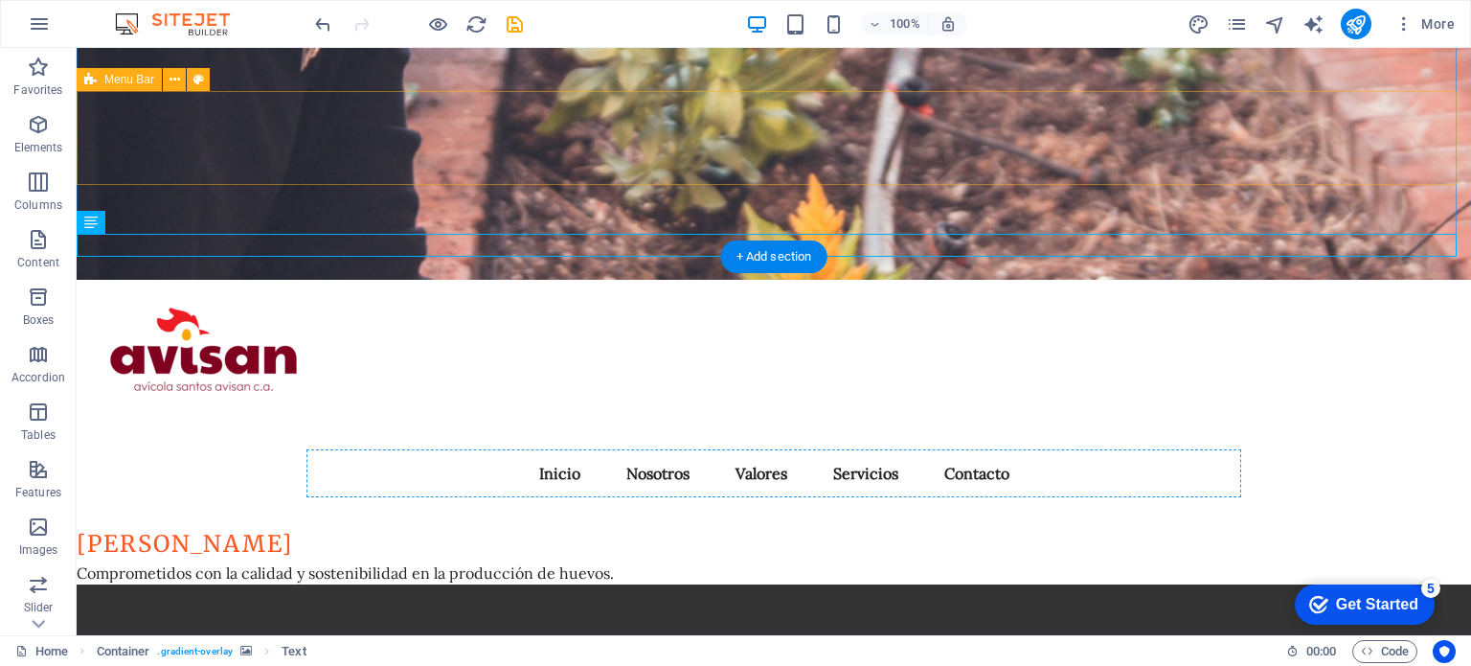
click at [1439, 419] on div "Menu Inicio Nosotros Valores Servicios Contacto" at bounding box center [774, 466] width 1395 height 94
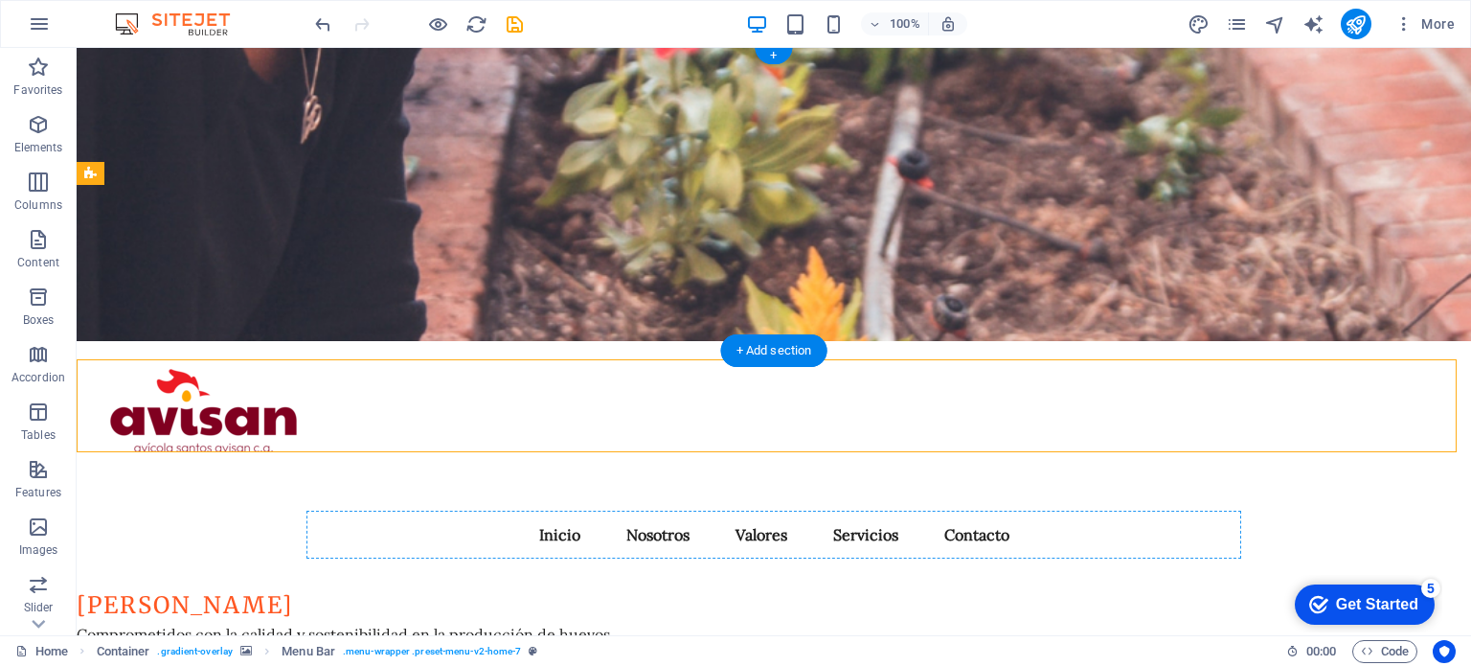
scroll to position [0, 0]
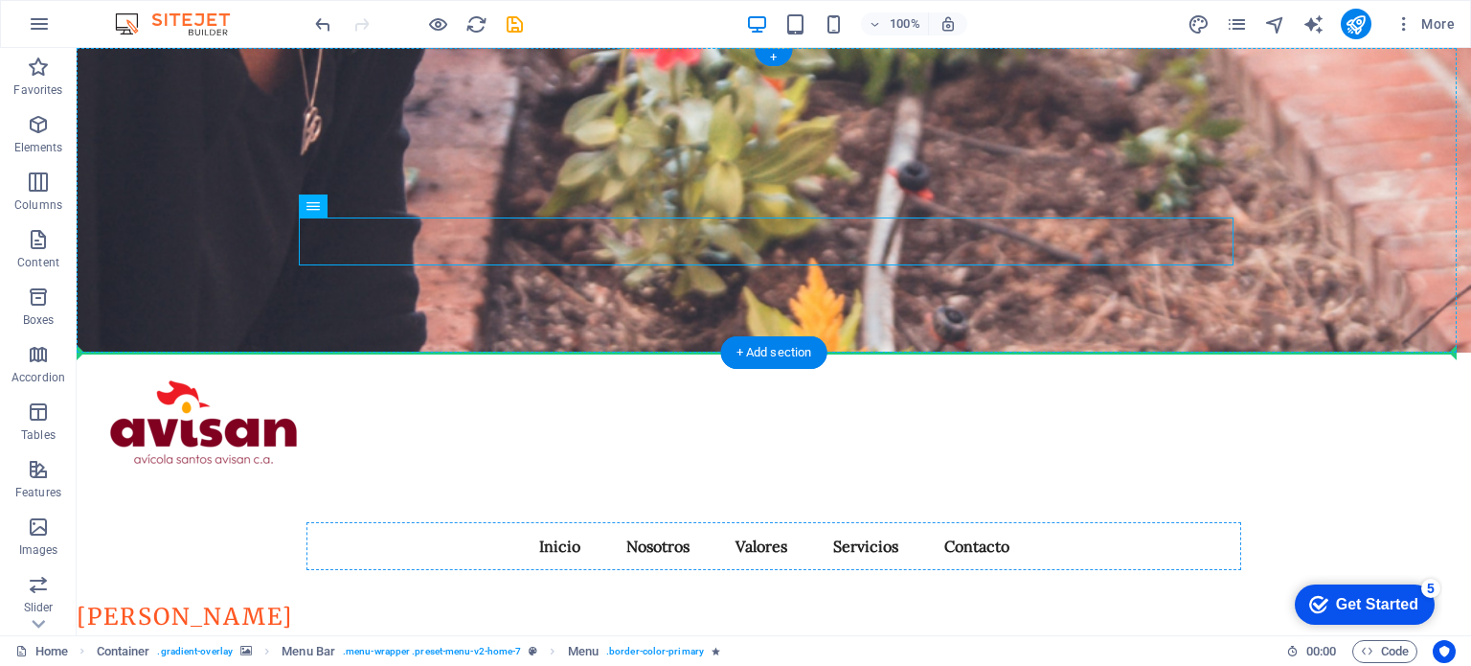
drag, startPoint x: 417, startPoint y: 229, endPoint x: 1247, endPoint y: 240, distance: 830.6
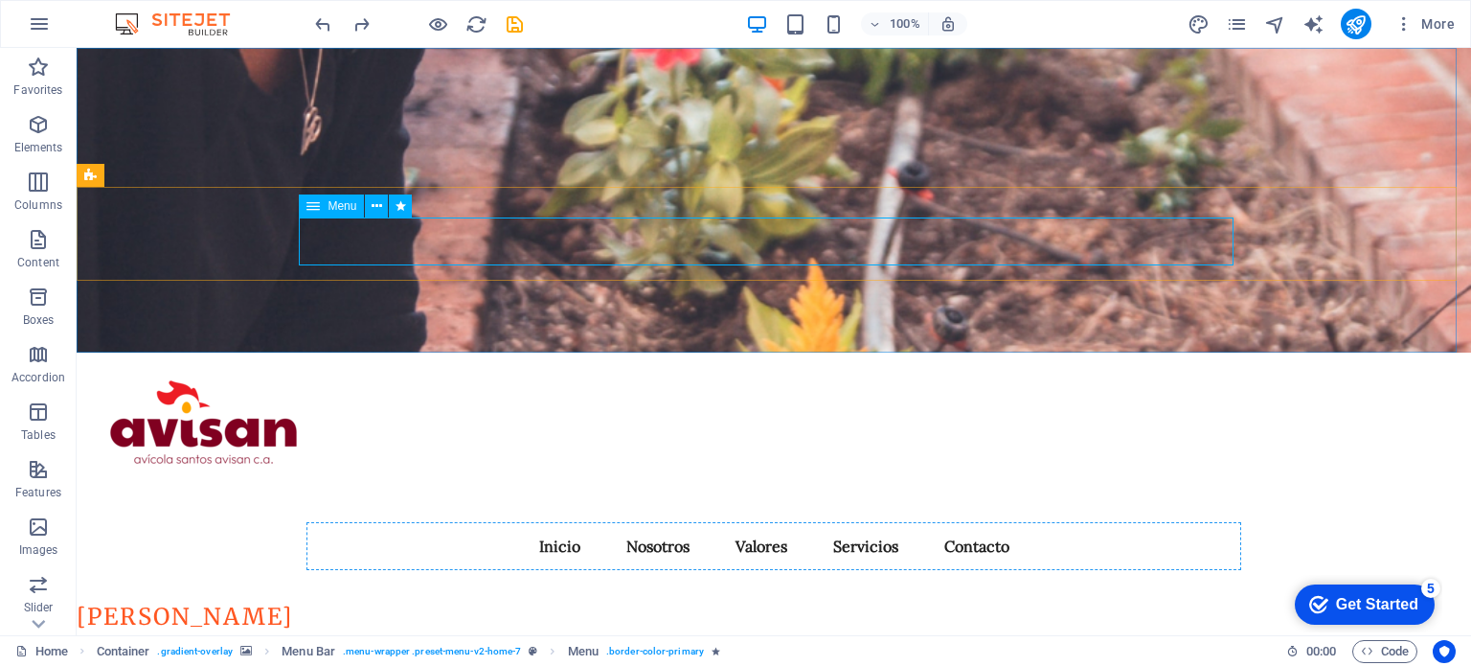
click at [349, 203] on span "Menu" at bounding box center [342, 205] width 29 height 11
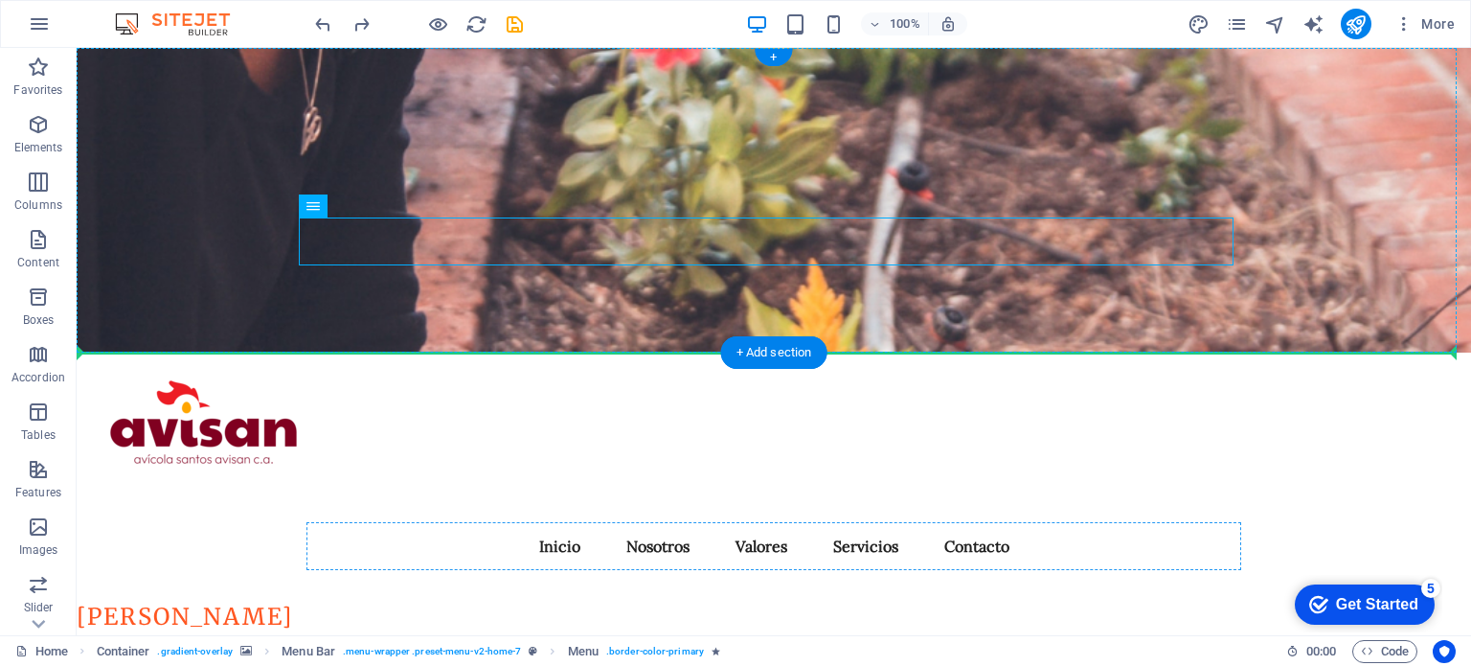
drag, startPoint x: 425, startPoint y: 251, endPoint x: 467, endPoint y: 206, distance: 61.0
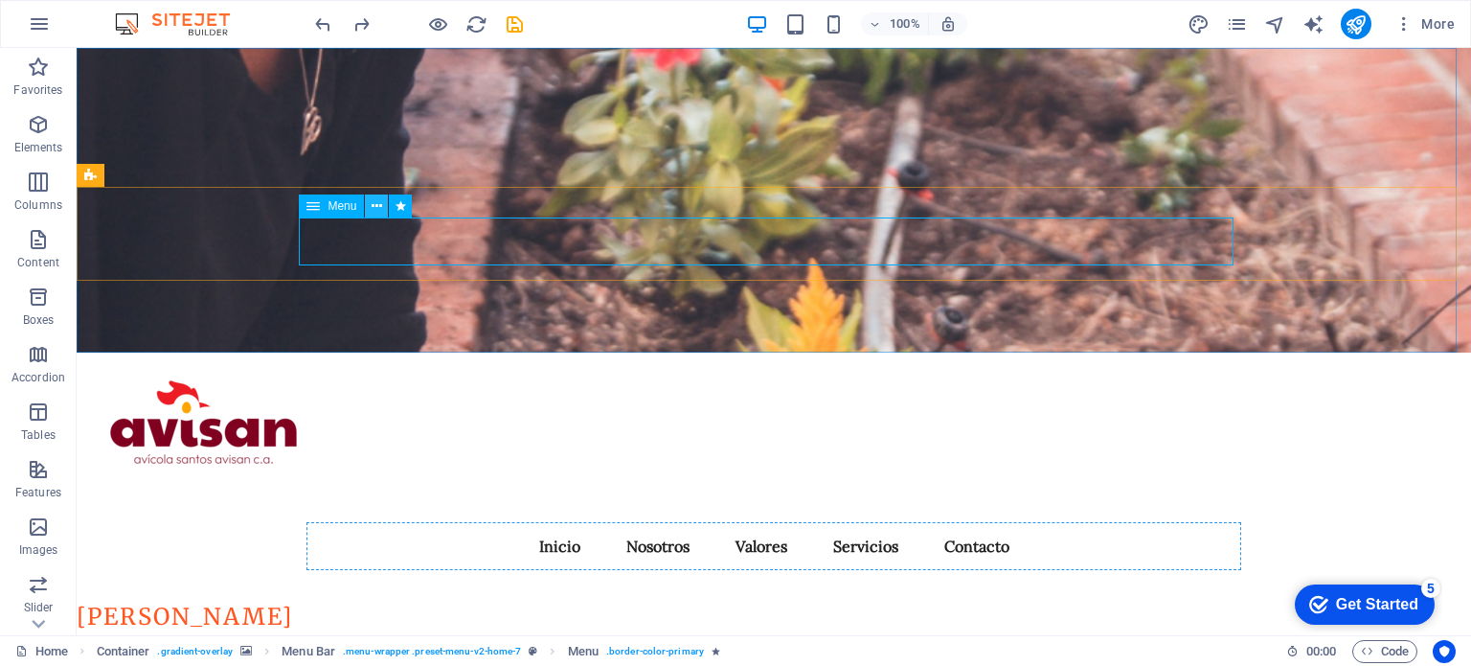
click at [385, 206] on button at bounding box center [376, 205] width 23 height 23
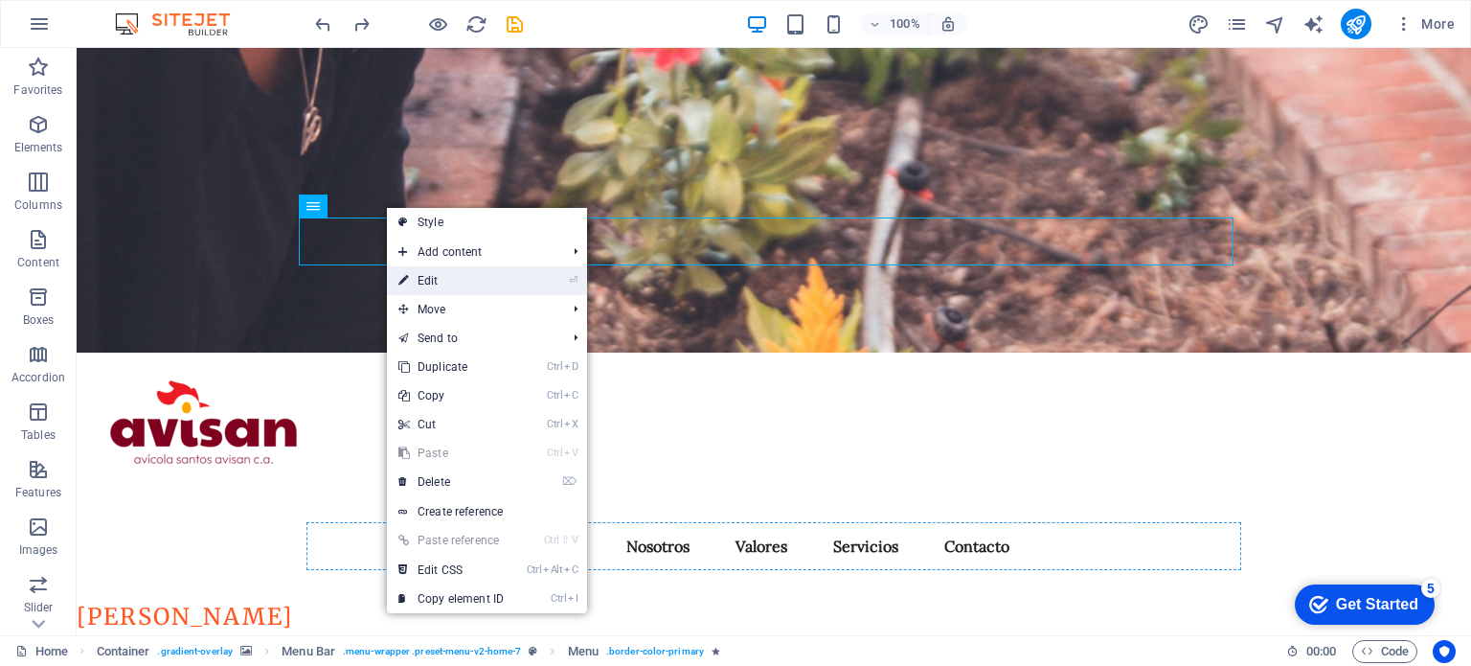
click at [523, 275] on li "⏎ Edit" at bounding box center [487, 280] width 200 height 29
click at [521, 281] on li "⏎ Edit" at bounding box center [487, 280] width 200 height 29
click at [532, 282] on li "⏎ Edit" at bounding box center [487, 280] width 200 height 29
click at [435, 279] on link "⏎ Edit" at bounding box center [451, 280] width 128 height 29
select select "px"
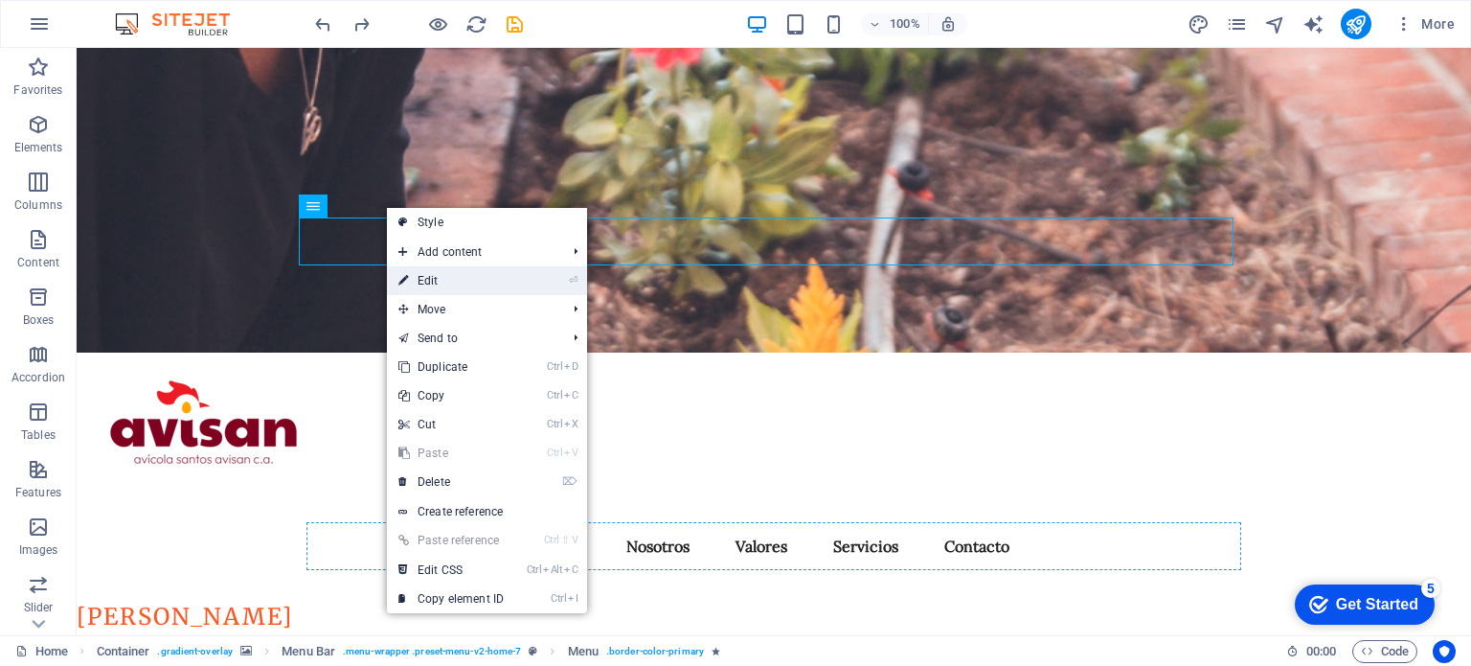
select select "fade"
select select "s"
select select "scroll"
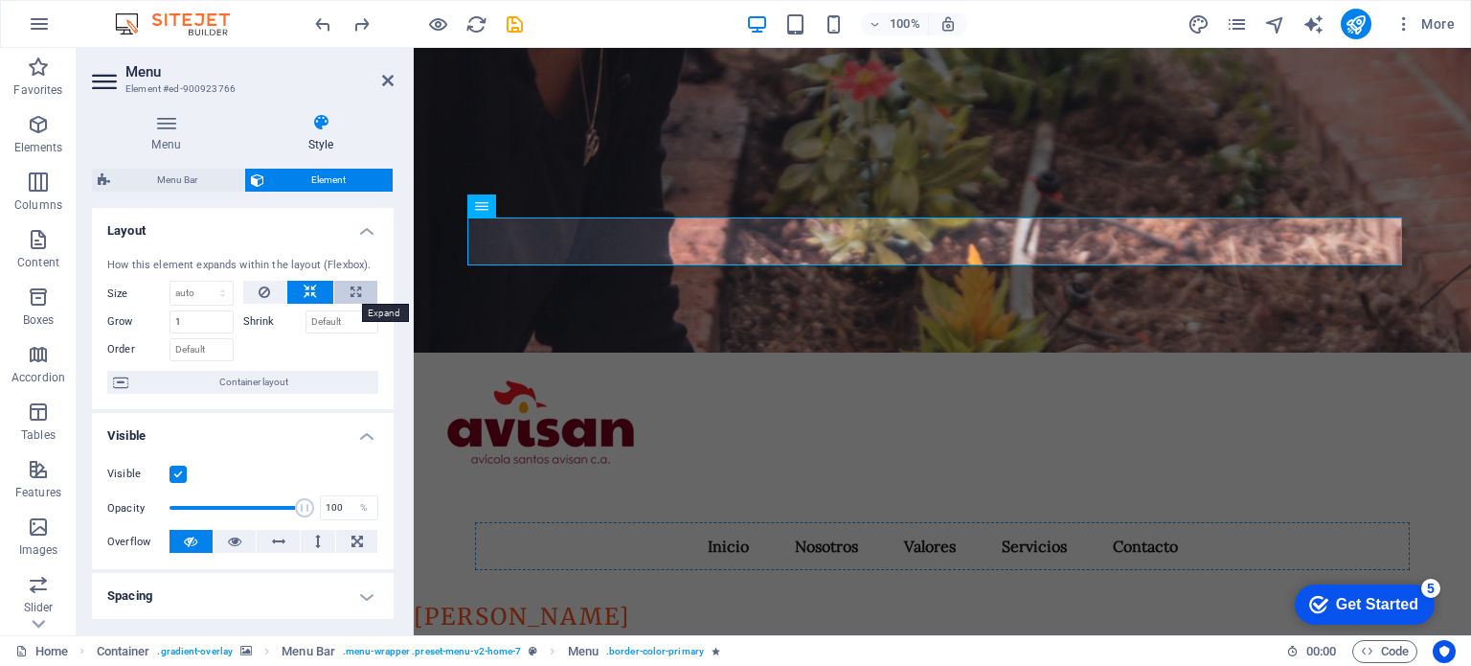
click at [360, 293] on button at bounding box center [355, 292] width 43 height 23
type input "100"
select select "%"
click at [259, 294] on icon at bounding box center [264, 292] width 11 height 23
select select "DISABLED_OPTION_VALUE"
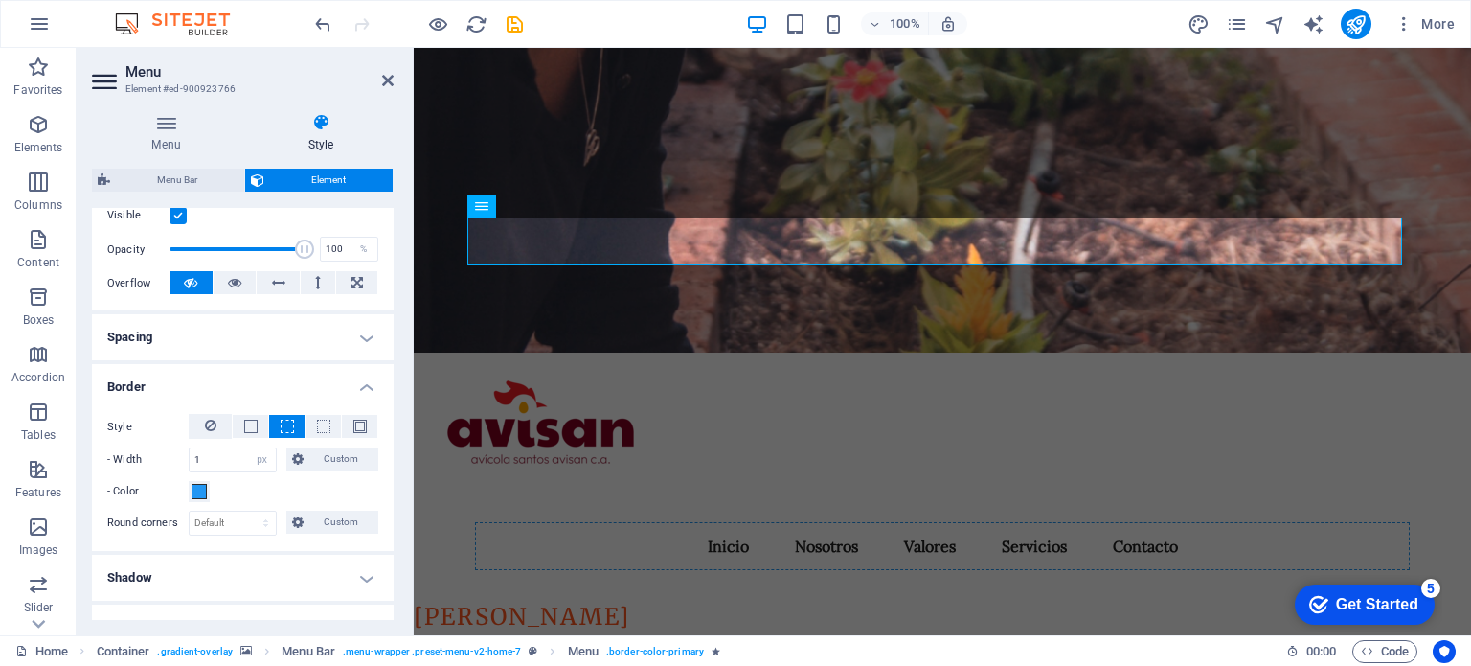
scroll to position [287, 0]
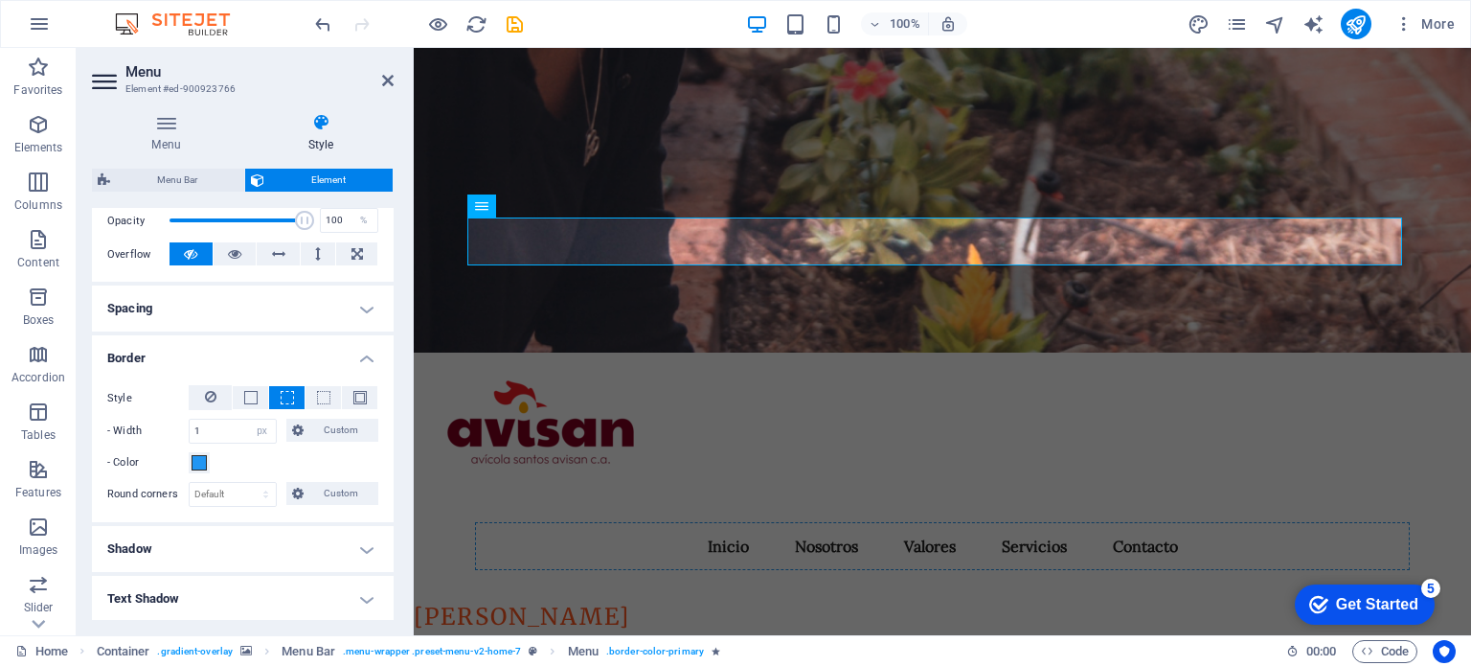
click at [257, 294] on h4 "Spacing" at bounding box center [243, 308] width 302 height 46
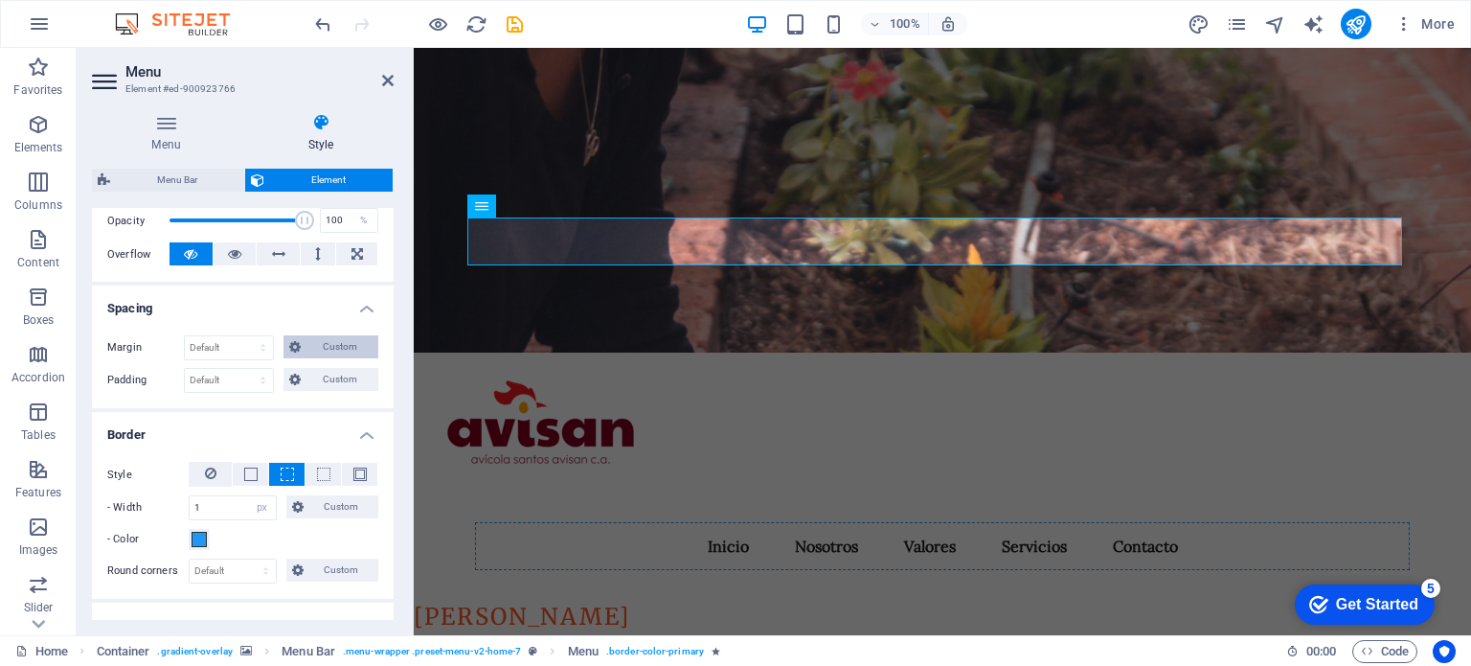
click at [307, 342] on span "Custom" at bounding box center [340, 346] width 66 height 23
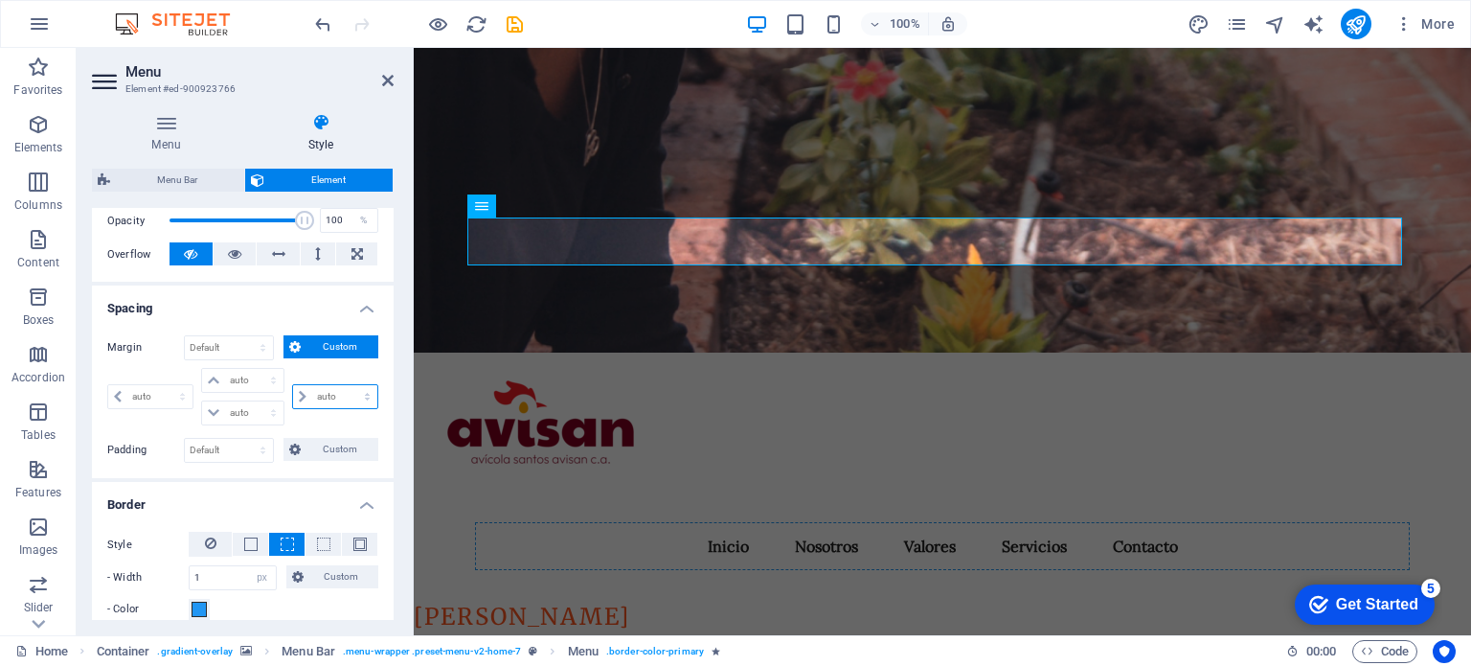
click at [322, 399] on select "auto px % rem vw vh" at bounding box center [335, 396] width 84 height 23
select select "px"
click at [347, 385] on select "auto px % rem vw vh" at bounding box center [335, 396] width 84 height 23
type input "0"
select select "px"
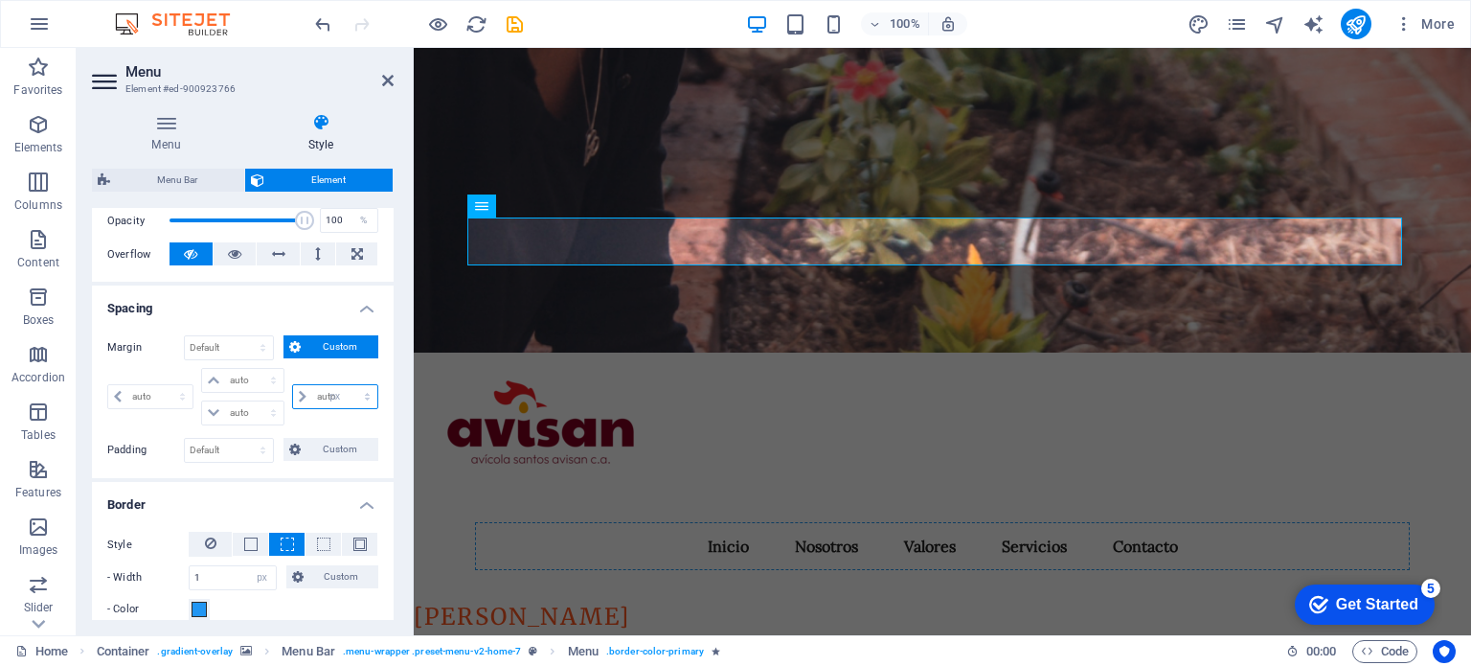
type input "0"
select select "px"
type input "0"
select select "px"
type input "0"
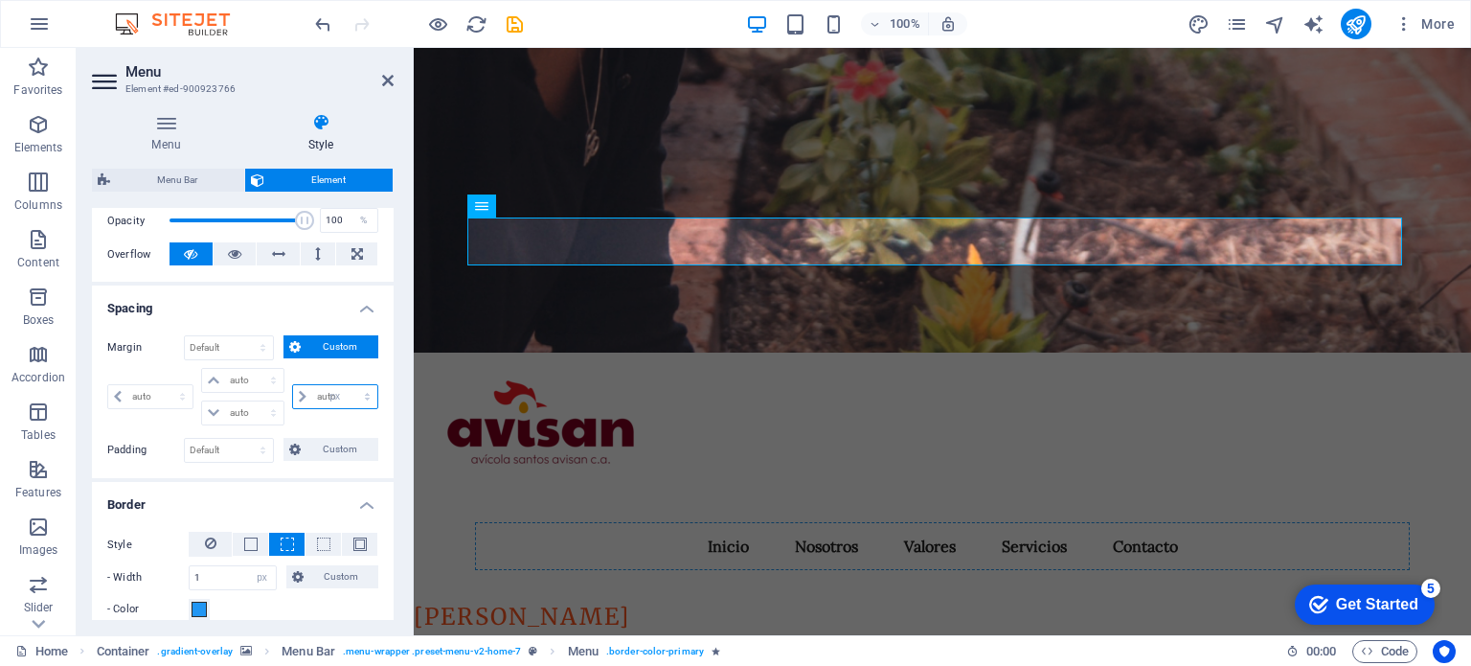
select select "px"
type input "0"
click at [319, 348] on span "Custom" at bounding box center [340, 346] width 66 height 23
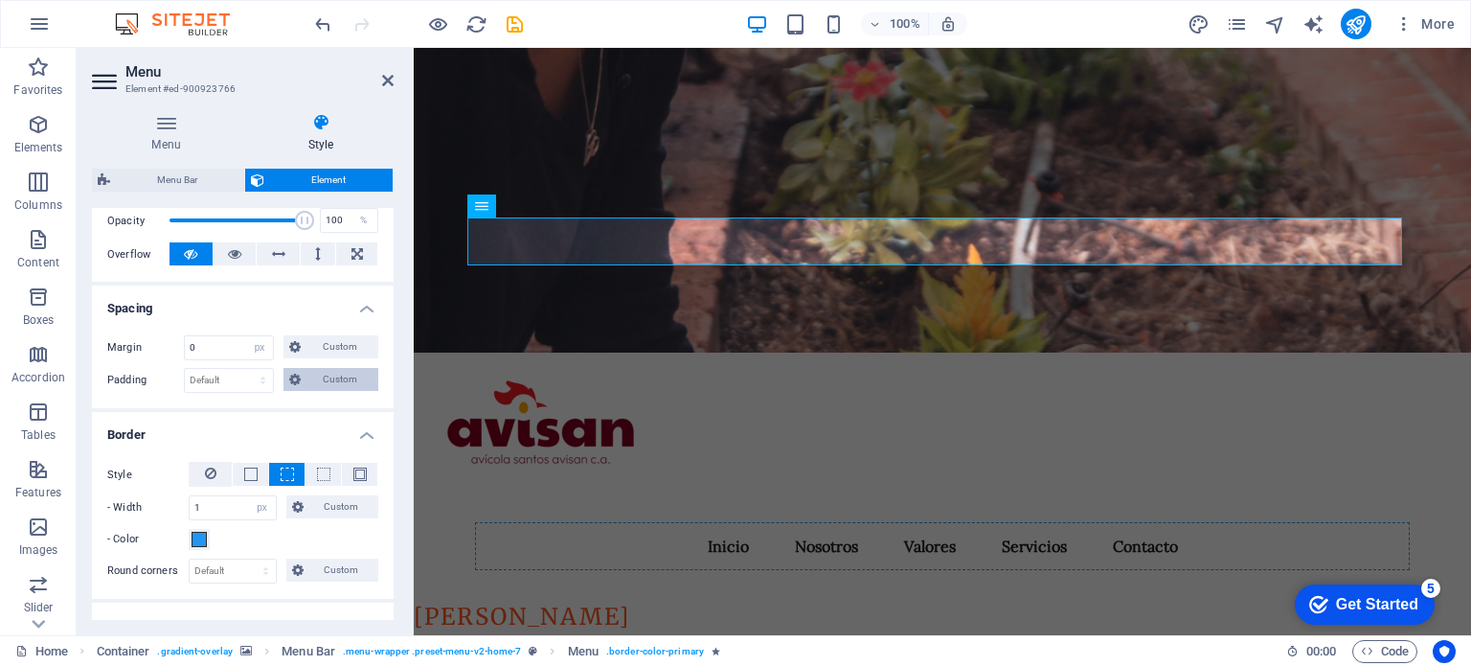
click at [324, 374] on span "Custom" at bounding box center [340, 379] width 66 height 23
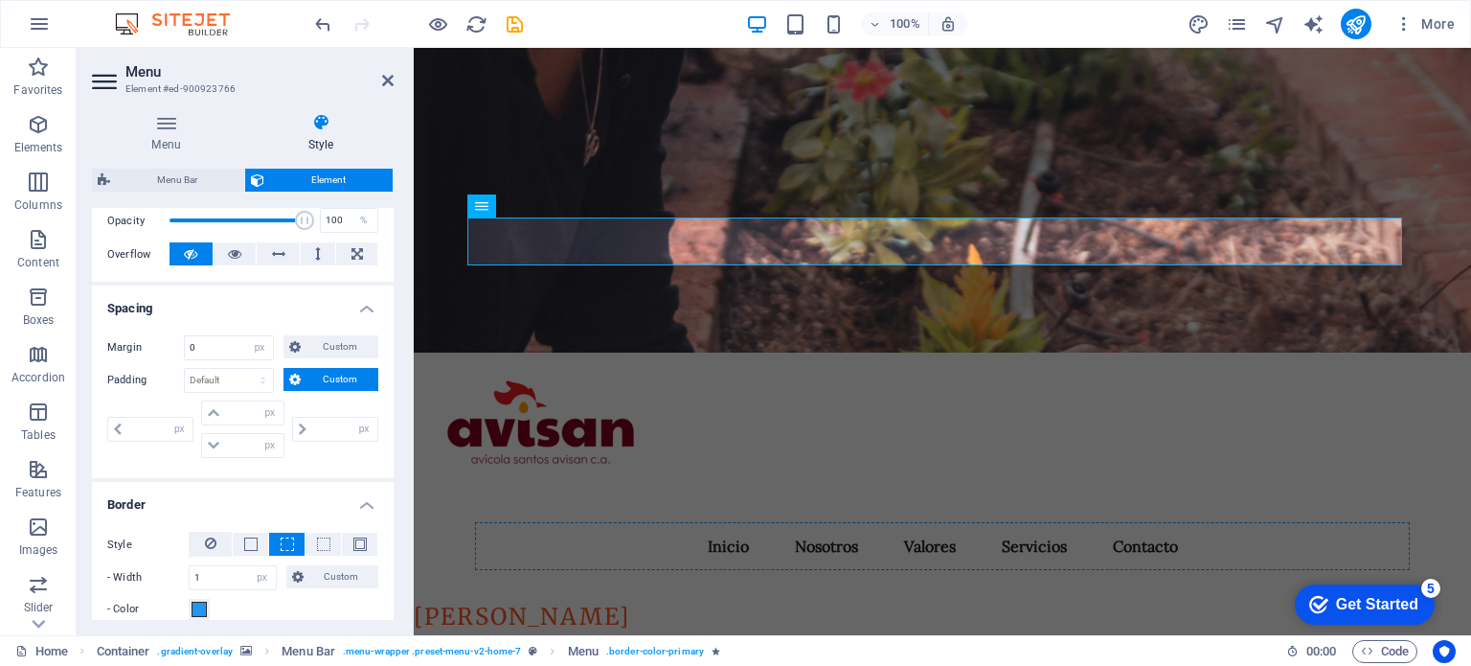
click at [324, 374] on span "Custom" at bounding box center [340, 379] width 66 height 23
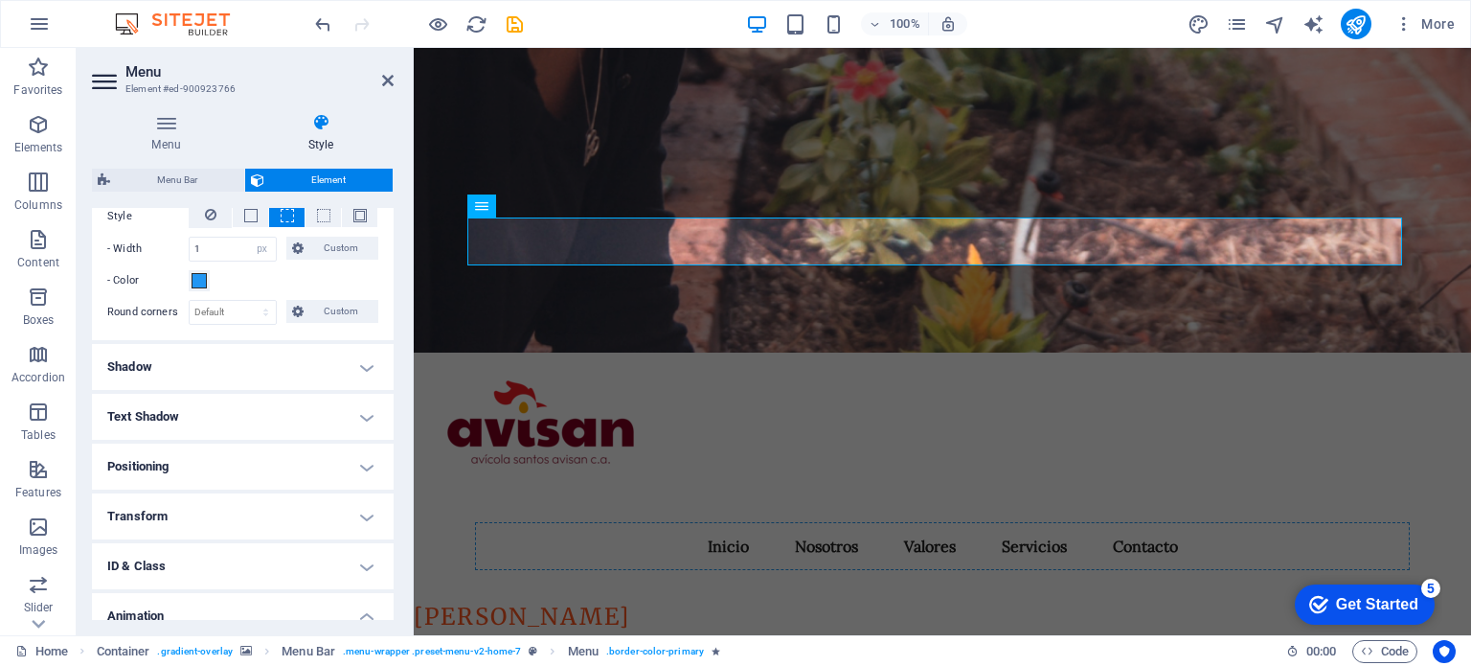
scroll to position [575, 0]
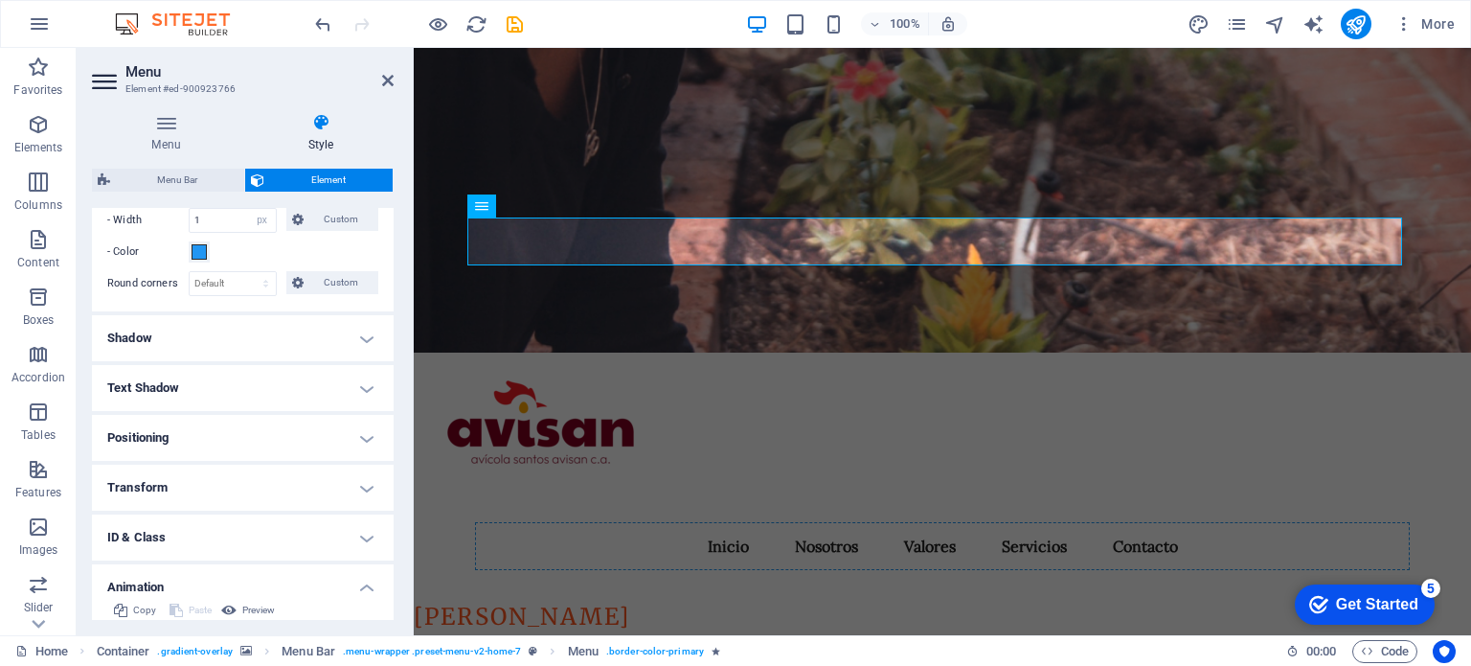
click at [313, 328] on h4 "Shadow" at bounding box center [243, 338] width 302 height 46
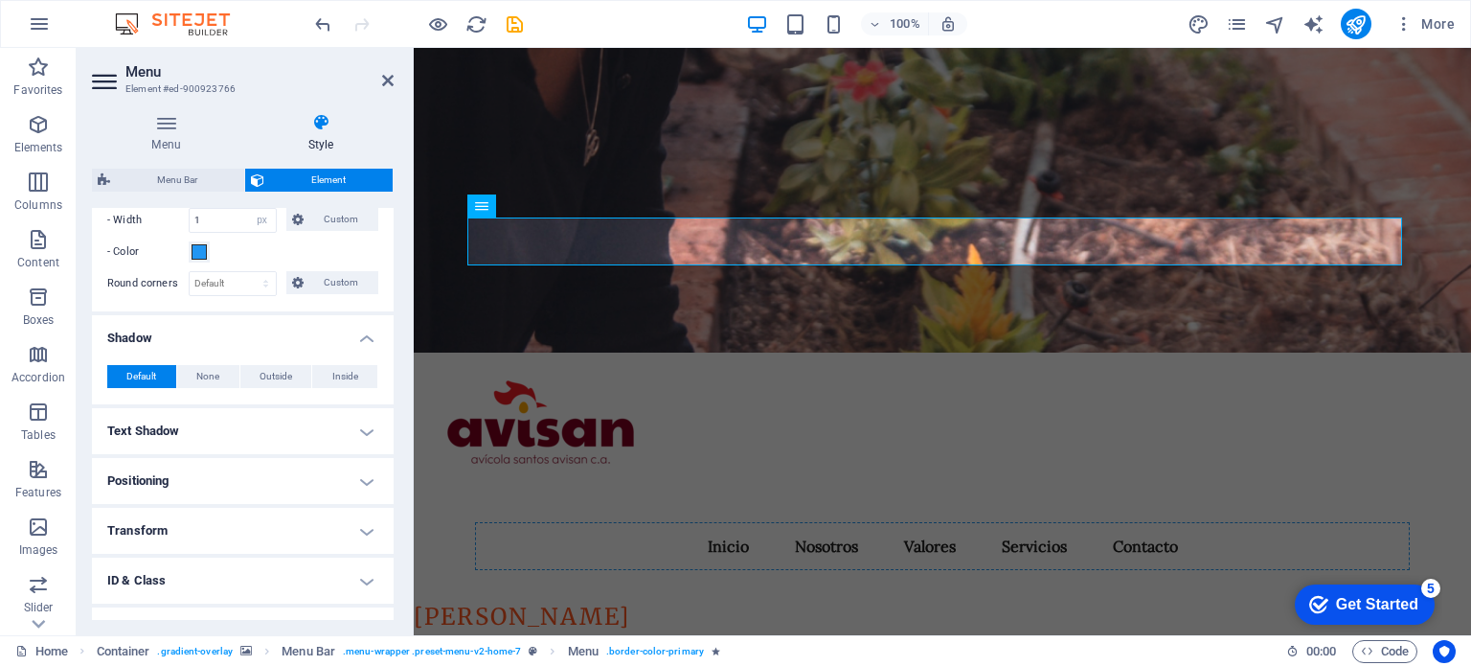
click at [313, 328] on h4 "Shadow" at bounding box center [243, 332] width 302 height 34
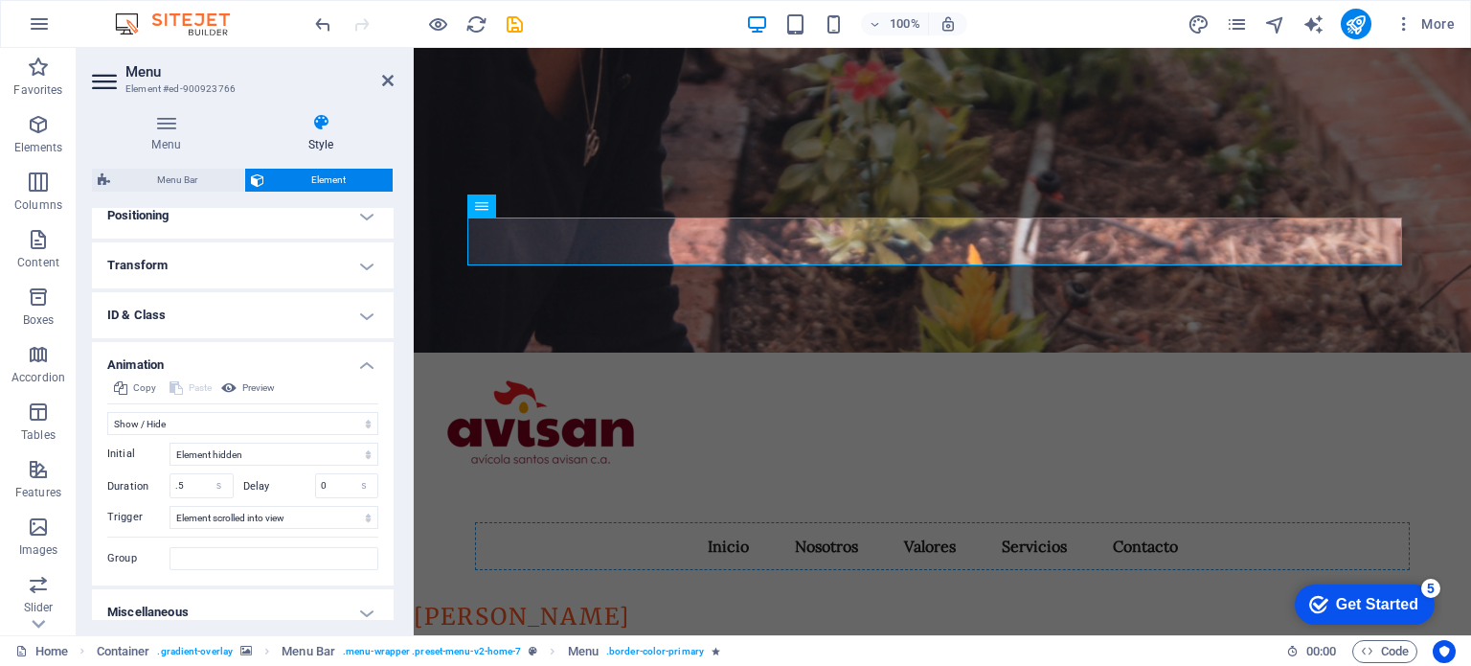
scroll to position [808, 0]
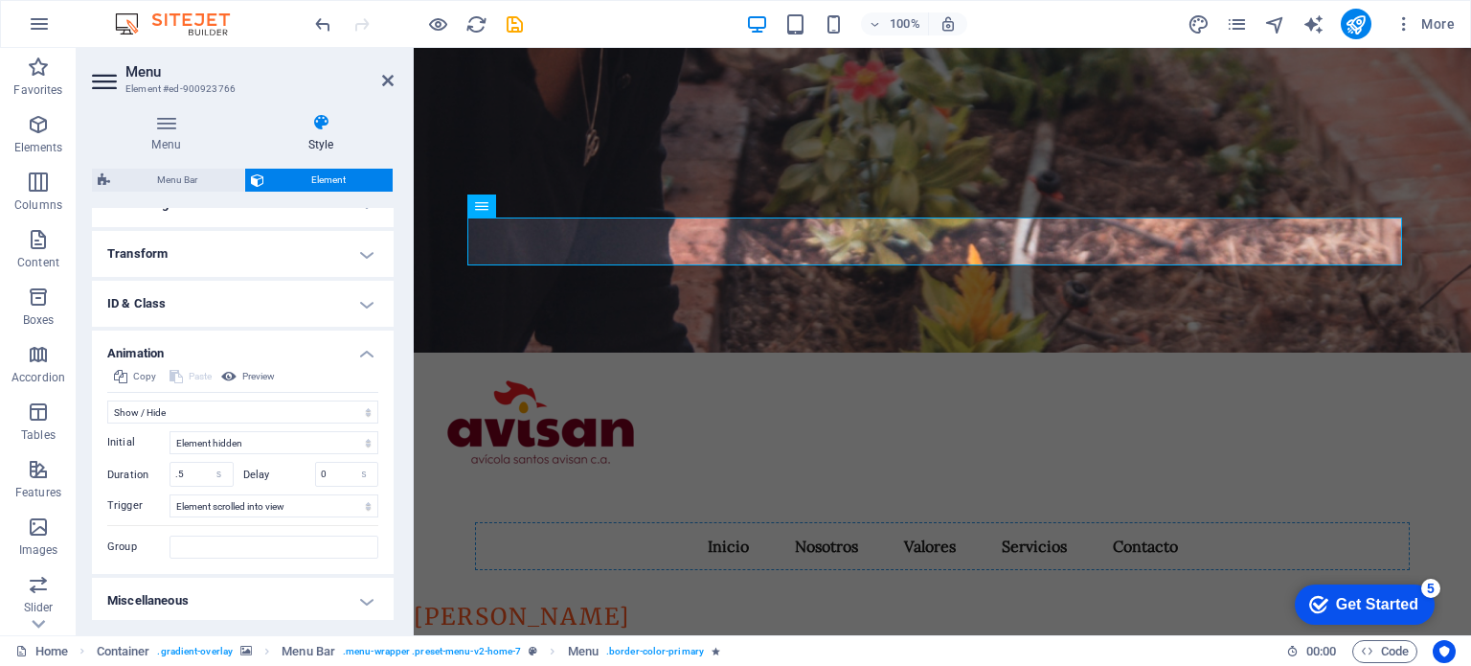
click at [321, 294] on h4 "ID & Class" at bounding box center [243, 304] width 302 height 46
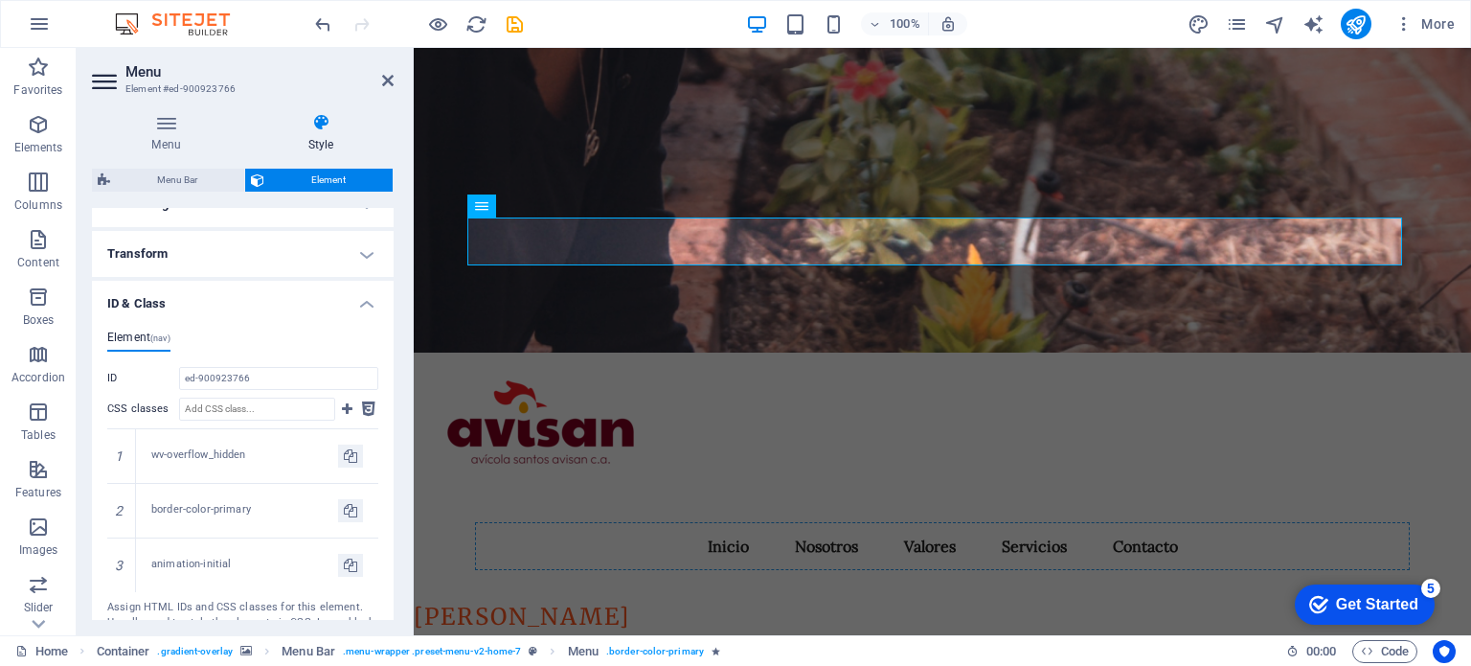
click at [321, 294] on h4 "ID & Class" at bounding box center [243, 298] width 302 height 34
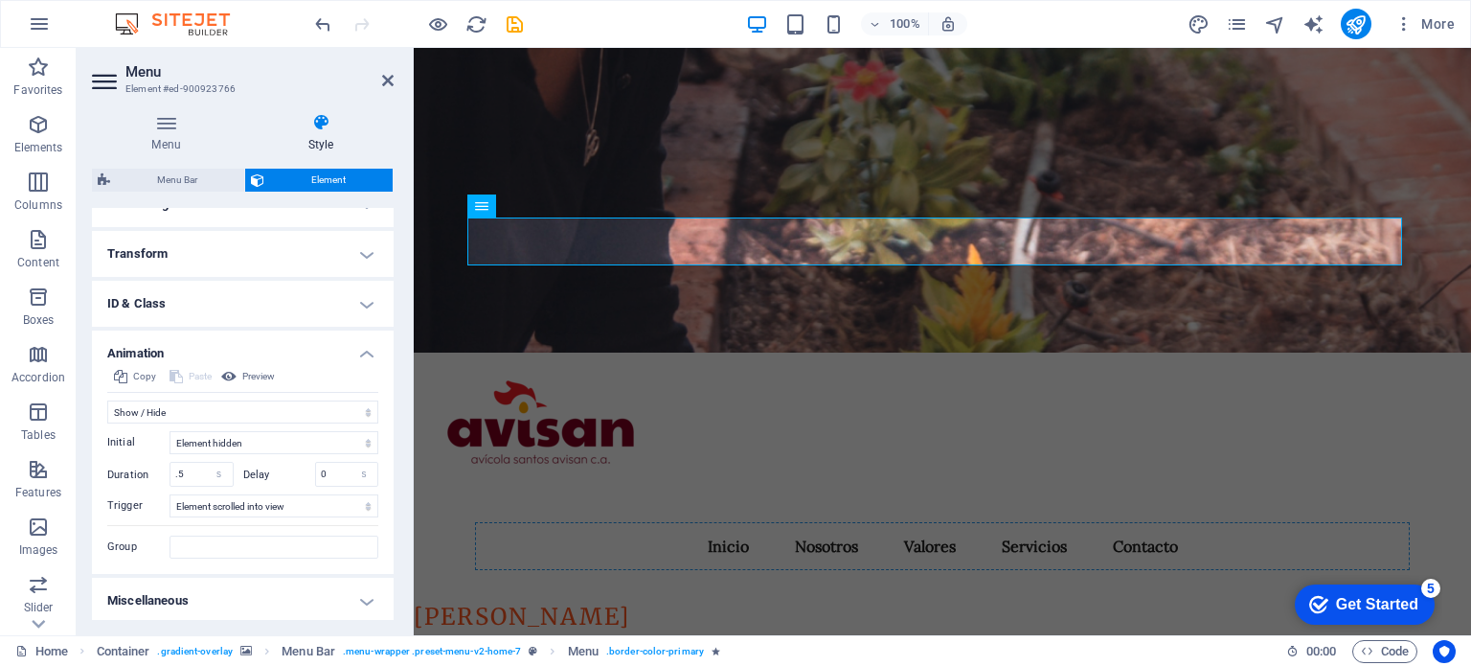
click at [261, 593] on h4 "Miscellaneous" at bounding box center [243, 601] width 302 height 46
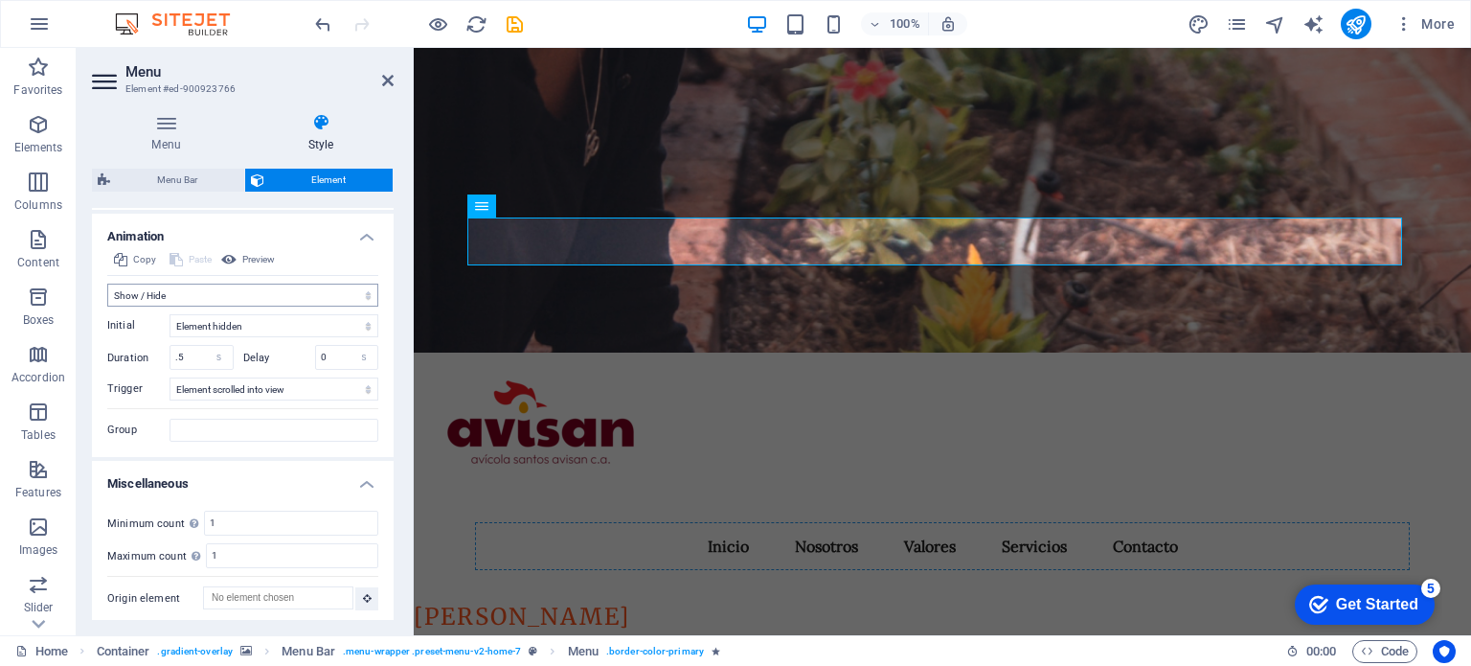
scroll to position [927, 0]
click at [391, 76] on icon at bounding box center [387, 80] width 11 height 15
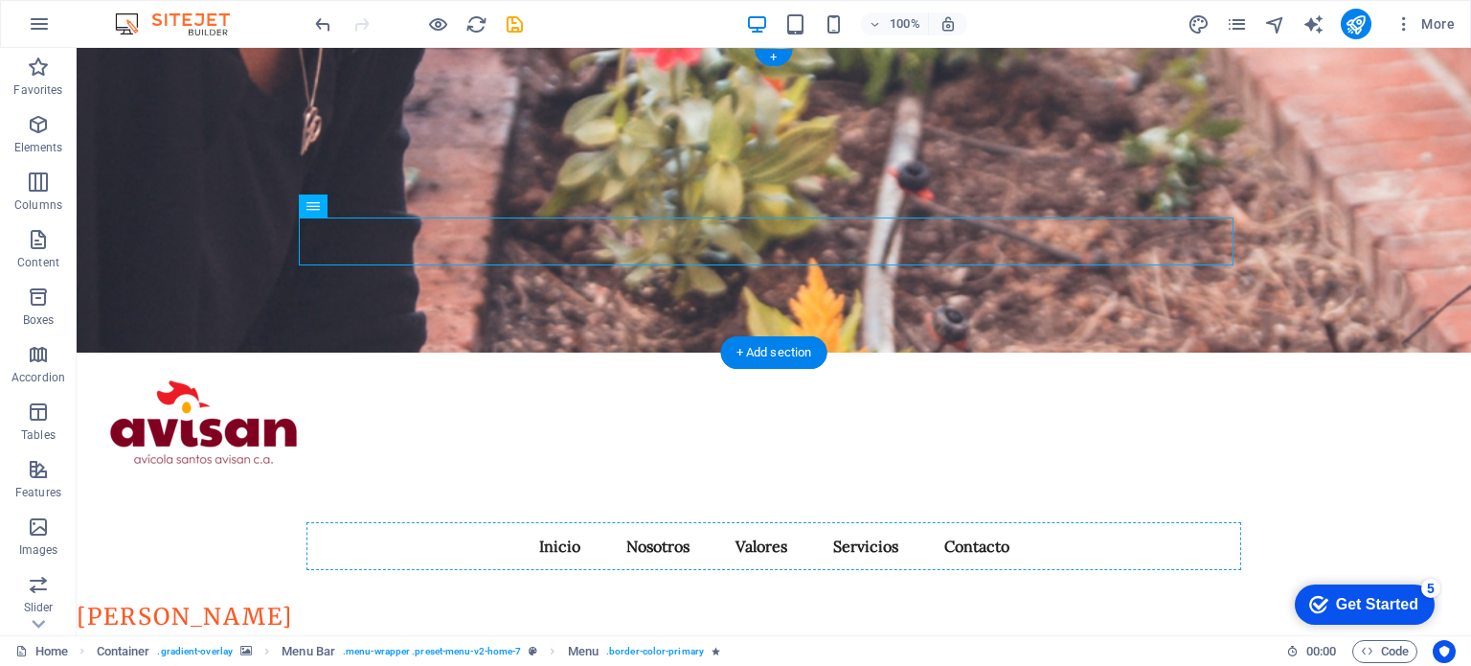
click at [573, 124] on figure at bounding box center [774, 200] width 1395 height 305
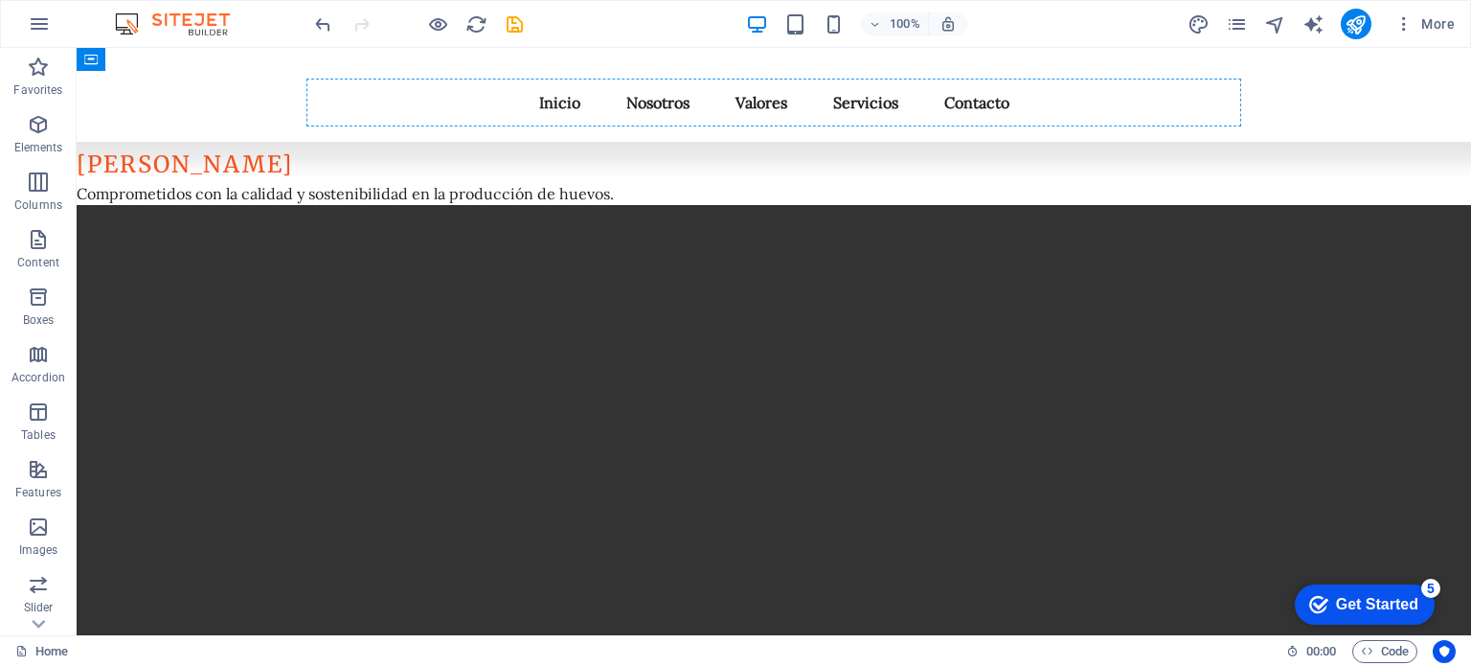
scroll to position [479, 0]
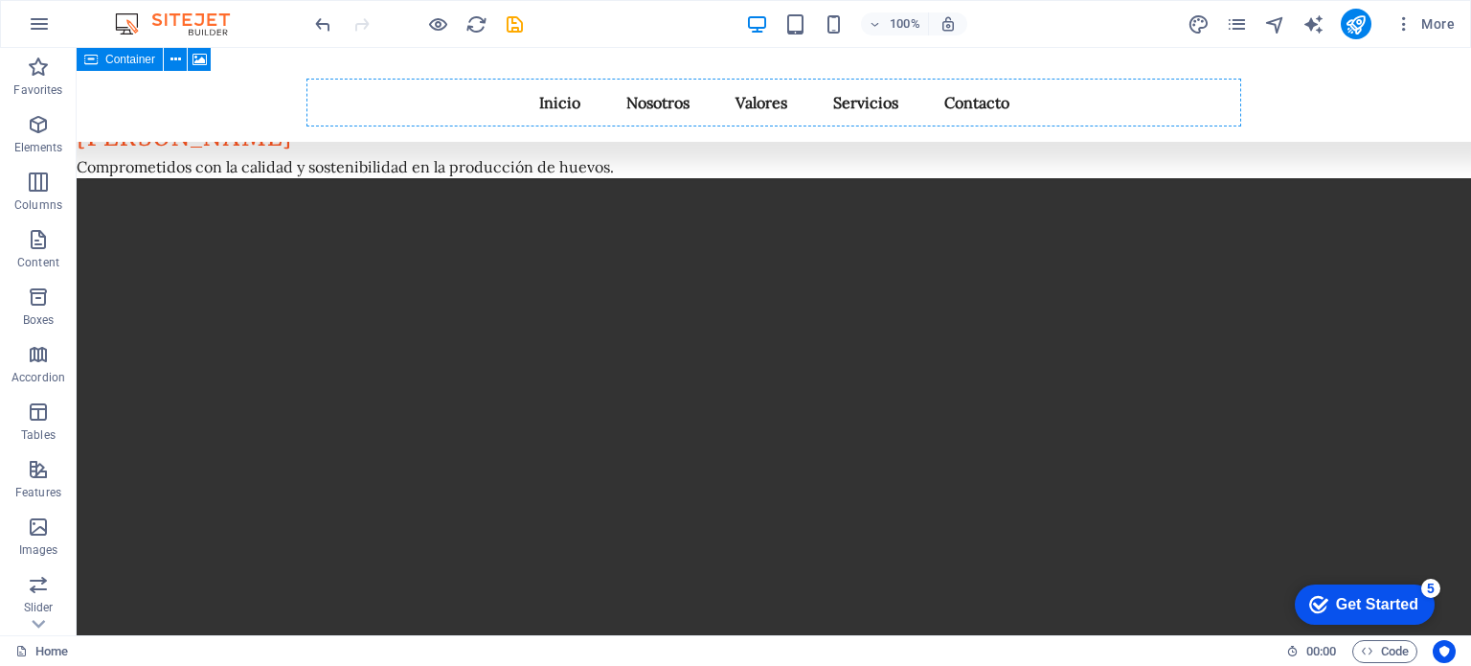
click at [0, 0] on icon at bounding box center [0, 0] width 0 height 0
click at [238, 649] on link "Container . gradient-overlay" at bounding box center [175, 651] width 156 height 23
click at [0, 0] on icon at bounding box center [0, 0] width 0 height 0
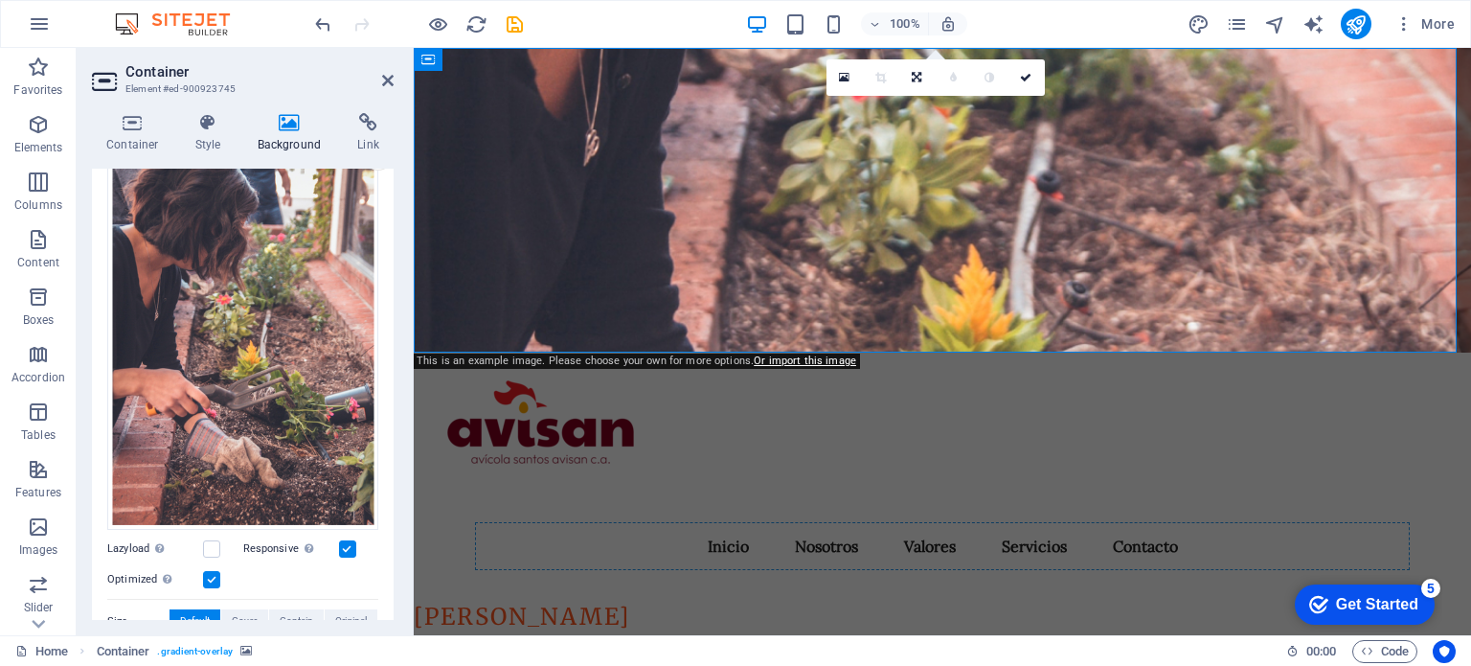
scroll to position [114, 0]
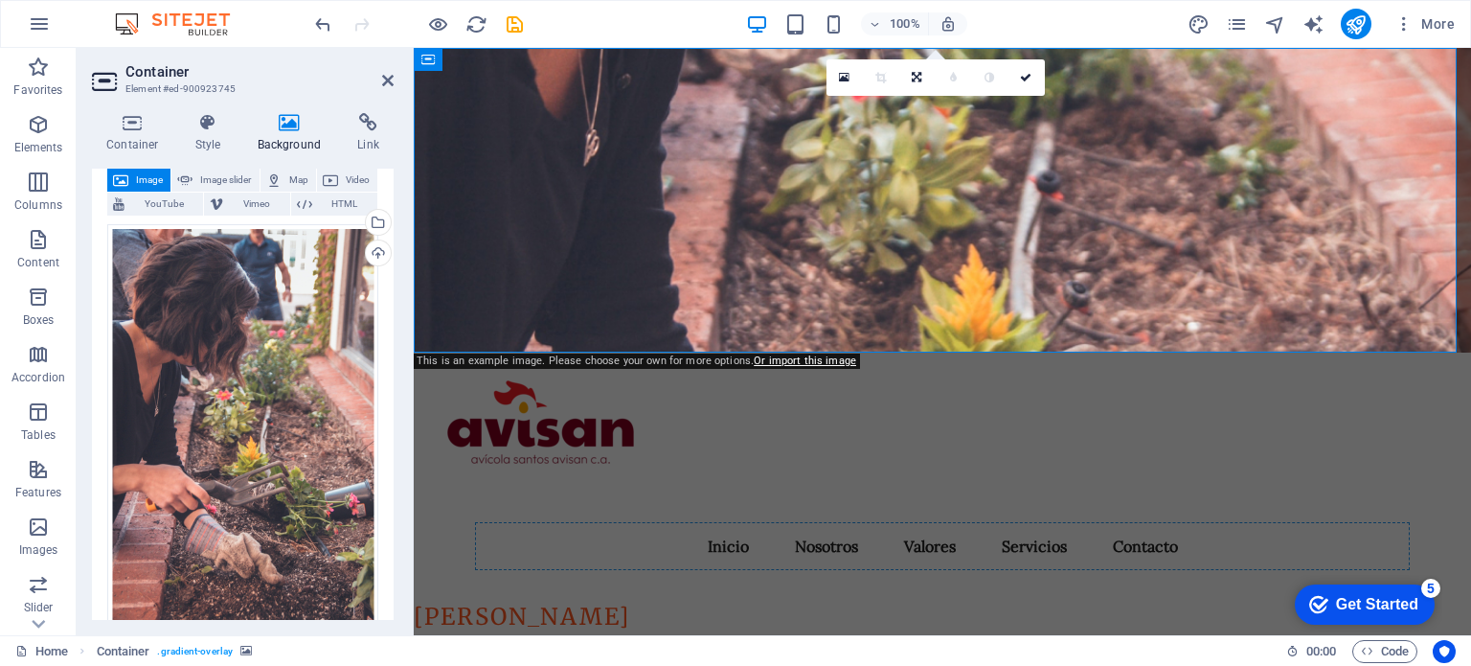
click at [135, 181] on span "Image" at bounding box center [149, 180] width 31 height 23
click at [362, 222] on div "Select files from the file manager, stock photos, or upload file(s)" at bounding box center [300, 224] width 125 height 72
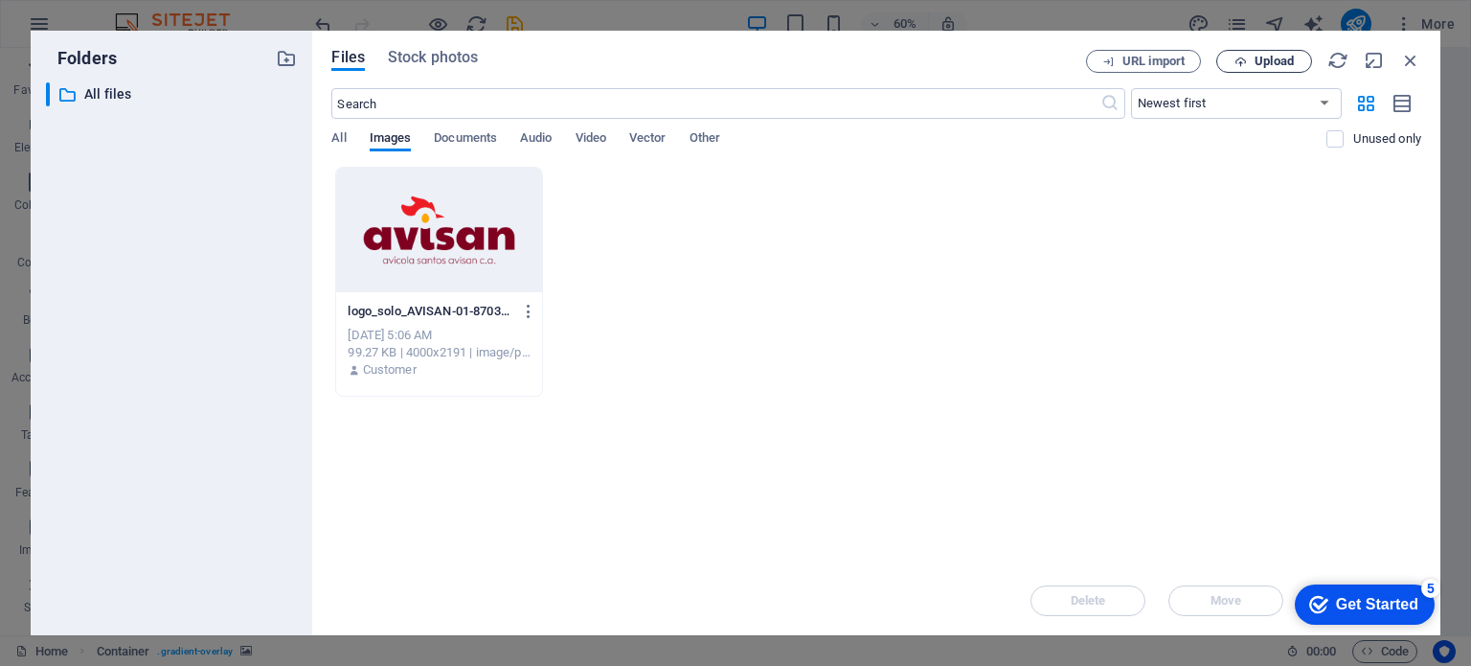
click at [1257, 66] on span "Upload" at bounding box center [1274, 61] width 39 height 11
click at [1255, 66] on span "Upload" at bounding box center [1274, 61] width 39 height 11
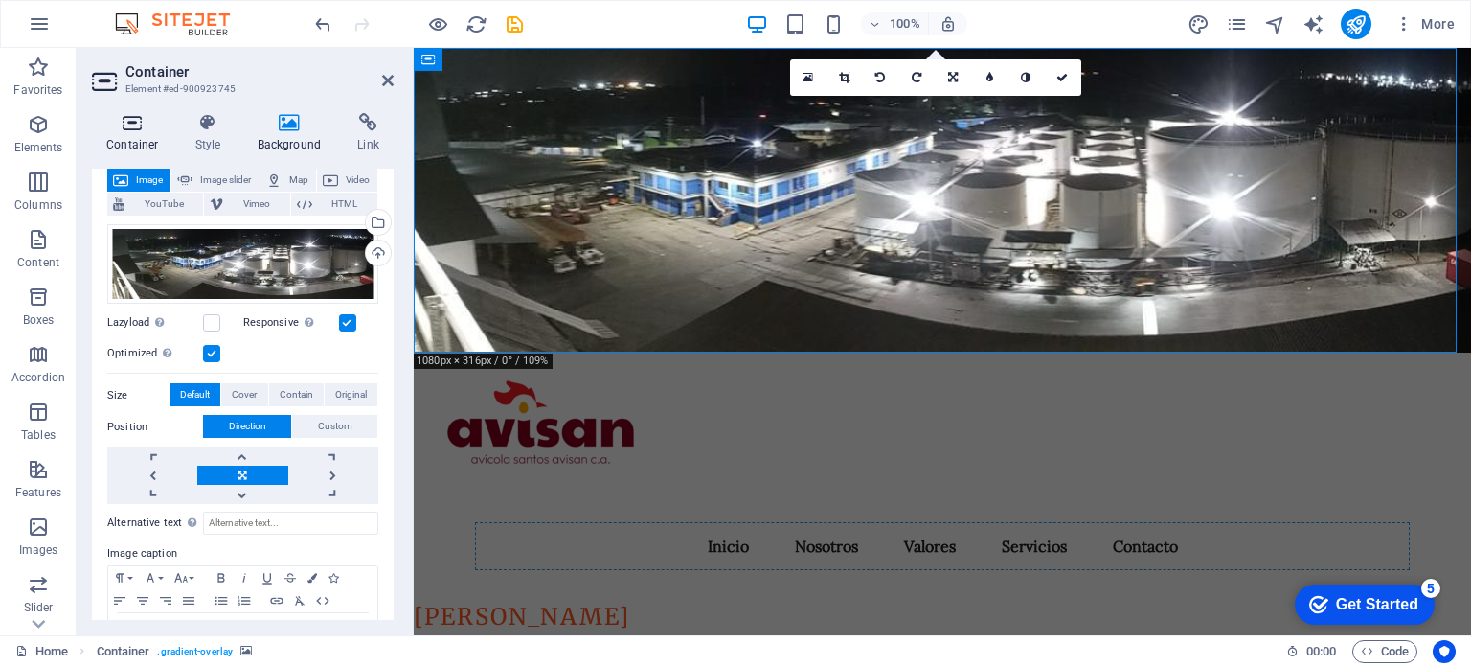
click at [142, 124] on icon at bounding box center [132, 122] width 81 height 19
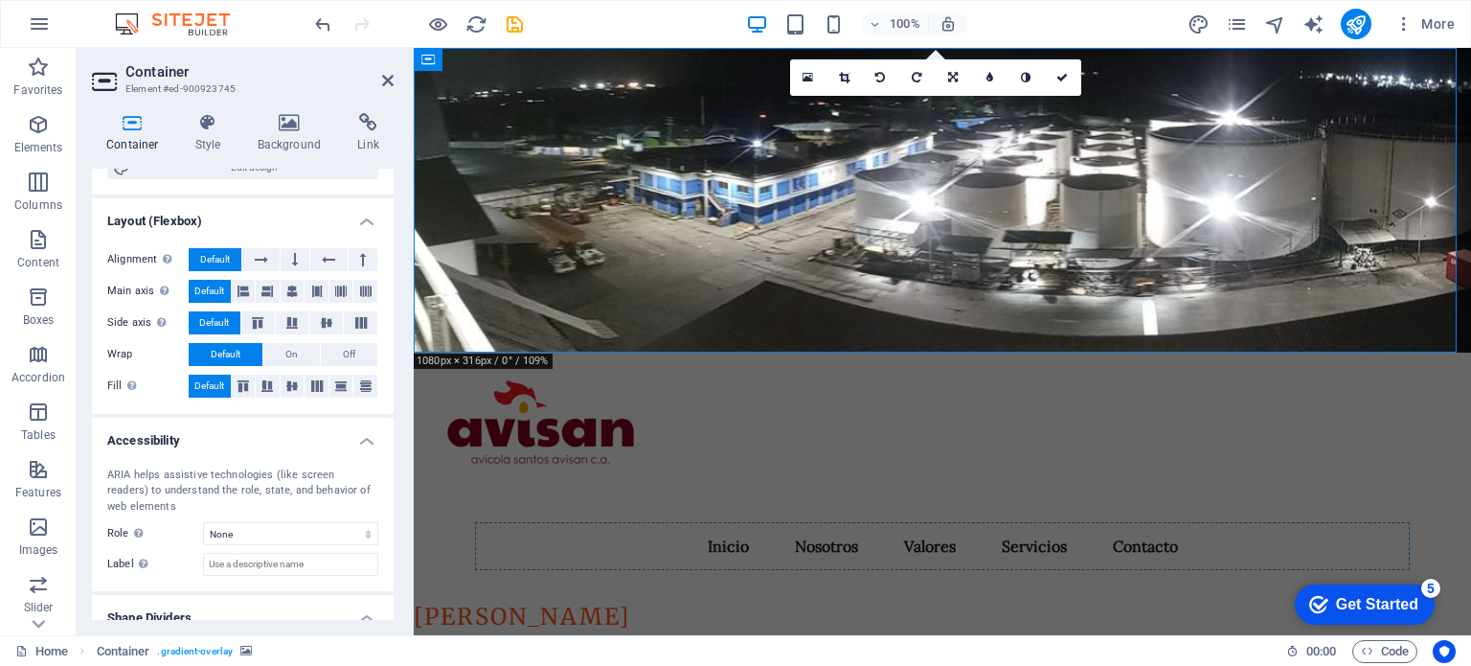
scroll to position [287, 0]
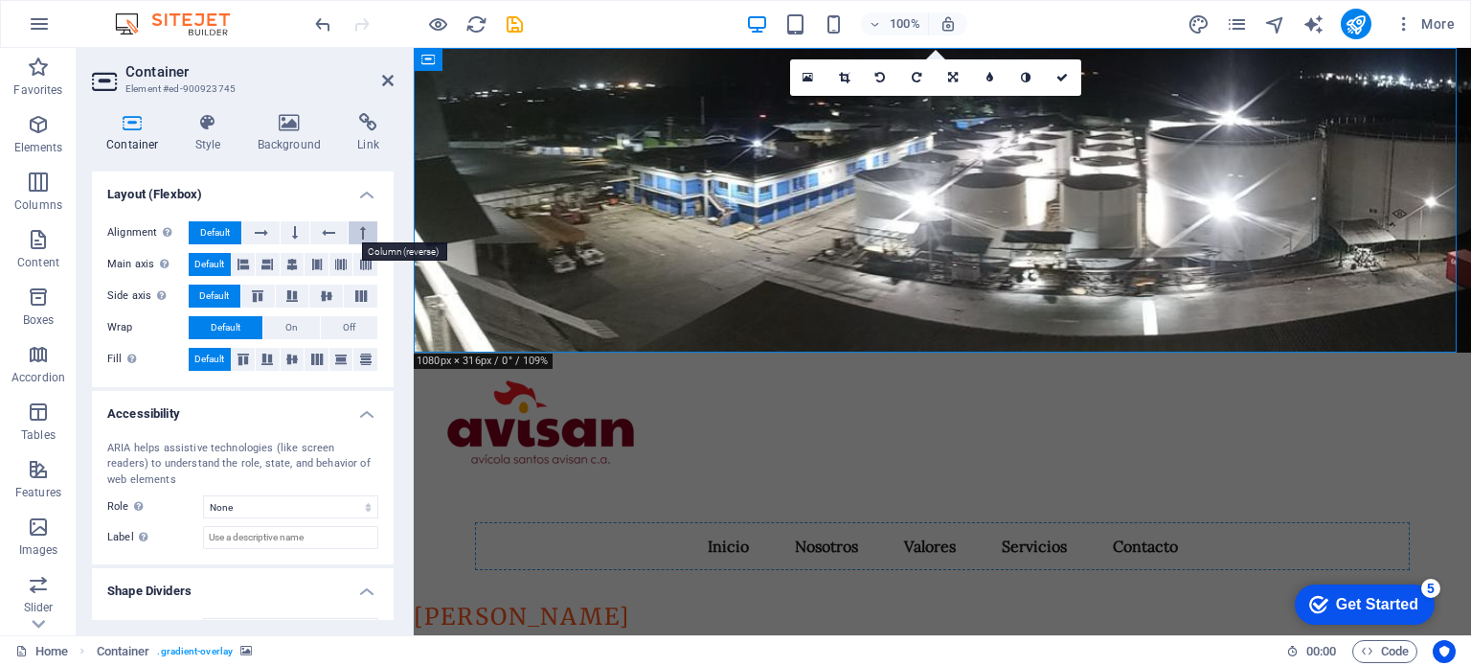
click at [351, 228] on button at bounding box center [363, 232] width 29 height 23
click at [329, 233] on icon at bounding box center [328, 232] width 13 height 23
click at [261, 233] on icon at bounding box center [261, 232] width 13 height 23
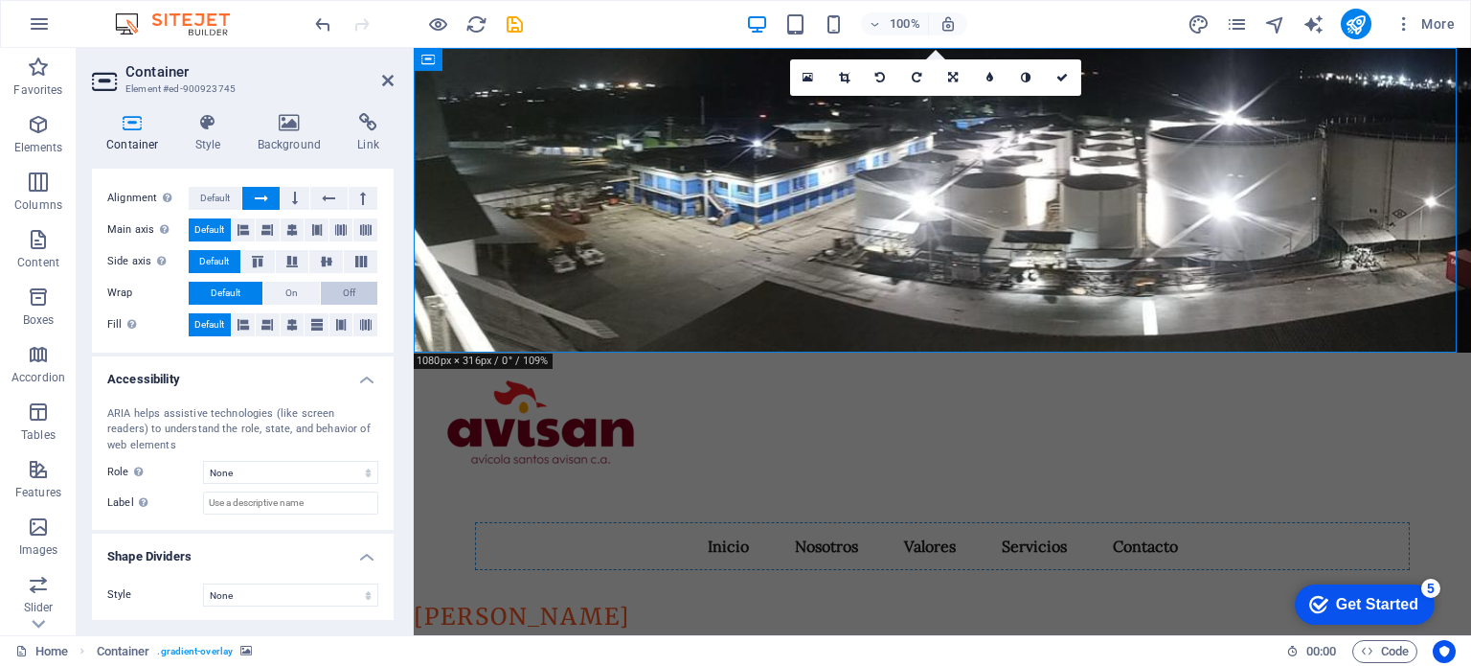
click at [343, 290] on span "Off" at bounding box center [349, 293] width 12 height 23
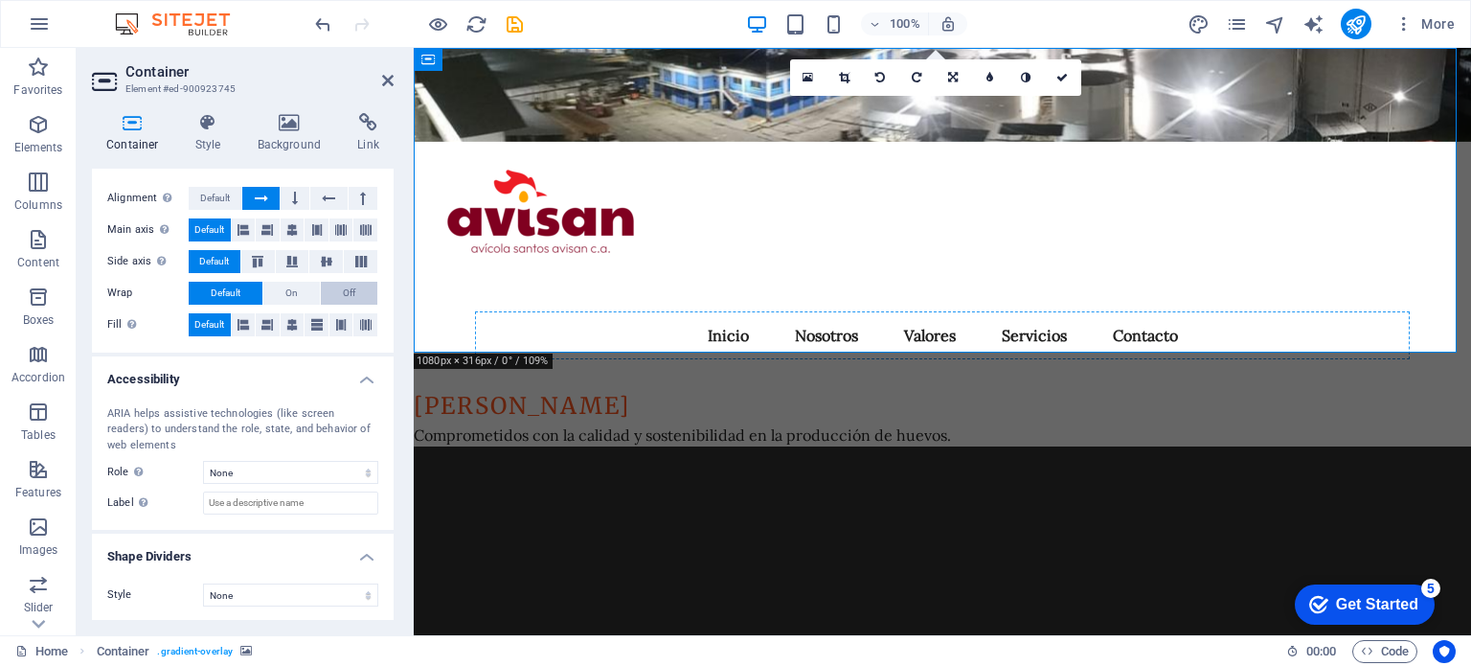
scroll to position [290, 0]
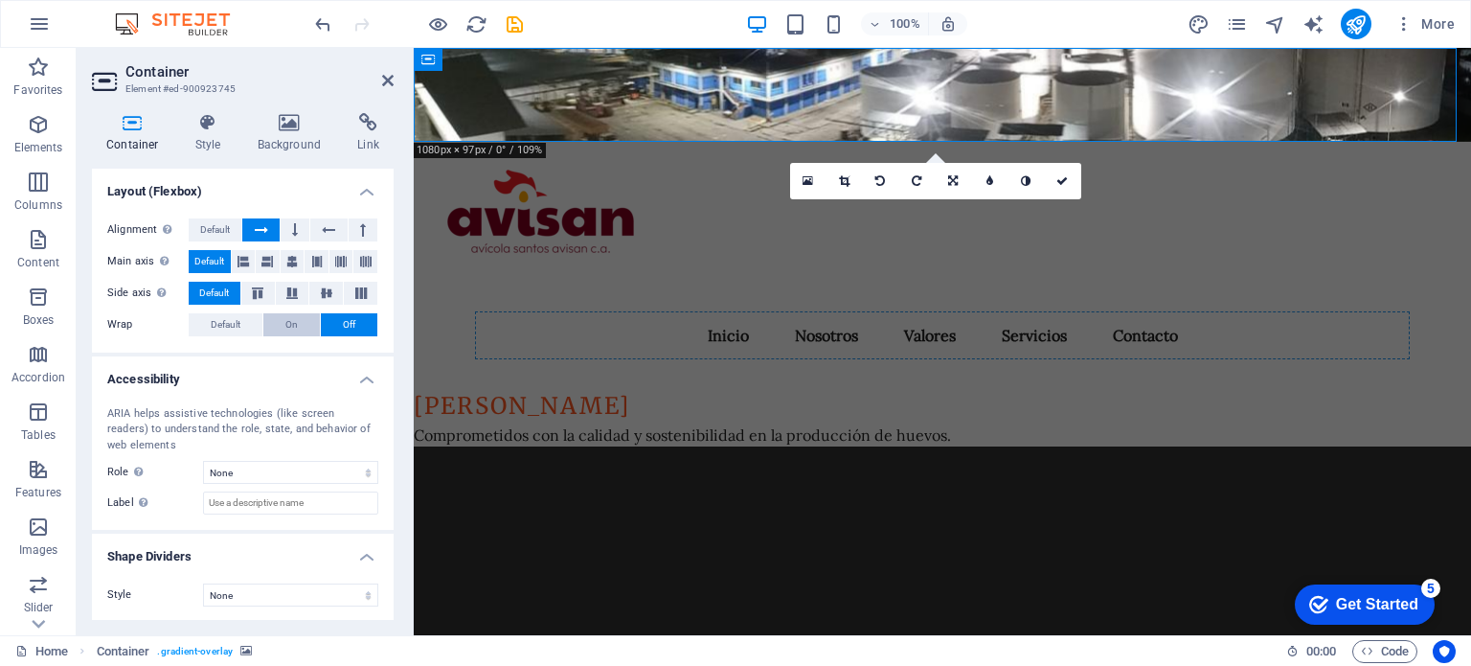
click at [290, 313] on span "On" at bounding box center [291, 324] width 12 height 23
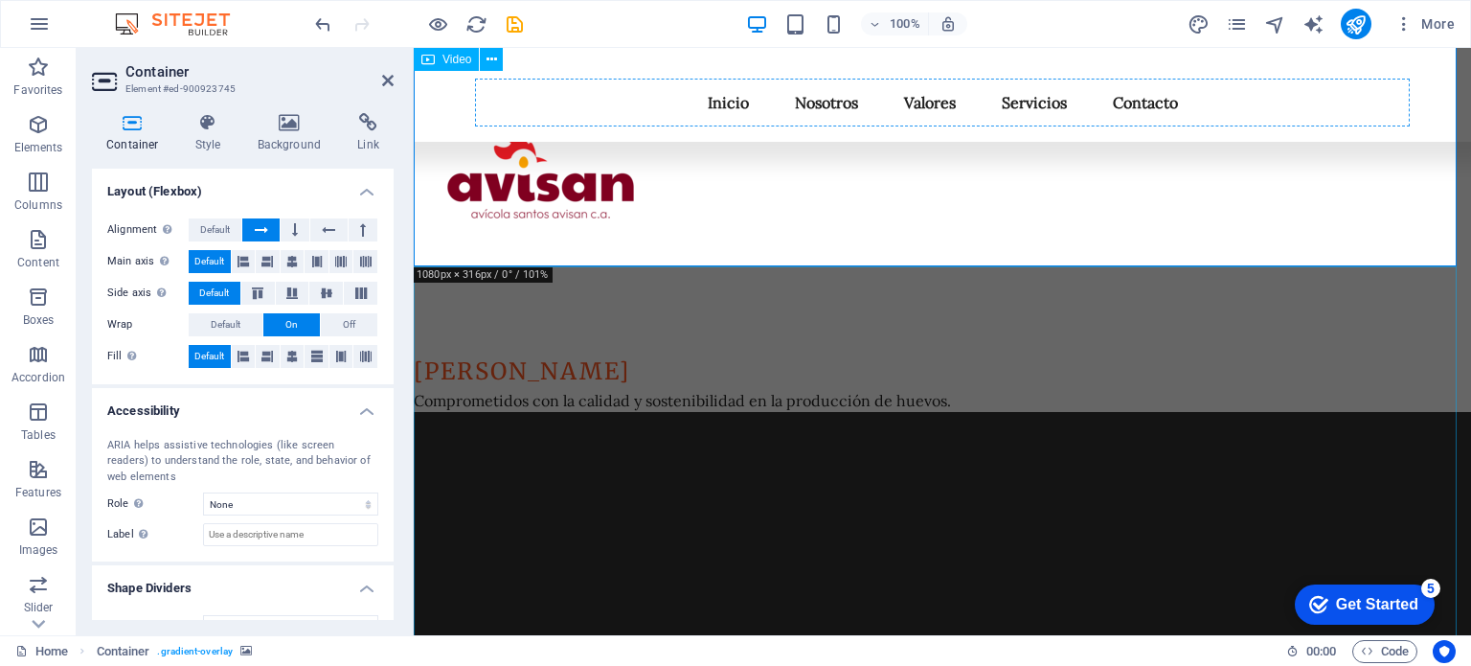
scroll to position [0, 0]
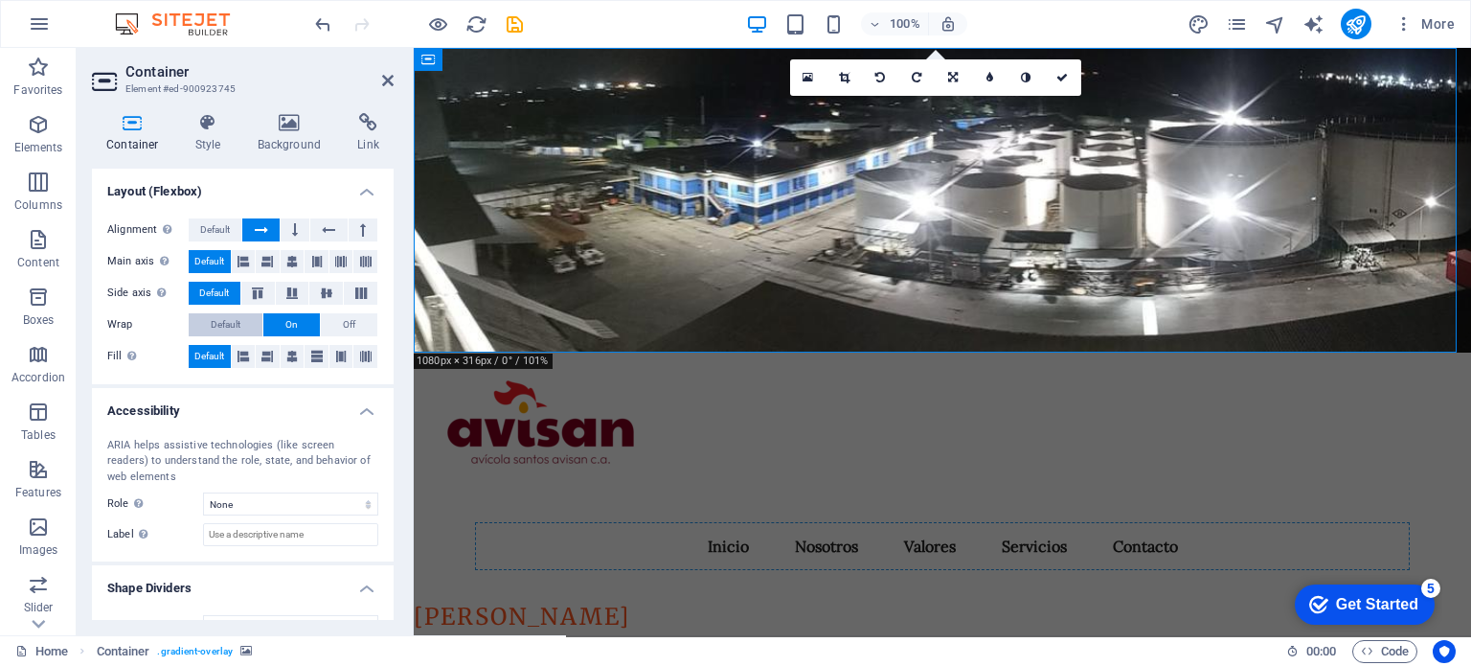
click at [237, 324] on span "Default" at bounding box center [226, 324] width 30 height 23
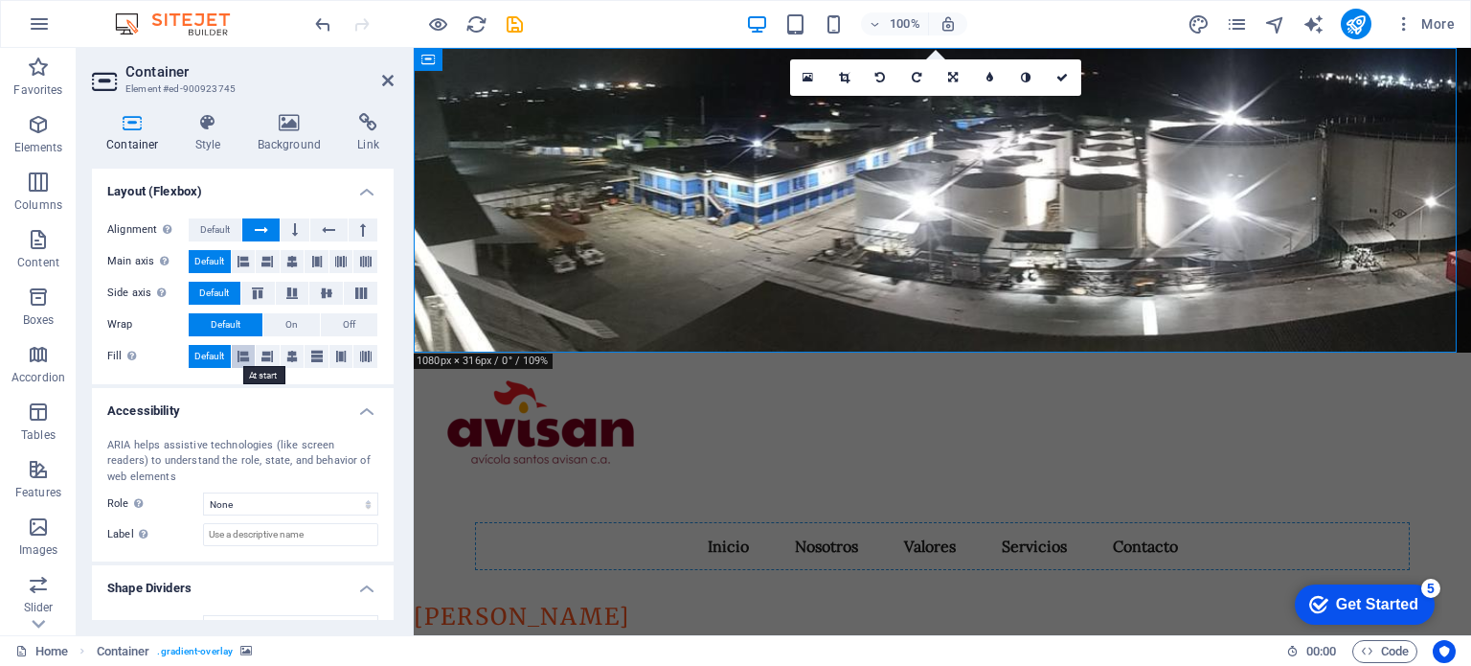
click at [250, 350] on button at bounding box center [244, 356] width 24 height 23
click at [265, 351] on icon at bounding box center [267, 356] width 11 height 23
click at [293, 357] on icon at bounding box center [291, 356] width 11 height 23
click at [324, 356] on button at bounding box center [317, 356] width 24 height 23
click at [337, 354] on icon at bounding box center [340, 356] width 11 height 23
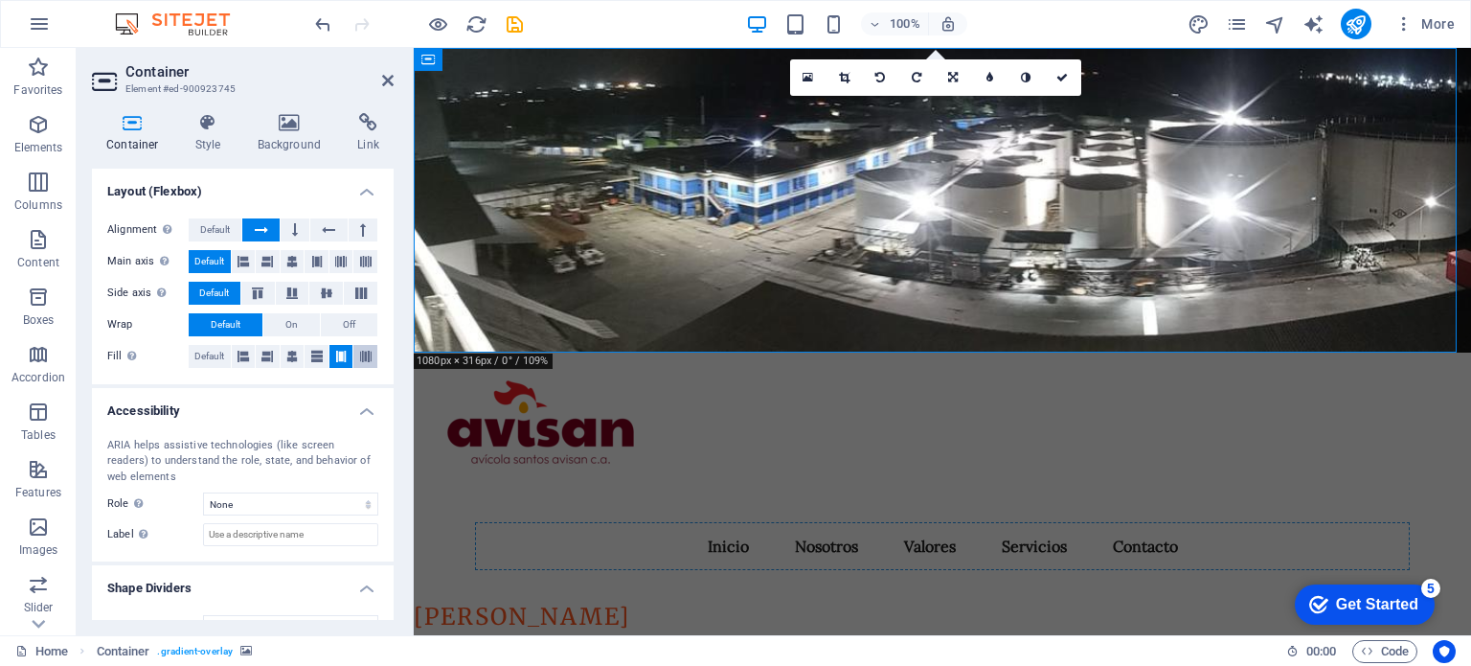
click at [364, 353] on icon at bounding box center [365, 356] width 11 height 23
click at [213, 351] on span "Default" at bounding box center [209, 356] width 30 height 23
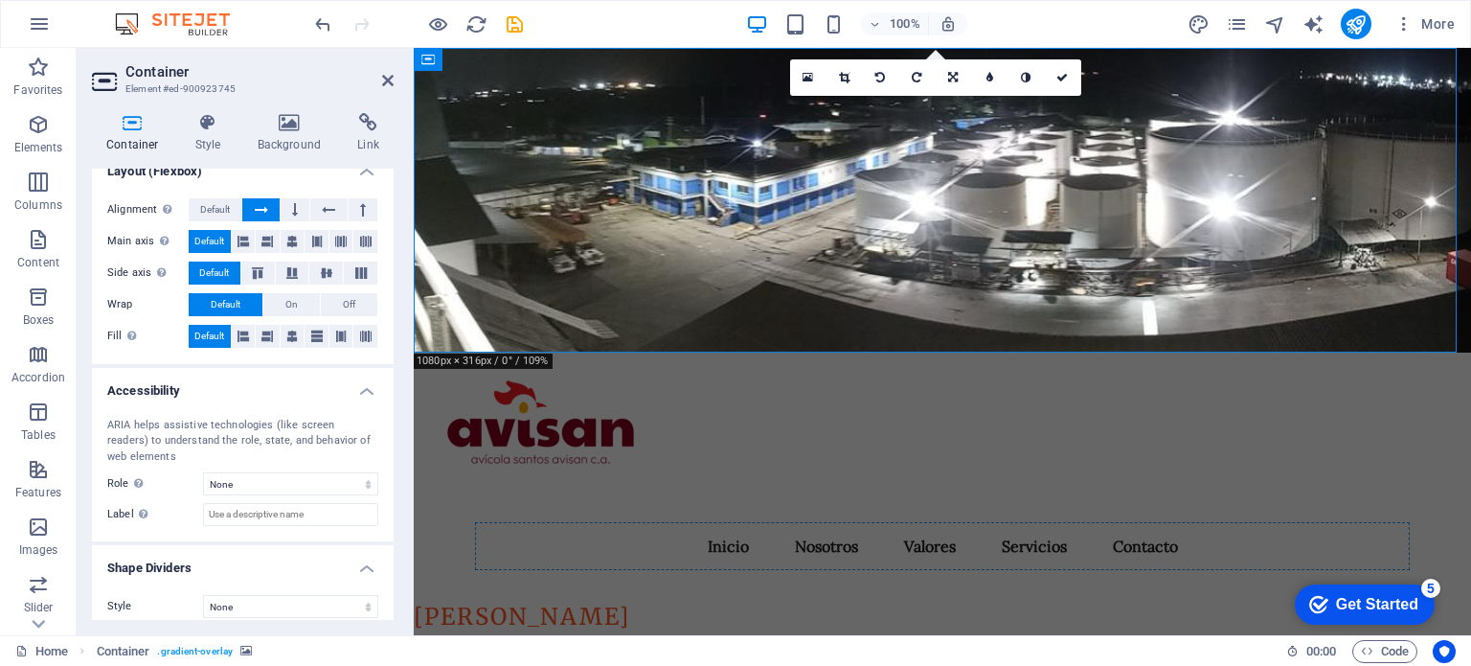
scroll to position [322, 0]
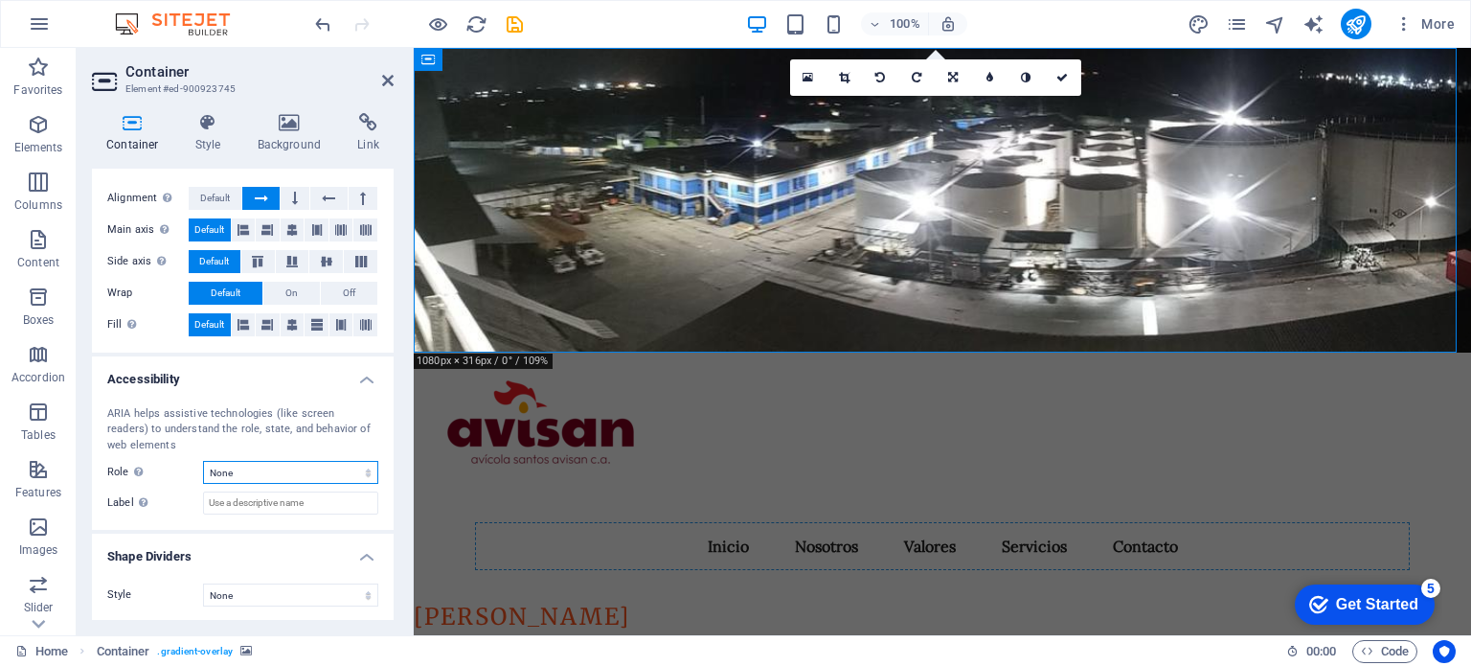
click at [241, 464] on select "None Alert Article Banner Comment Complementary Dialog Footer Header Marquee Pr…" at bounding box center [290, 472] width 175 height 23
click at [390, 77] on icon at bounding box center [387, 80] width 11 height 15
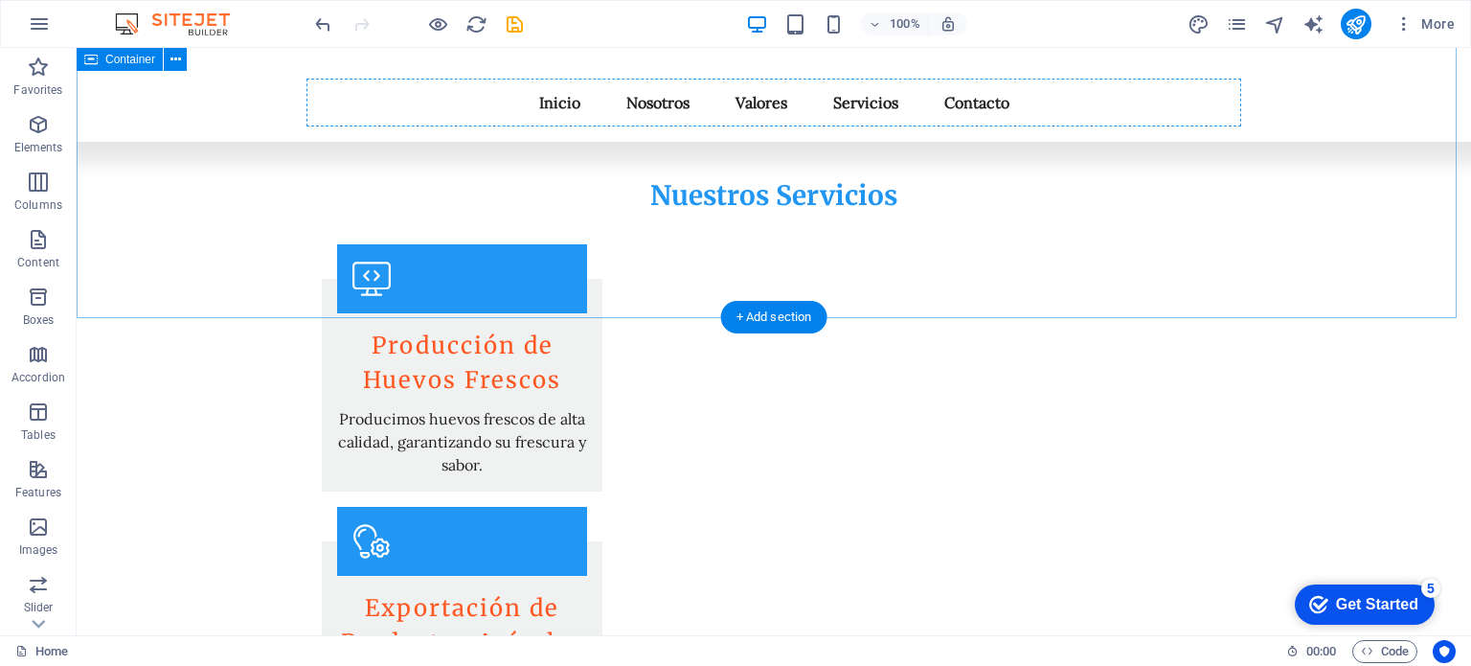
scroll to position [2990, 0]
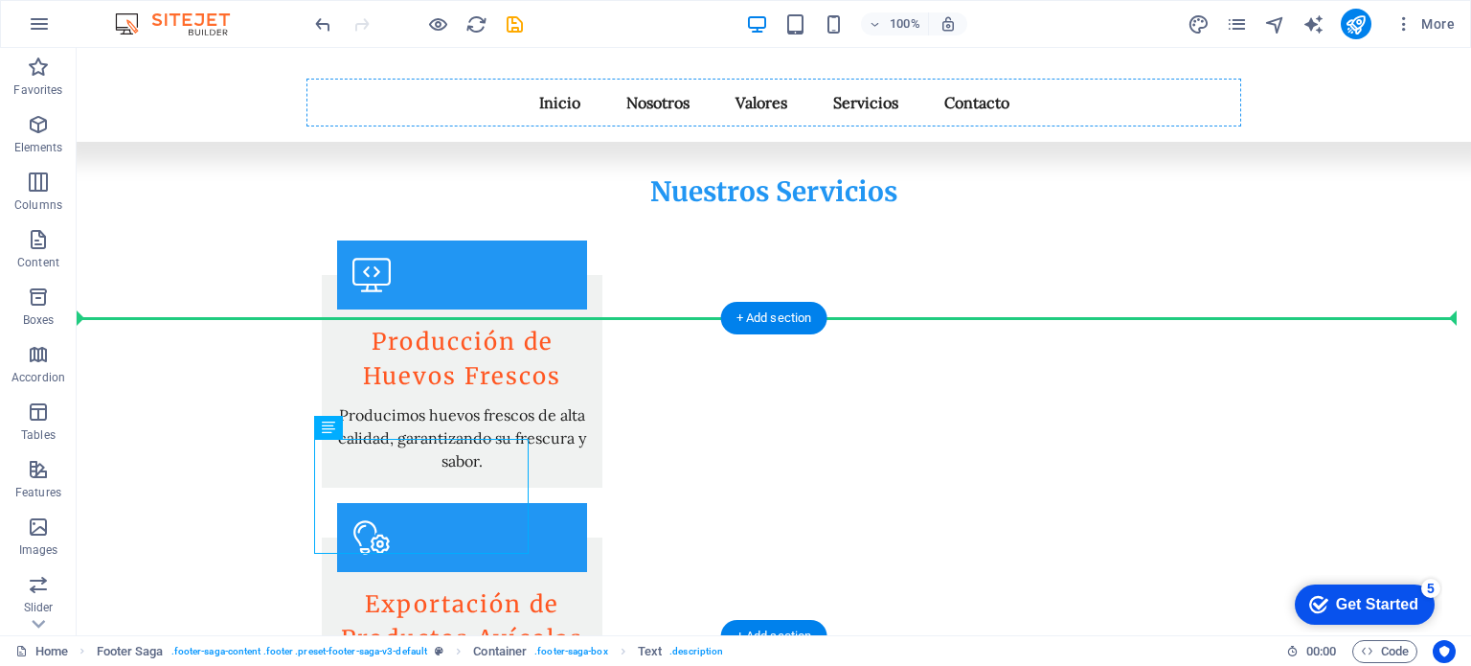
drag, startPoint x: 458, startPoint y: 455, endPoint x: 256, endPoint y: 467, distance: 202.5
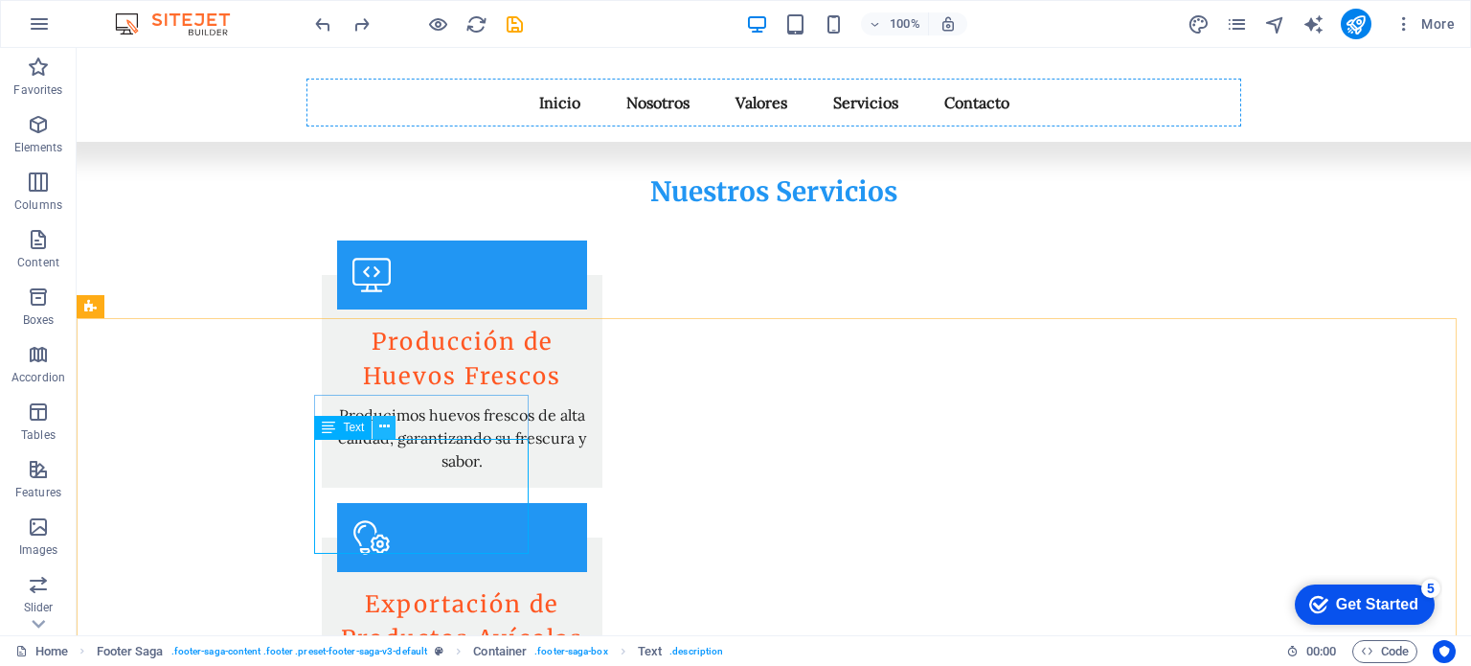
click at [391, 429] on button at bounding box center [384, 427] width 23 height 23
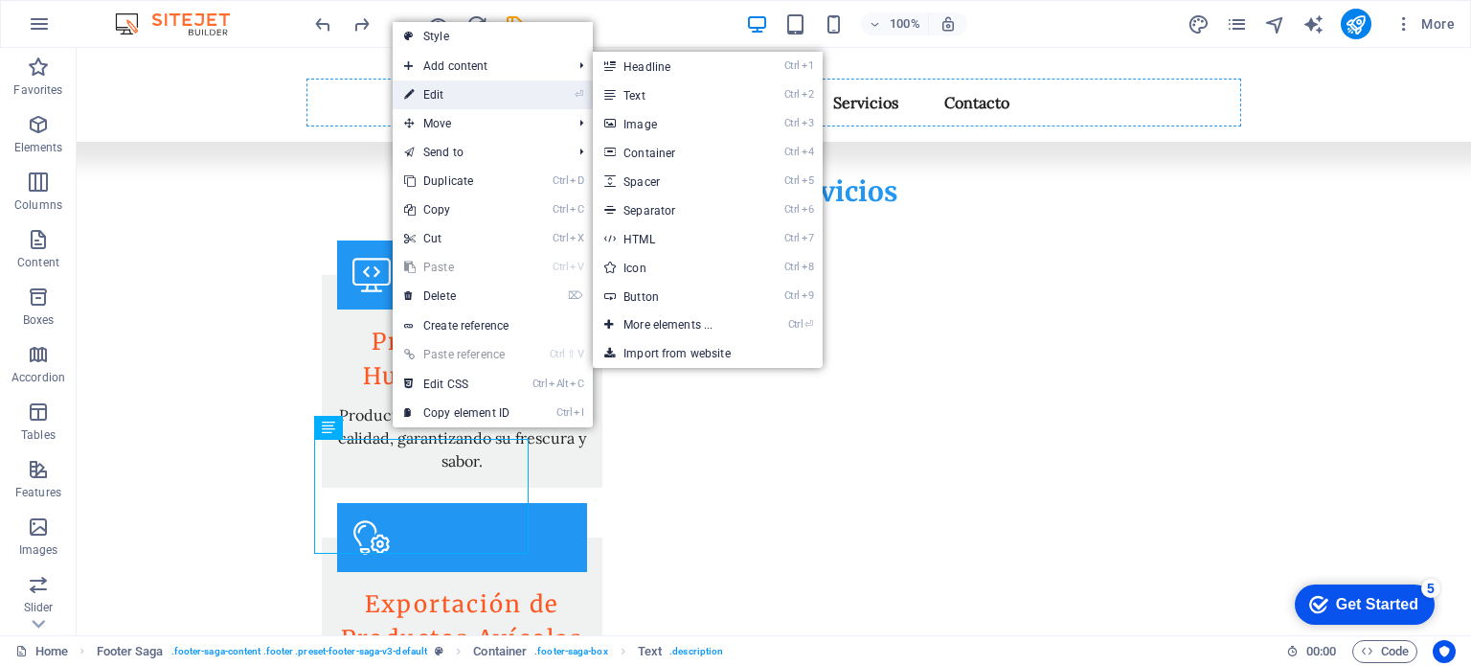
click at [473, 88] on link "⏎ Edit" at bounding box center [457, 94] width 128 height 29
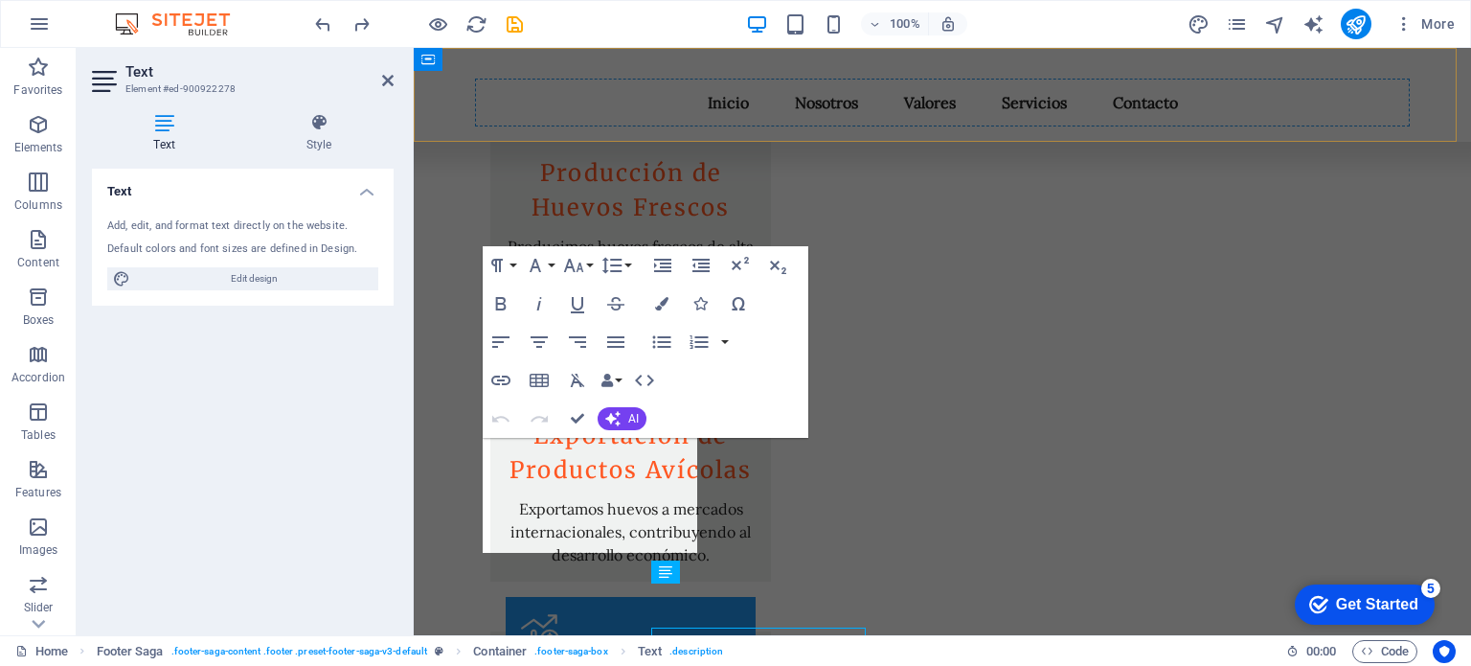
scroll to position [2801, 0]
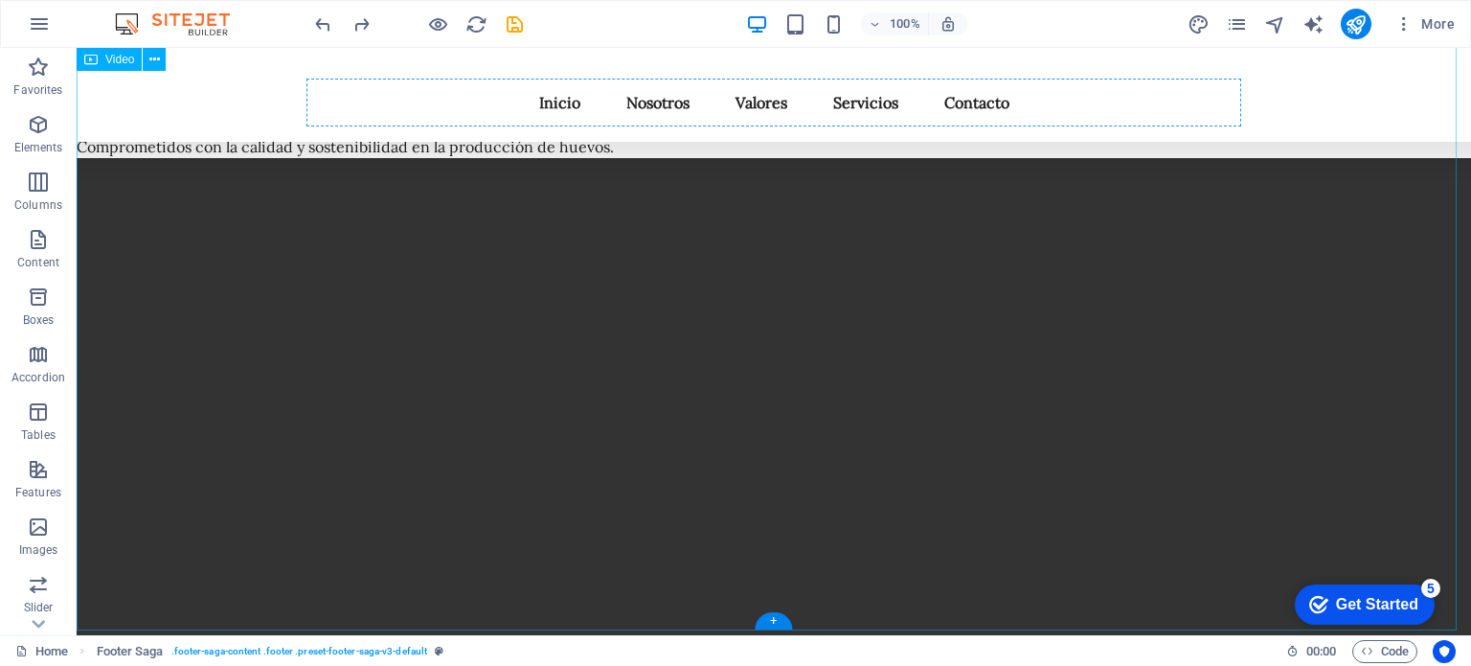
scroll to position [0, 0]
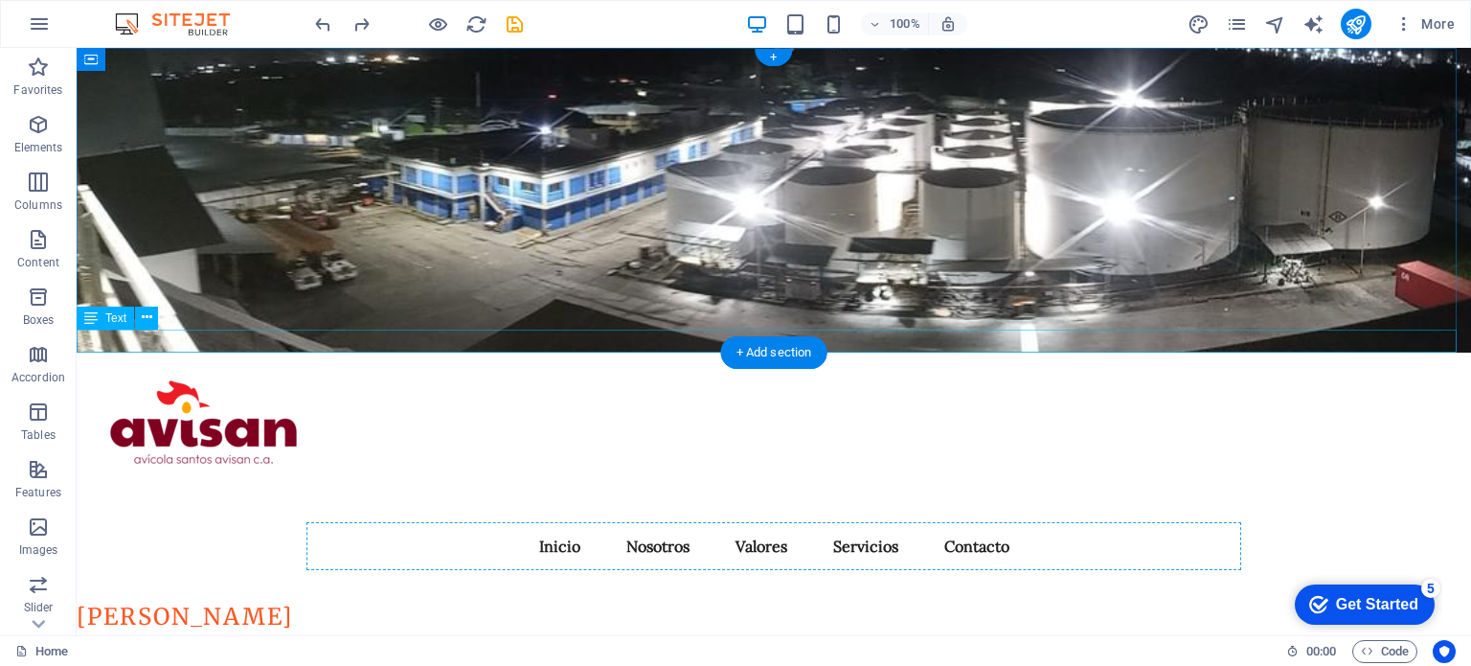
click at [594, 634] on div "Comprometidos con la calidad y sostenibilidad en la producción de huevos." at bounding box center [774, 645] width 1395 height 23
click at [265, 634] on div "Comprometidos con la calidad y sostenibilidad en la producción de huevos." at bounding box center [774, 645] width 1395 height 23
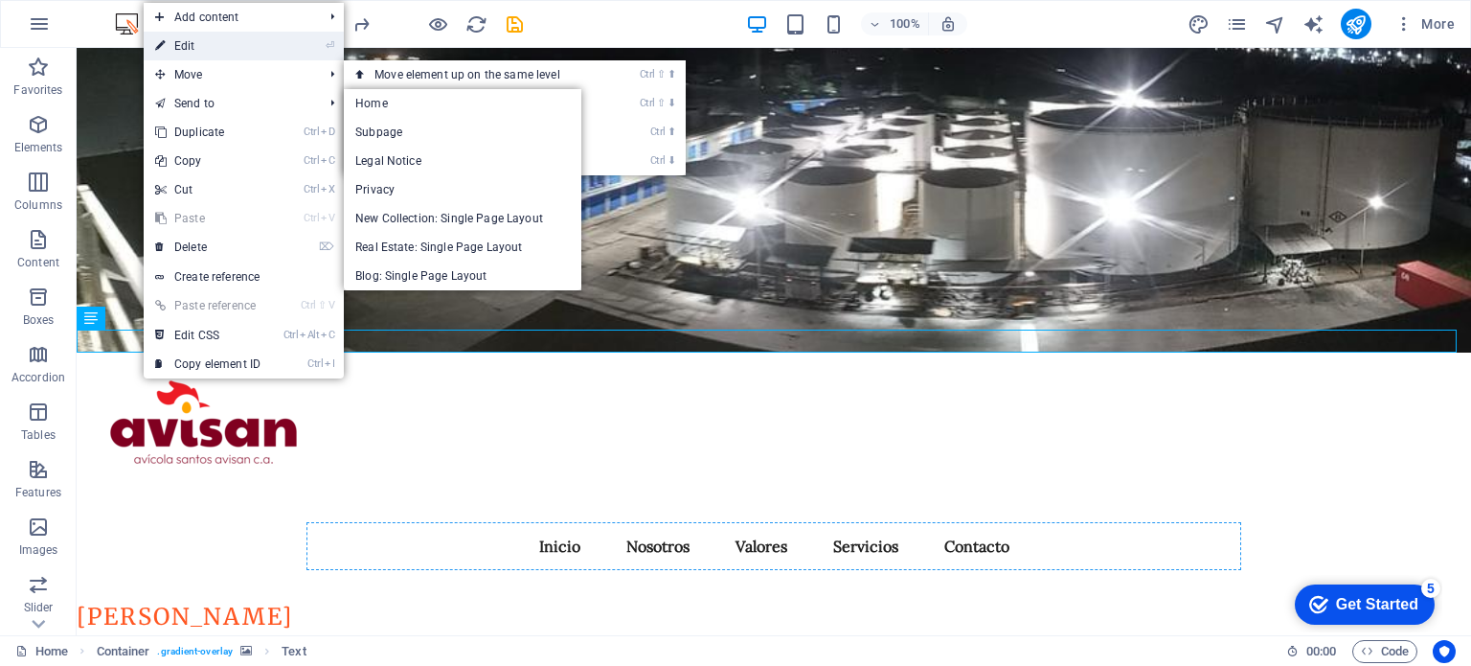
click at [219, 43] on link "⏎ Edit" at bounding box center [208, 46] width 128 height 29
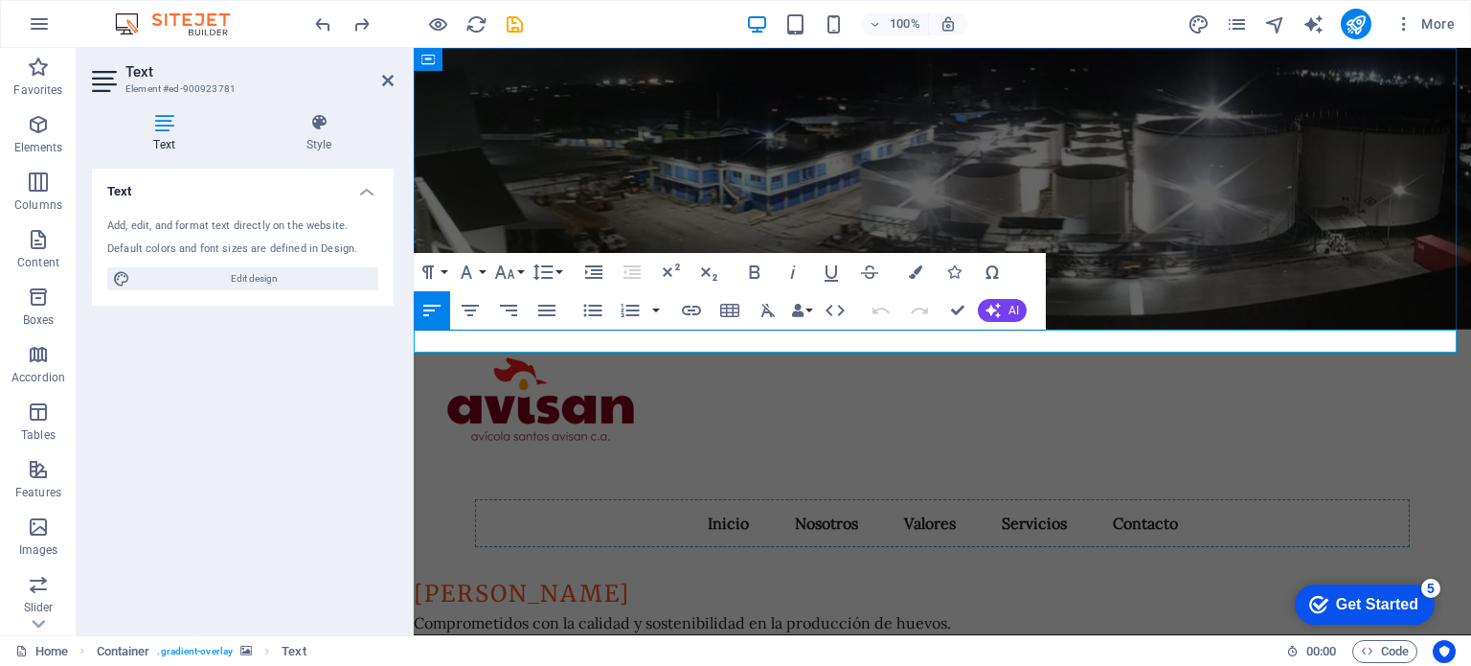
click at [952, 611] on p "Comprometidos con la calidad y sostenibilidad en la producción de huevos." at bounding box center [943, 622] width 1058 height 23
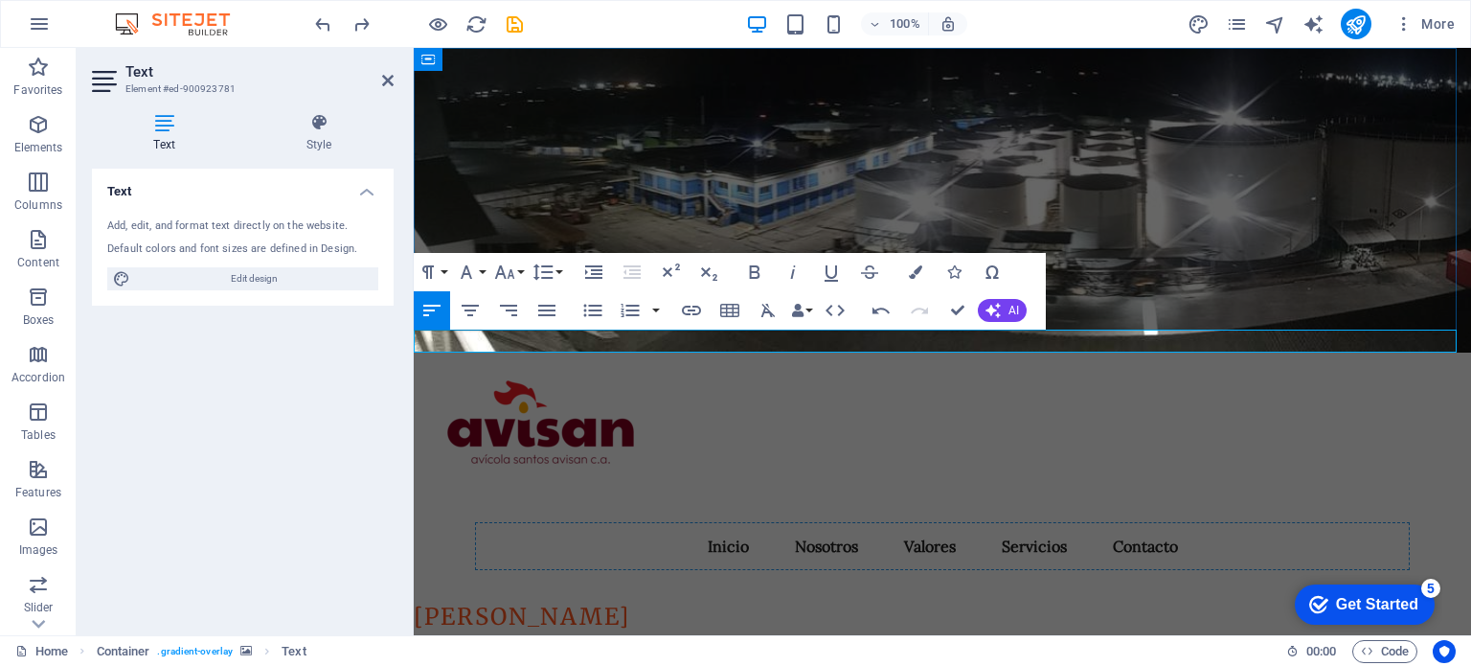
click at [748, 634] on p "Comprometidos con la calidad y sostenibilidad en la producción de huevos para e…" at bounding box center [943, 645] width 1058 height 23
click at [382, 82] on icon at bounding box center [387, 80] width 11 height 15
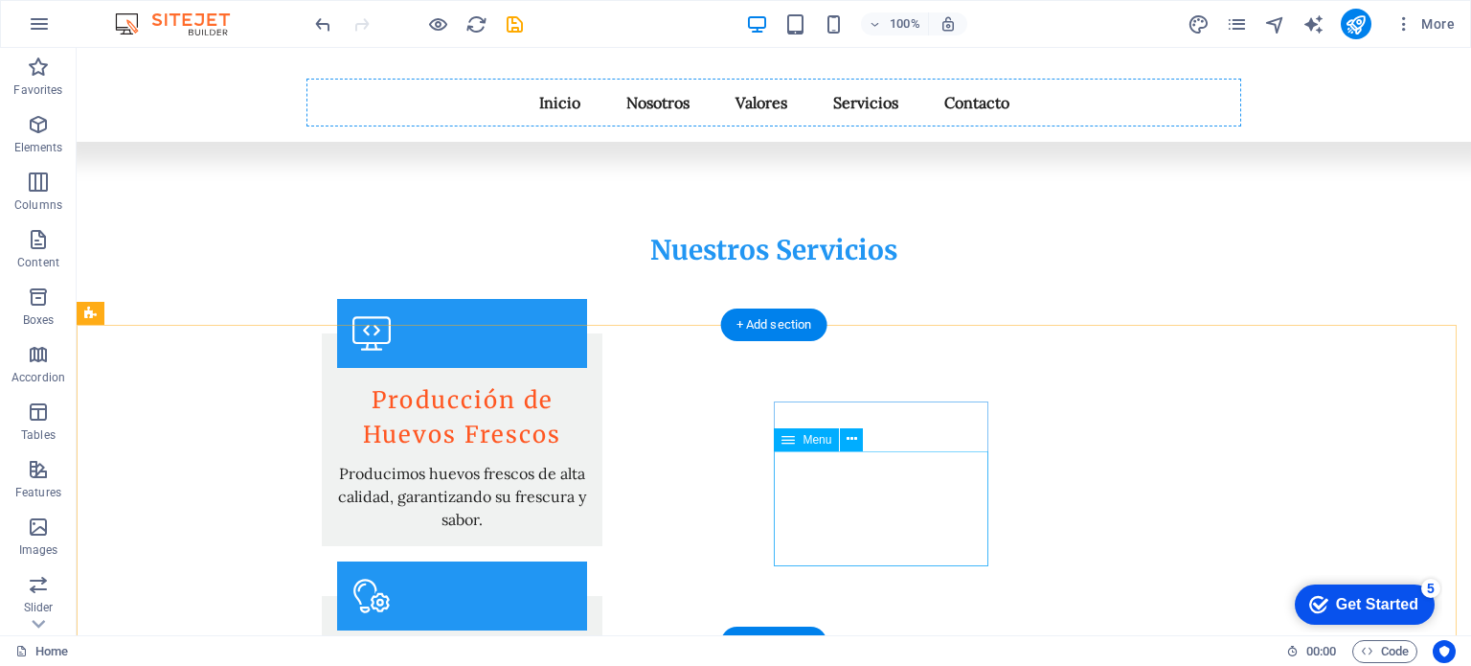
scroll to position [2990, 0]
